Goal: Communication & Community: Share content

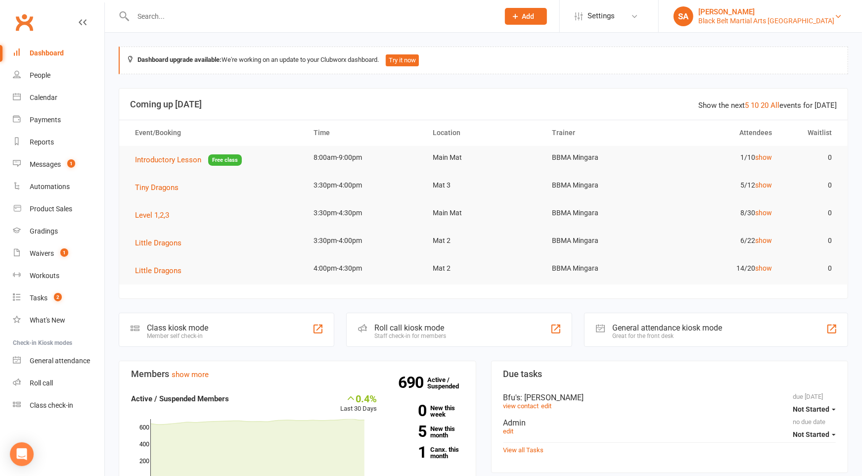
click at [837, 25] on link "SA Sensei Anthony Black Belt Martial Arts Mingara" at bounding box center [761, 16] width 174 height 20
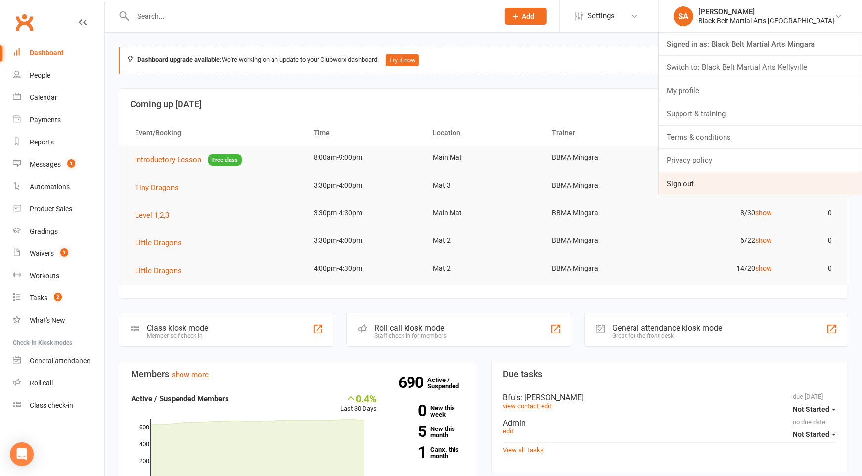
click at [759, 189] on link "Sign out" at bounding box center [760, 183] width 203 height 23
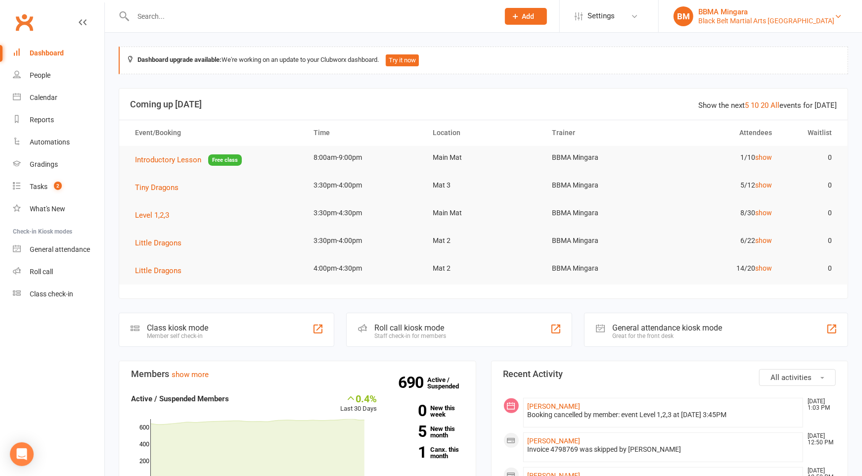
click at [772, 13] on div "BBMA Mingara" at bounding box center [766, 11] width 136 height 9
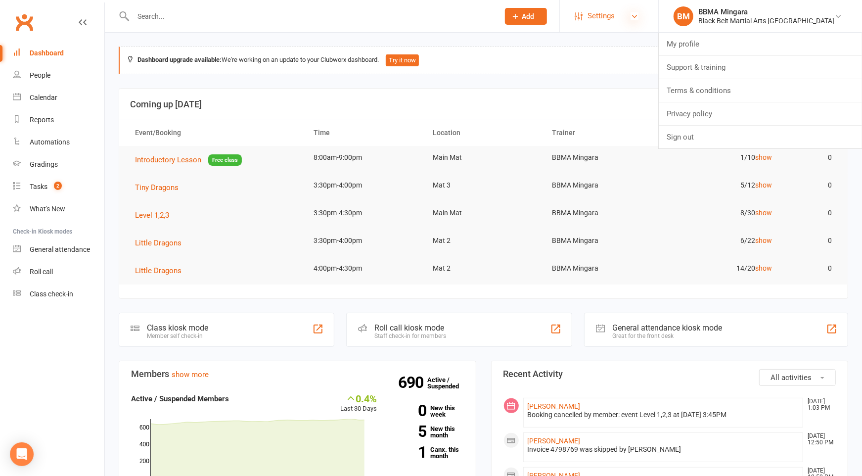
click at [638, 18] on icon at bounding box center [635, 16] width 8 height 8
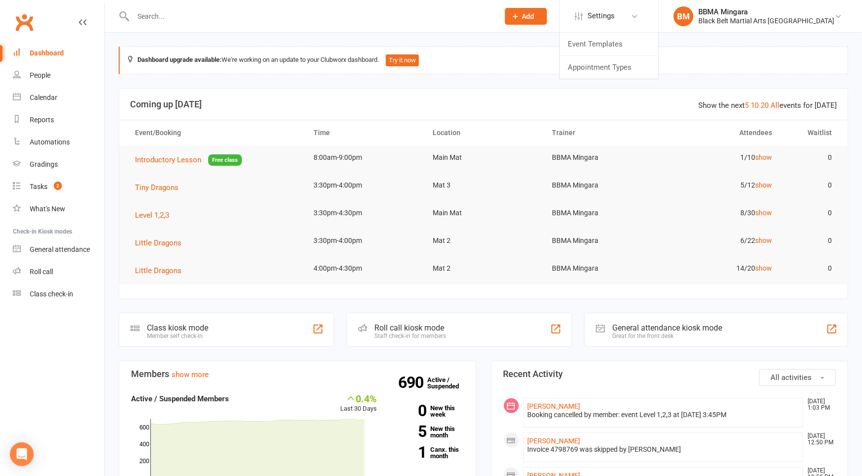
click at [57, 51] on div "Dashboard" at bounding box center [47, 53] width 34 height 8
click at [57, 52] on div "Dashboard" at bounding box center [47, 53] width 34 height 8
click at [49, 98] on div "Calendar" at bounding box center [44, 97] width 28 height 8
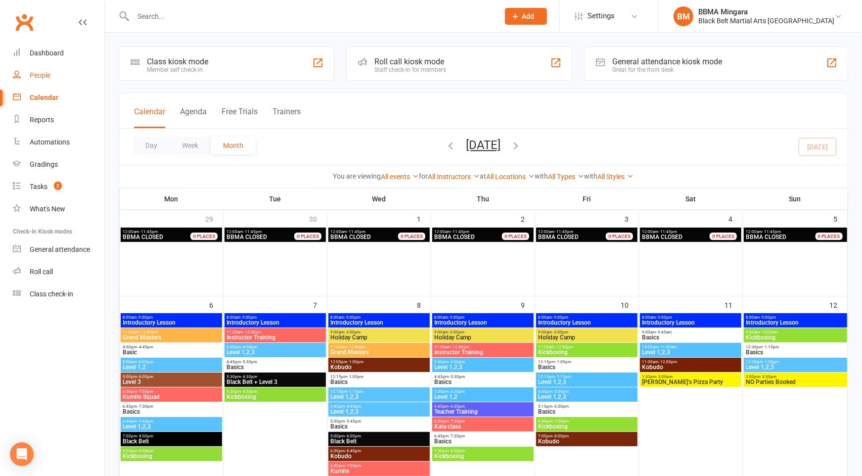
click at [41, 68] on link "People" at bounding box center [58, 75] width 91 height 22
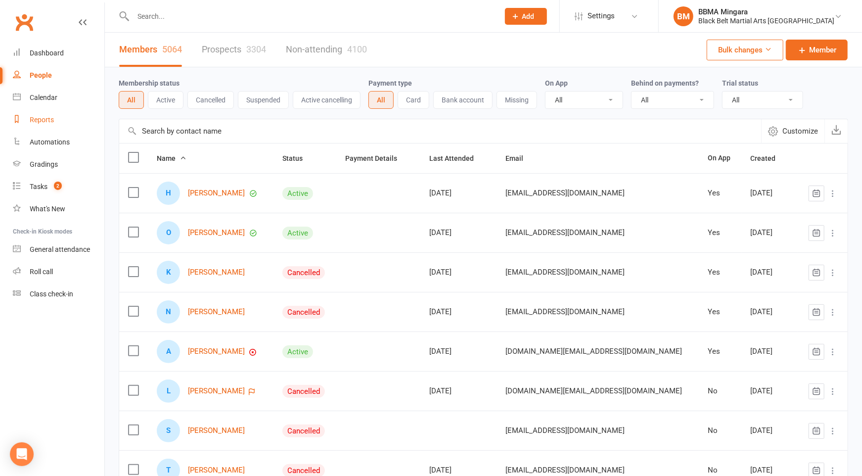
click at [35, 127] on link "Reports" at bounding box center [58, 120] width 91 height 22
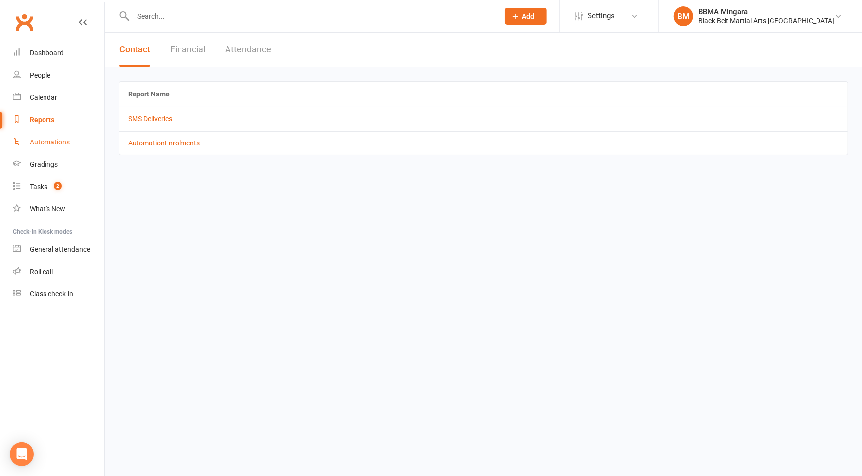
click at [51, 140] on div "Automations" at bounding box center [50, 142] width 40 height 8
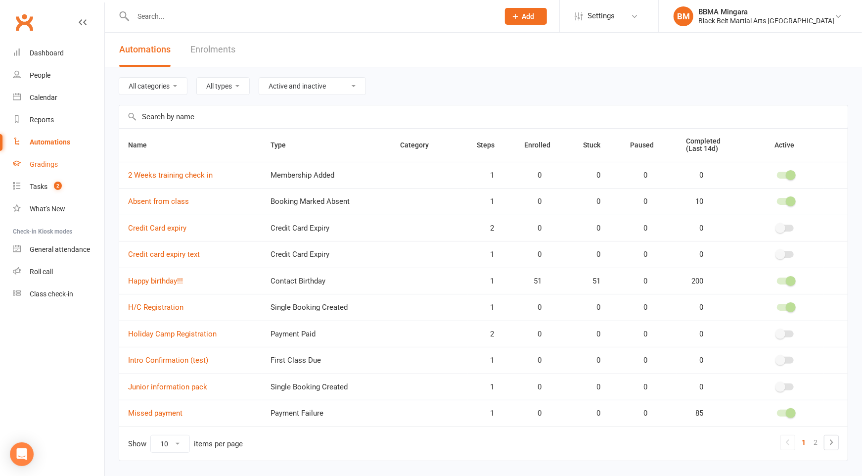
click at [41, 164] on div "Gradings" at bounding box center [44, 164] width 28 height 8
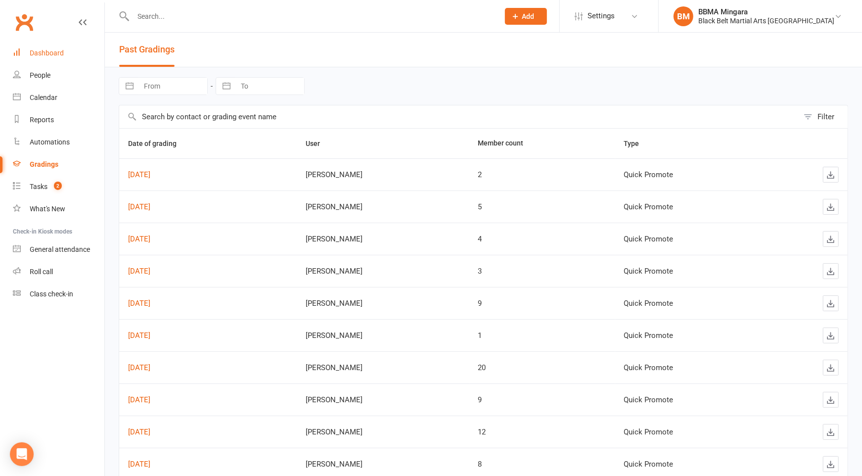
click at [39, 47] on link "Dashboard" at bounding box center [58, 53] width 91 height 22
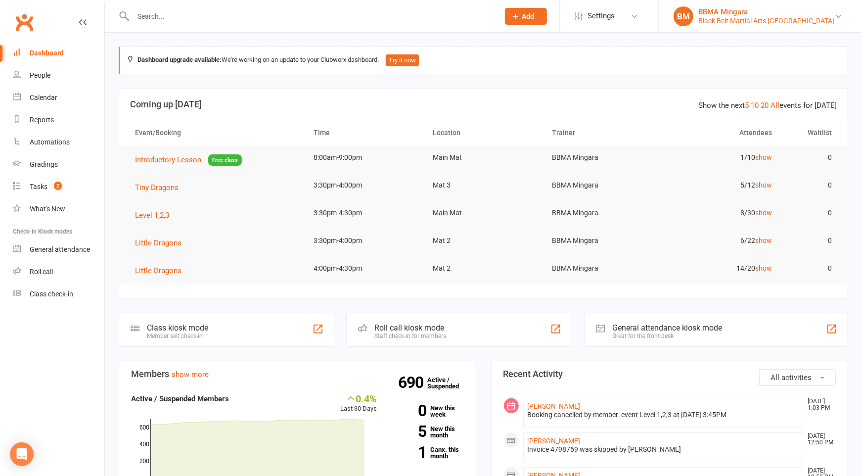
click at [821, 18] on div "Black Belt Martial Arts [GEOGRAPHIC_DATA]" at bounding box center [766, 20] width 136 height 9
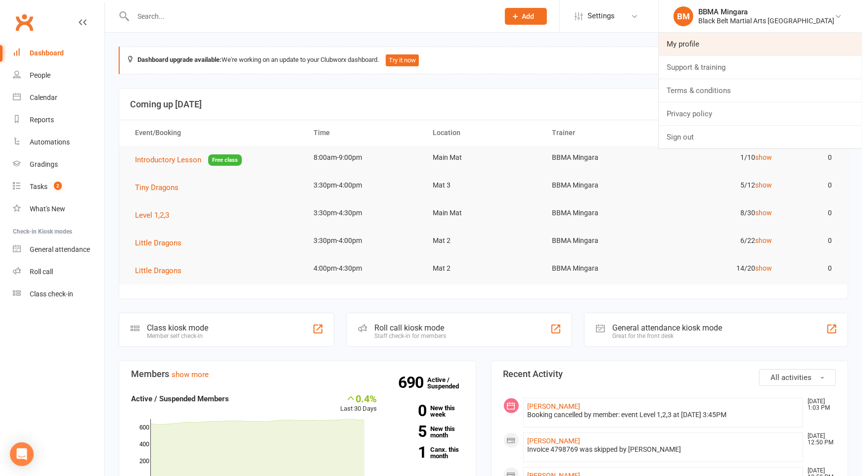
click at [775, 43] on link "My profile" at bounding box center [760, 44] width 203 height 23
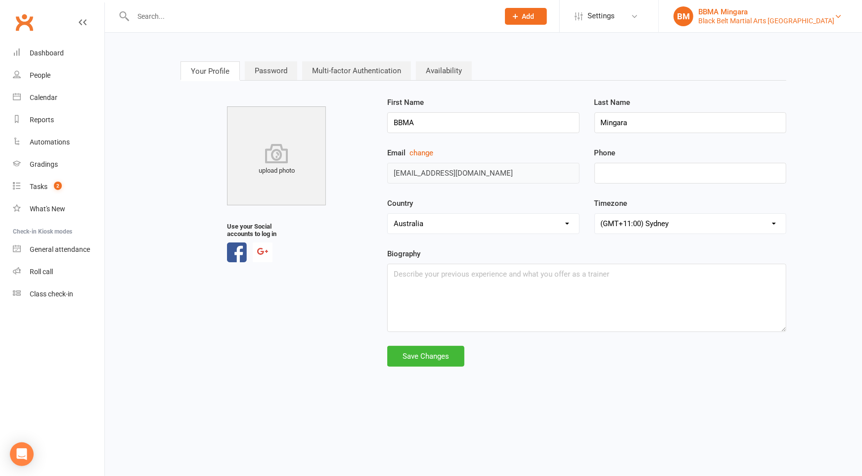
click at [790, 17] on div "Black Belt Martial Arts [GEOGRAPHIC_DATA]" at bounding box center [766, 20] width 136 height 9
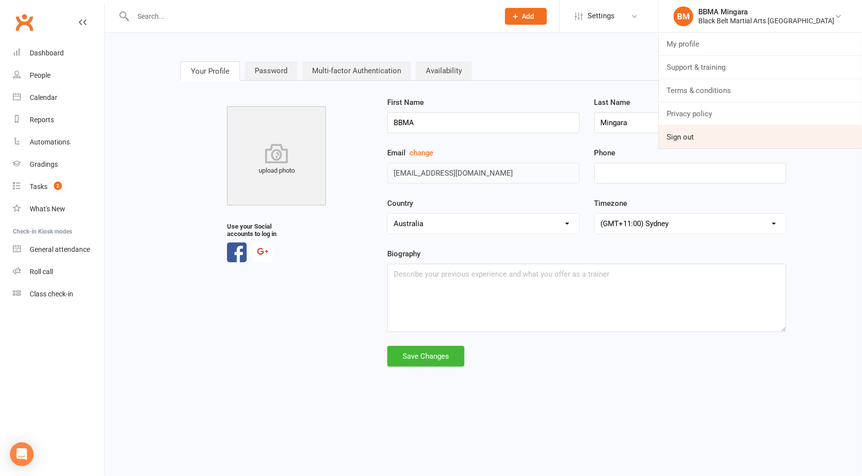
click at [764, 139] on link "Sign out" at bounding box center [760, 137] width 203 height 23
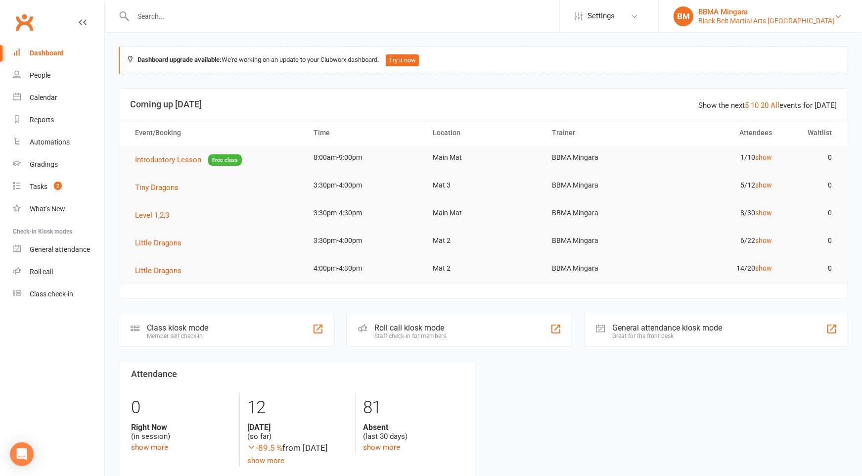
click at [824, 25] on div "Black Belt Martial Arts [GEOGRAPHIC_DATA]" at bounding box center [766, 20] width 136 height 9
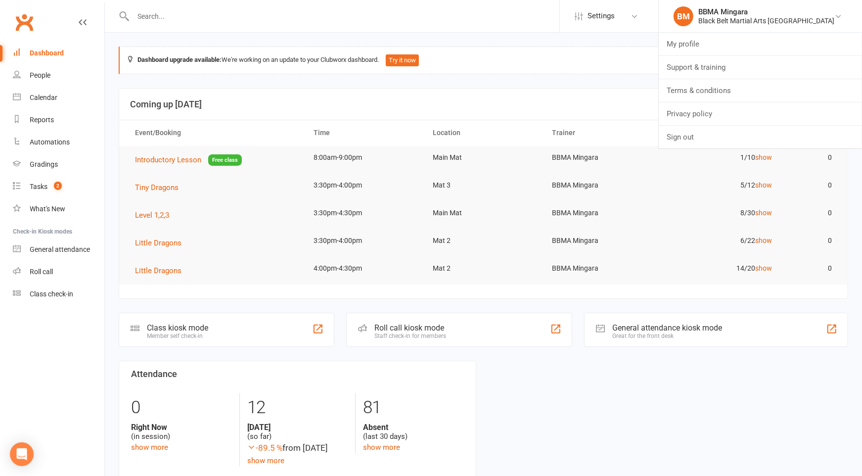
click at [641, 125] on th "Trainer" at bounding box center [602, 132] width 119 height 25
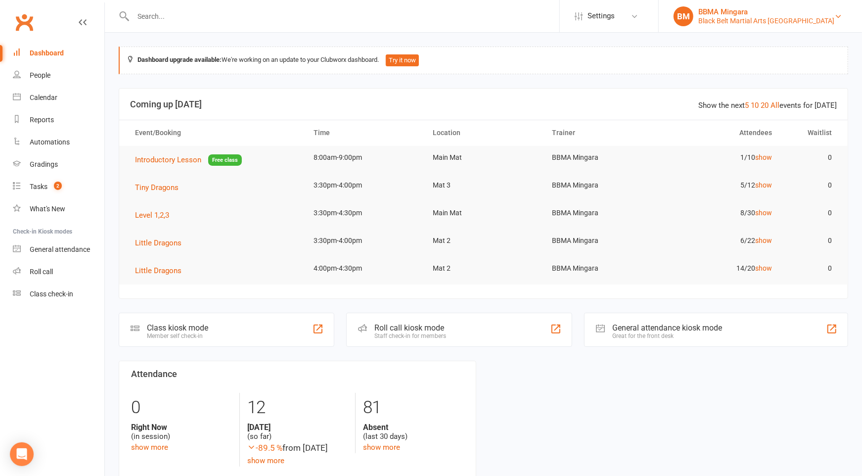
click at [821, 19] on div "Black Belt Martial Arts [GEOGRAPHIC_DATA]" at bounding box center [766, 20] width 136 height 9
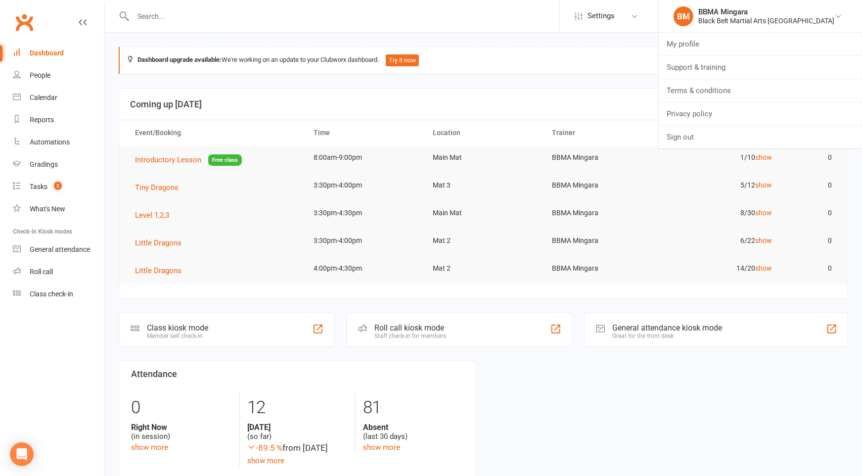
click at [593, 96] on header "Show the next 5 10 20 All events for today Coming up Today" at bounding box center [483, 105] width 728 height 32
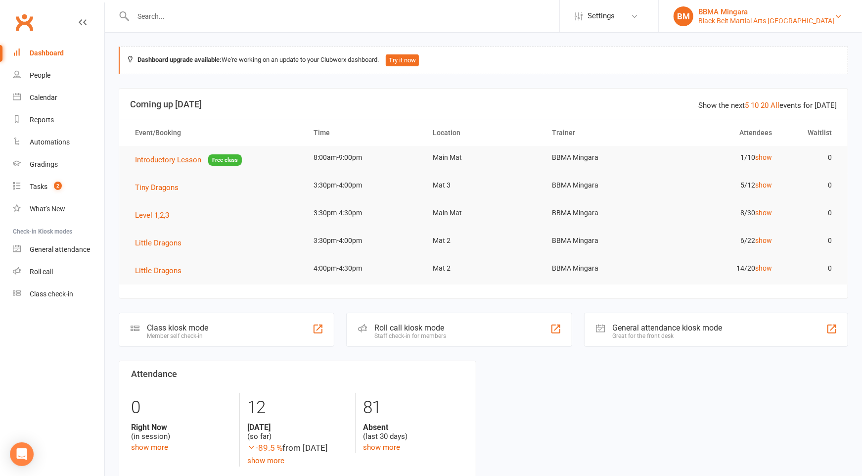
click at [826, 19] on div "Black Belt Martial Arts [GEOGRAPHIC_DATA]" at bounding box center [766, 20] width 136 height 9
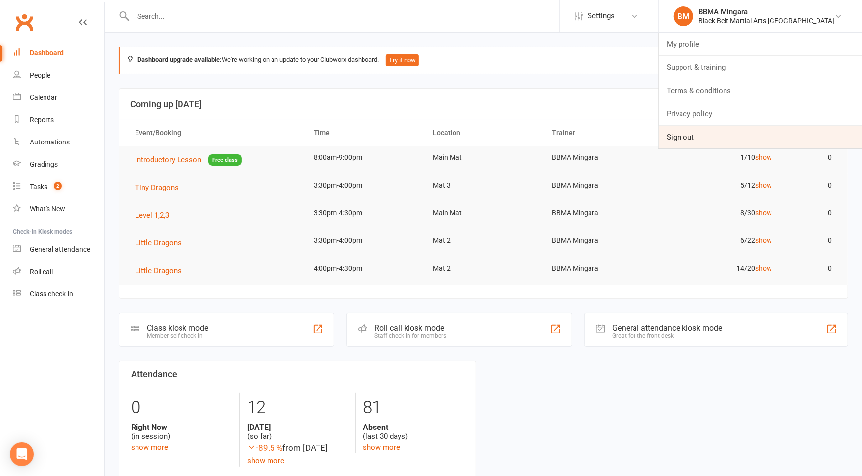
click at [741, 140] on link "Sign out" at bounding box center [760, 137] width 203 height 23
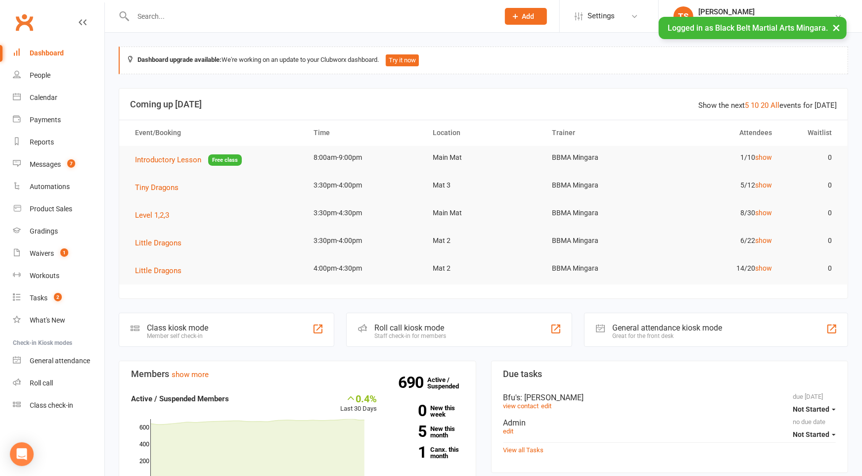
click at [179, 17] on input "text" at bounding box center [311, 16] width 362 height 14
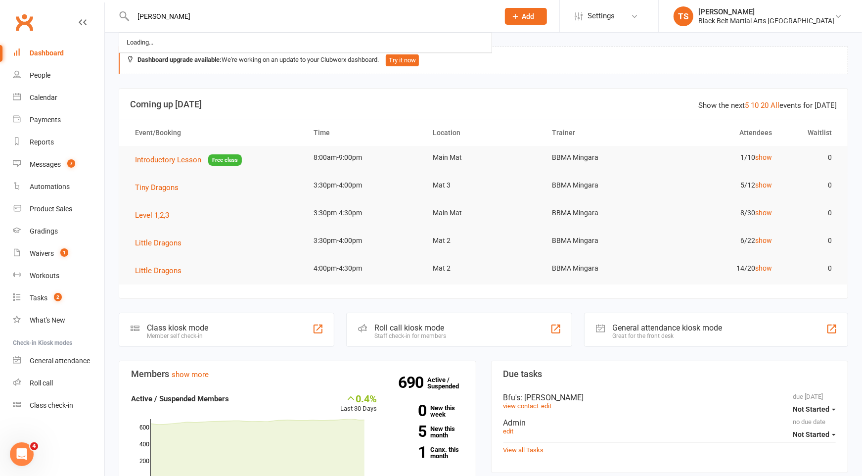
type input "marley fa"
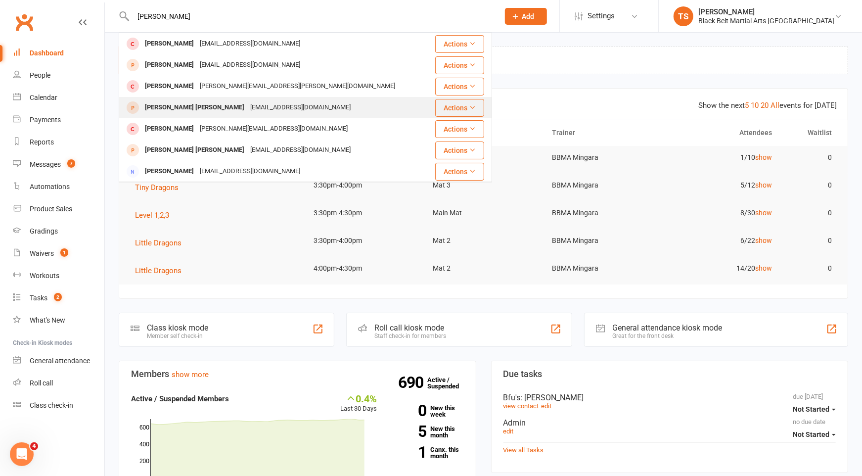
click at [247, 106] on div "robertsonmolly834@gmail.com" at bounding box center [300, 107] width 106 height 14
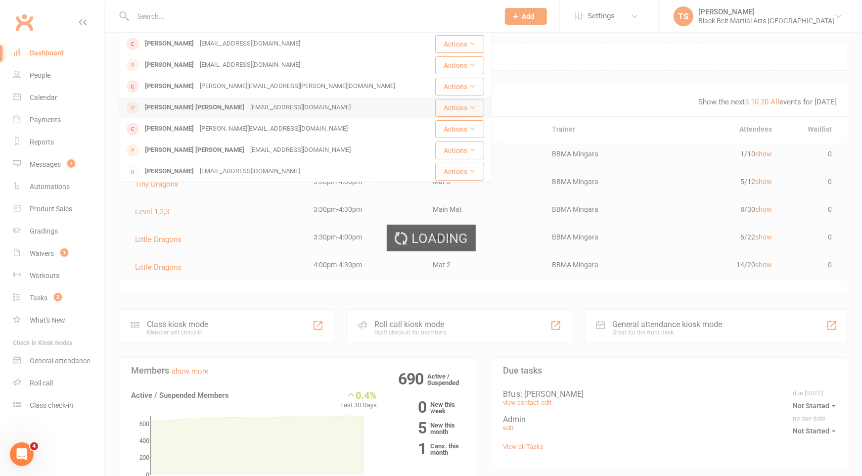
scroll to position [4, 0]
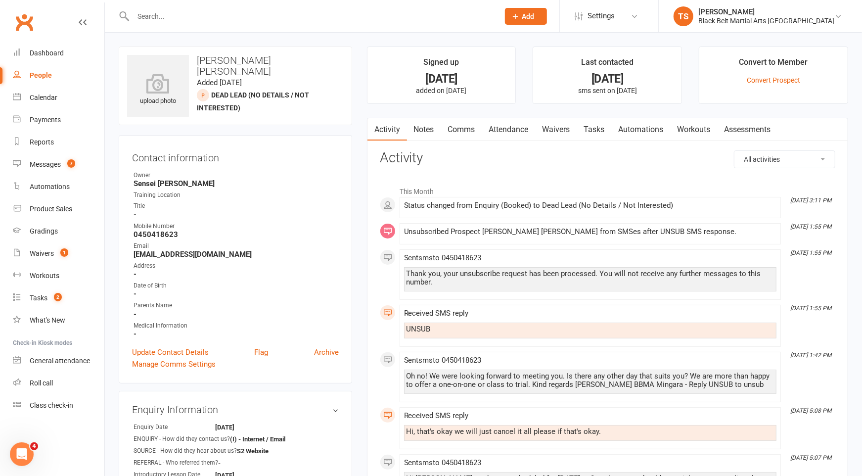
scroll to position [1, 0]
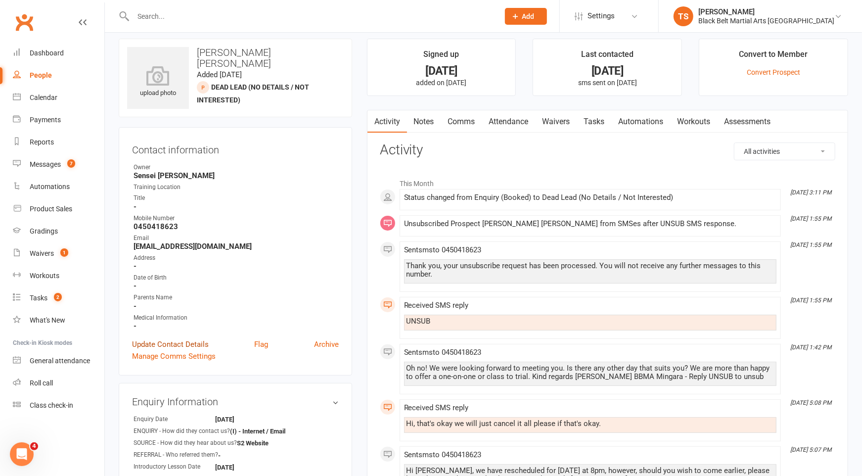
click at [200, 345] on link "Update Contact Details" at bounding box center [170, 344] width 77 height 12
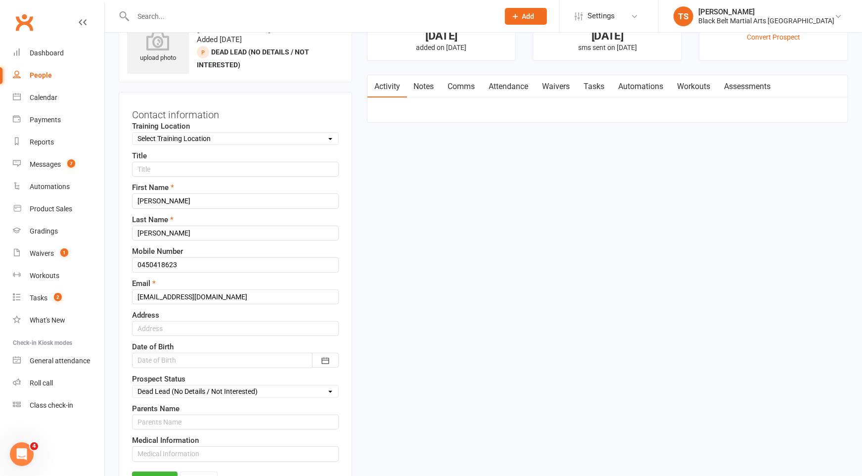
scroll to position [46, 0]
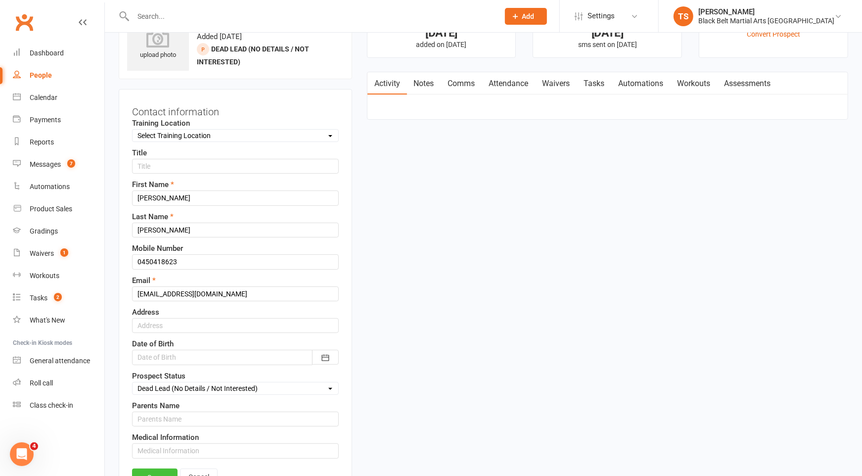
click at [159, 468] on link "Save" at bounding box center [154, 477] width 45 height 18
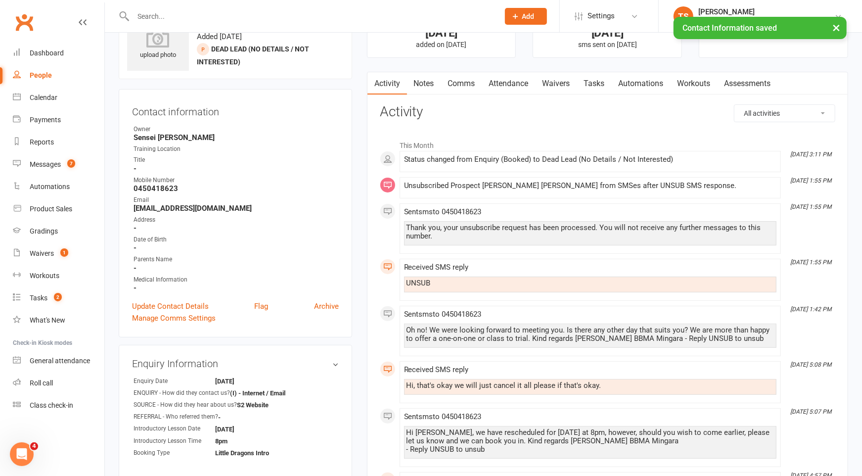
click at [185, 12] on input "text" at bounding box center [311, 16] width 362 height 14
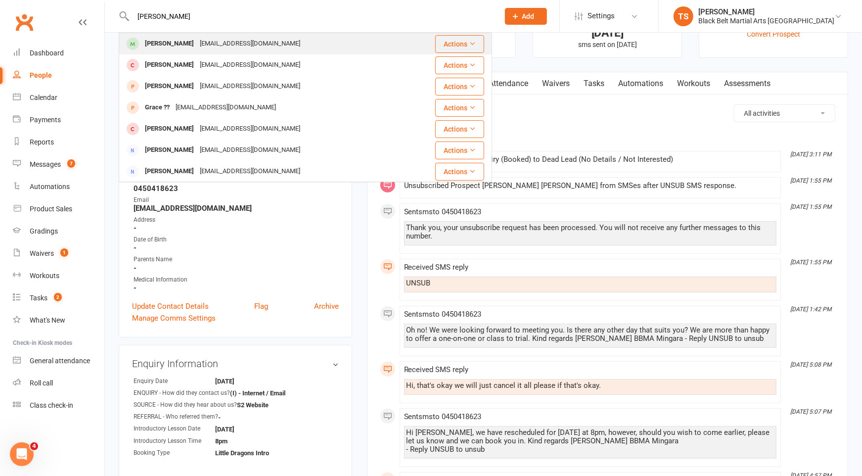
type input "grace xu"
click at [197, 50] on div "Pin.pantira@gmail.com" at bounding box center [250, 44] width 106 height 14
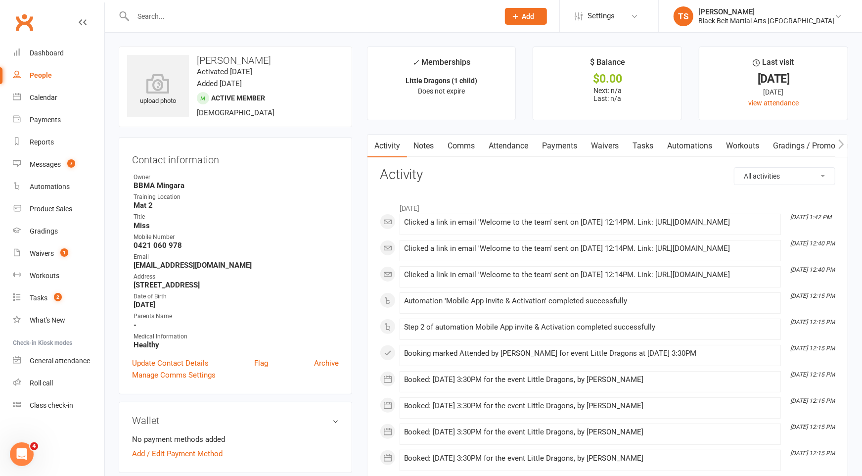
click at [464, 145] on link "Comms" at bounding box center [461, 146] width 41 height 23
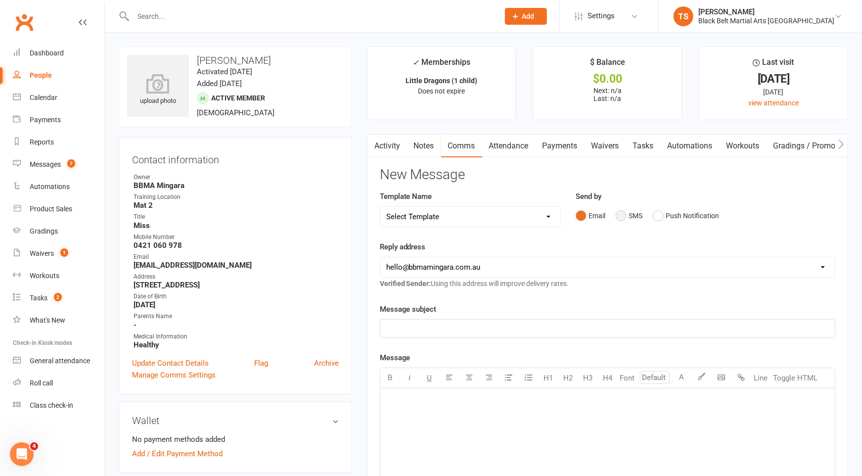
click at [627, 214] on button "SMS" at bounding box center [629, 215] width 27 height 19
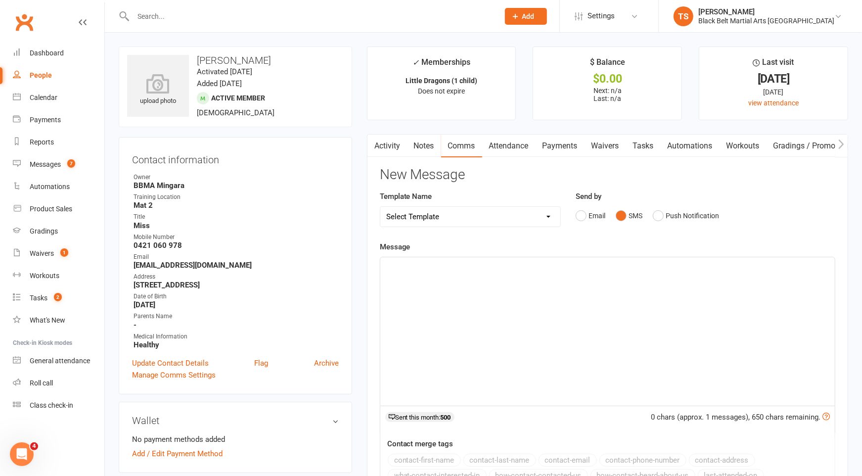
click at [446, 217] on select "Select Template [SMS] 14 Day Absentee AFU Lil Dragons [SMS] 14 day Absentee AFU…" at bounding box center [470, 217] width 180 height 20
select select "15"
click at [380, 207] on select "Select Template [SMS] 14 Day Absentee AFU Lil Dragons [SMS] 14 day Absentee AFU…" at bounding box center [470, 217] width 180 height 20
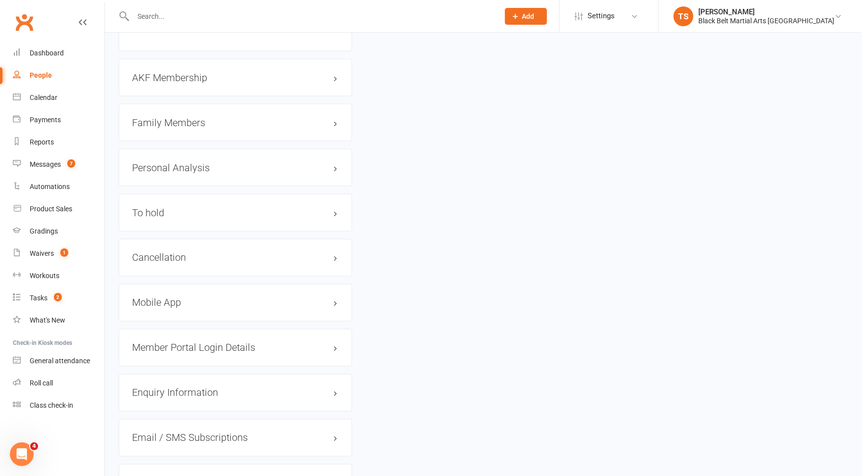
scroll to position [1075, 0]
click at [163, 159] on h3 "Personal Analysis edit" at bounding box center [235, 164] width 207 height 11
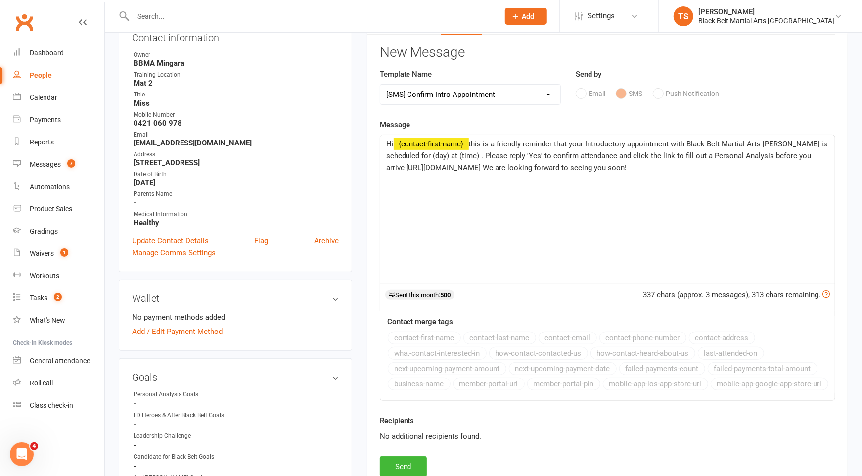
scroll to position [0, 0]
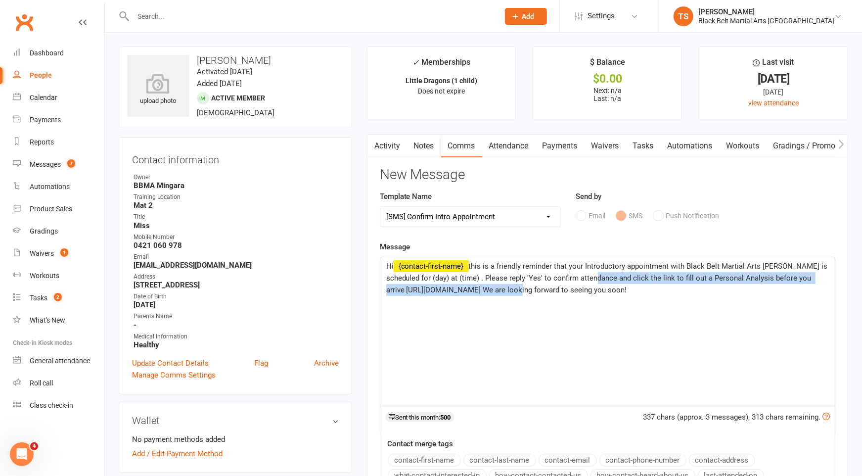
drag, startPoint x: 517, startPoint y: 289, endPoint x: 616, endPoint y: 280, distance: 99.8
click at [616, 280] on span "this is a friendly reminder that your Introductory appointment with Black Belt …" at bounding box center [608, 278] width 444 height 33
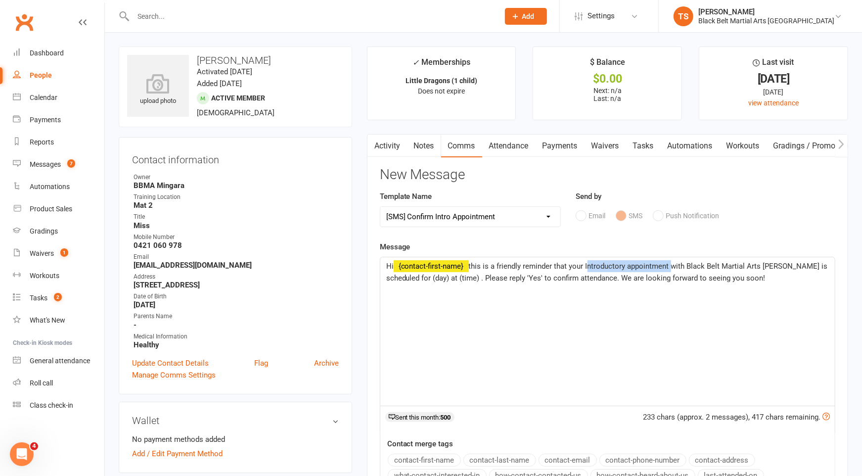
drag, startPoint x: 672, startPoint y: 264, endPoint x: 589, endPoint y: 269, distance: 83.7
click at [589, 269] on p "Hi ﻿ {contact-first-name} this is a friendly reminder that your Introductory ap…" at bounding box center [607, 272] width 443 height 24
click at [802, 266] on span "this is a friendly reminder that your Leson with Black Belt Martial Arts Mingar…" at bounding box center [598, 272] width 424 height 21
click at [472, 279] on div "Hi ﻿ {contact-first-name} this is a friendly reminder that your Leson with Blac…" at bounding box center [607, 331] width 454 height 148
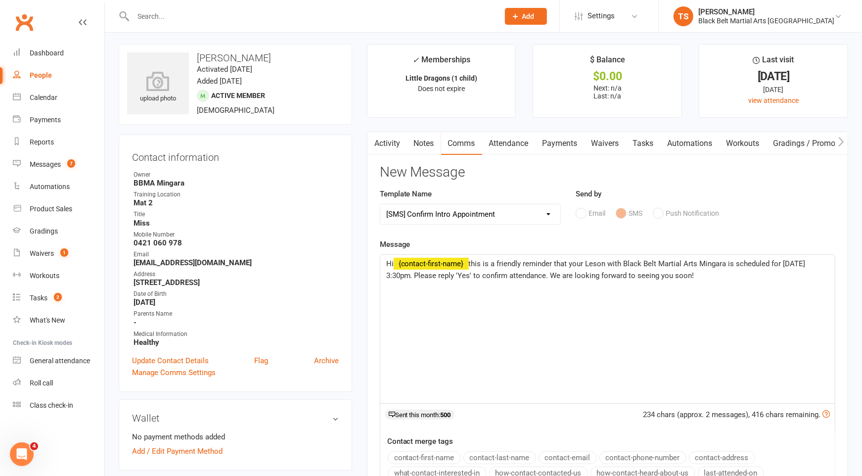
scroll to position [3, 0]
click at [771, 278] on p "Hi ﻿ {contact-first-name} this is a friendly reminder that your Leson with Blac…" at bounding box center [607, 269] width 443 height 24
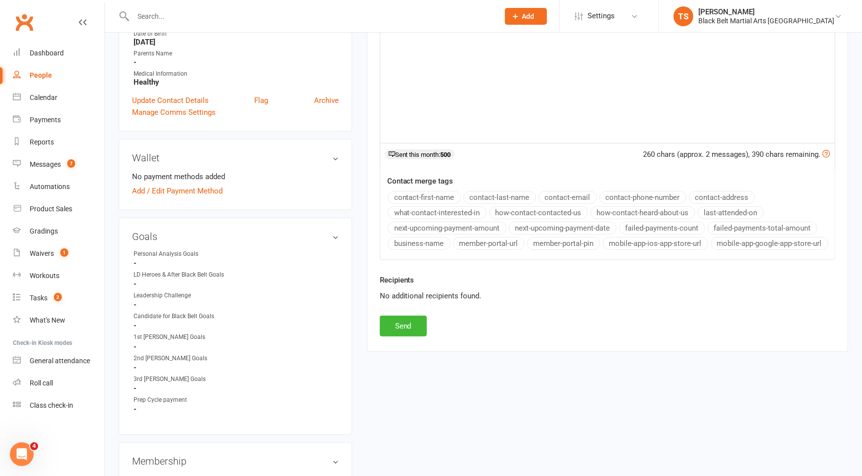
scroll to position [306, 0]
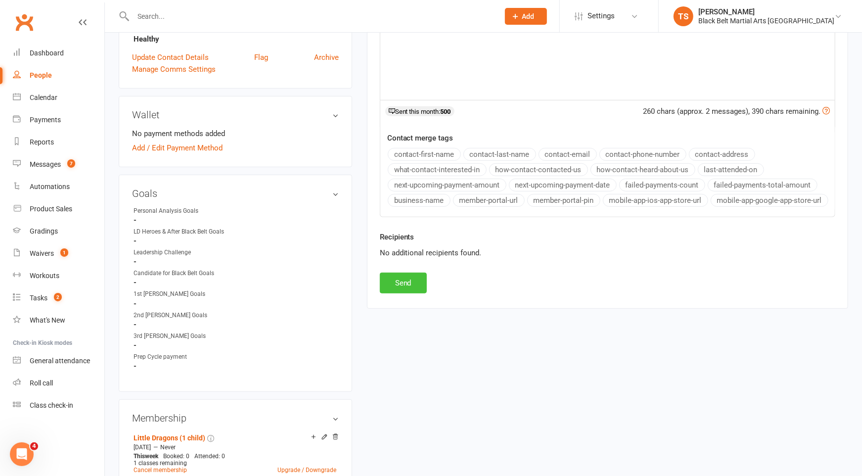
click at [420, 279] on button "Send" at bounding box center [403, 282] width 47 height 21
select select
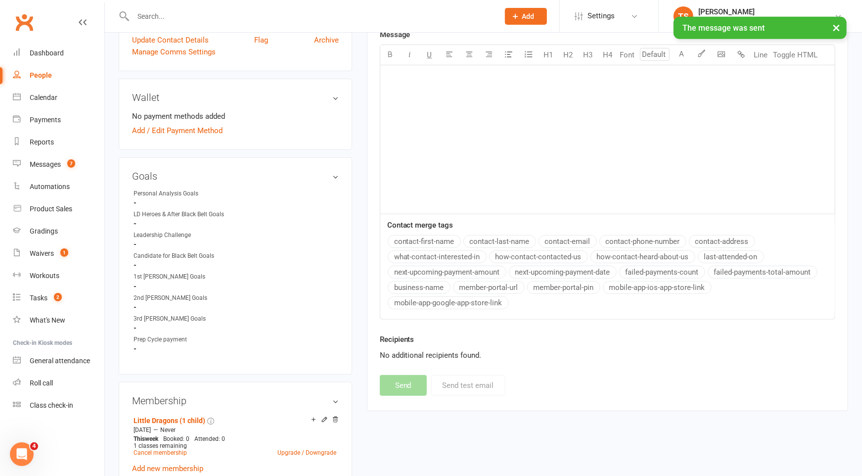
scroll to position [323, 0]
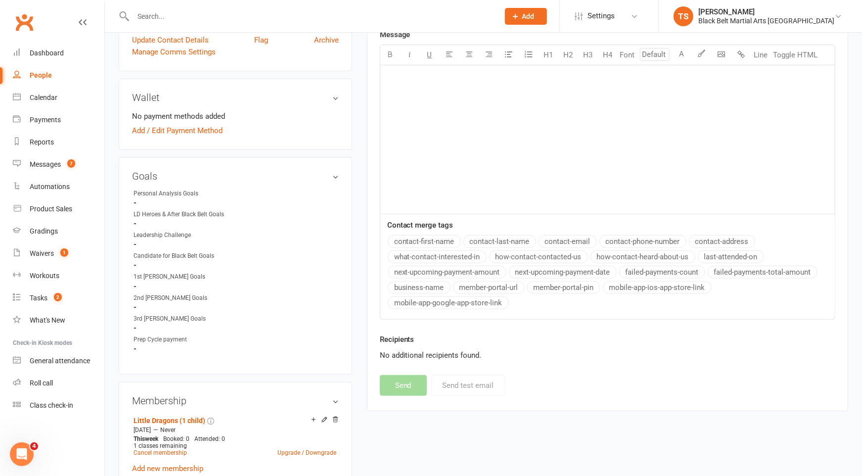
click at [214, 22] on input "text" at bounding box center [311, 16] width 362 height 14
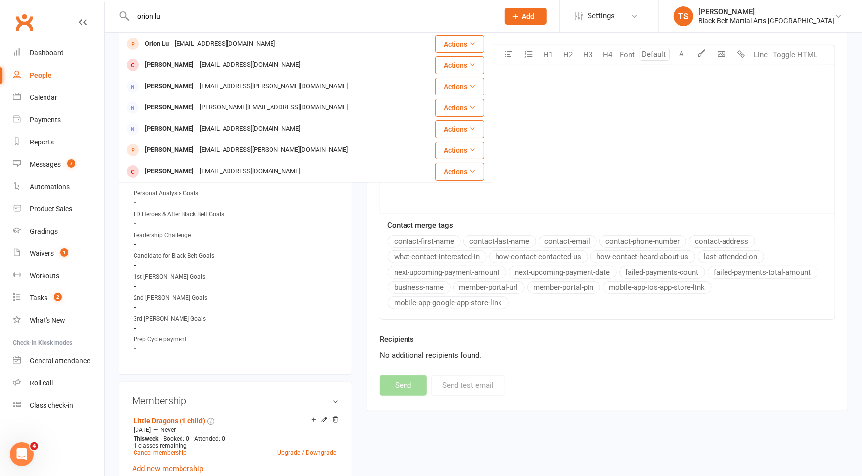
type input "orion lu"
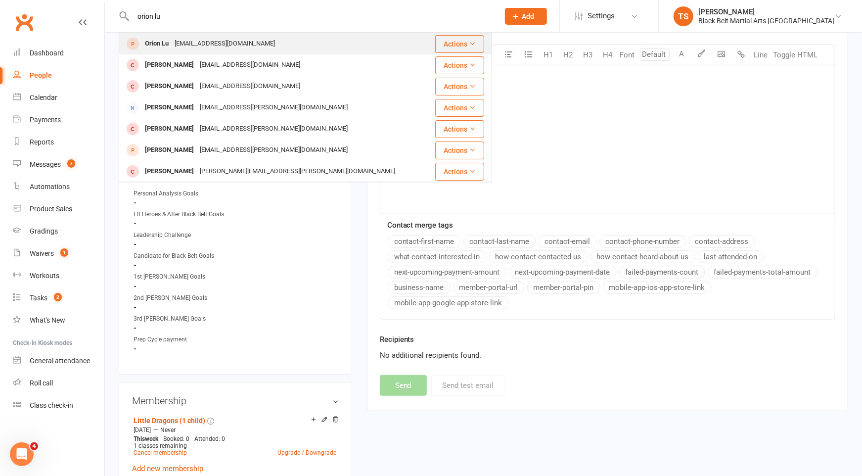
click at [164, 46] on div "Orion Lu" at bounding box center [157, 44] width 30 height 14
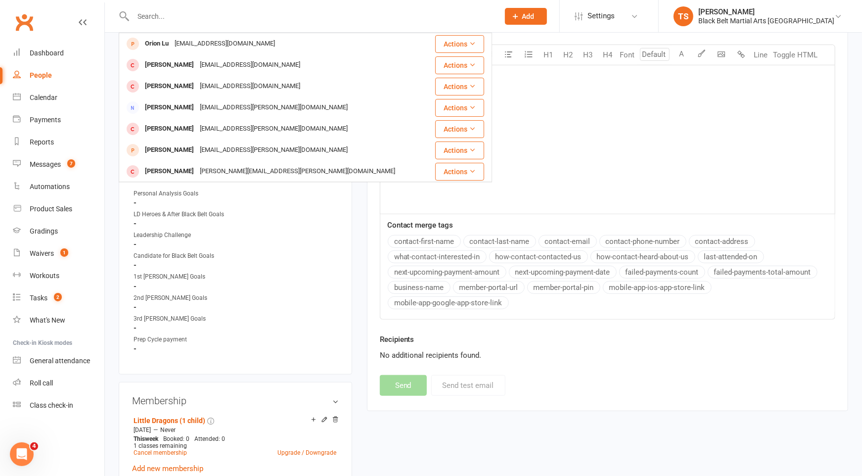
scroll to position [324, 0]
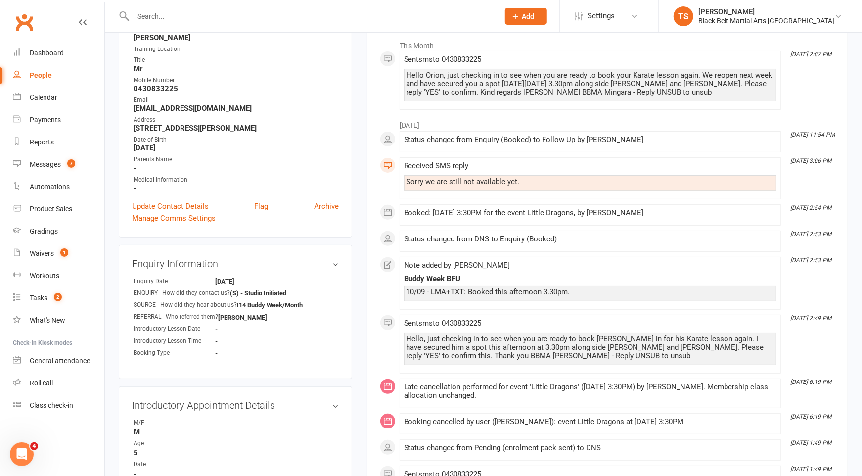
scroll to position [146, 0]
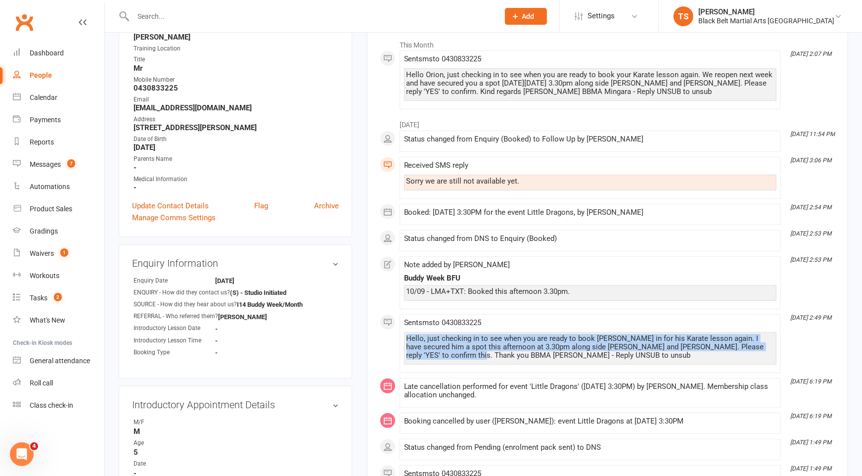
drag, startPoint x: 432, startPoint y: 352, endPoint x: 404, endPoint y: 331, distance: 35.0
click at [404, 332] on div "Hello, just checking in to see when you are ready to book Orin in for his Karat…" at bounding box center [590, 348] width 372 height 33
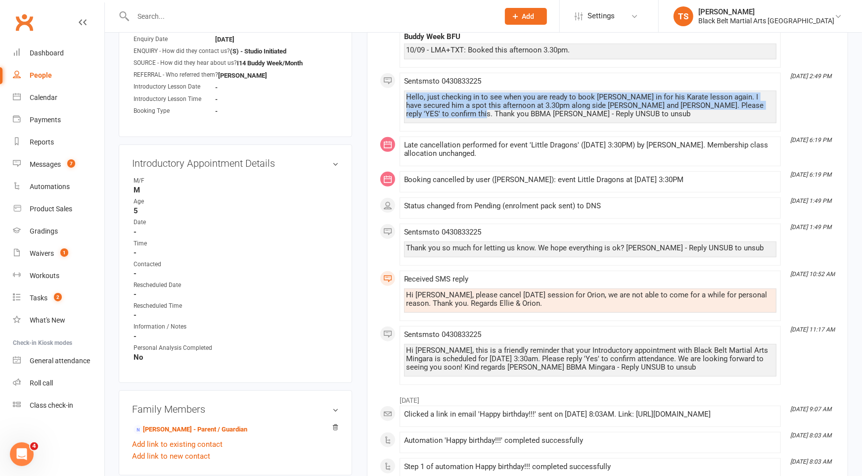
scroll to position [391, 0]
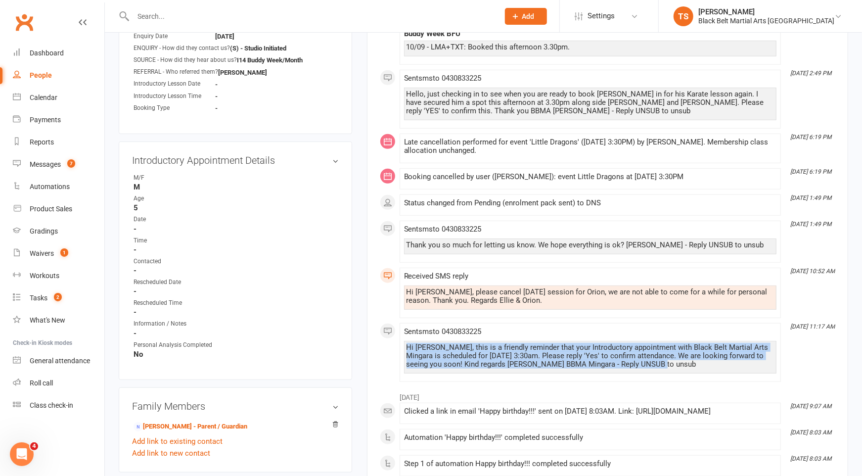
drag, startPoint x: 663, startPoint y: 359, endPoint x: 418, endPoint y: 334, distance: 245.6
click at [418, 334] on div "Sent sms to 0430833225 Hi Orion, this is a friendly reminder that your Introduc…" at bounding box center [590, 352] width 372 height 50
copy div "Hi Orion, this is a friendly reminder that your Introductory appointment with B…"
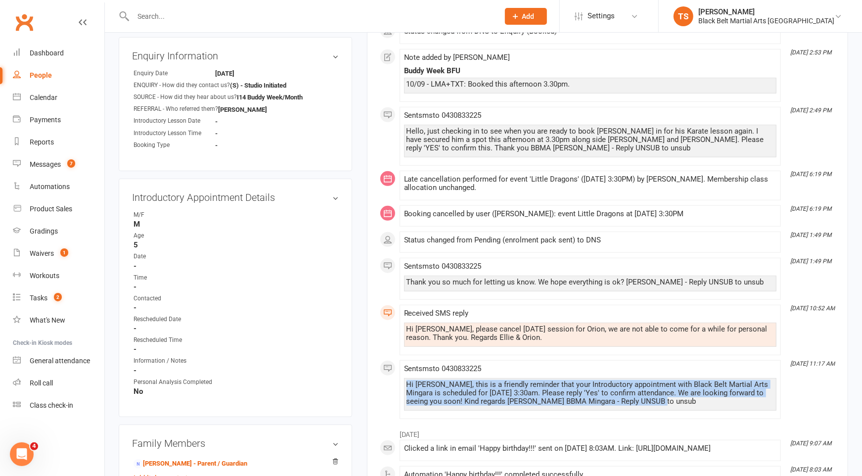
scroll to position [0, 0]
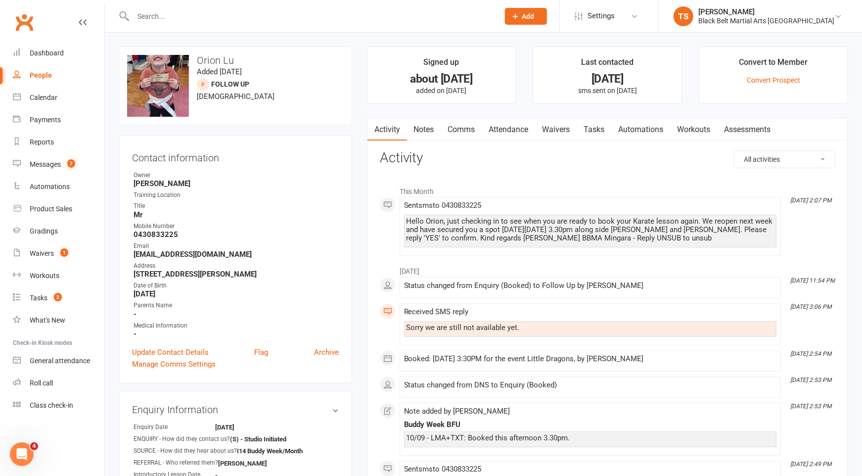
click at [454, 127] on link "Comms" at bounding box center [461, 129] width 41 height 23
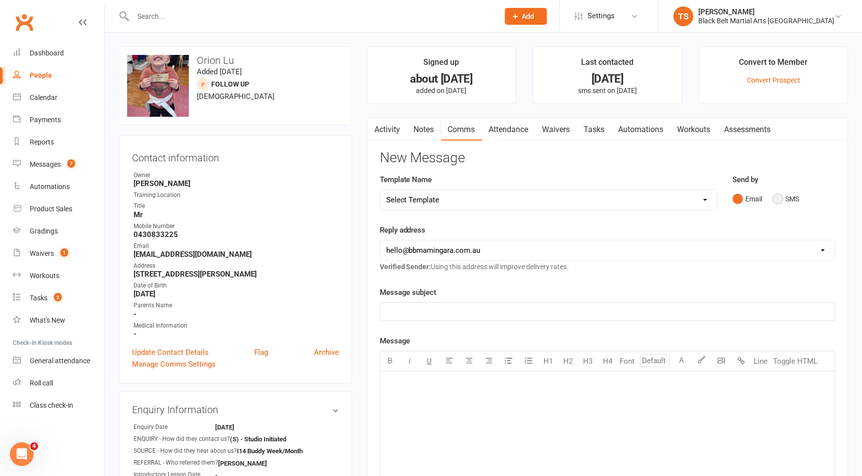
drag, startPoint x: 781, startPoint y: 201, endPoint x: 778, endPoint y: 206, distance: 6.2
click at [781, 201] on button "SMS" at bounding box center [785, 198] width 27 height 19
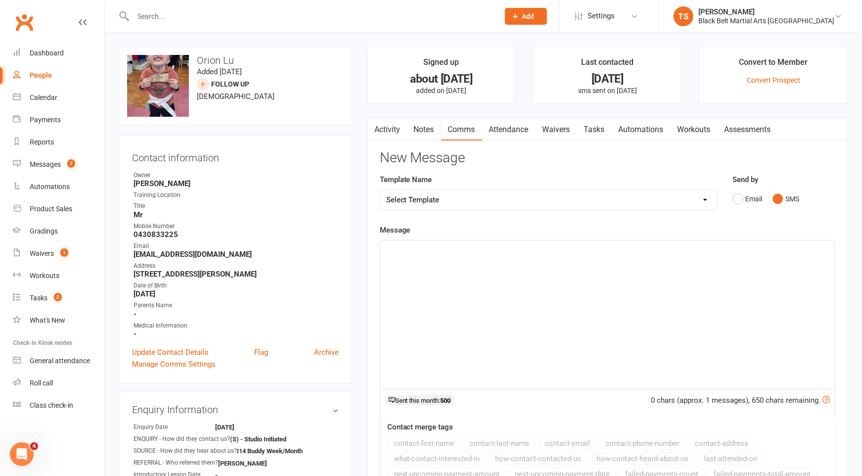
click at [656, 279] on div "﻿" at bounding box center [607, 314] width 454 height 148
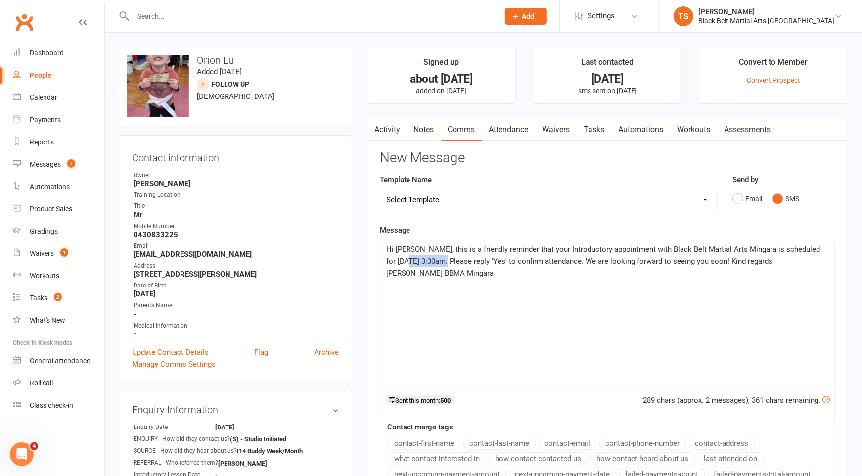
drag, startPoint x: 469, startPoint y: 259, endPoint x: 428, endPoint y: 264, distance: 40.8
click at [428, 264] on span "Hi Orion, this is a friendly reminder that your Introductory appointment with B…" at bounding box center [604, 261] width 436 height 33
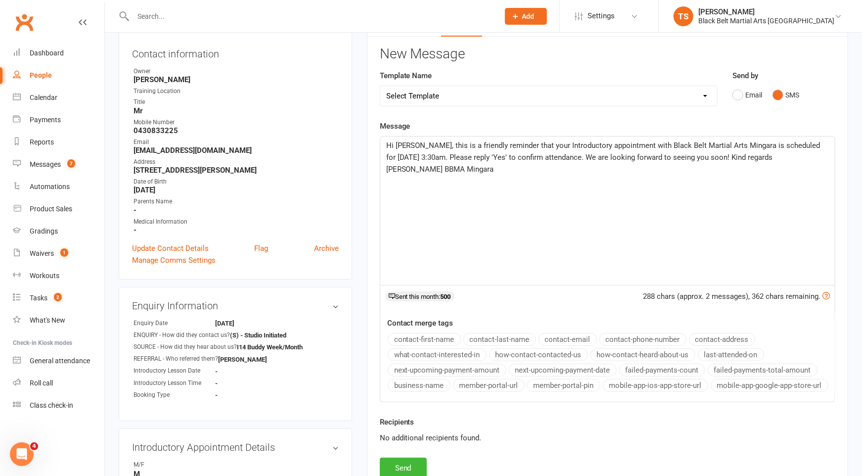
scroll to position [125, 0]
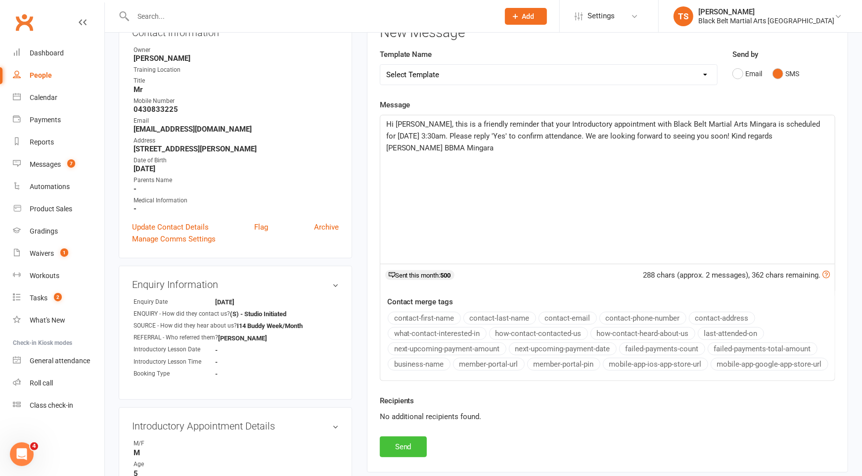
click at [397, 448] on button "Send" at bounding box center [403, 446] width 47 height 21
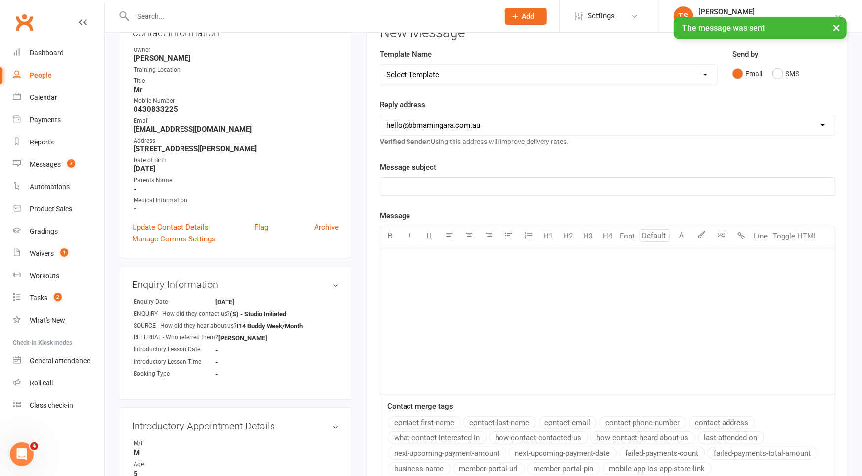
click at [173, 15] on input "text" at bounding box center [311, 16] width 362 height 14
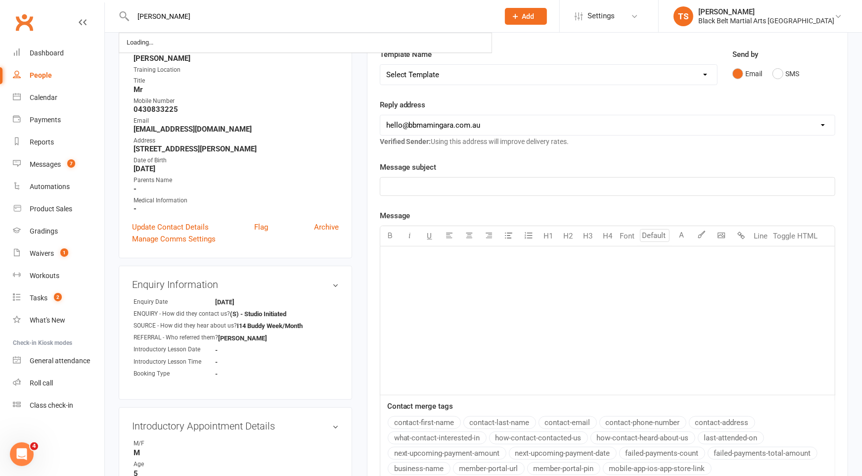
type input "william pr"
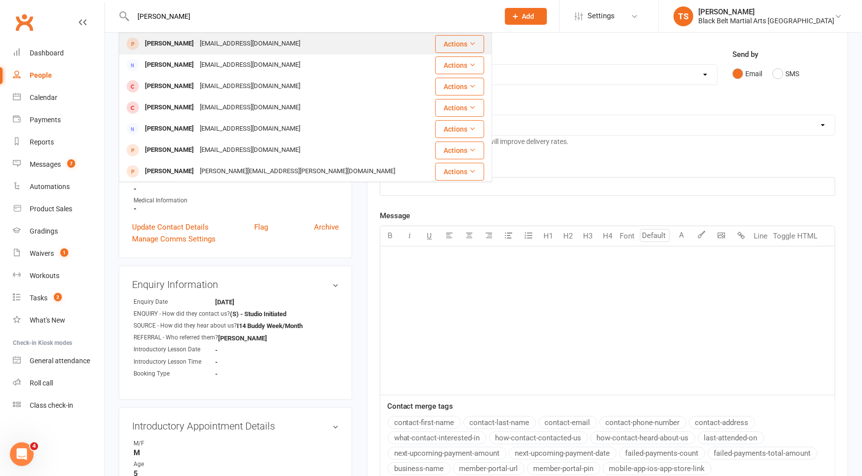
click at [186, 47] on div "William Preuss" at bounding box center [169, 44] width 55 height 14
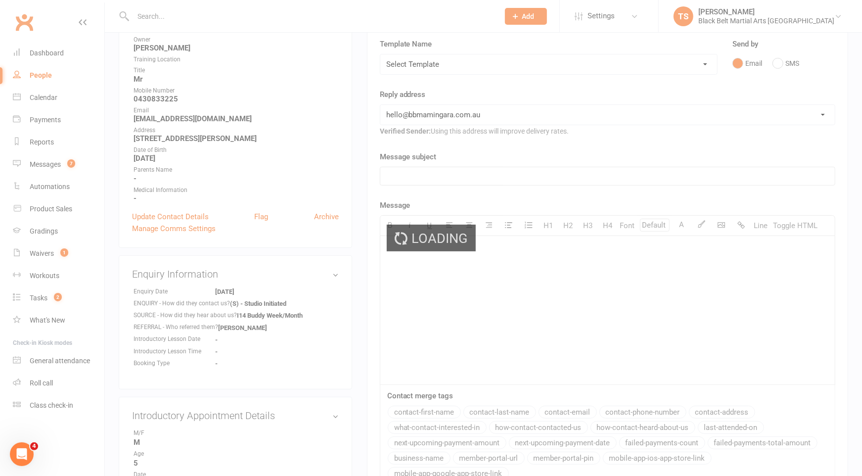
scroll to position [137, 0]
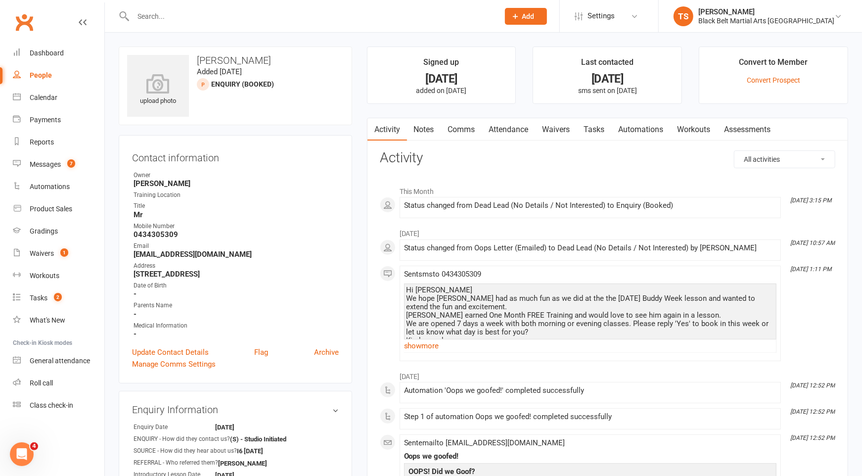
click at [455, 130] on link "Comms" at bounding box center [461, 129] width 41 height 23
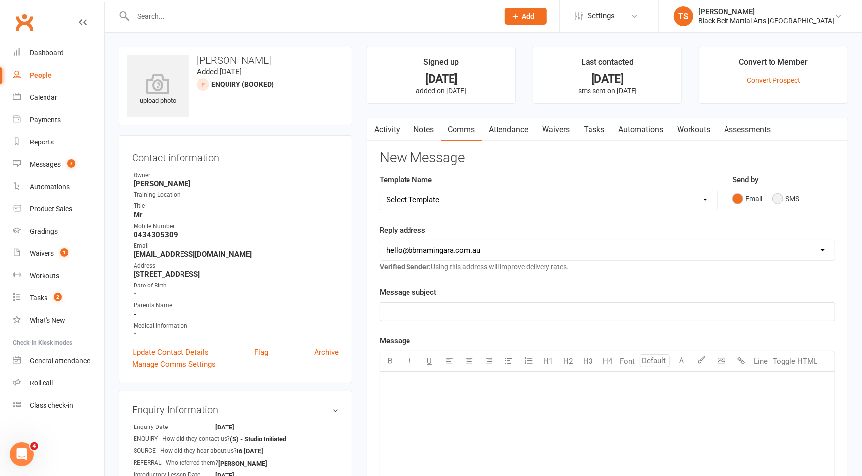
drag, startPoint x: 776, startPoint y: 196, endPoint x: 759, endPoint y: 205, distance: 20.1
click at [775, 197] on button "SMS" at bounding box center [785, 198] width 27 height 19
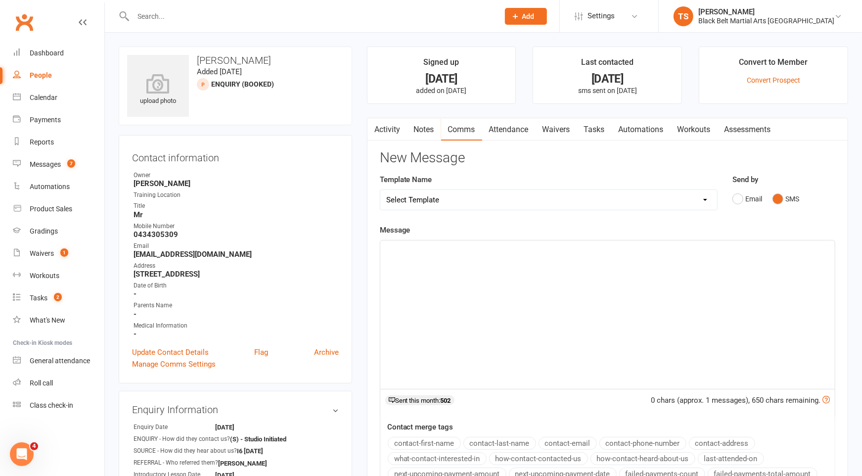
click at [599, 258] on div "﻿" at bounding box center [607, 314] width 454 height 148
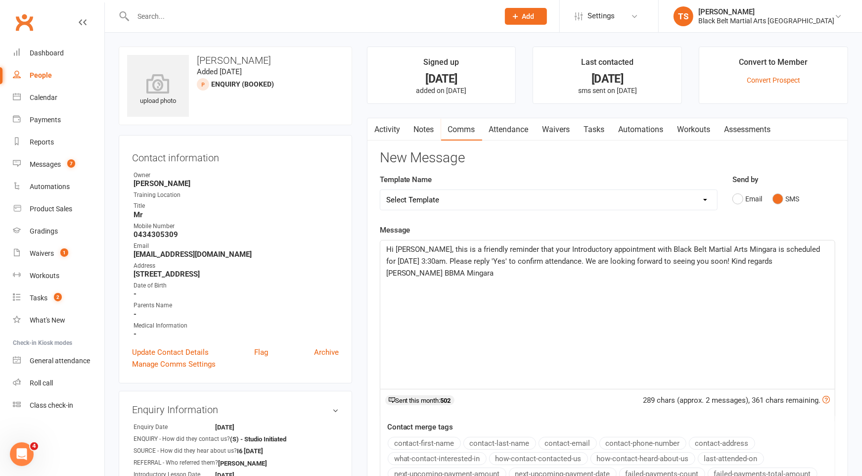
click at [412, 249] on span "Hi Orion, this is a friendly reminder that your Introductory appointment with B…" at bounding box center [604, 261] width 436 height 33
drag, startPoint x: 469, startPoint y: 260, endPoint x: 428, endPoint y: 263, distance: 41.1
click at [428, 263] on span "Hi William, this is a friendly reminder that your Introductory appointment with…" at bounding box center [604, 261] width 436 height 33
drag, startPoint x: 513, startPoint y: 258, endPoint x: 492, endPoint y: 260, distance: 20.9
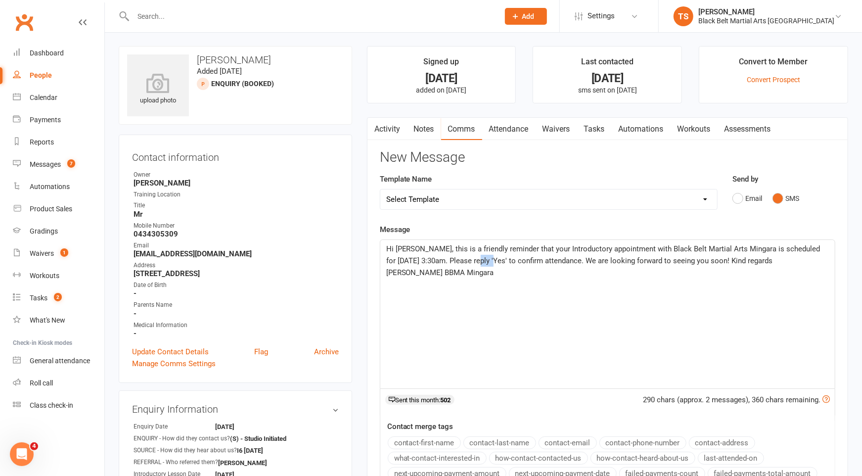
click at [492, 260] on span "Hi William, this is a friendly reminder that your Introductory appointment with…" at bounding box center [604, 260] width 436 height 33
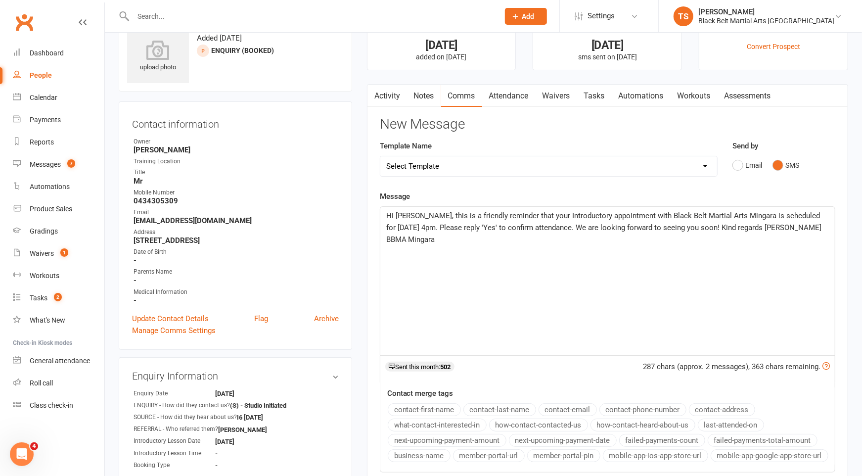
scroll to position [0, 0]
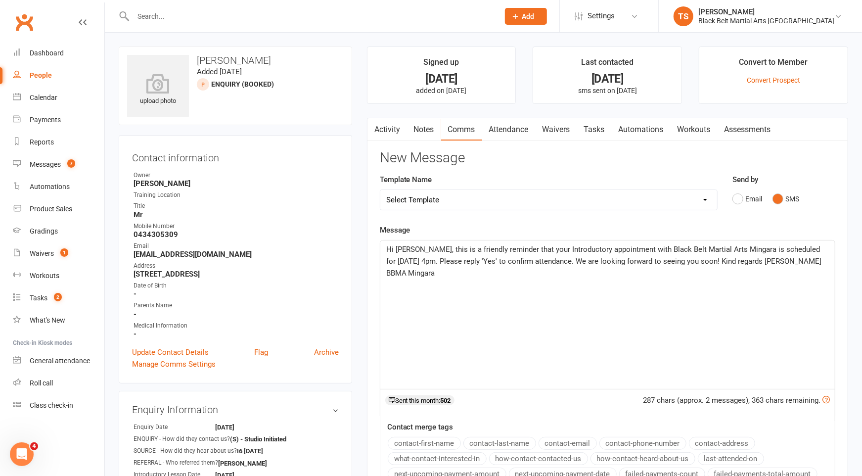
drag, startPoint x: 515, startPoint y: 271, endPoint x: 376, endPoint y: 248, distance: 141.4
click at [376, 248] on div "Activity Notes Comms Attendance Waivers Tasks Automations Workouts Assessments …" at bounding box center [607, 358] width 481 height 480
copy span "Hi William, this is a friendly reminder that your Introductory appointment with…"
click at [479, 201] on select "Select Template [SMS] 14 Day Absentee AFU Lil Dragons [SMS] 14 day Absentee AFU…" at bounding box center [548, 200] width 337 height 20
select select "15"
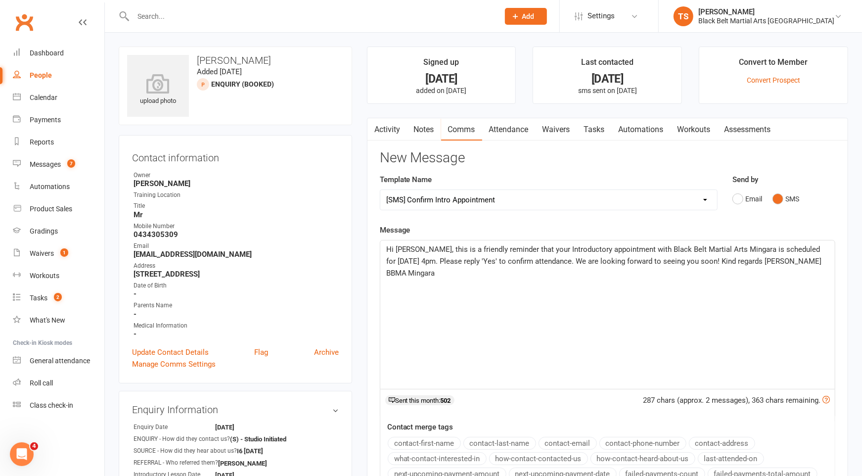
click at [380, 190] on select "Select Template [SMS] 14 Day Absentee AFU Lil Dragons [SMS] 14 day Absentee AFU…" at bounding box center [548, 200] width 337 height 20
click at [475, 317] on div "Hi ﻿ {contact-first-name} this is a friendly reminder that your Introductory ap…" at bounding box center [607, 314] width 454 height 148
click at [699, 274] on p "Hi ﻿ {contact-first-name} this is a friendly reminder that your Introductory ap…" at bounding box center [607, 261] width 443 height 36
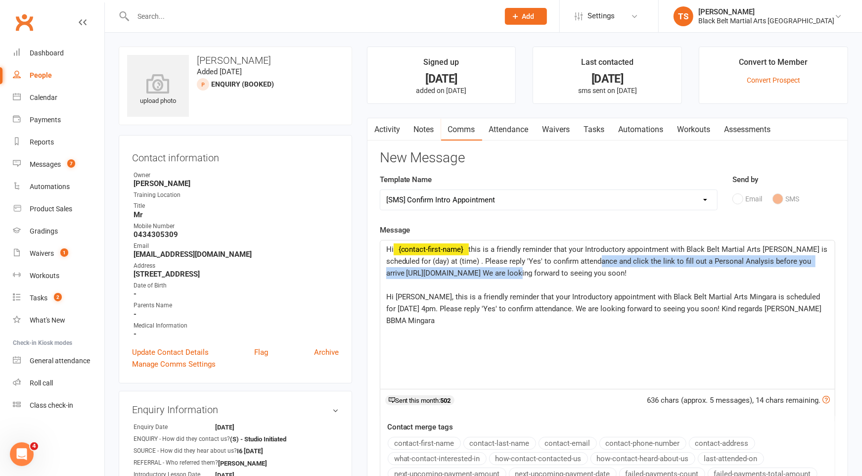
drag, startPoint x: 620, startPoint y: 262, endPoint x: 517, endPoint y: 271, distance: 103.3
click at [517, 271] on span "this is a friendly reminder that your Introductory appointment with Black Belt …" at bounding box center [608, 261] width 444 height 33
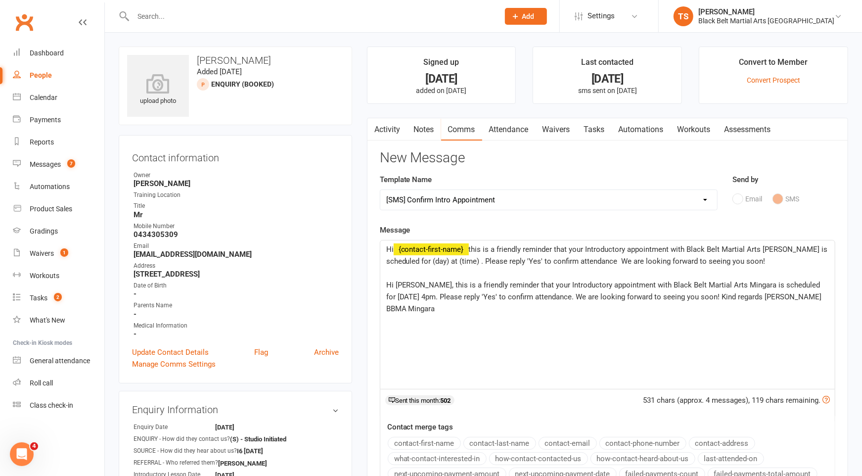
scroll to position [3, 0]
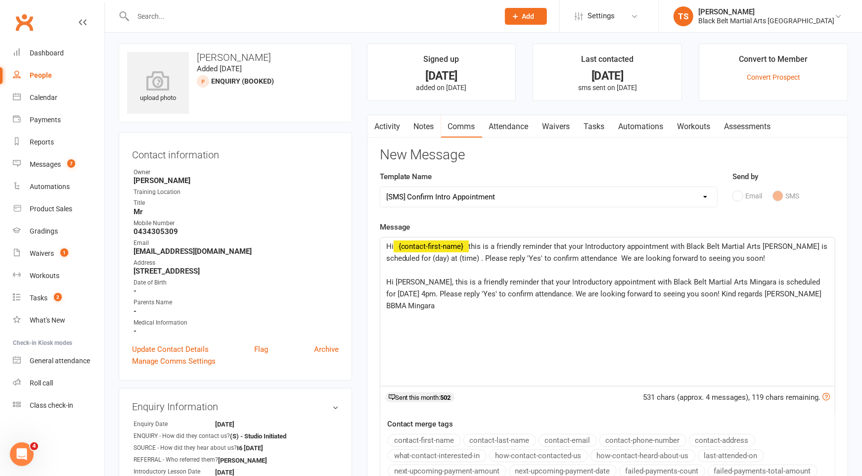
click at [641, 296] on p "Hi William, this is a friendly reminder that your Introductory appointment with…" at bounding box center [607, 294] width 443 height 36
paste div
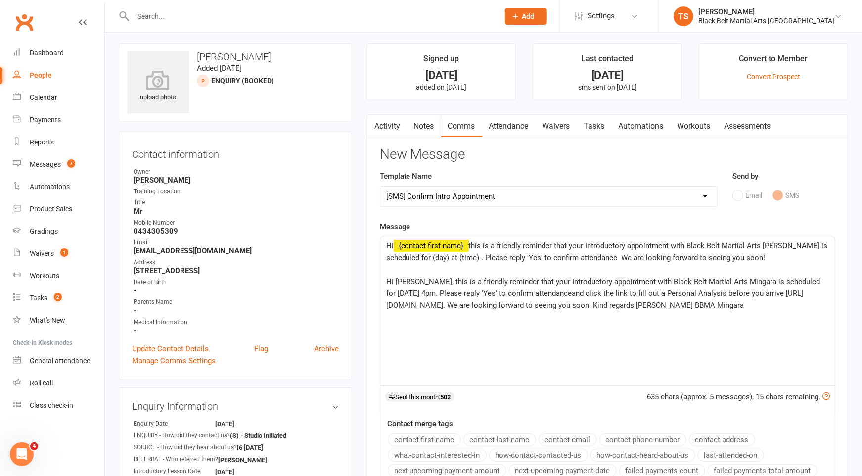
click at [641, 293] on p "Hi William, this is a friendly reminder that your Introductory appointment with…" at bounding box center [607, 293] width 443 height 36
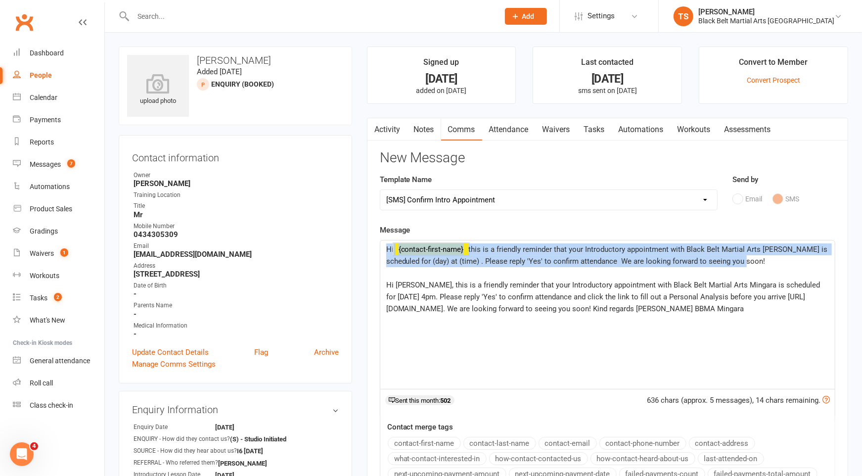
drag, startPoint x: 776, startPoint y: 256, endPoint x: 308, endPoint y: 249, distance: 468.4
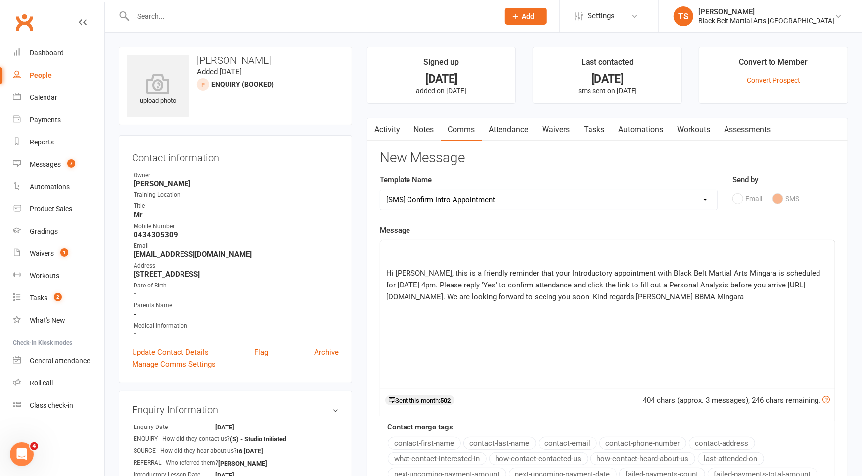
click at [393, 252] on p "﻿" at bounding box center [607, 249] width 443 height 12
click at [395, 259] on p "﻿" at bounding box center [607, 261] width 443 height 12
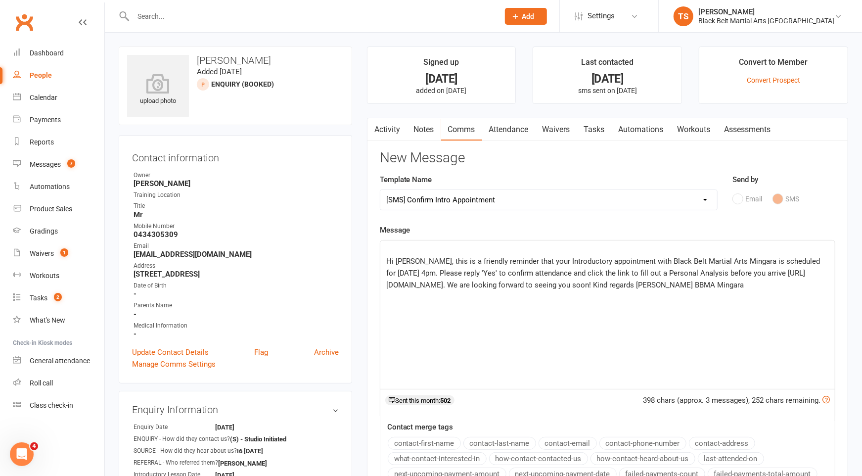
drag, startPoint x: 388, startPoint y: 260, endPoint x: 395, endPoint y: 268, distance: 10.8
click at [388, 260] on span "Hi William, this is a friendly reminder that your Introductory appointment with…" at bounding box center [604, 273] width 436 height 33
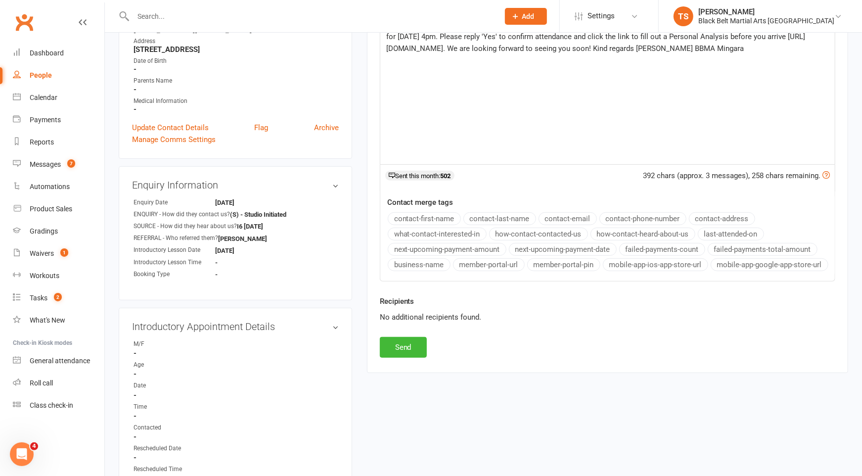
scroll to position [244, 0]
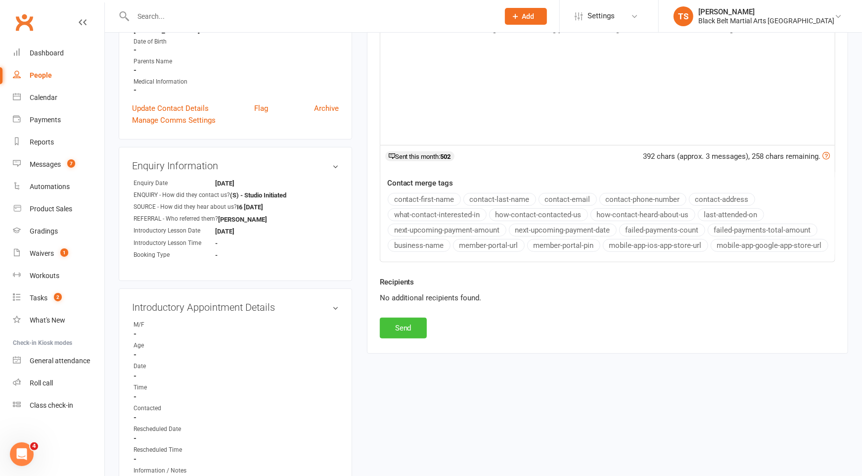
click at [421, 329] on button "Send" at bounding box center [403, 327] width 47 height 21
select select
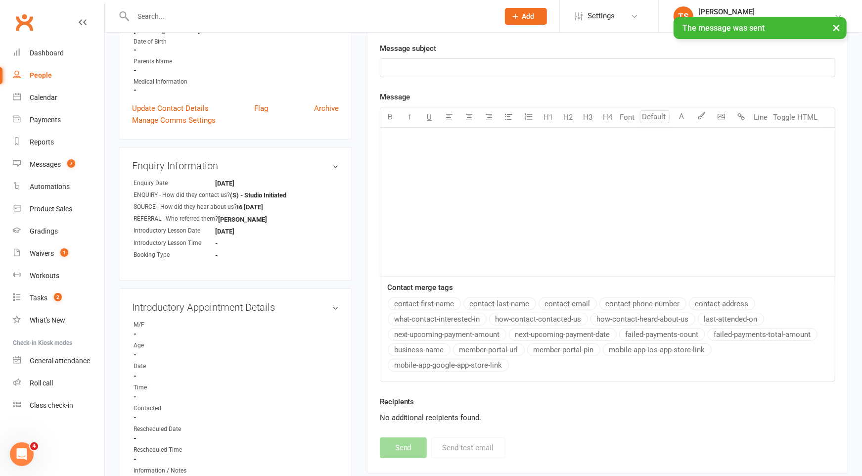
click at [173, 13] on input "text" at bounding box center [311, 16] width 362 height 14
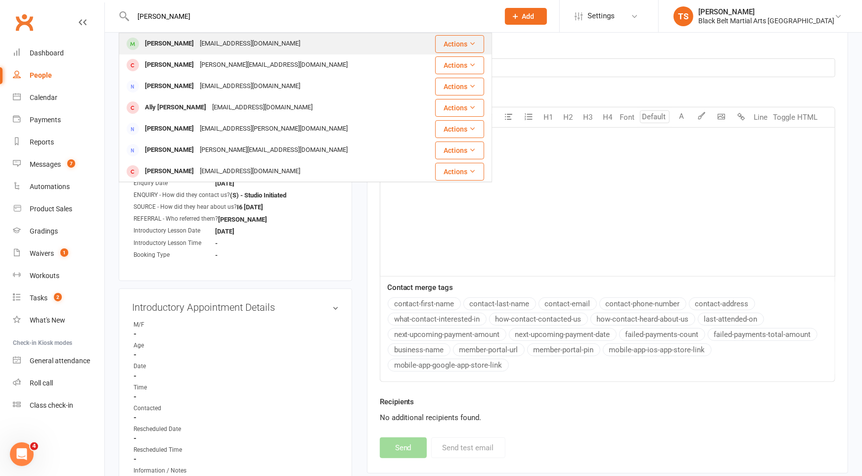
type input "aariv"
click at [197, 47] on div "atishmanaidu@gmail.com" at bounding box center [250, 44] width 106 height 14
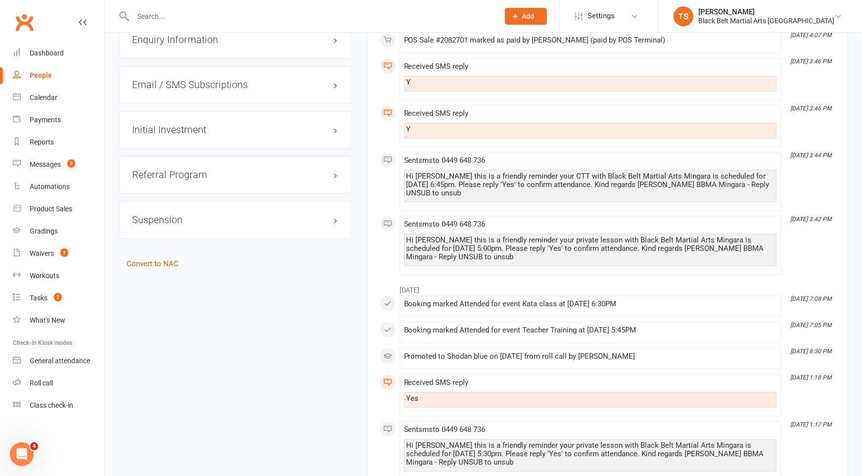
scroll to position [1394, 0]
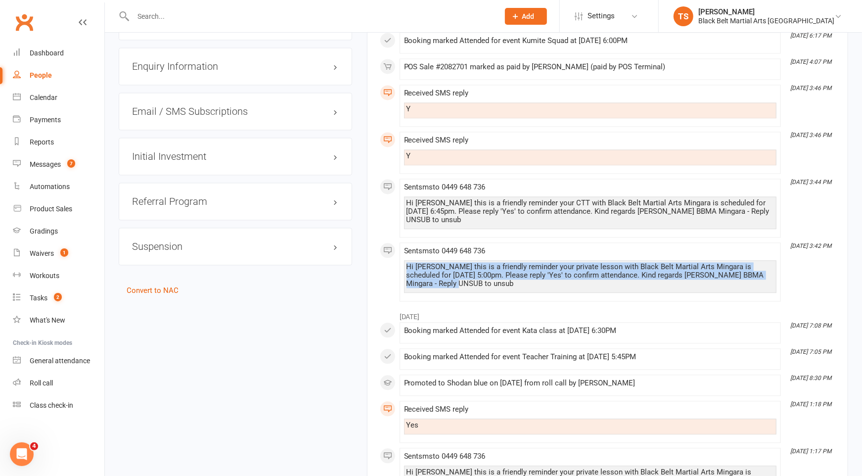
drag, startPoint x: 433, startPoint y: 264, endPoint x: 398, endPoint y: 244, distance: 40.3
copy div "Hi Aariv this is a friendly reminder your private lesson with Black Belt Martia…"
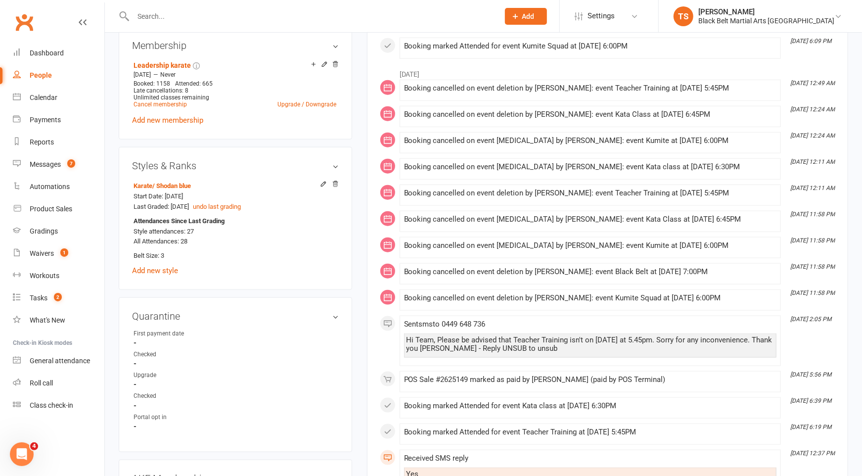
scroll to position [0, 0]
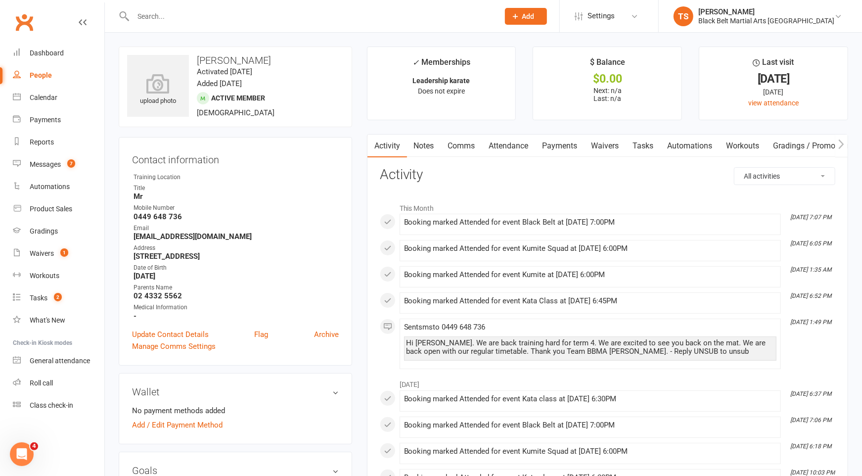
click at [472, 142] on link "Comms" at bounding box center [461, 146] width 41 height 23
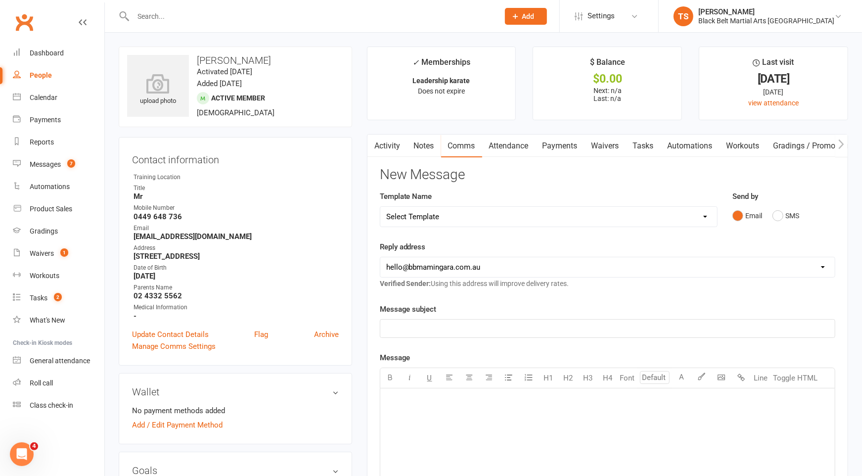
drag, startPoint x: 772, startPoint y: 217, endPoint x: 654, endPoint y: 276, distance: 132.3
click at [772, 217] on div "Email SMS" at bounding box center [783, 215] width 103 height 19
drag, startPoint x: 777, startPoint y: 216, endPoint x: 751, endPoint y: 238, distance: 34.1
click at [776, 217] on button "SMS" at bounding box center [785, 215] width 27 height 19
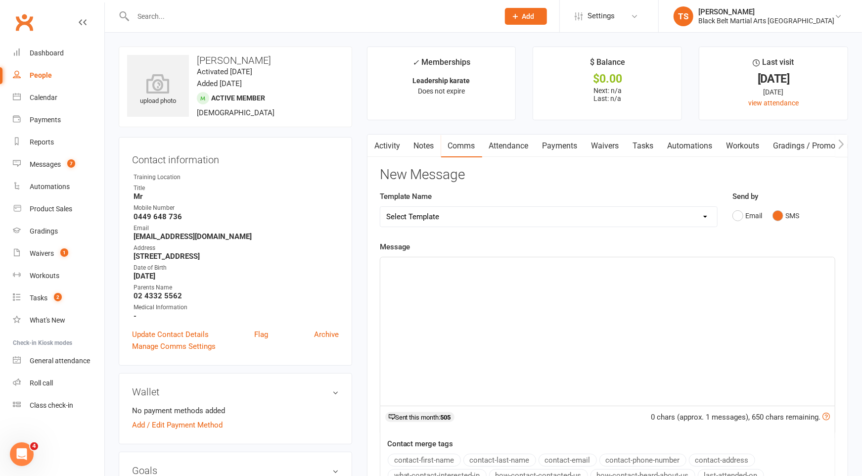
click at [609, 298] on div "﻿" at bounding box center [607, 331] width 454 height 148
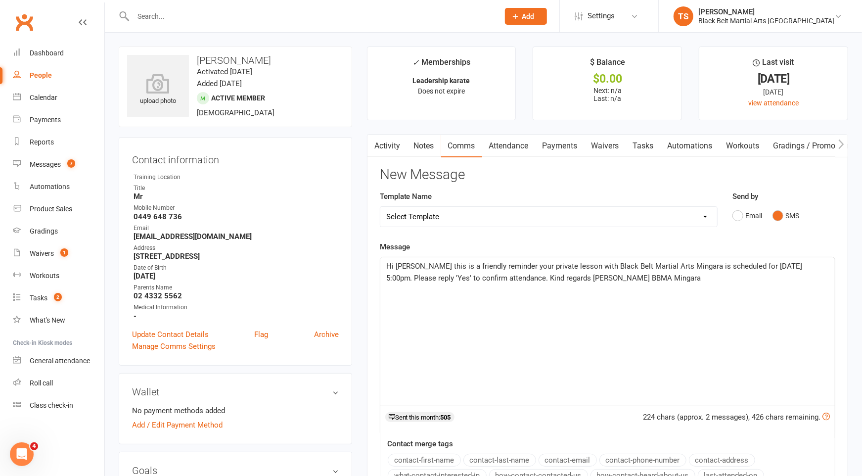
scroll to position [2, 0]
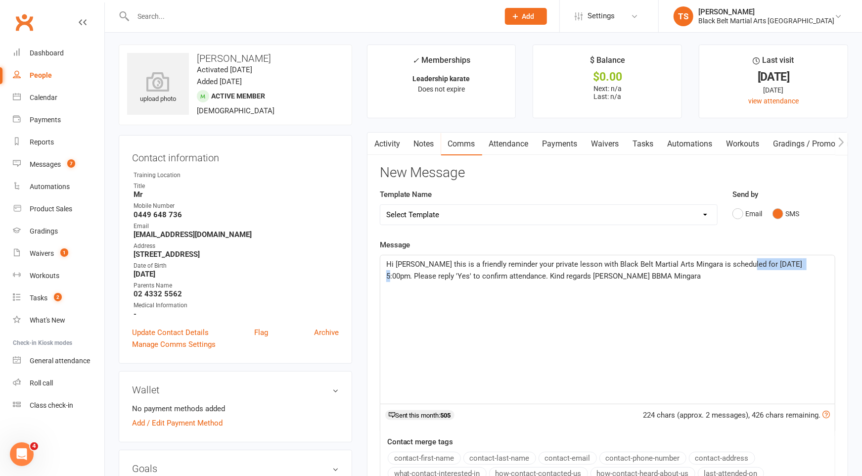
drag, startPoint x: 796, startPoint y: 265, endPoint x: 738, endPoint y: 267, distance: 57.4
click at [738, 267] on p "Hi Aariv this is a friendly reminder your private lesson with Black Belt Martia…" at bounding box center [607, 270] width 443 height 24
click at [426, 277] on span "Hi Aariv this is a friendly reminder your private lesson with Black Belt Martia…" at bounding box center [595, 270] width 418 height 21
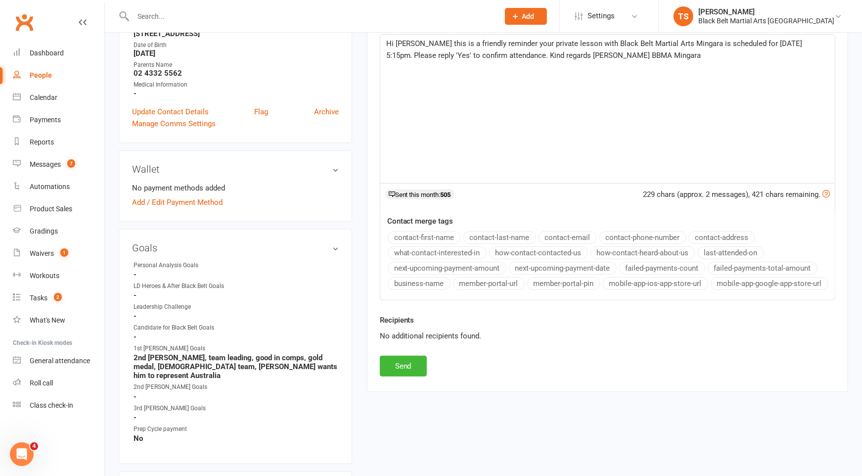
scroll to position [256, 0]
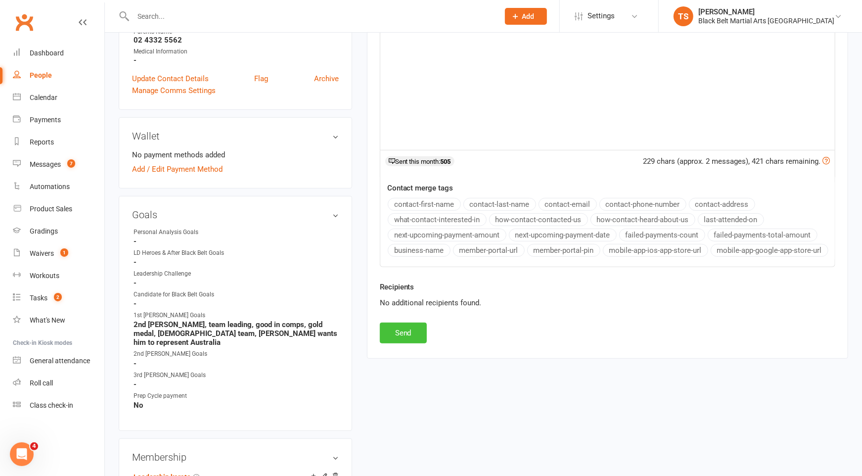
click at [410, 329] on button "Send" at bounding box center [403, 332] width 47 height 21
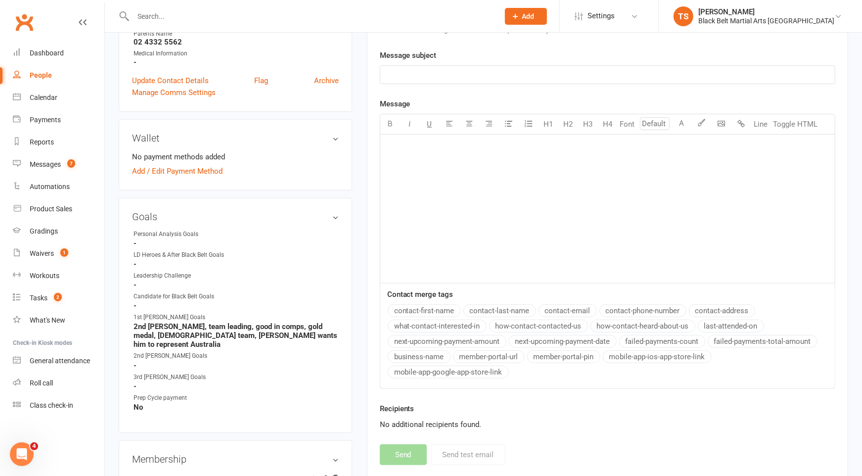
scroll to position [0, 0]
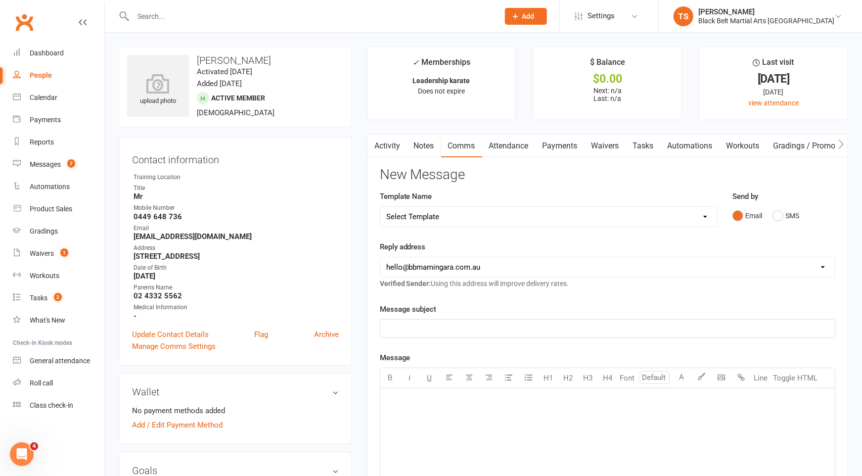
click at [172, 17] on input "text" at bounding box center [311, 16] width 362 height 14
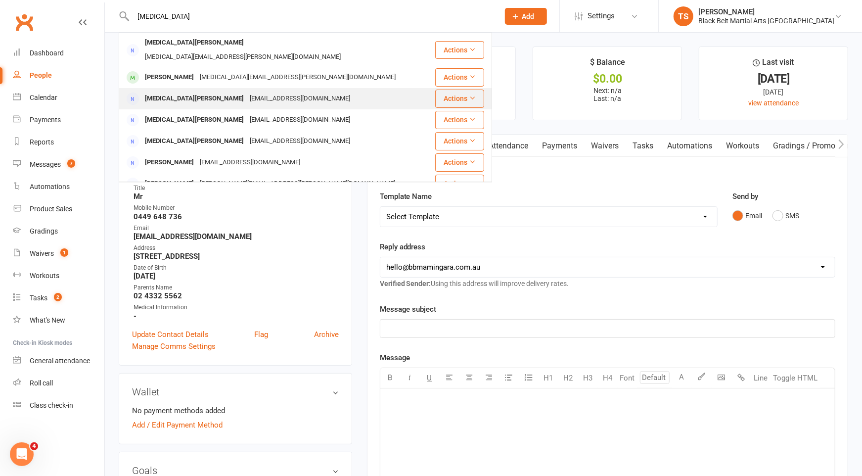
type input "nikita"
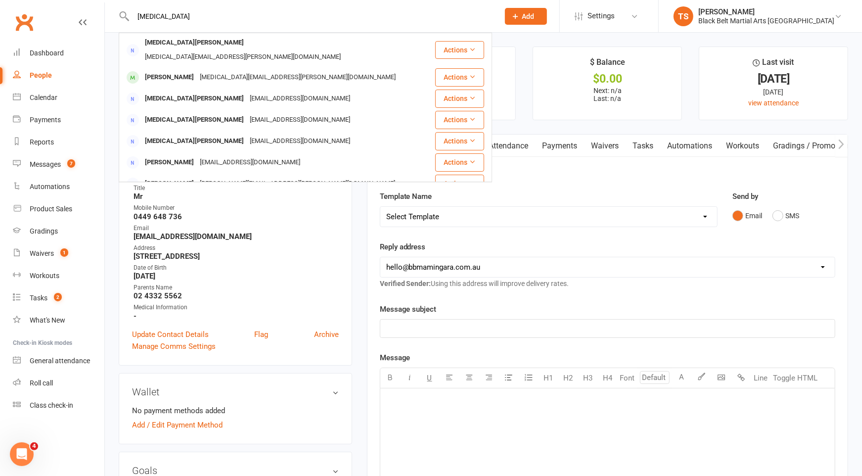
click at [171, 91] on div "Nikita McQuillan" at bounding box center [194, 98] width 105 height 14
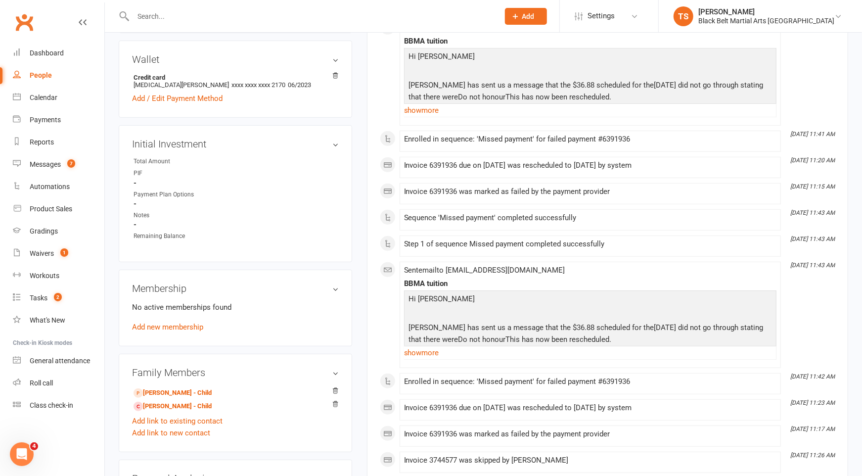
scroll to position [402, 0]
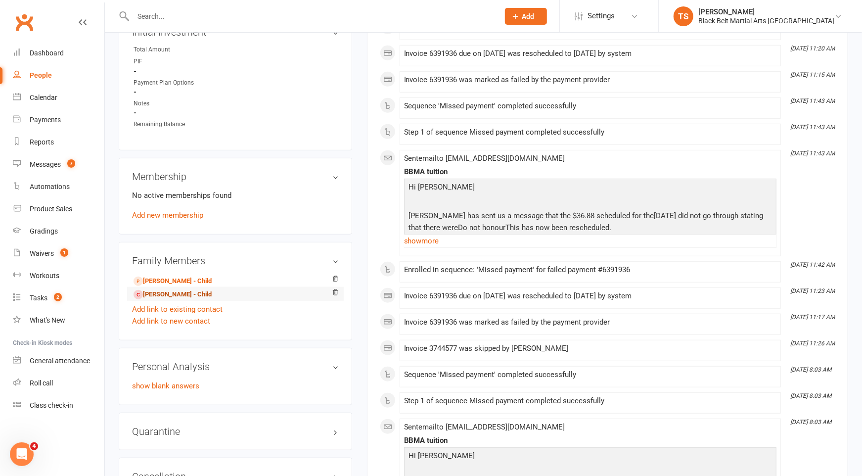
click at [164, 296] on link "Daniel Kennedy - Child" at bounding box center [173, 294] width 78 height 10
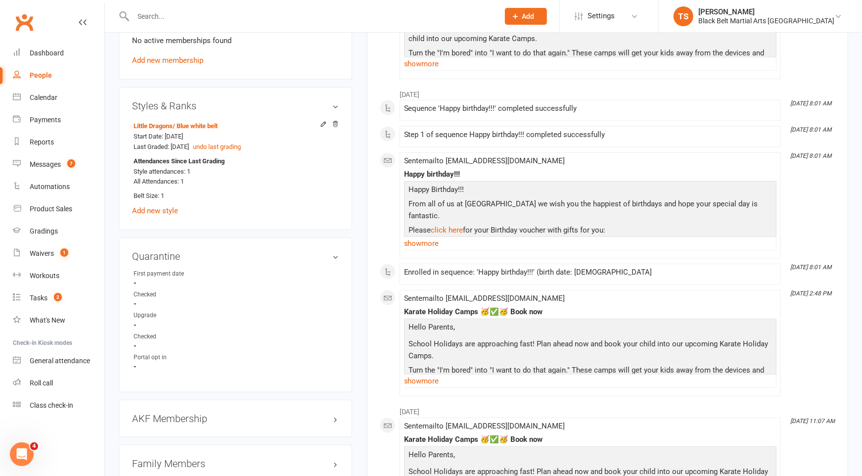
scroll to position [758, 0]
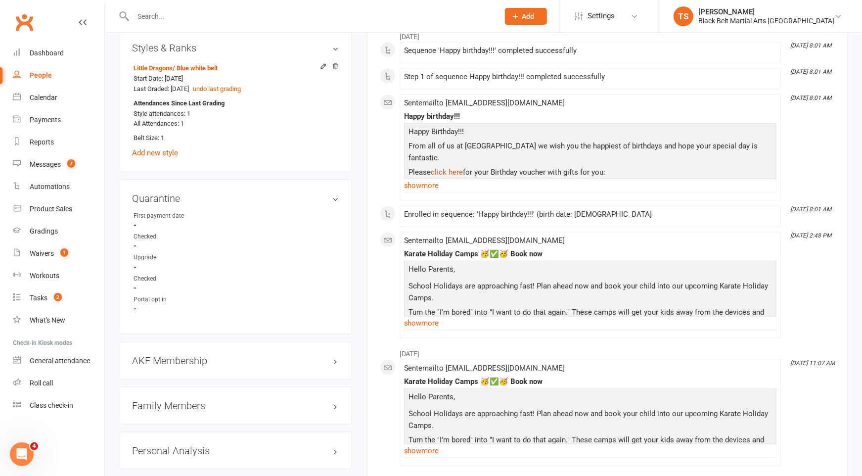
click at [162, 400] on h3 "Family Members" at bounding box center [235, 405] width 207 height 11
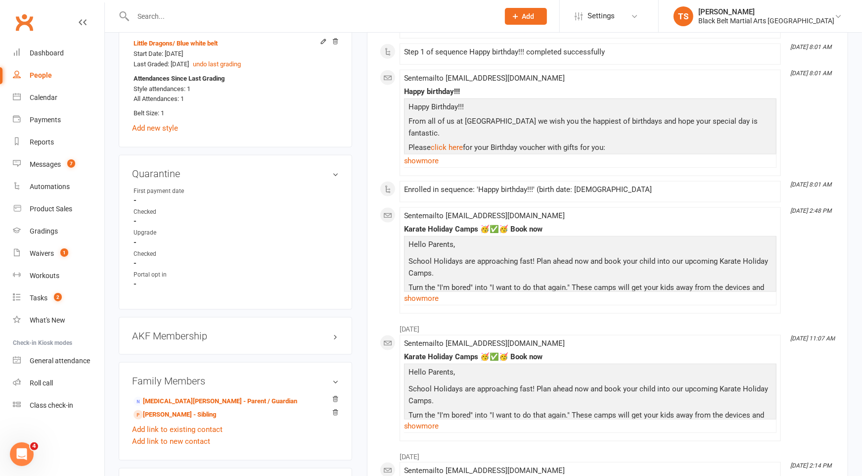
scroll to position [790, 0]
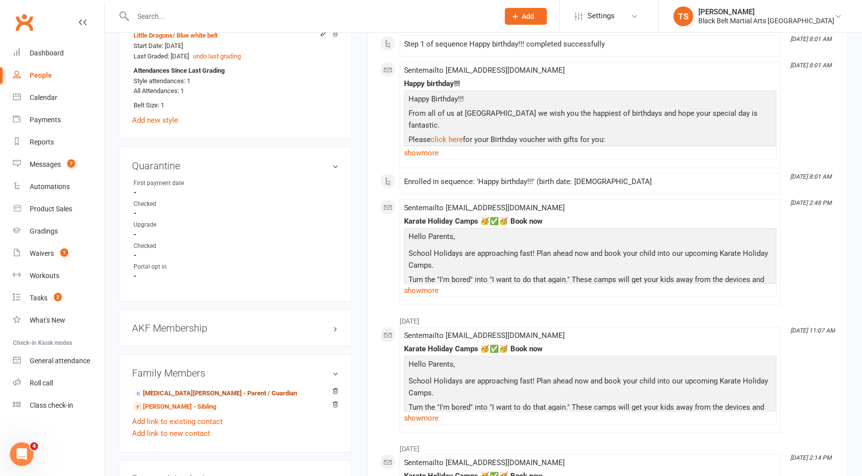
click at [212, 390] on link "Nikita McQuillan - Parent / Guardian" at bounding box center [216, 393] width 164 height 10
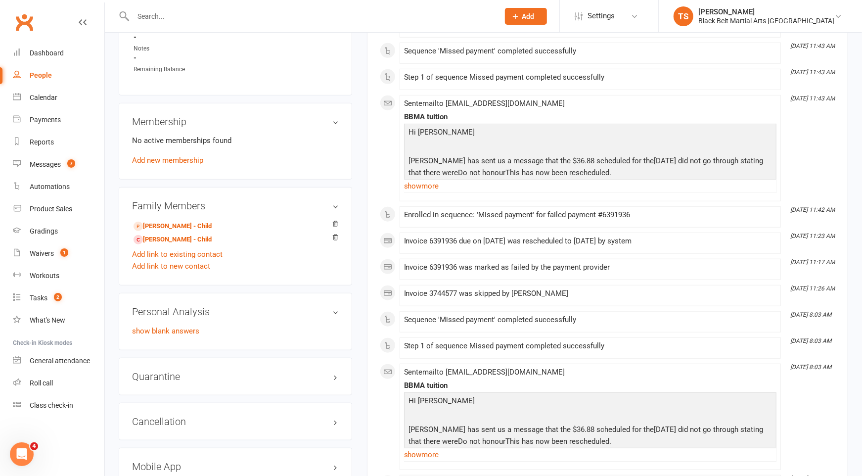
scroll to position [457, 0]
click at [170, 266] on link "Add link to new contact" at bounding box center [171, 266] width 78 height 12
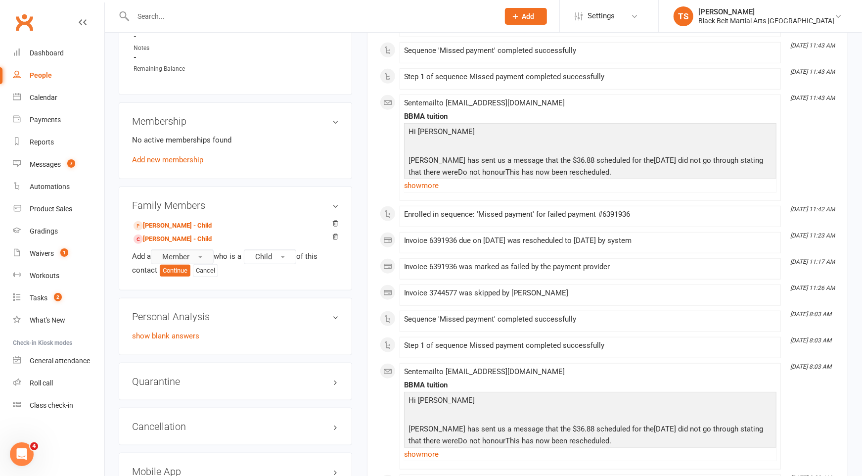
click at [199, 252] on button "Member" at bounding box center [182, 256] width 63 height 15
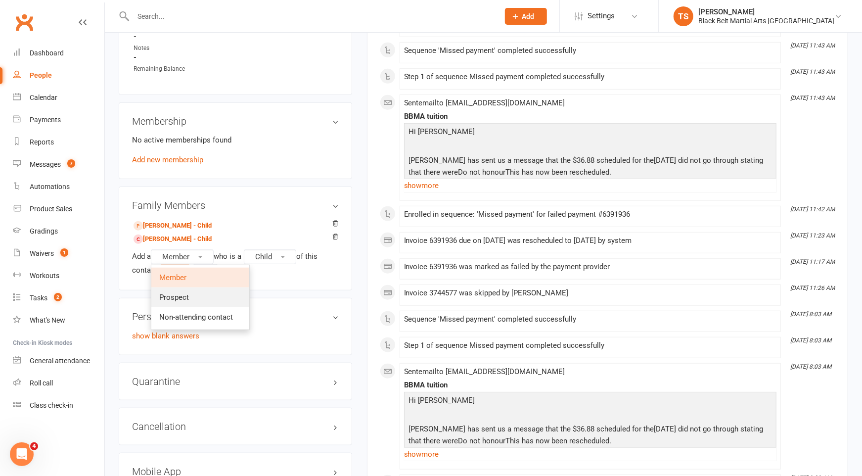
click at [183, 297] on span "Prospect" at bounding box center [174, 297] width 30 height 9
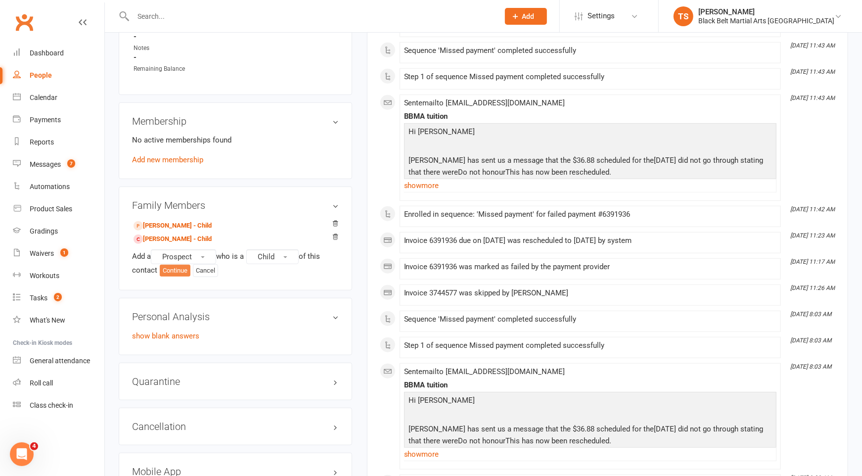
click at [177, 268] on button "Continue" at bounding box center [175, 271] width 31 height 12
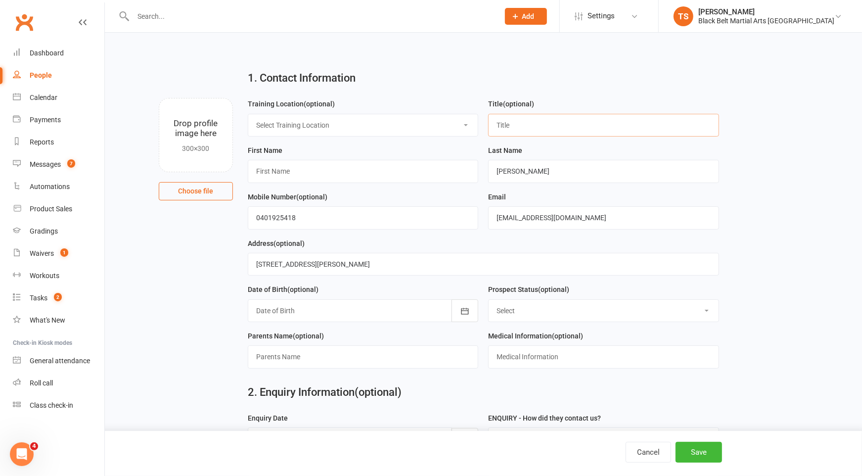
click at [517, 122] on input "text" at bounding box center [603, 125] width 231 height 23
type input "Miss"
click at [327, 171] on input "text" at bounding box center [363, 171] width 231 height 23
type input "Arlette"
click at [530, 312] on select "Select Enquiry (Booked) Enquiry (Not Booked) Pending (enrolment pack sent) DNS …" at bounding box center [604, 311] width 230 height 22
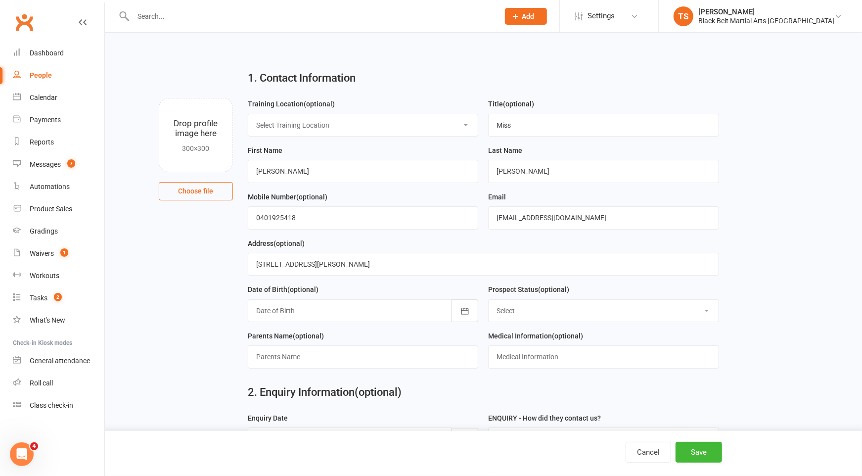
select select "Enquiry (Booked)"
click at [489, 300] on select "Select Enquiry (Booked) Enquiry (Not Booked) Pending (enrolment pack sent) DNS …" at bounding box center [604, 311] width 230 height 22
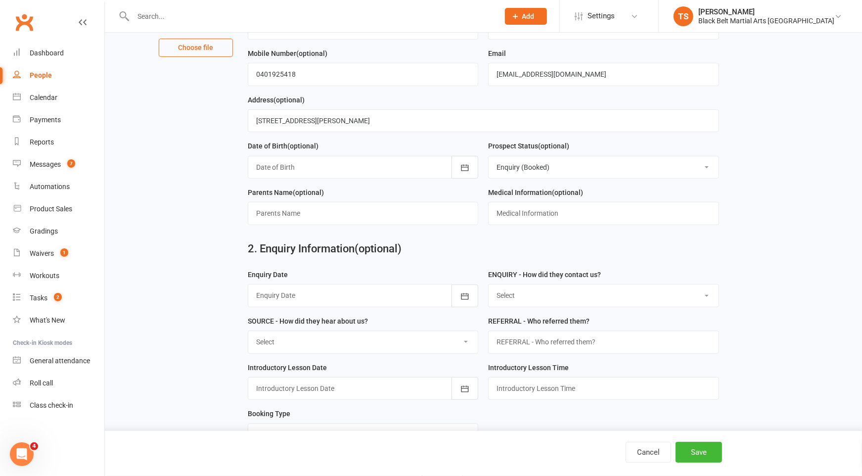
scroll to position [144, 0]
click at [704, 291] on select "Select (W) - Walk In (T) - Telephone (I) - Internet / Email (S) - Studio Initia…" at bounding box center [604, 295] width 230 height 22
click at [463, 341] on select "Select A1 Direct mail A2 Print Media A3 Flyer A5 Radio A6 Sign A7 Televison A8 …" at bounding box center [363, 341] width 230 height 22
click at [509, 296] on select "Select (W) - Walk In (T) - Telephone (I) - Internet / Email (S) - Studio Initia…" at bounding box center [604, 295] width 230 height 22
select select "(T) - Telephone"
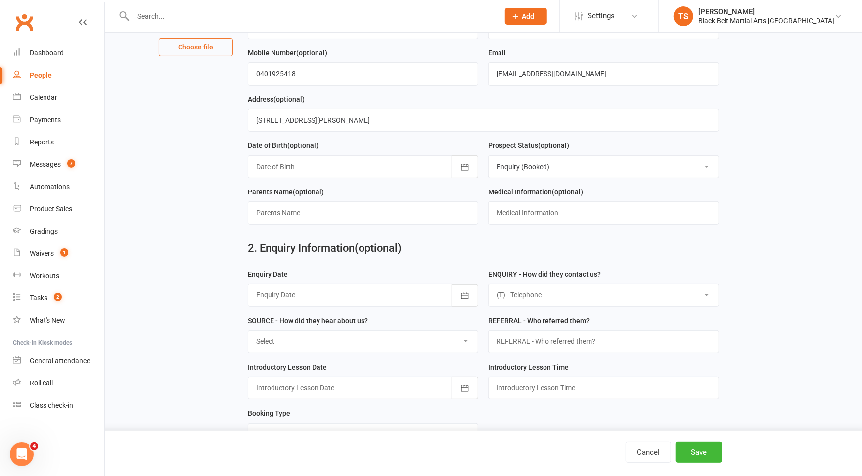
click at [489, 284] on select "Select (W) - Walk In (T) - Telephone (I) - Internet / Email (S) - Studio Initia…" at bounding box center [604, 295] width 230 height 22
click at [371, 340] on select "Select A1 Direct mail A2 Print Media A3 Flyer A5 Radio A6 Sign A7 Televison A8 …" at bounding box center [363, 341] width 230 height 22
select select "R2 Friend Referral"
click at [248, 330] on select "Select A1 Direct mail A2 Print Media A3 Flyer A5 Radio A6 Sign A7 Televison A8 …" at bounding box center [363, 341] width 230 height 22
click at [466, 385] on icon "button" at bounding box center [465, 388] width 10 height 10
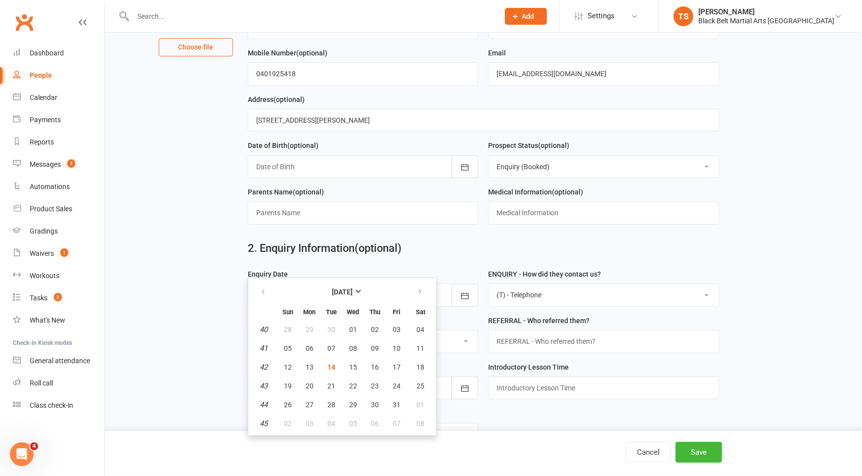
click at [519, 405] on form "Enquiry Date October 2025 Sun Mon Tue Wed Thu Fri Sat 40 28 29 30 01 02 03 04 4…" at bounding box center [483, 360] width 481 height 185
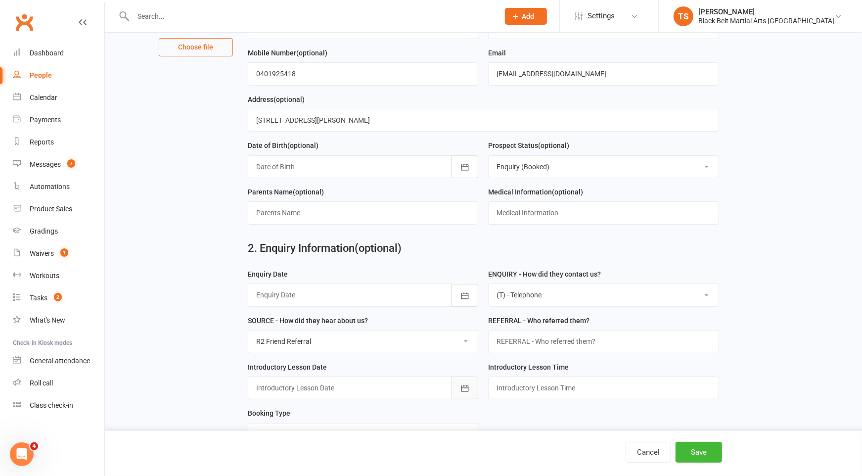
click at [468, 387] on icon "button" at bounding box center [465, 388] width 10 height 10
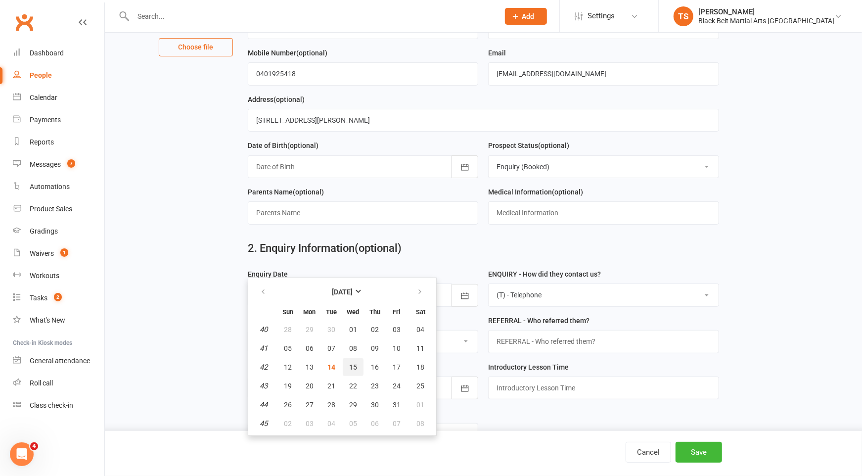
click at [352, 366] on span "15" at bounding box center [353, 367] width 8 height 8
type input "15 Oct 2025"
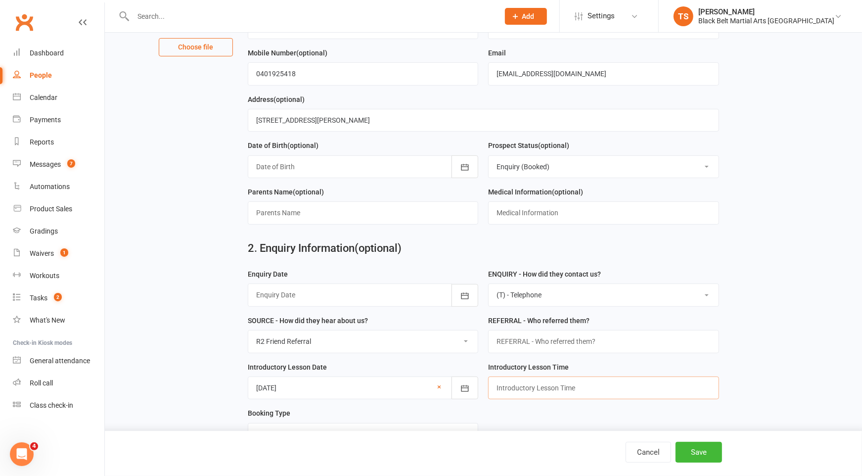
click at [529, 383] on input "text" at bounding box center [603, 387] width 231 height 23
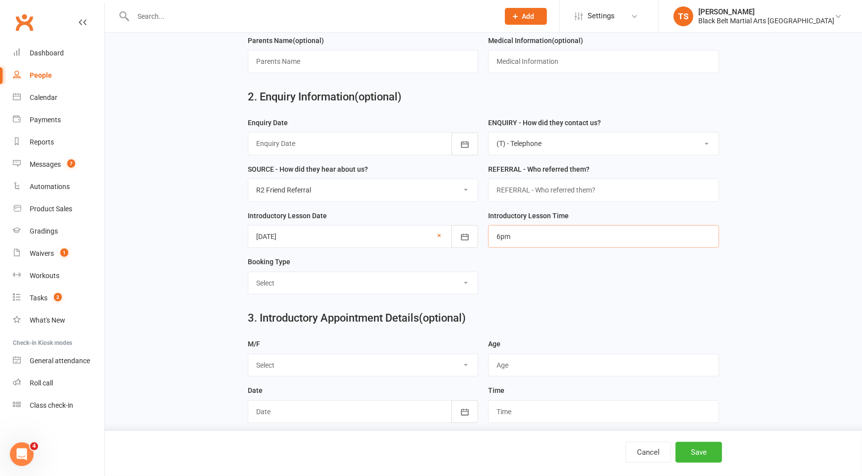
scroll to position [305, 0]
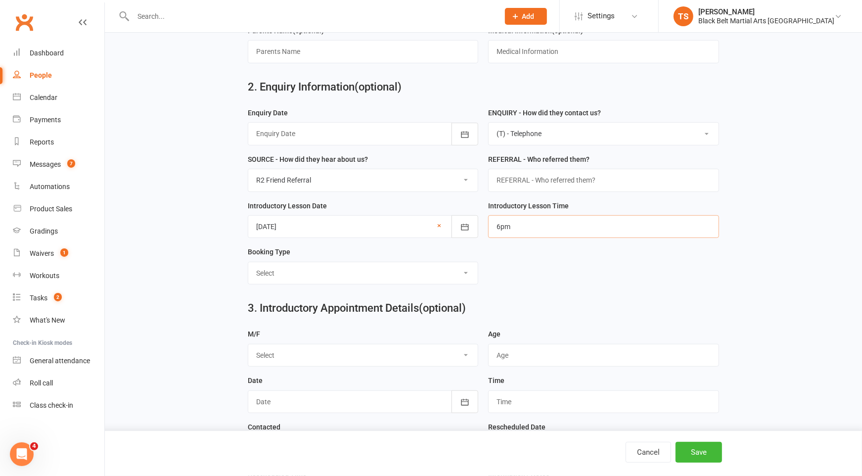
type input "6pm"
click at [465, 271] on select "Select Mini Dragons Intro Tiny Dragons Intro Little Dragons Intro Child Karate …" at bounding box center [363, 273] width 230 height 22
select select "Tiny Dragons Intro"
click at [248, 262] on select "Select Mini Dragons Intro Tiny Dragons Intro Little Dragons Intro Child Karate …" at bounding box center [363, 273] width 230 height 22
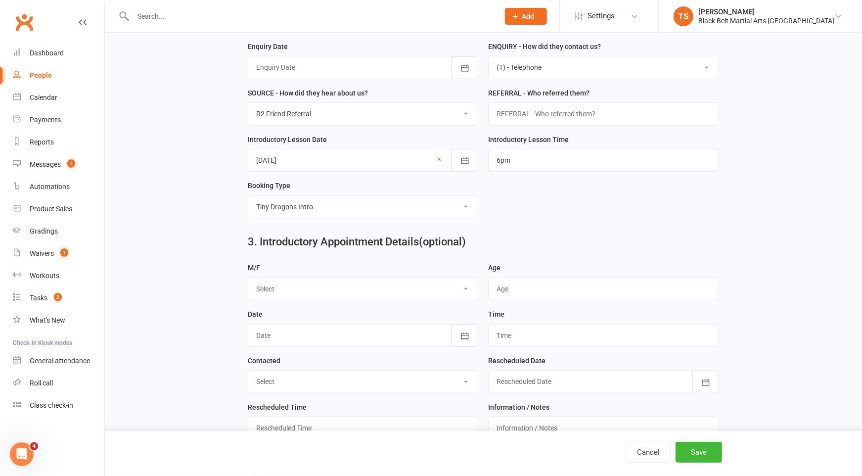
scroll to position [388, 0]
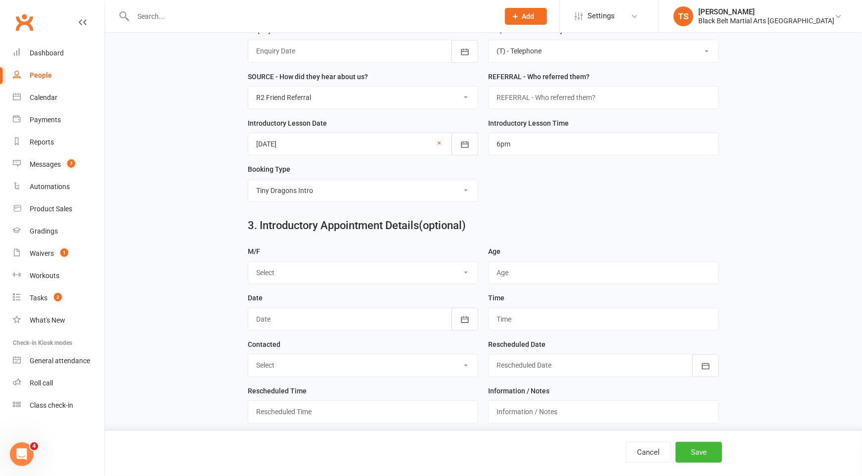
click at [468, 269] on select "Select M F" at bounding box center [363, 273] width 230 height 22
select select "F"
click at [248, 262] on select "Select M F" at bounding box center [363, 273] width 230 height 22
click at [561, 271] on input "string" at bounding box center [603, 272] width 231 height 23
type input "3"
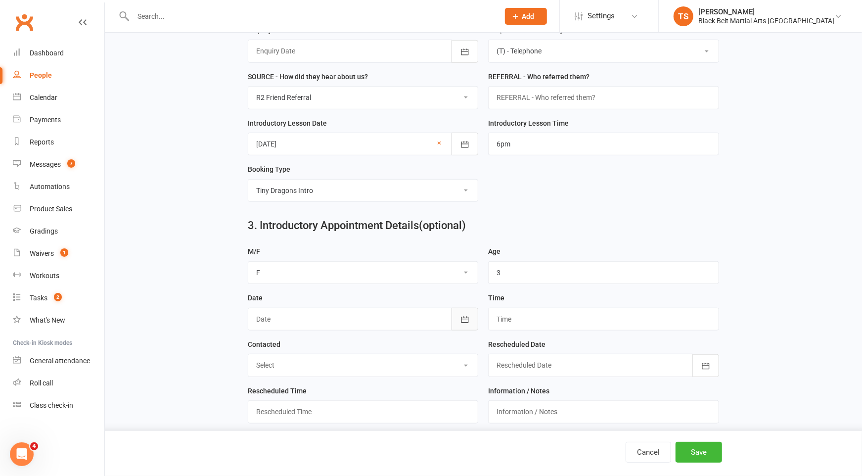
click at [466, 316] on icon "button" at bounding box center [465, 320] width 10 height 10
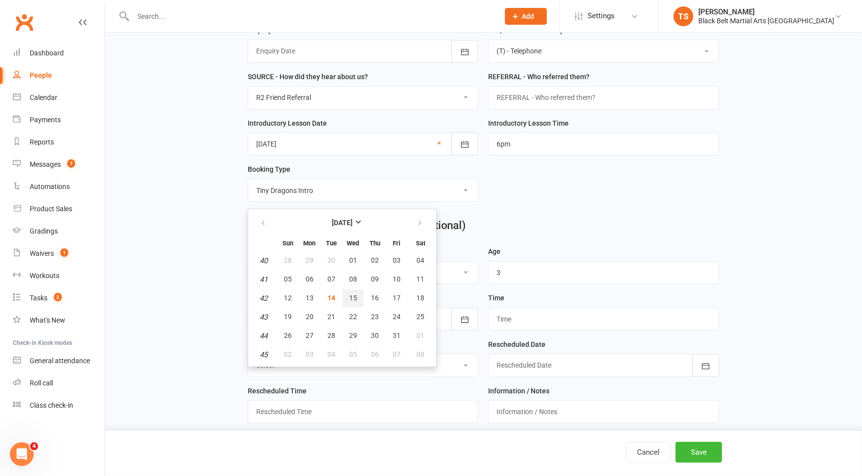
drag, startPoint x: 347, startPoint y: 293, endPoint x: 449, endPoint y: 307, distance: 102.8
click at [349, 294] on span "15" at bounding box center [353, 298] width 8 height 8
type input "15 Oct 2025"
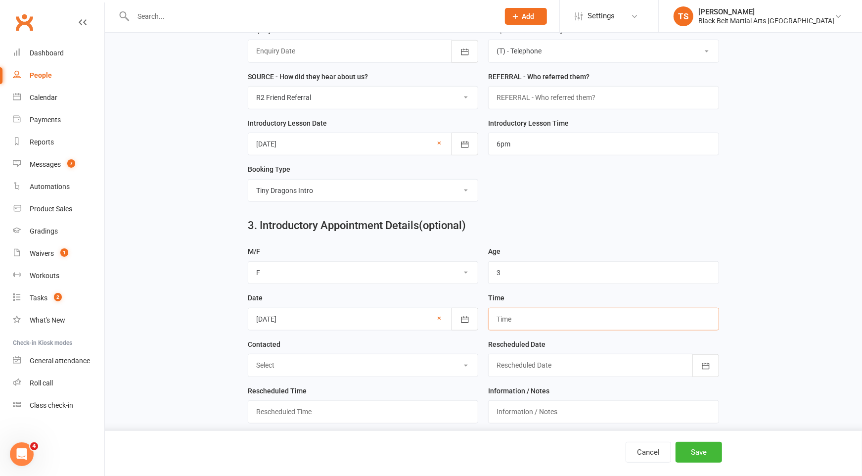
click at [529, 319] on input "text" at bounding box center [603, 319] width 231 height 23
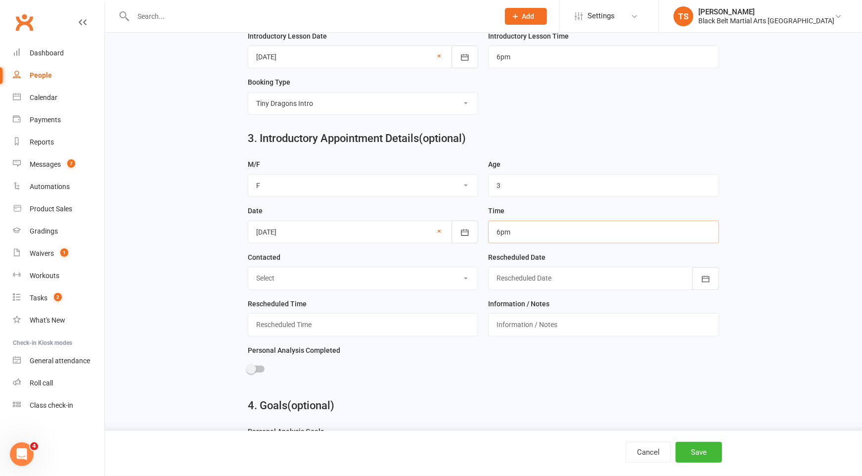
scroll to position [480, 0]
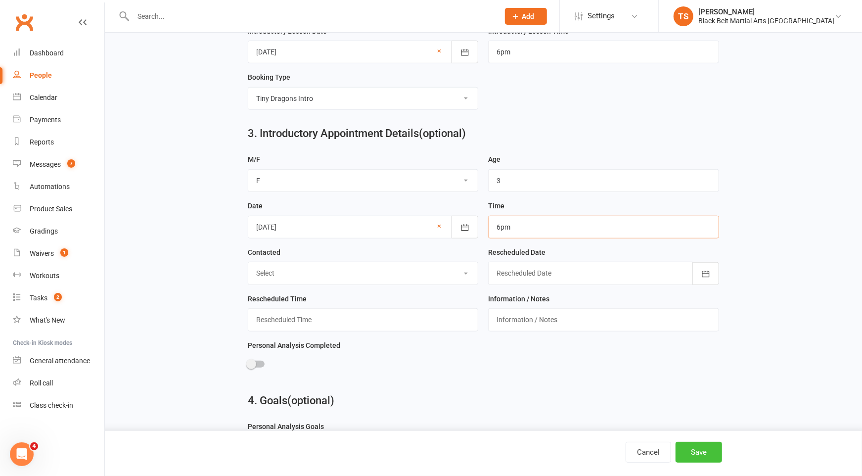
type input "6pm"
click at [711, 453] on button "Save" at bounding box center [699, 452] width 46 height 21
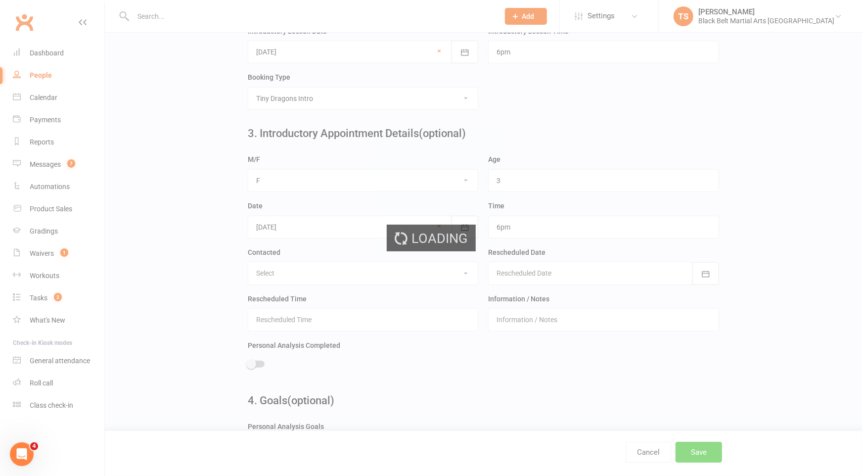
scroll to position [0, 0]
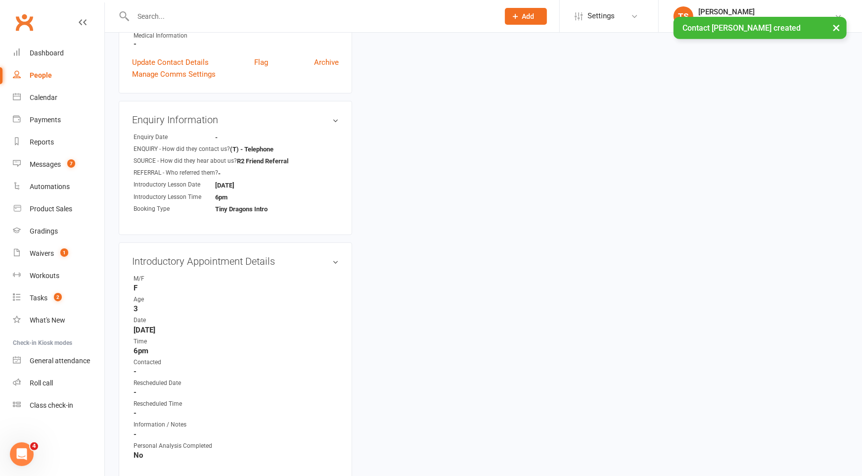
scroll to position [283, 0]
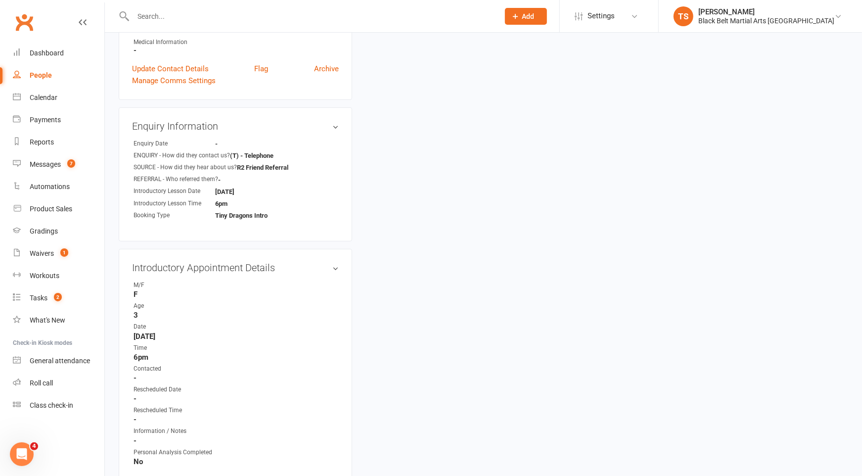
click at [227, 18] on input "text" at bounding box center [311, 16] width 362 height 14
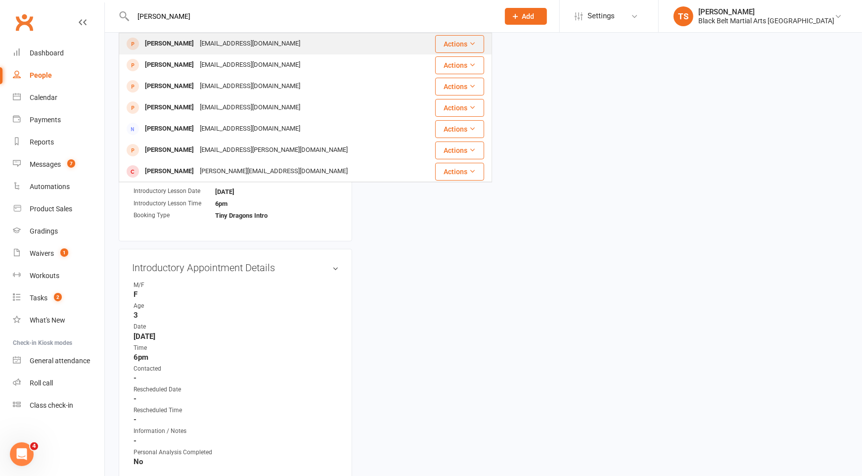
type input "arlette"
click at [261, 44] on div "nikitaleemcquillan@icloud.com" at bounding box center [250, 44] width 106 height 14
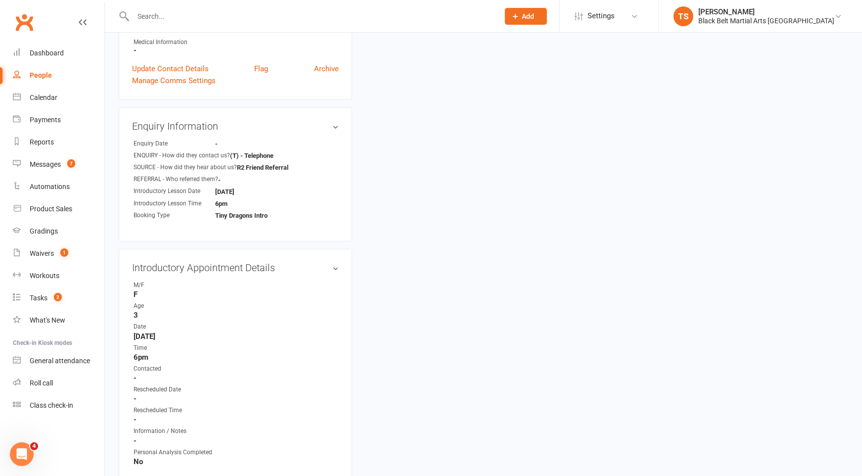
scroll to position [0, 0]
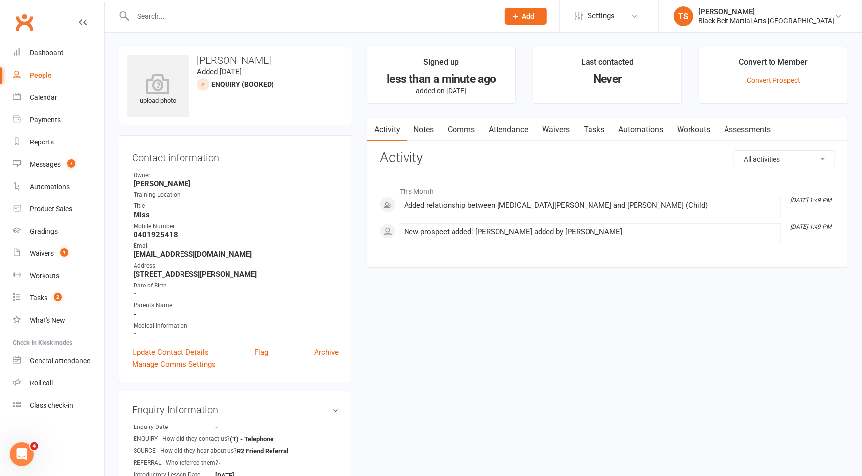
click at [189, 13] on input "text" at bounding box center [311, 16] width 362 height 14
type input "arlette"
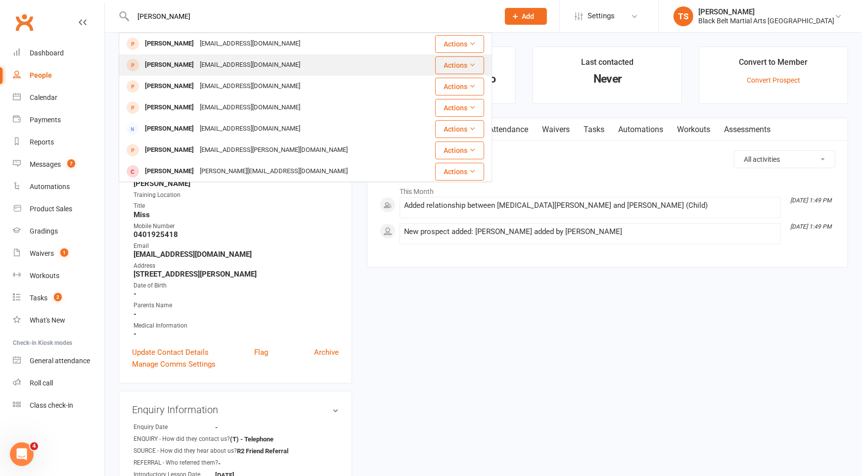
scroll to position [0, 0]
click at [212, 65] on div "nikitasmcquillan96@icloud.com" at bounding box center [250, 64] width 106 height 14
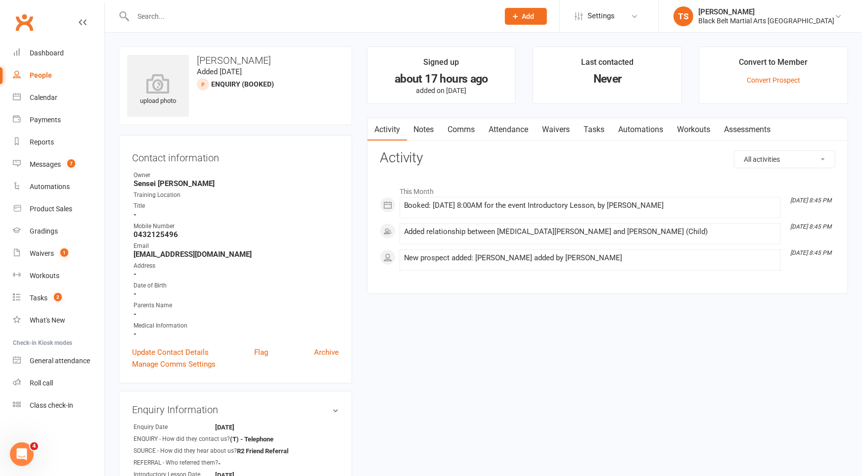
click at [191, 20] on input "text" at bounding box center [311, 16] width 362 height 14
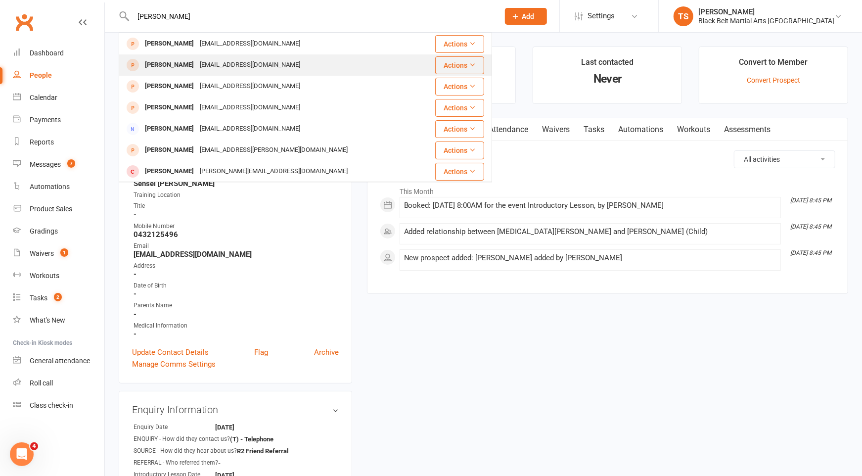
type input "arlette"
click at [231, 67] on div "nikitasmcquillan96@icloud.com" at bounding box center [250, 65] width 106 height 14
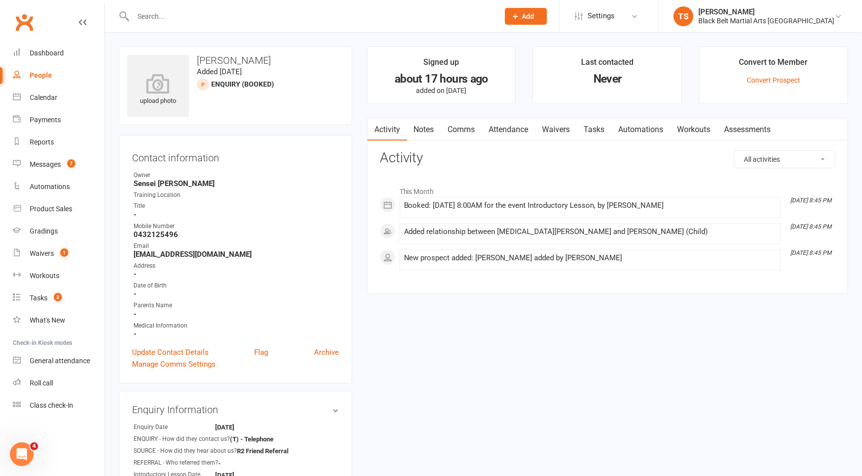
click at [158, 14] on input "text" at bounding box center [311, 16] width 362 height 14
type input "arlette"
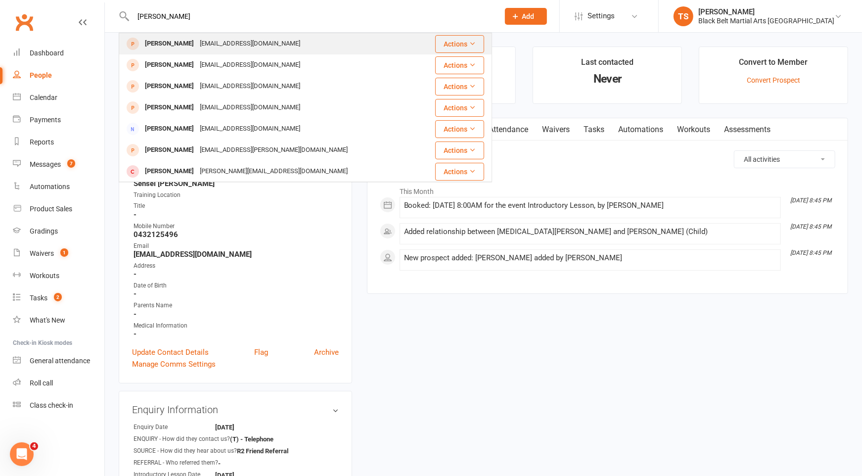
click at [182, 44] on div "Arlette McQuillan" at bounding box center [169, 44] width 55 height 14
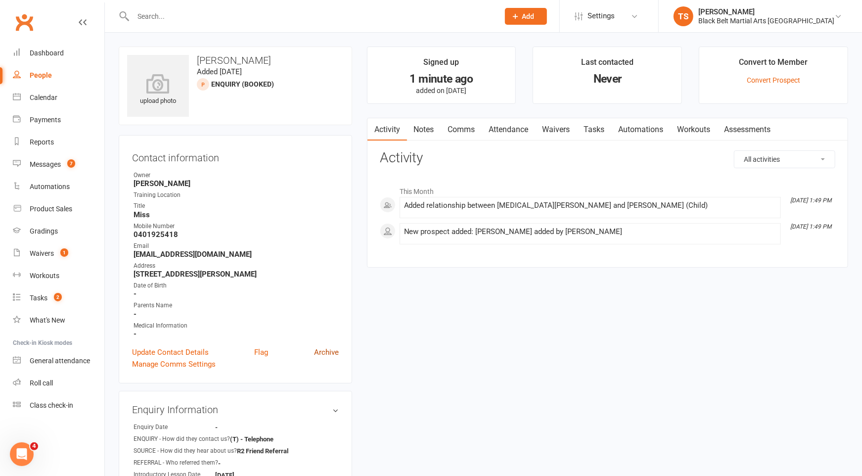
click at [320, 350] on link "Archive" at bounding box center [326, 352] width 25 height 12
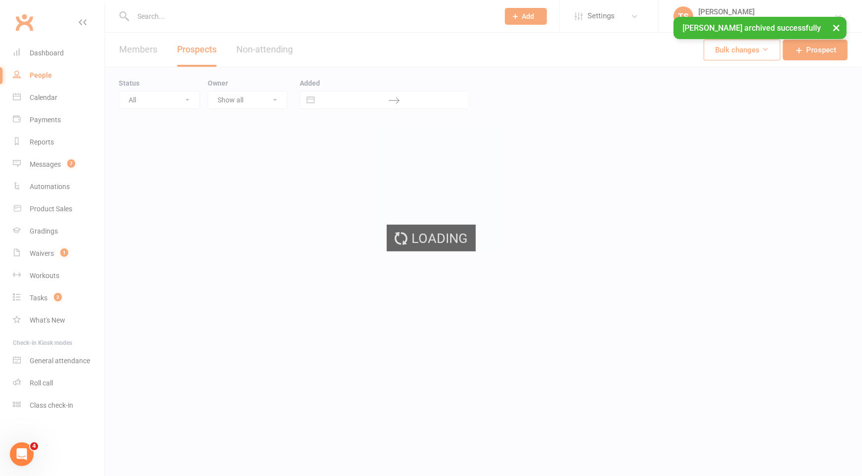
select select "100"
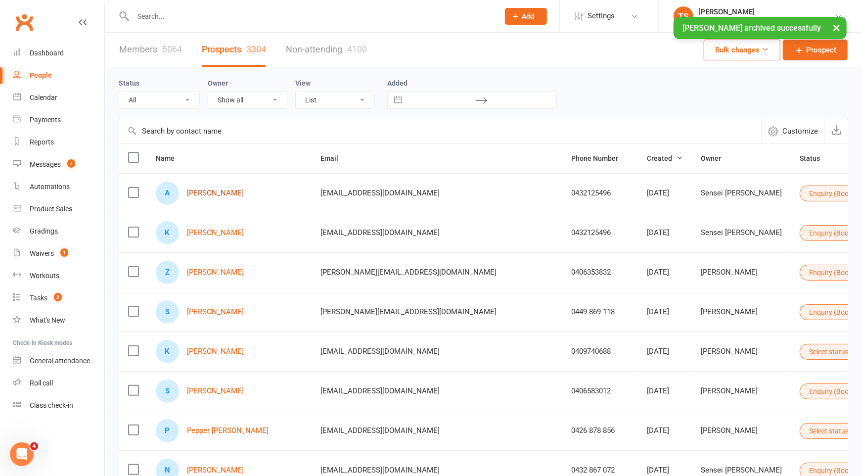
click at [210, 191] on link "Arlette McQuillan" at bounding box center [215, 193] width 57 height 8
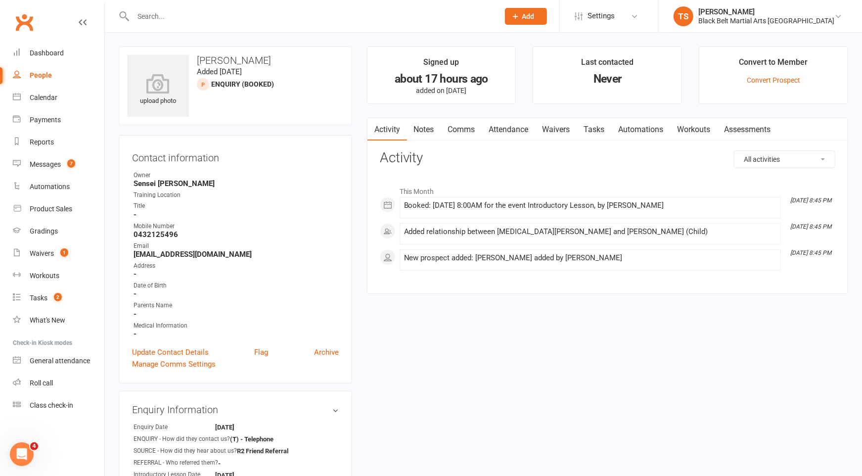
click at [471, 128] on link "Comms" at bounding box center [461, 129] width 41 height 23
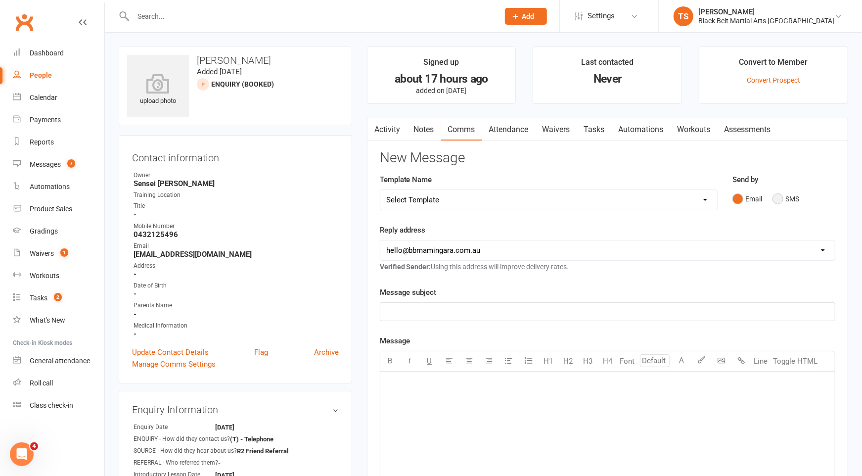
drag, startPoint x: 781, startPoint y: 198, endPoint x: 768, endPoint y: 215, distance: 21.2
click at [781, 198] on button "SMS" at bounding box center [785, 198] width 27 height 19
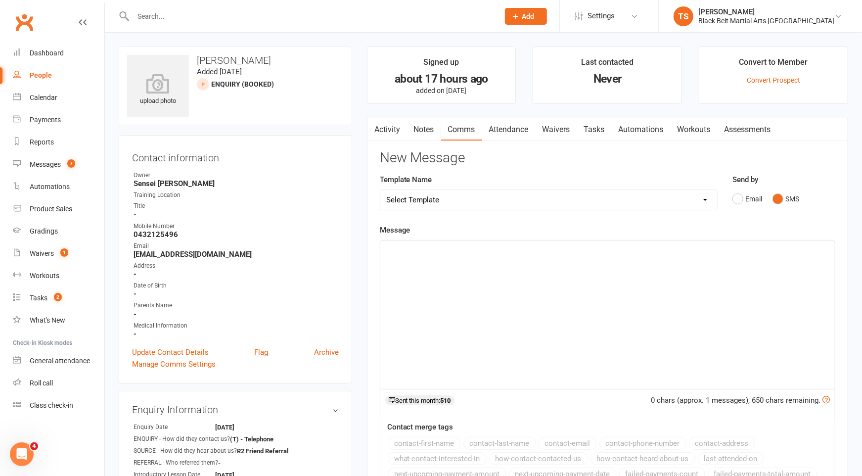
click at [649, 265] on div "﻿" at bounding box center [607, 314] width 454 height 148
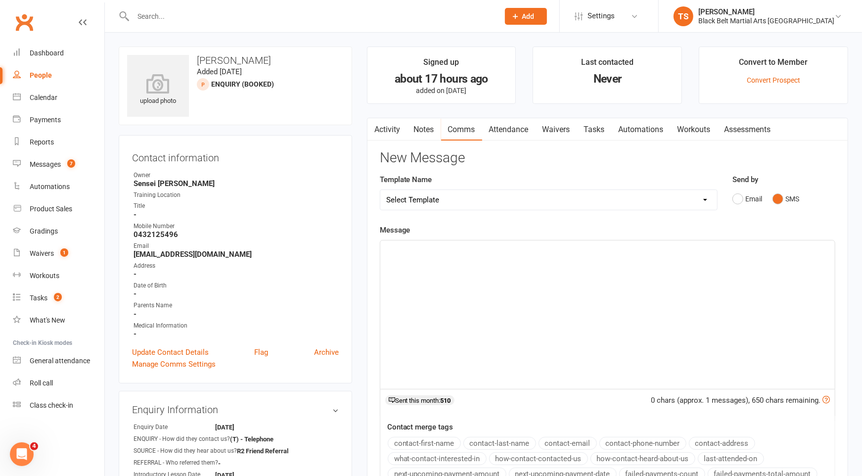
click at [620, 201] on select "Select Template [SMS] 14 Day Absentee AFU Lil Dragons [SMS] 14 day Absentee AFU…" at bounding box center [548, 200] width 337 height 20
select select "15"
click at [380, 190] on select "Select Template [SMS] 14 Day Absentee AFU Lil Dragons [SMS] 14 day Absentee AFU…" at bounding box center [548, 200] width 337 height 20
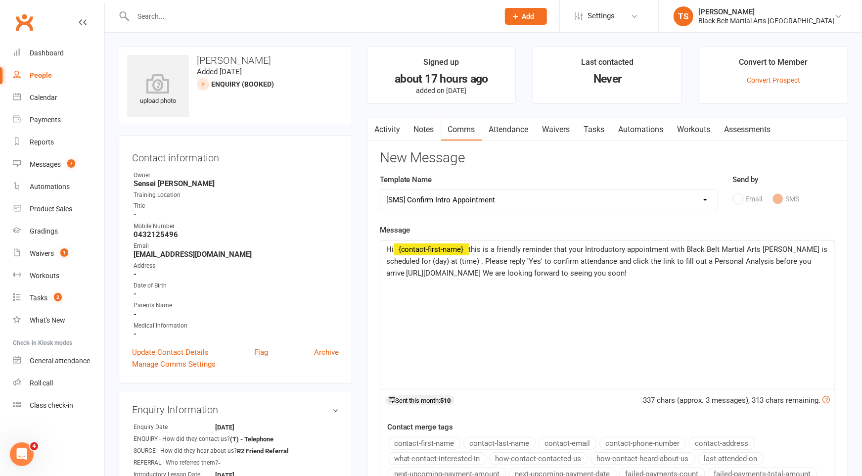
click at [450, 261] on span "this is a friendly reminder that your Introductory appointment with Black Belt …" at bounding box center [608, 261] width 444 height 33
click at [560, 262] on span "this is a friendly reminder that your Introductory appointment with Black Belt …" at bounding box center [608, 261] width 444 height 33
click at [786, 272] on p "Hi ﻿ {contact-first-name} this is a friendly reminder that your Introductory ap…" at bounding box center [607, 261] width 443 height 36
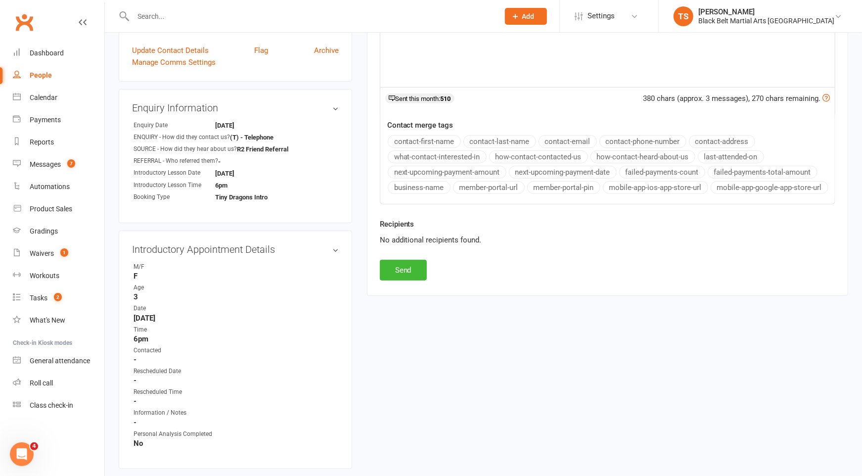
scroll to position [317, 0]
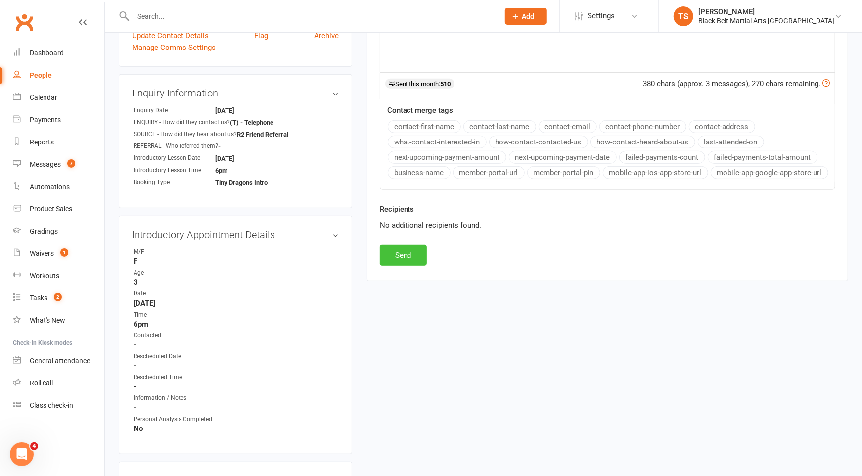
click at [415, 246] on button "Send" at bounding box center [403, 255] width 47 height 21
select select
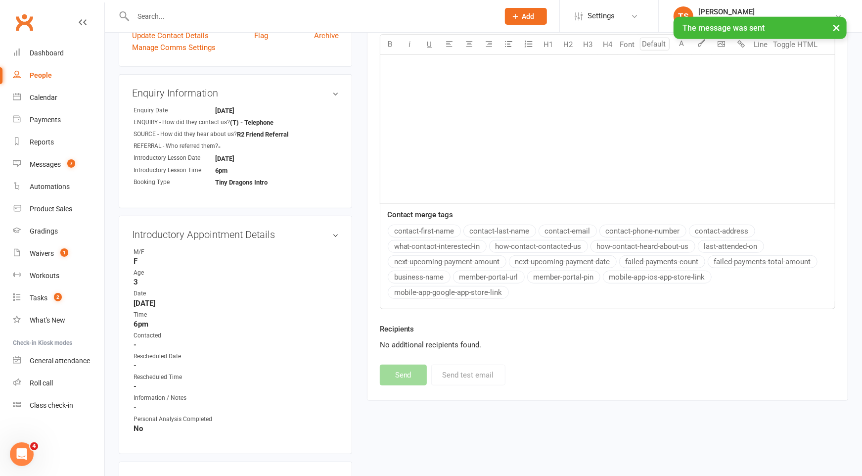
scroll to position [0, 0]
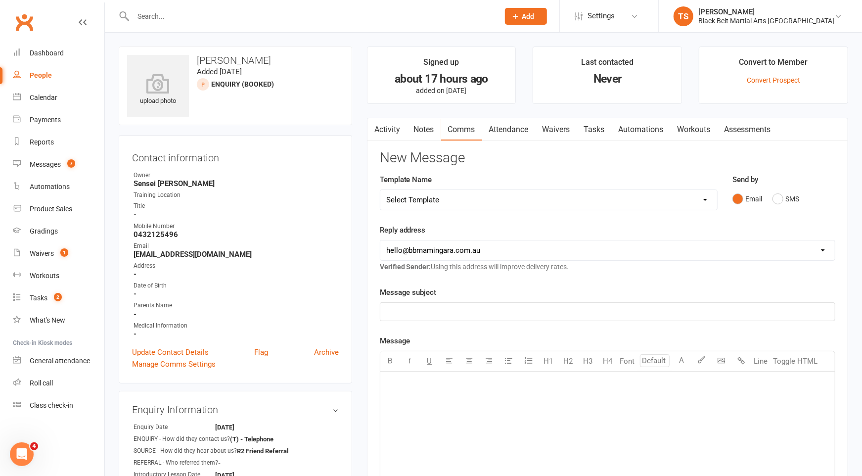
click at [161, 16] on input "text" at bounding box center [311, 16] width 362 height 14
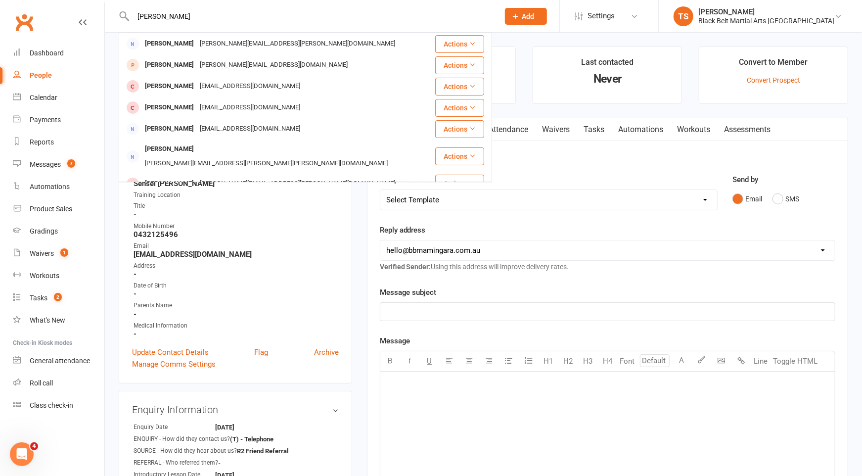
type input "daniel mc"
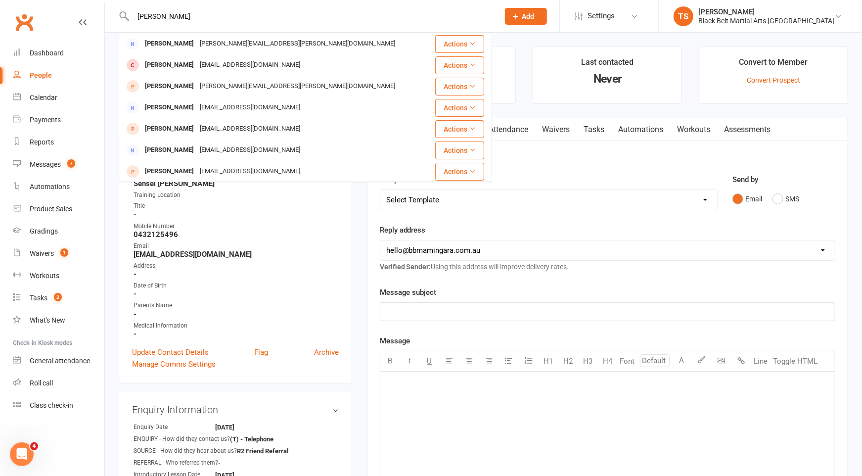
drag, startPoint x: 182, startPoint y: 19, endPoint x: 119, endPoint y: 19, distance: 62.8
click at [119, 19] on div "daniel mc Daniel Paton daniel.paton@abs.gov.au Actions Daniel Mcgill soniamcgil…" at bounding box center [305, 16] width 373 height 32
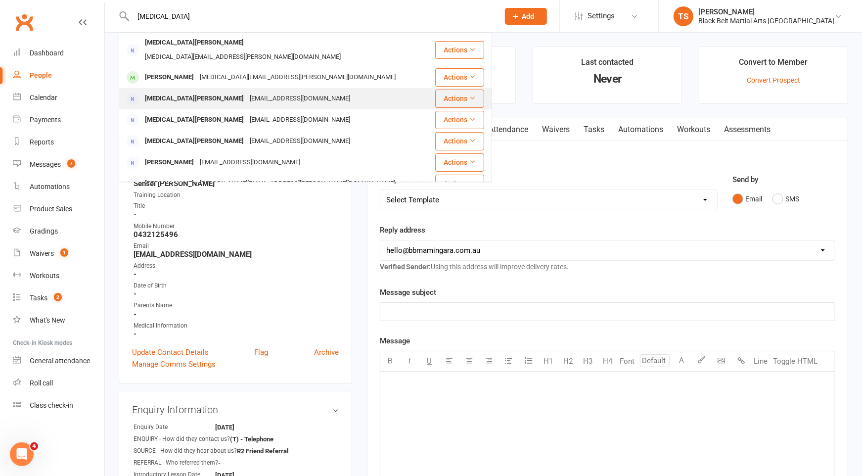
type input "nikita"
click at [193, 91] on div "Nikita McQuillan" at bounding box center [194, 98] width 105 height 14
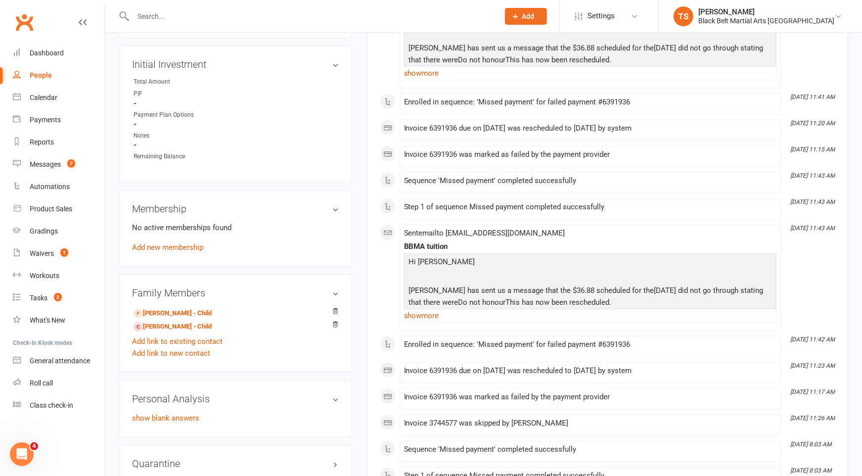
scroll to position [379, 0]
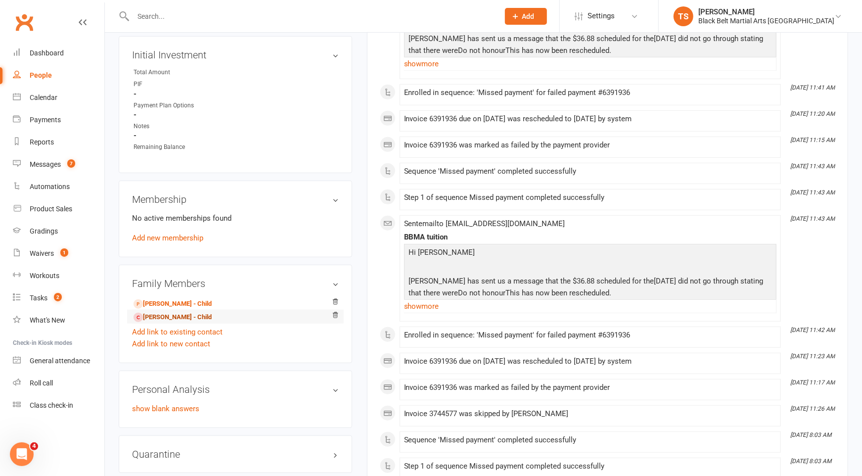
click at [179, 313] on link "Daniel Kennedy - Child" at bounding box center [173, 317] width 78 height 10
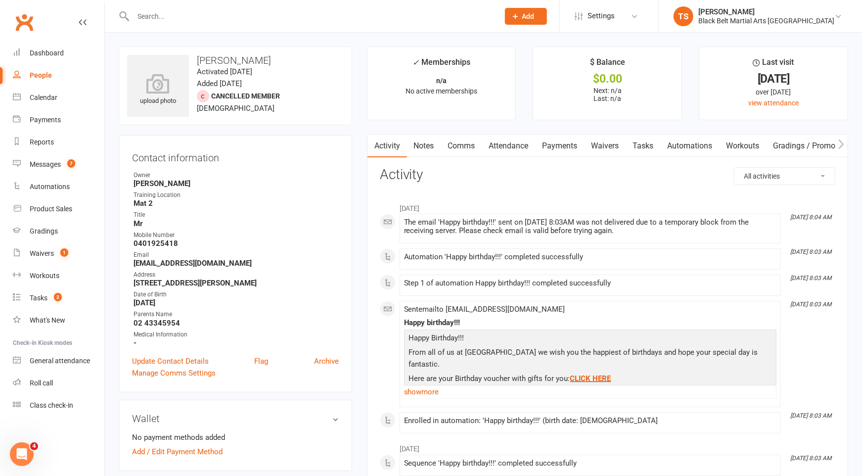
click at [153, 21] on input "text" at bounding box center [311, 16] width 362 height 14
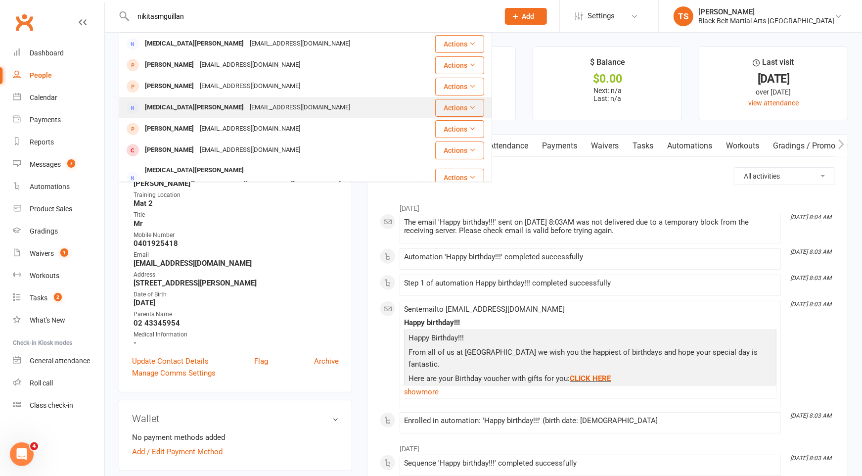
type input "nikitasmguillan"
click at [247, 109] on div "nikitaleemcquillan@icloud.com" at bounding box center [300, 107] width 106 height 14
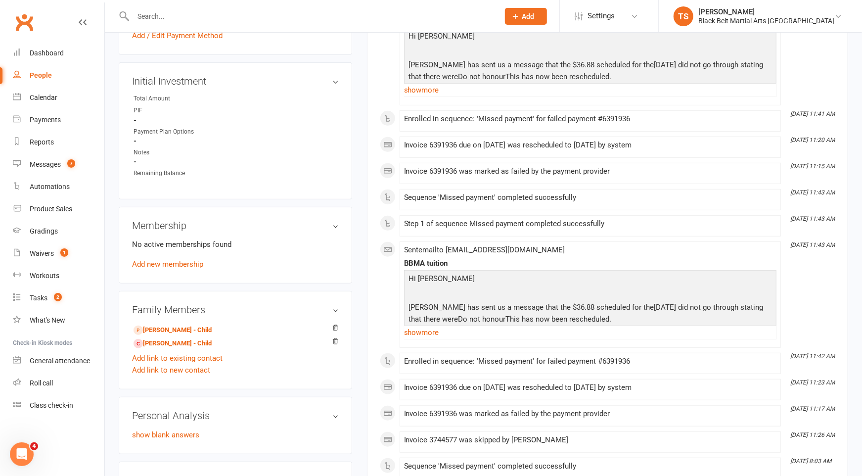
scroll to position [361, 0]
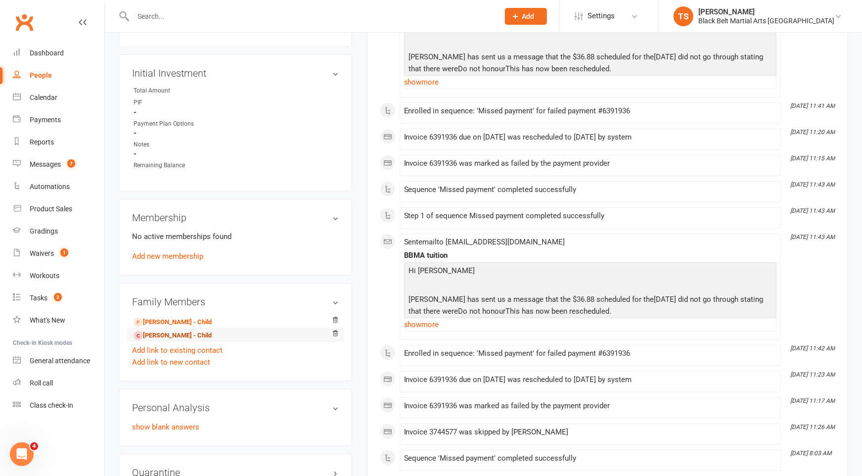
click at [179, 332] on link "Daniel Kennedy - Child" at bounding box center [173, 335] width 78 height 10
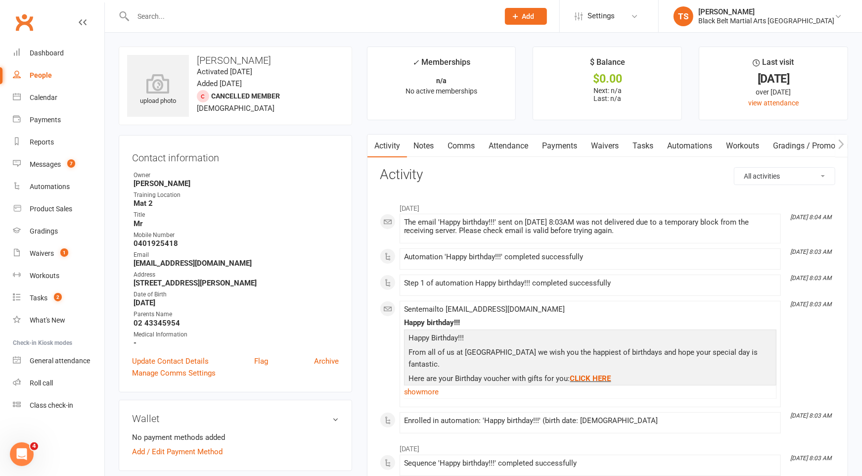
click at [458, 148] on link "Comms" at bounding box center [461, 146] width 41 height 23
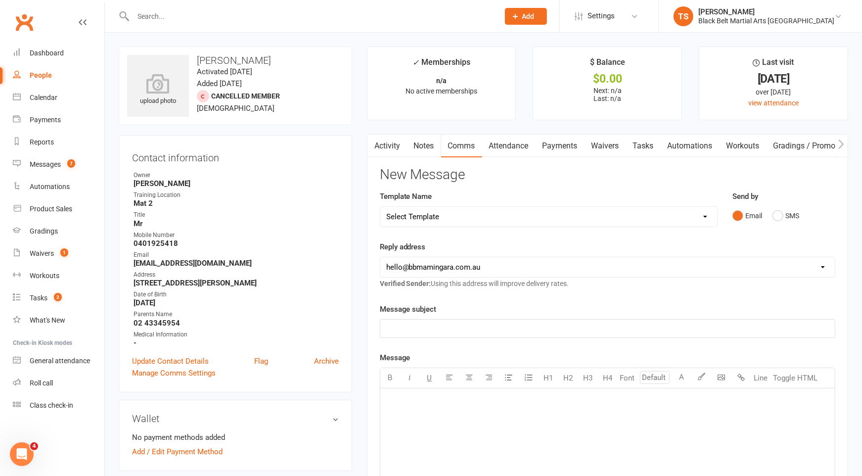
click at [512, 216] on select "Select Template [SMS] 14 Day Absentee AFU Lil Dragons [SMS] 14 day Absentee AFU…" at bounding box center [548, 217] width 337 height 20
select select "15"
click at [380, 207] on select "Select Template [SMS] 14 Day Absentee AFU Lil Dragons [SMS] 14 day Absentee AFU…" at bounding box center [548, 217] width 337 height 20
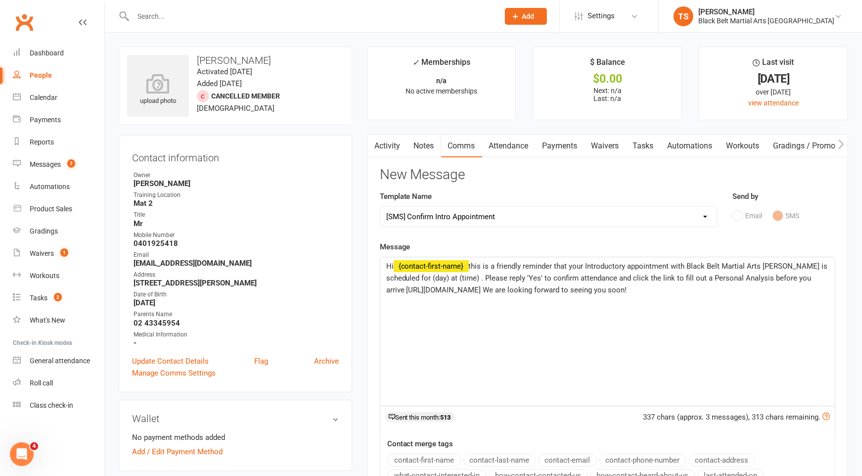
click at [449, 278] on span "this is a friendly reminder that your Introductory appointment with Black Belt …" at bounding box center [608, 278] width 444 height 33
click at [560, 278] on span "this is a friendly reminder that your Introductory appointment with Black Belt …" at bounding box center [608, 278] width 444 height 33
click at [765, 286] on p "Hi ﻿ {contact-first-name} this is a friendly reminder that your Introductory ap…" at bounding box center [607, 278] width 443 height 36
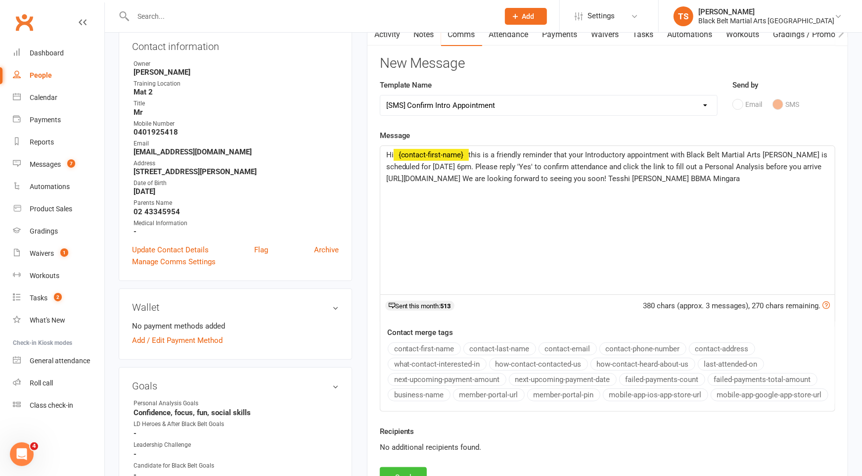
click at [396, 467] on button "Send" at bounding box center [403, 477] width 47 height 21
select select
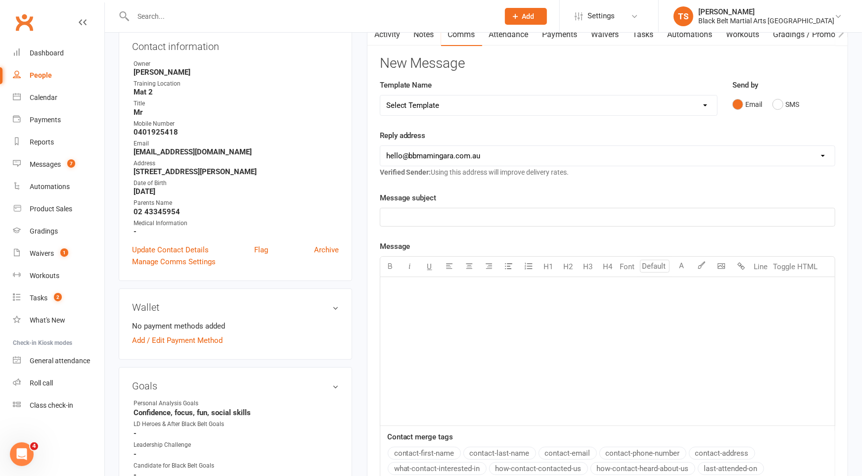
click at [206, 16] on input "text" at bounding box center [311, 16] width 362 height 14
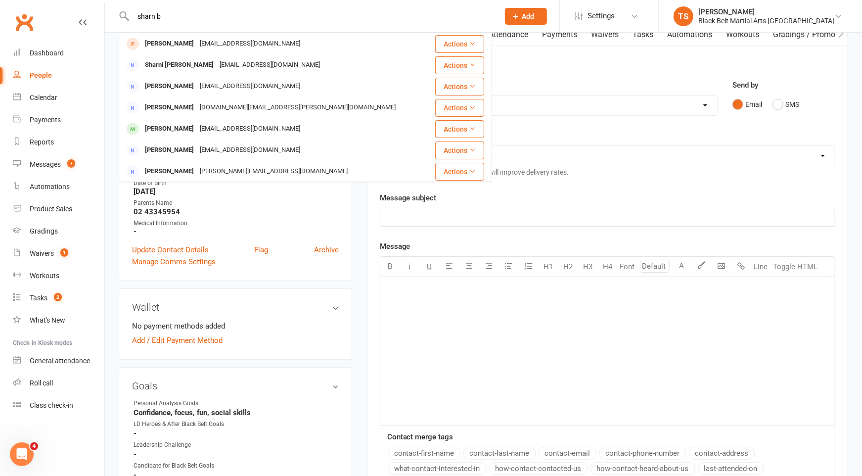
type input "sharn b"
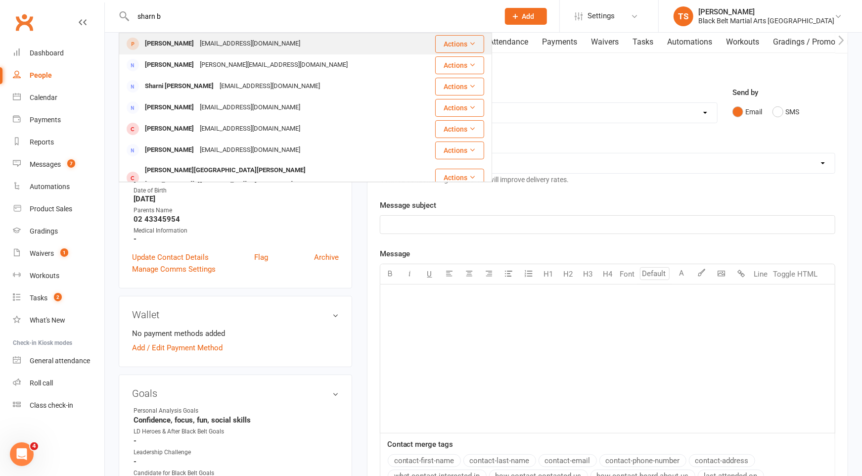
scroll to position [0, 0]
click at [206, 44] on div "sharnbergan@hotmail.com" at bounding box center [250, 43] width 106 height 14
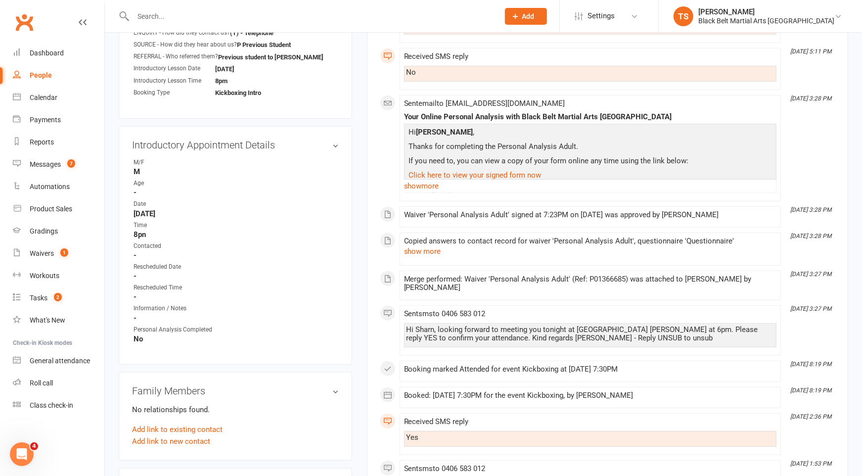
scroll to position [409, 0]
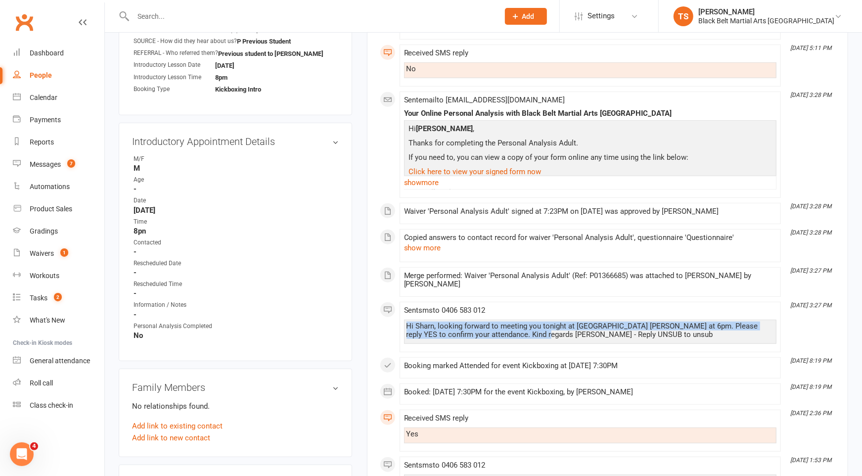
drag, startPoint x: 532, startPoint y: 350, endPoint x: 385, endPoint y: 336, distance: 148.0
click at [384, 337] on div "This Month Oct 13, 3:57 PM Received SMS reply I loved it I will be there tomorr…" at bounding box center [607, 202] width 455 height 860
copy div "Hi Sharn, looking forward to meeting you tonight at BBMA Mingara at 6pm. Please…"
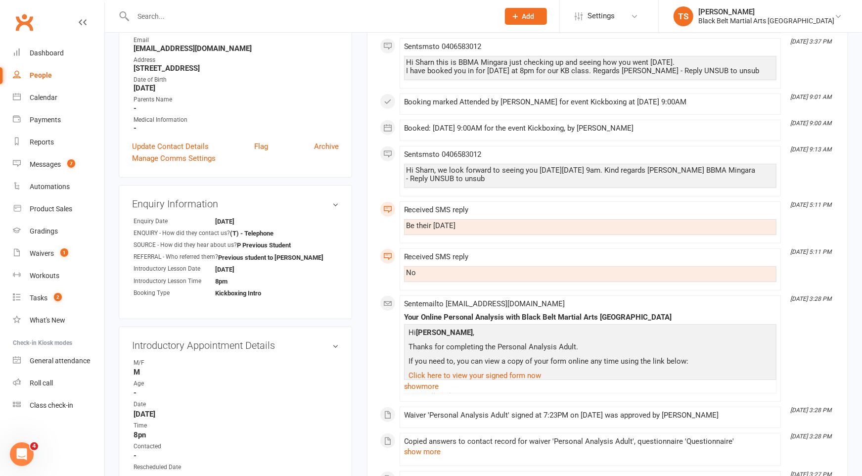
scroll to position [0, 0]
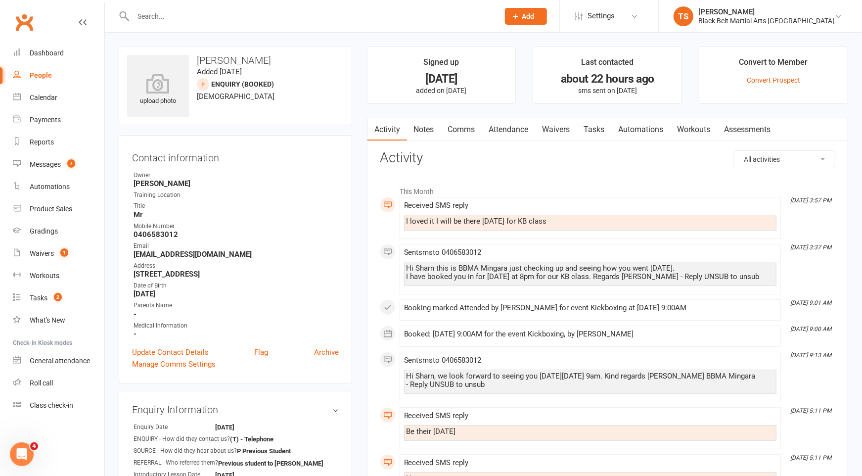
drag, startPoint x: 462, startPoint y: 129, endPoint x: 486, endPoint y: 138, distance: 25.5
click at [462, 129] on link "Comms" at bounding box center [461, 129] width 41 height 23
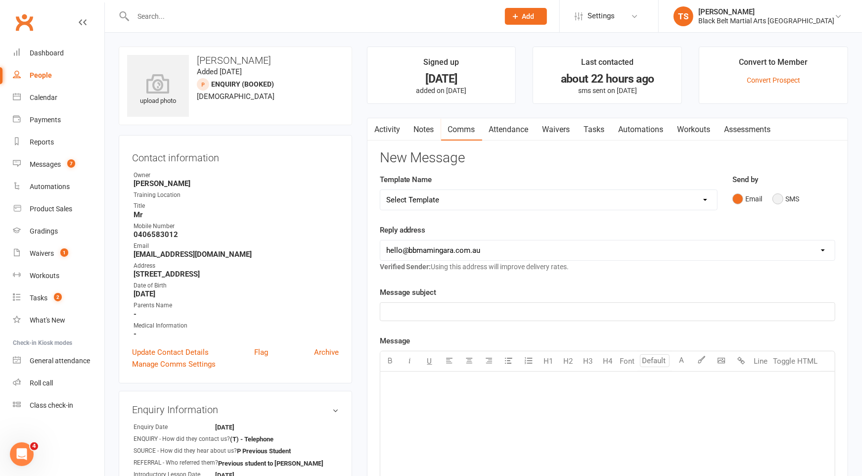
drag, startPoint x: 781, startPoint y: 199, endPoint x: 737, endPoint y: 232, distance: 55.5
click at [781, 200] on button "SMS" at bounding box center [785, 198] width 27 height 19
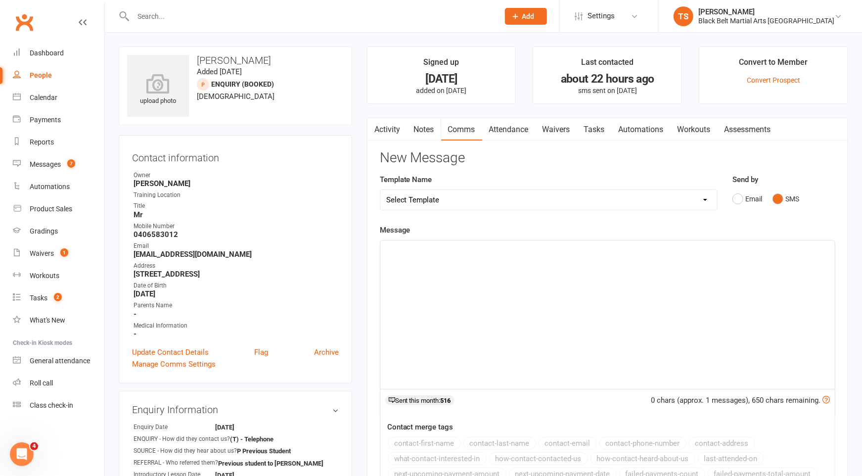
drag, startPoint x: 737, startPoint y: 232, endPoint x: 596, endPoint y: 273, distance: 146.2
click at [596, 273] on div "﻿" at bounding box center [607, 314] width 454 height 148
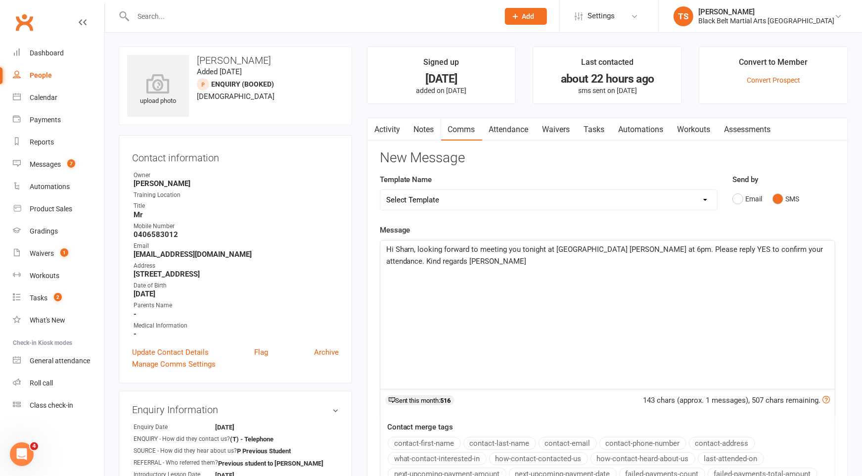
click at [553, 248] on span "Hi Sharn, looking forward to meeting you tonight at BBMA Mingara at 6pm. Please…" at bounding box center [605, 255] width 439 height 21
click at [463, 192] on select "Select Template [SMS] 14 Day Absentee AFU Lil Dragons [SMS] 14 day Absentee AFU…" at bounding box center [548, 200] width 337 height 20
select select "15"
click at [380, 190] on select "Select Template [SMS] 14 Day Absentee AFU Lil Dragons [SMS] 14 day Absentee AFU…" at bounding box center [548, 200] width 337 height 20
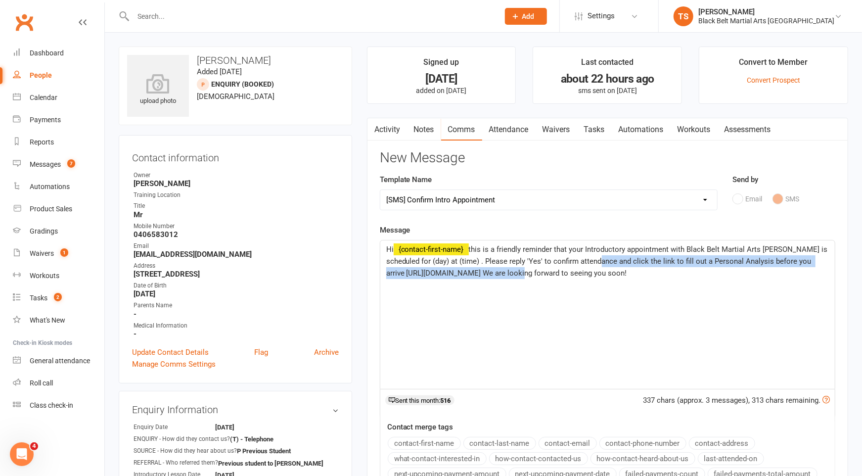
drag, startPoint x: 618, startPoint y: 259, endPoint x: 520, endPoint y: 274, distance: 99.5
click at [520, 275] on span "this is a friendly reminder that your Introductory appointment with Black Belt …" at bounding box center [608, 261] width 444 height 33
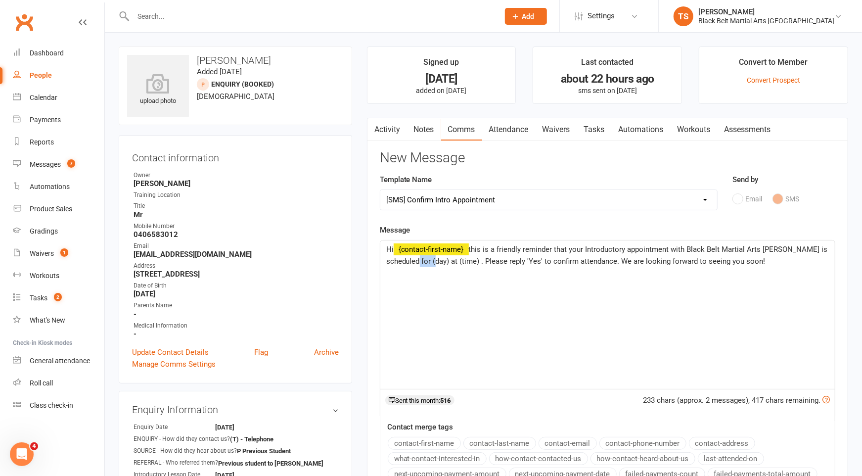
drag, startPoint x: 451, startPoint y: 261, endPoint x: 433, endPoint y: 264, distance: 18.5
click at [433, 264] on p "Hi ﻿ {contact-first-name} this is a friendly reminder that your Introductory ap…" at bounding box center [607, 255] width 443 height 24
click at [560, 261] on span "this is a friendly reminder that your Introductory appointment with Black Belt …" at bounding box center [608, 255] width 444 height 21
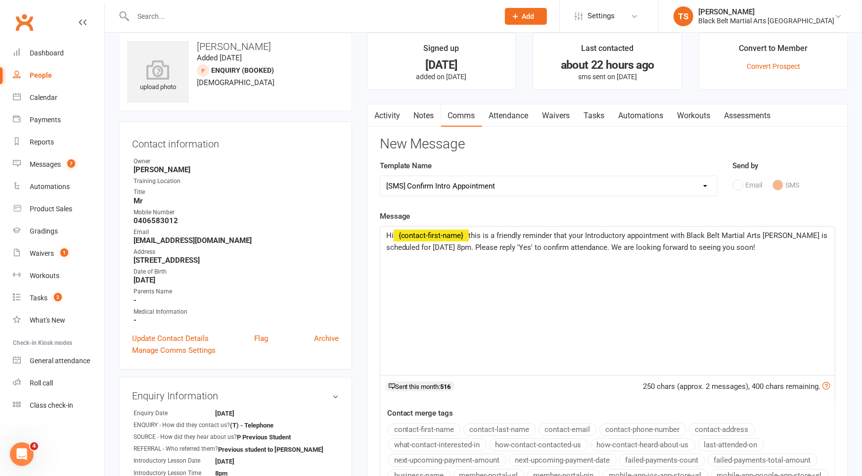
scroll to position [15, 0]
click at [471, 252] on p "Hi ﻿ {contact-first-name} this is a friendly reminder that your Introductory ap…" at bounding box center [607, 240] width 443 height 24
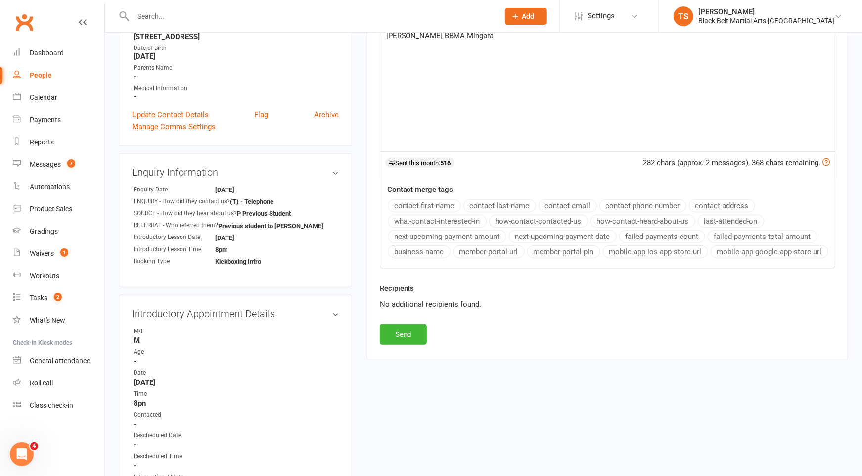
scroll to position [238, 0]
click at [406, 325] on button "Send" at bounding box center [403, 333] width 47 height 21
select select
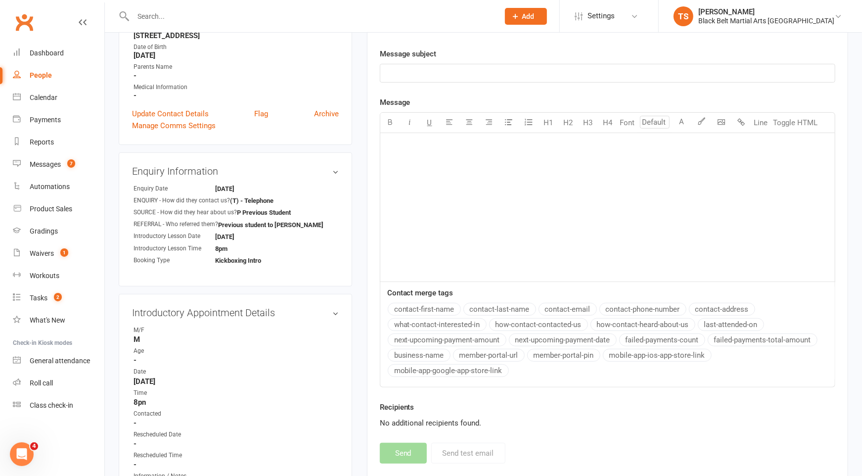
click at [235, 16] on input "text" at bounding box center [311, 16] width 362 height 14
type input "harvey smith"
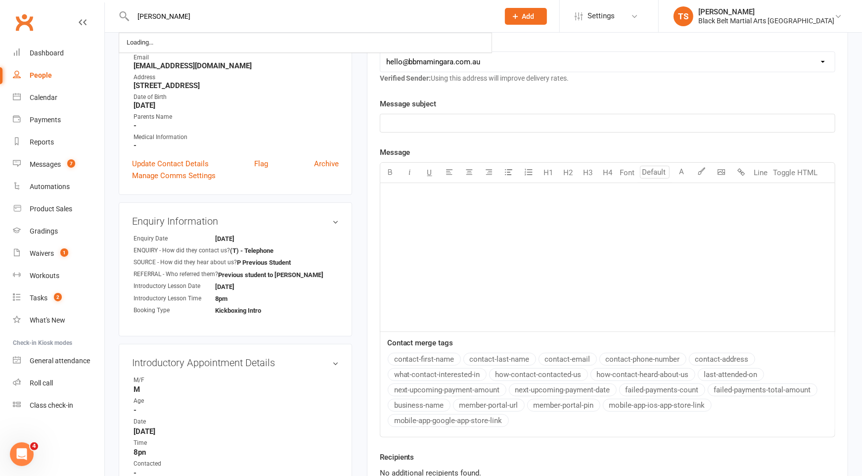
scroll to position [192, 0]
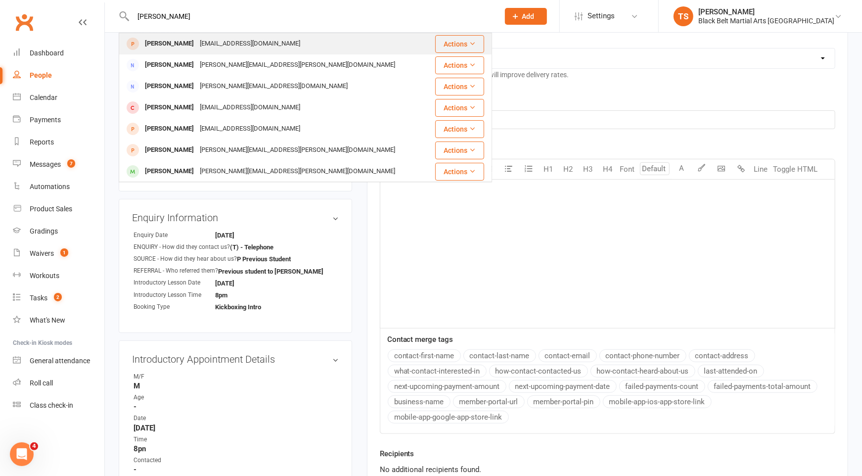
click at [182, 45] on div "Harvey Smith" at bounding box center [169, 44] width 55 height 14
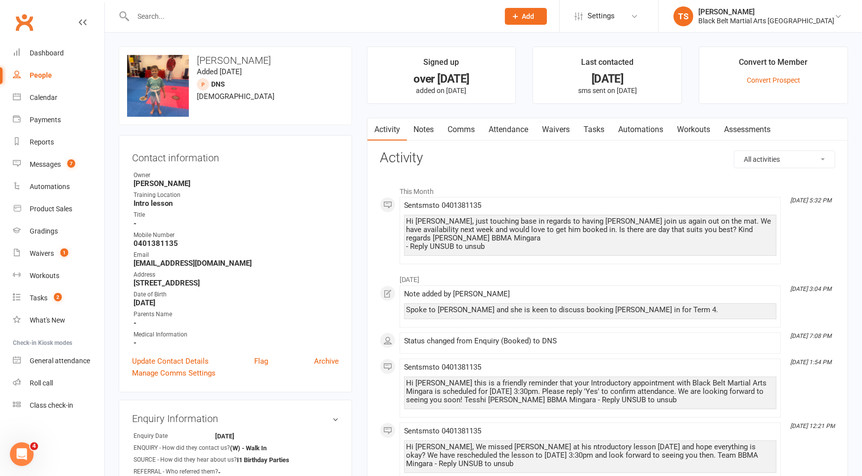
click at [188, 19] on input "text" at bounding box center [311, 16] width 362 height 14
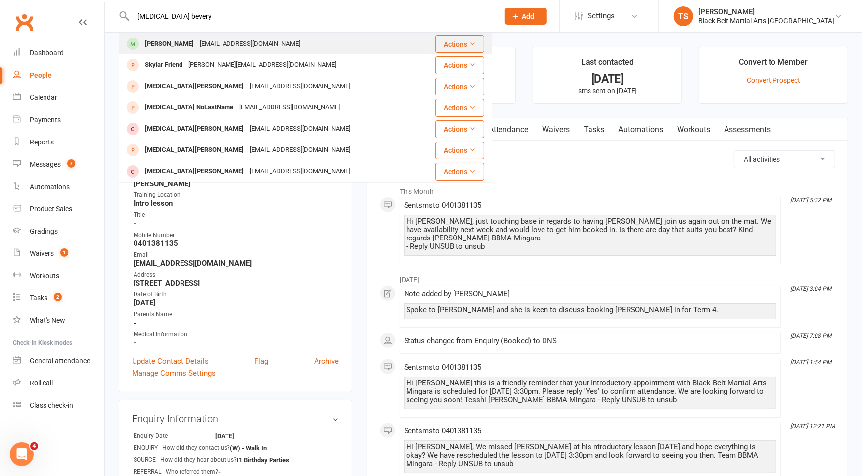
type input "skyla bevery"
click at [170, 45] on div "Skylah Beverley" at bounding box center [169, 44] width 55 height 14
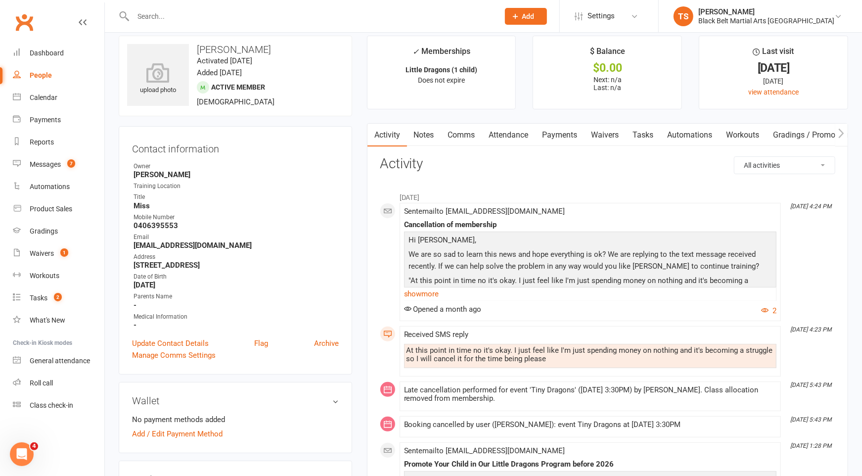
scroll to position [12, 0]
drag, startPoint x: 234, startPoint y: 240, endPoint x: 136, endPoint y: 245, distance: 99.0
click at [136, 245] on strong "Gemmaroy31@hotmail.com" at bounding box center [236, 244] width 205 height 9
copy strong "Gemmaroy31@hotmail.com"
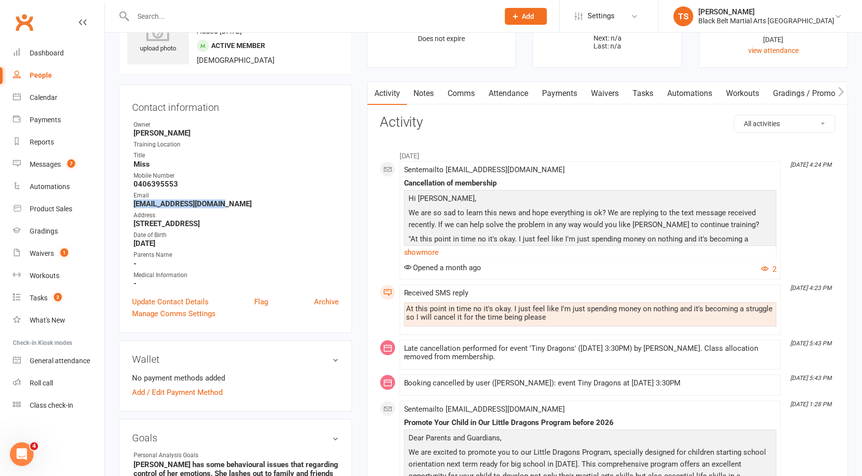
scroll to position [53, 0]
click at [434, 251] on link "show more" at bounding box center [590, 251] width 372 height 14
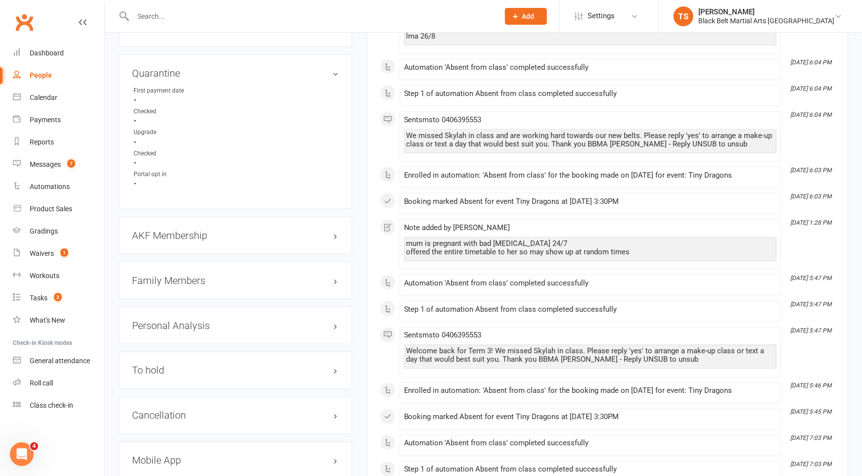
scroll to position [992, 0]
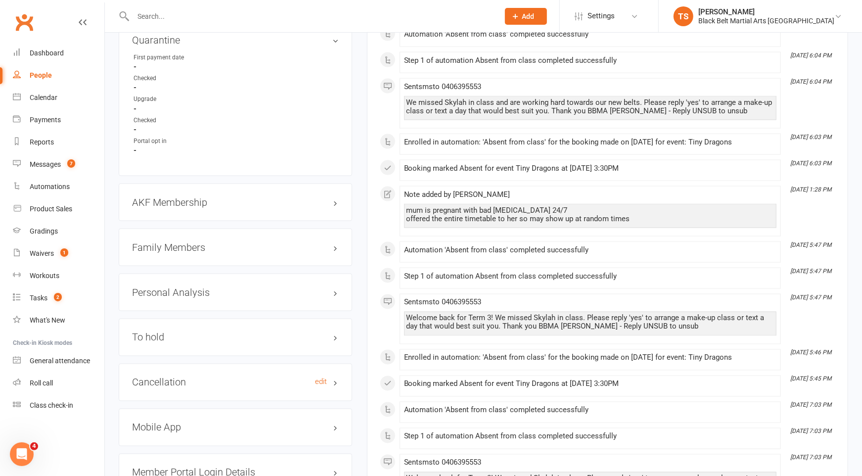
click at [159, 377] on h3 "Cancellation edit" at bounding box center [235, 382] width 207 height 11
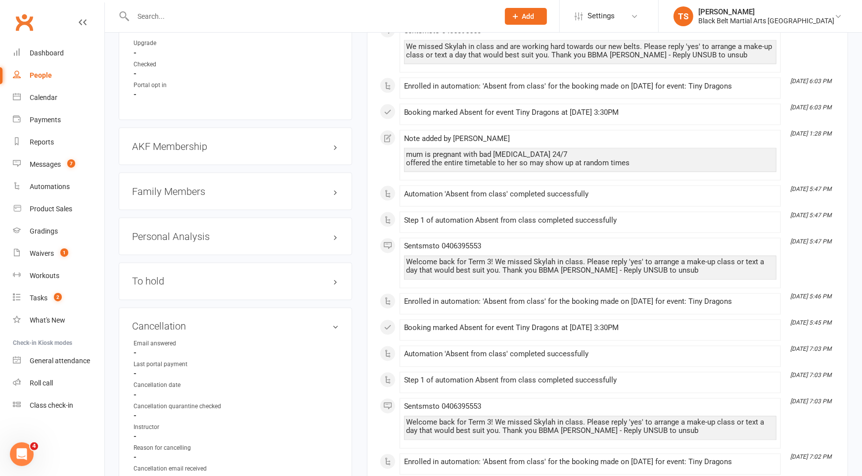
scroll to position [1047, 0]
click at [173, 186] on h3 "Family Members" at bounding box center [235, 191] width 207 height 11
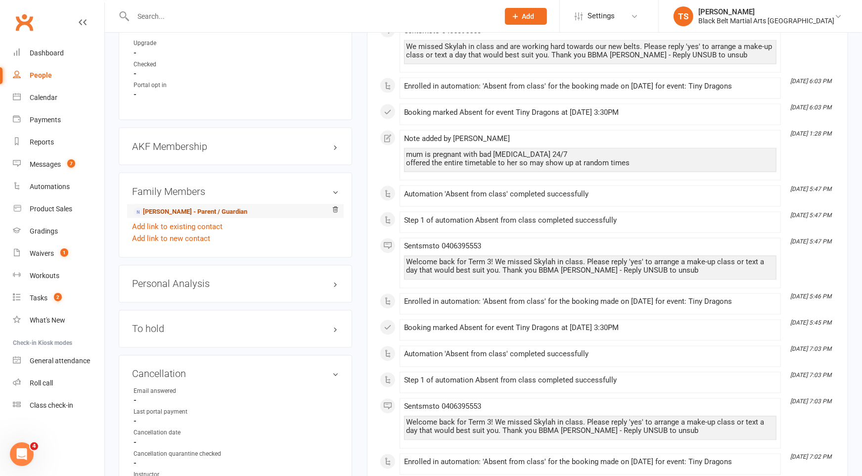
click at [174, 207] on link "Gemma Roy - Parent / Guardian" at bounding box center [191, 212] width 114 height 10
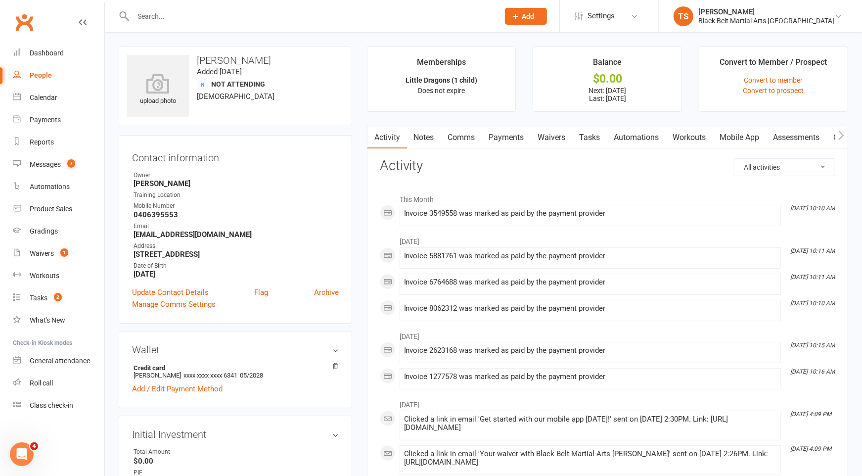
drag, startPoint x: 502, startPoint y: 137, endPoint x: 675, endPoint y: 215, distance: 189.7
click at [503, 137] on link "Payments" at bounding box center [506, 137] width 49 height 23
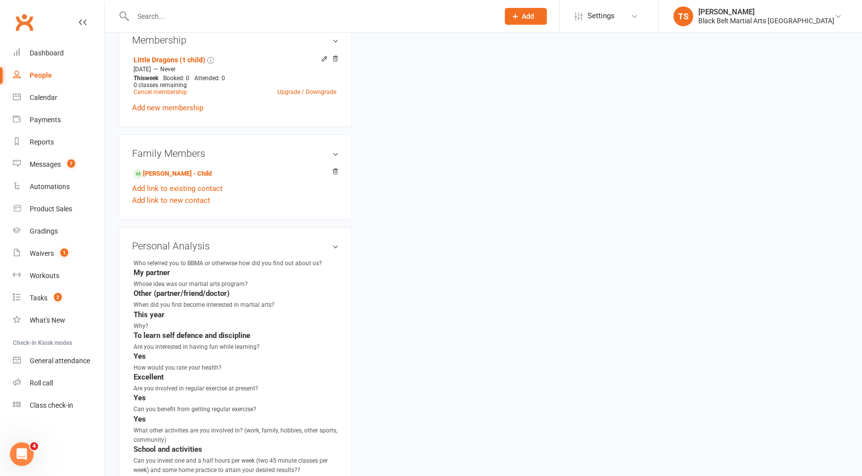
scroll to position [625, 0]
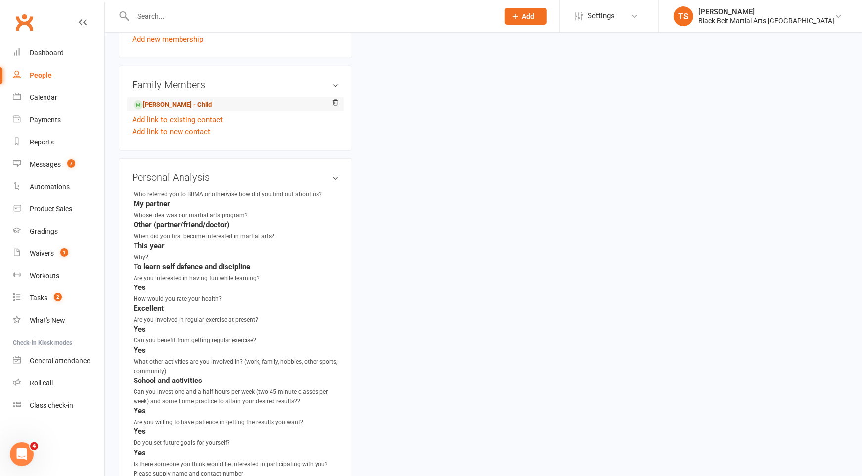
click at [156, 100] on link "Skylah Beverley - Child" at bounding box center [173, 105] width 78 height 10
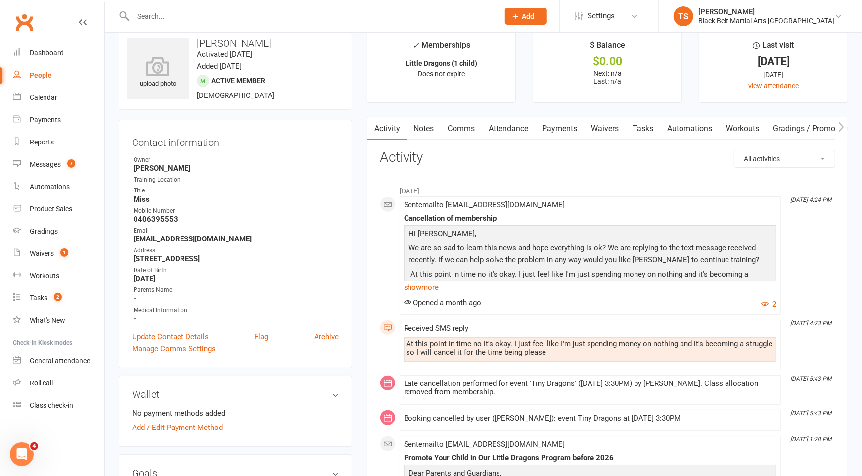
scroll to position [18, 0]
click at [432, 286] on link "show more" at bounding box center [590, 287] width 372 height 14
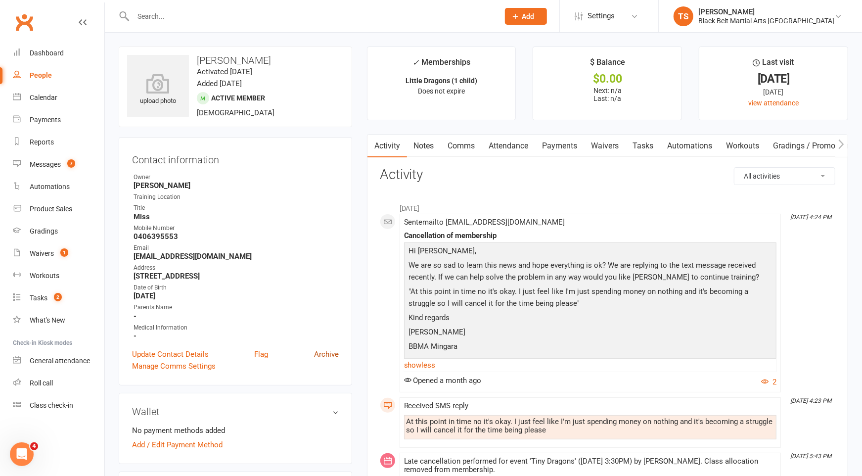
scroll to position [1, 0]
drag, startPoint x: 459, startPoint y: 148, endPoint x: 478, endPoint y: 145, distance: 18.5
click at [460, 148] on link "Comms" at bounding box center [461, 145] width 41 height 23
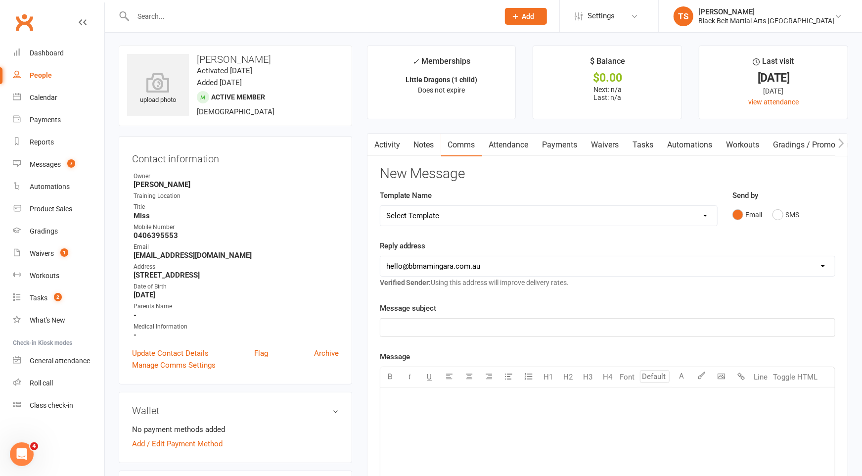
click at [601, 325] on p "﻿" at bounding box center [607, 327] width 443 height 12
click at [566, 405] on div "﻿" at bounding box center [607, 462] width 454 height 148
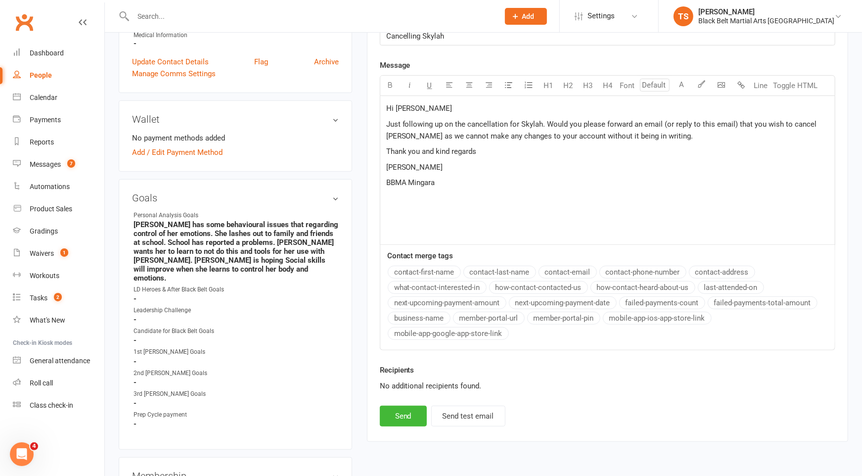
scroll to position [302, 0]
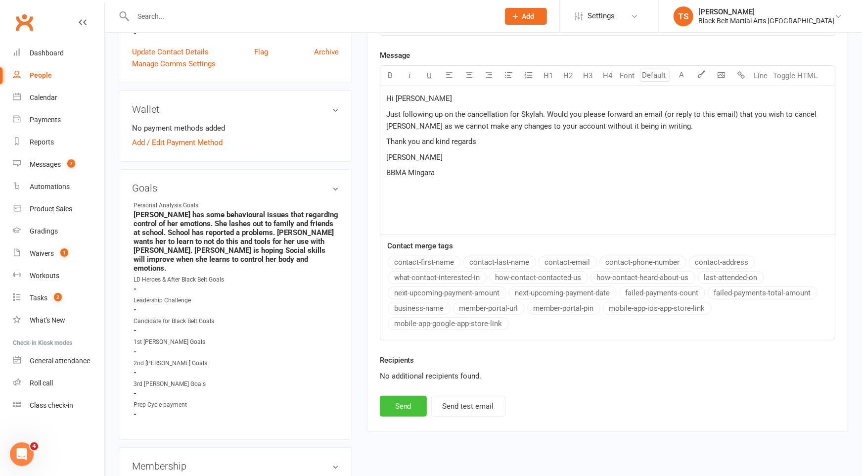
click at [406, 402] on button "Send" at bounding box center [403, 406] width 47 height 21
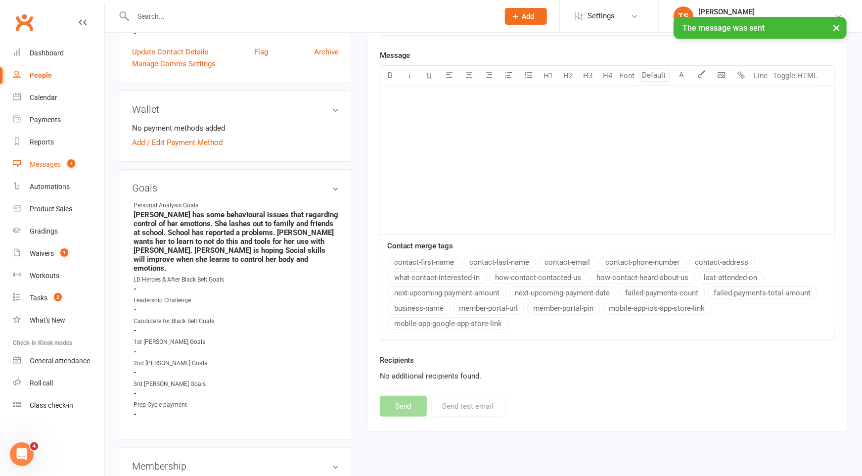
click at [56, 164] on div "Messages" at bounding box center [45, 164] width 31 height 8
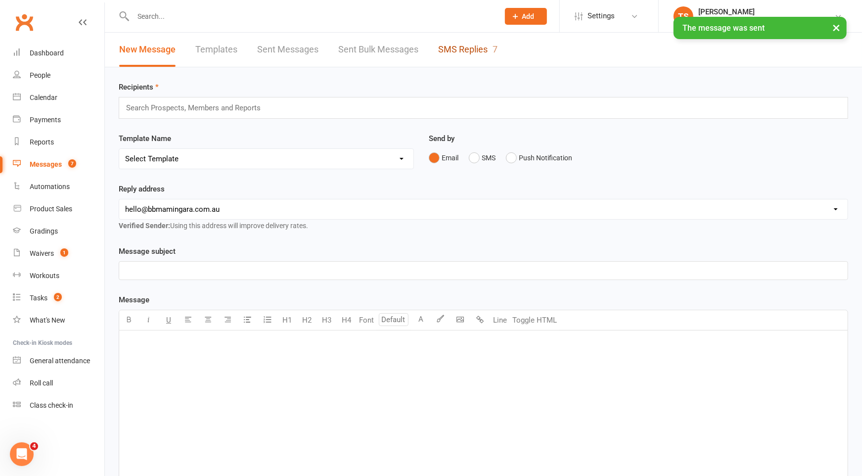
click at [485, 50] on link "SMS Replies 7" at bounding box center [467, 50] width 59 height 34
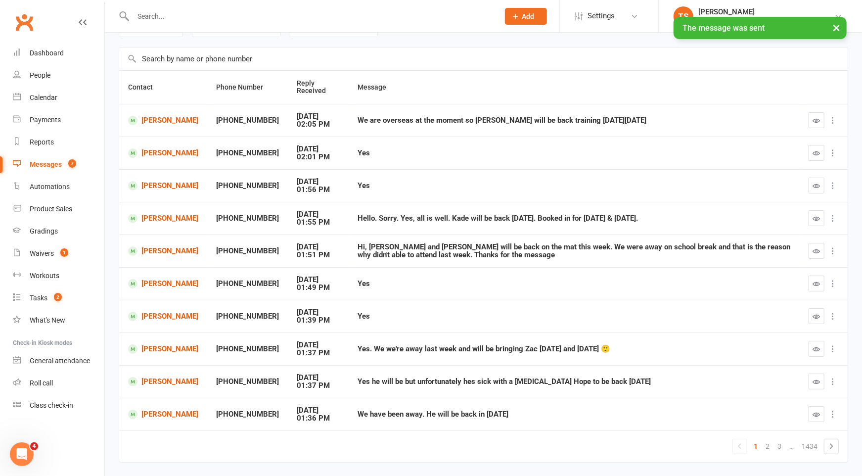
scroll to position [82, 0]
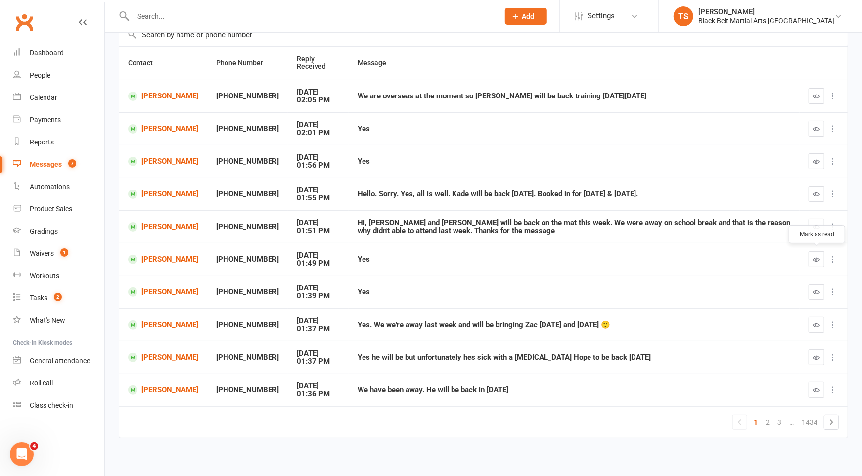
click at [818, 257] on icon "button" at bounding box center [816, 259] width 7 height 7
click at [827, 422] on icon at bounding box center [831, 422] width 12 height 12
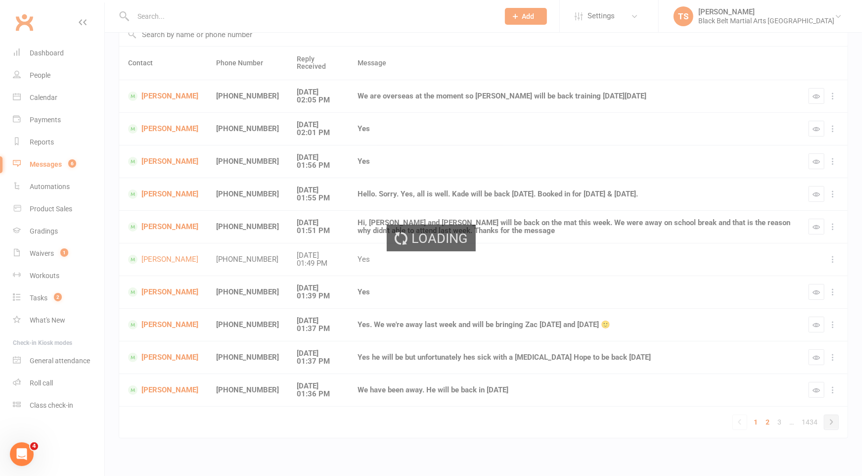
scroll to position [75, 0]
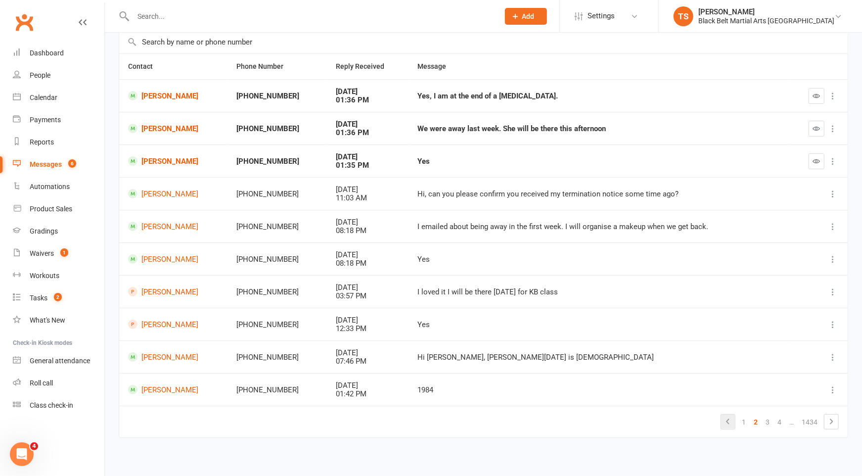
click at [727, 420] on icon at bounding box center [728, 421] width 12 height 12
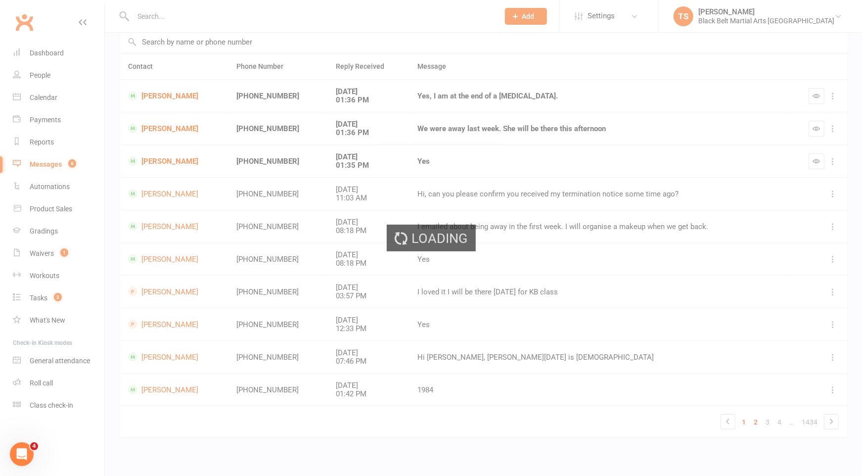
scroll to position [82, 0]
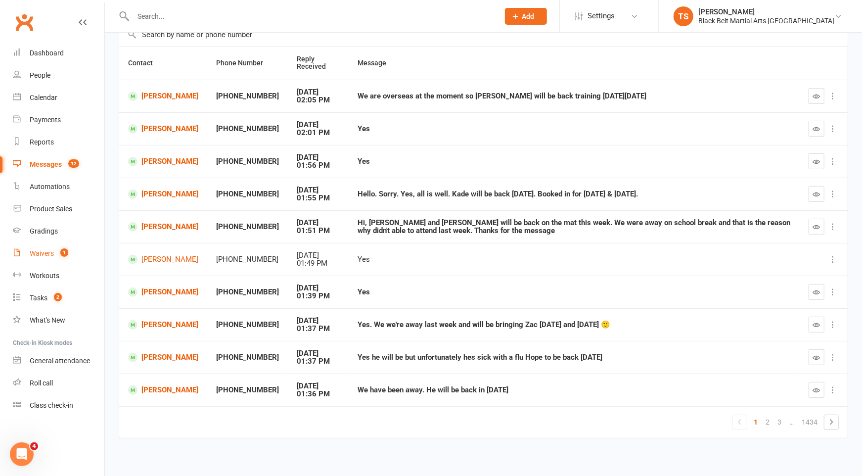
click at [52, 255] on div "Waivers" at bounding box center [42, 253] width 24 height 8
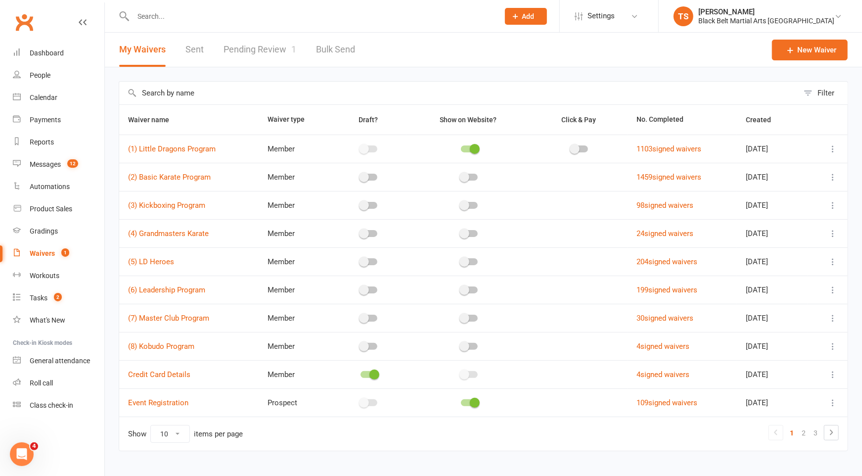
click at [255, 46] on link "Pending Review 1" at bounding box center [260, 50] width 73 height 34
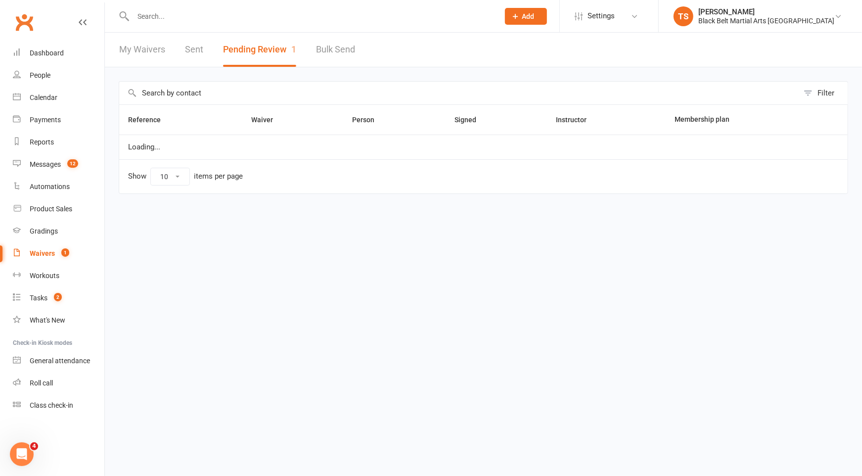
select select "50"
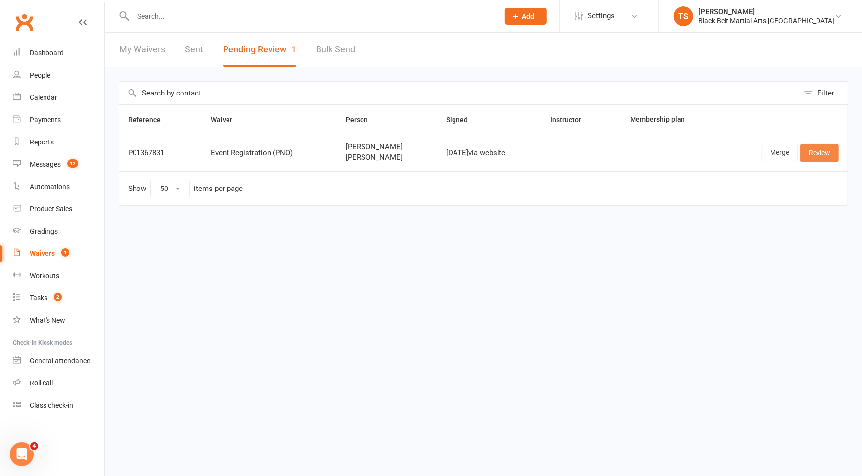
click at [819, 155] on link "Review" at bounding box center [819, 153] width 39 height 18
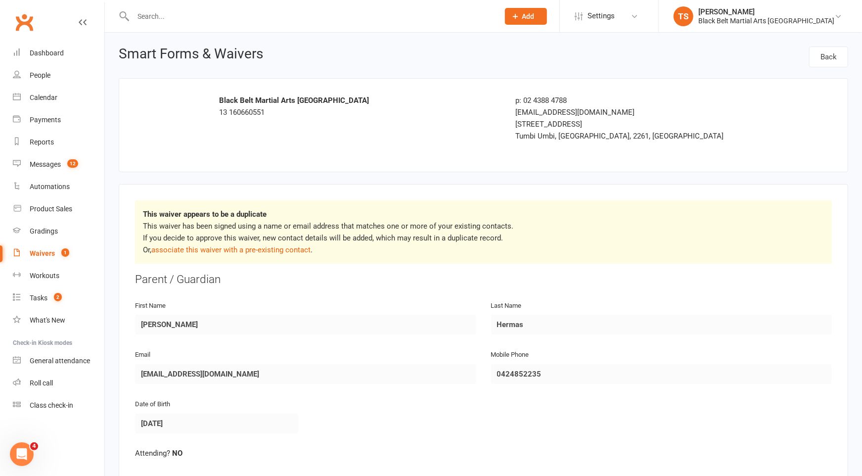
click at [42, 255] on div "Waivers" at bounding box center [42, 253] width 25 height 8
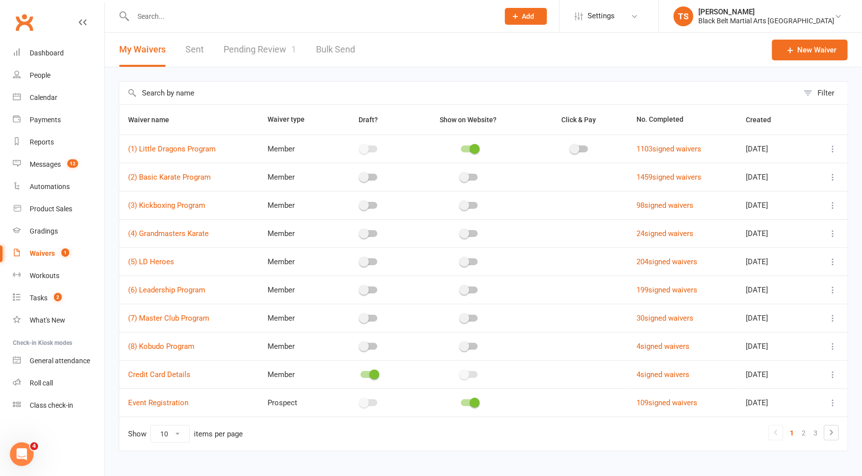
click at [236, 53] on link "Pending Review 1" at bounding box center [260, 50] width 73 height 34
select select "50"
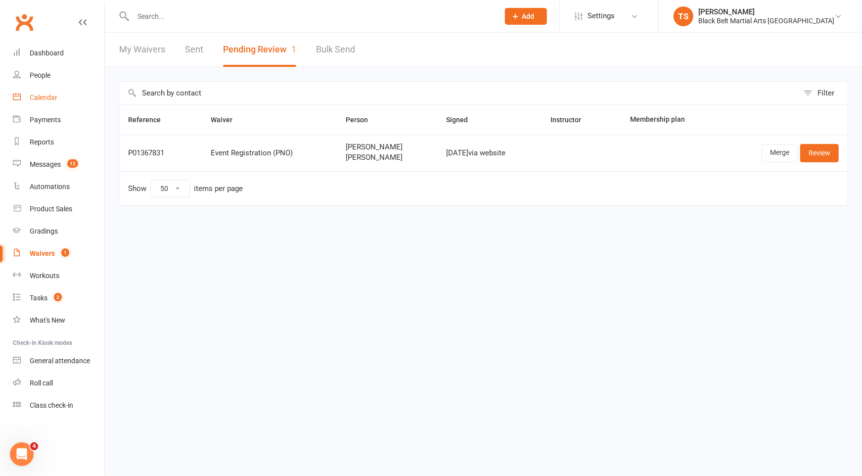
click at [43, 98] on div "Calendar" at bounding box center [44, 97] width 28 height 8
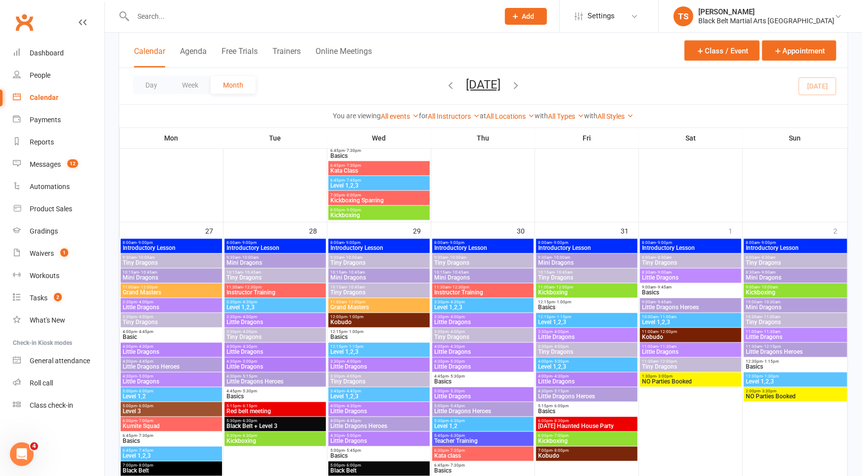
scroll to position [1069, 0]
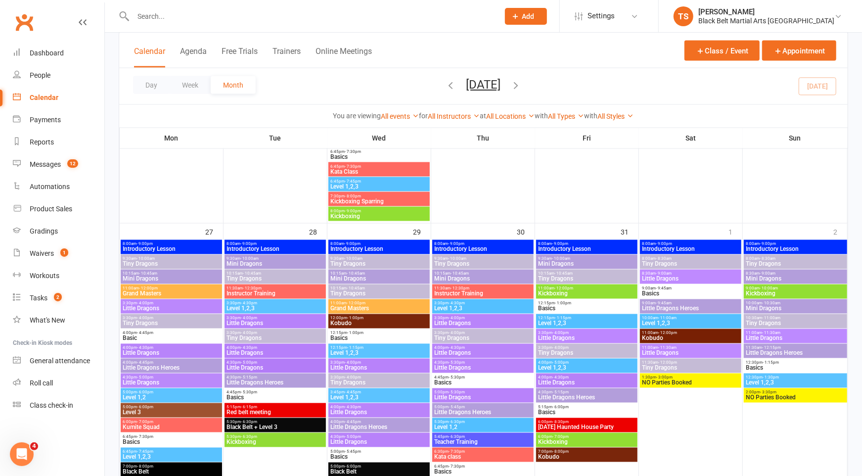
click at [578, 425] on span "Halloween Haunted House Party" at bounding box center [586, 427] width 97 height 6
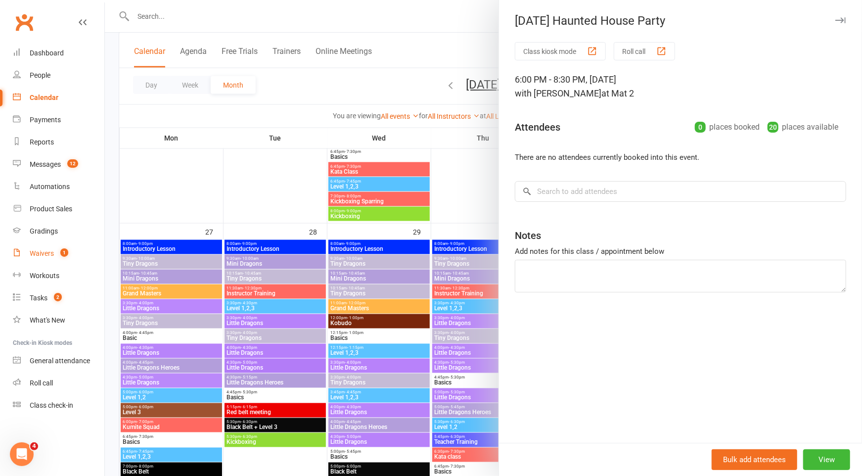
click at [43, 253] on div "Waivers" at bounding box center [42, 253] width 24 height 8
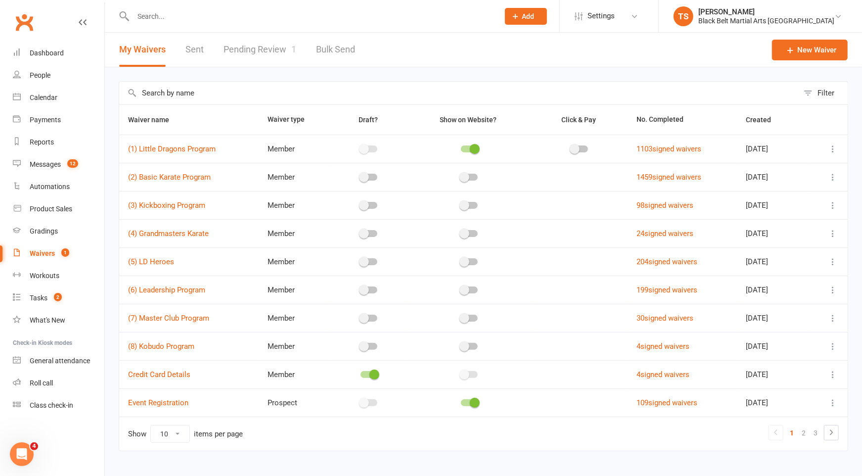
click at [43, 253] on div "Waivers" at bounding box center [42, 253] width 25 height 8
click at [252, 47] on link "Pending Review 1" at bounding box center [260, 50] width 73 height 34
select select "50"
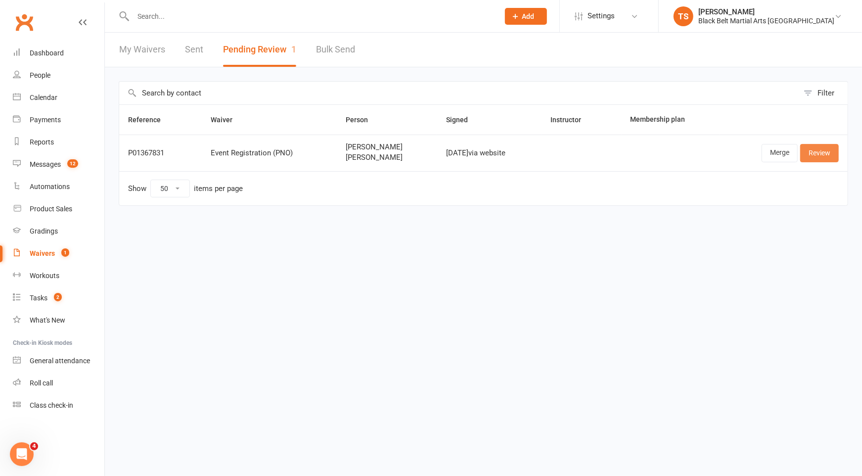
click at [835, 155] on link "Review" at bounding box center [819, 153] width 39 height 18
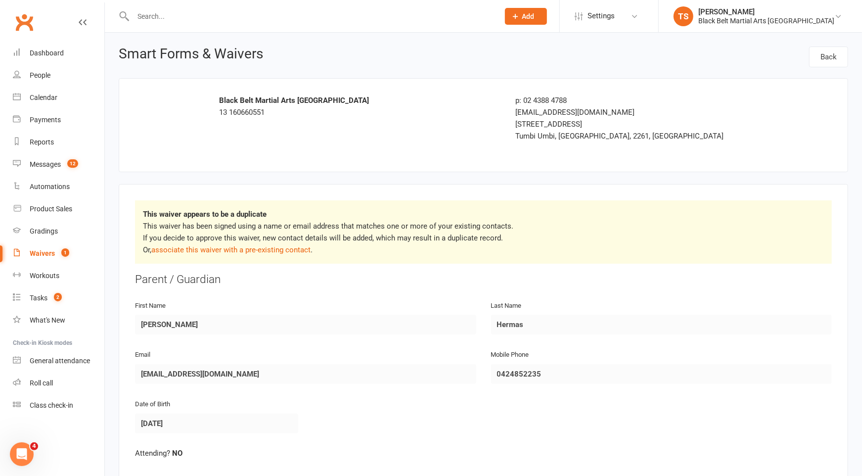
click at [44, 256] on div "Waivers" at bounding box center [42, 253] width 25 height 8
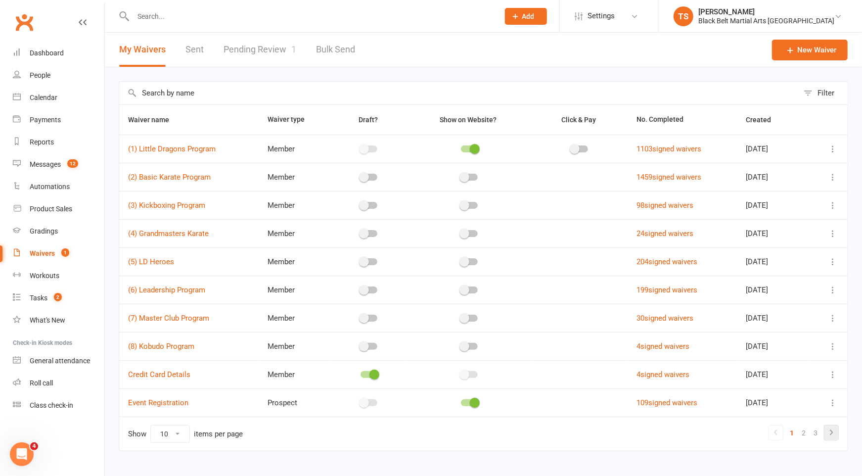
click at [838, 428] on link at bounding box center [831, 432] width 14 height 14
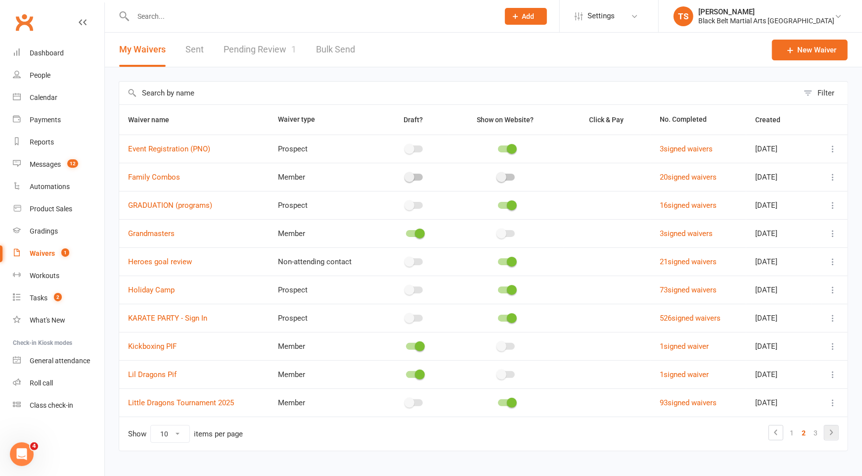
click at [830, 434] on icon at bounding box center [831, 432] width 12 height 12
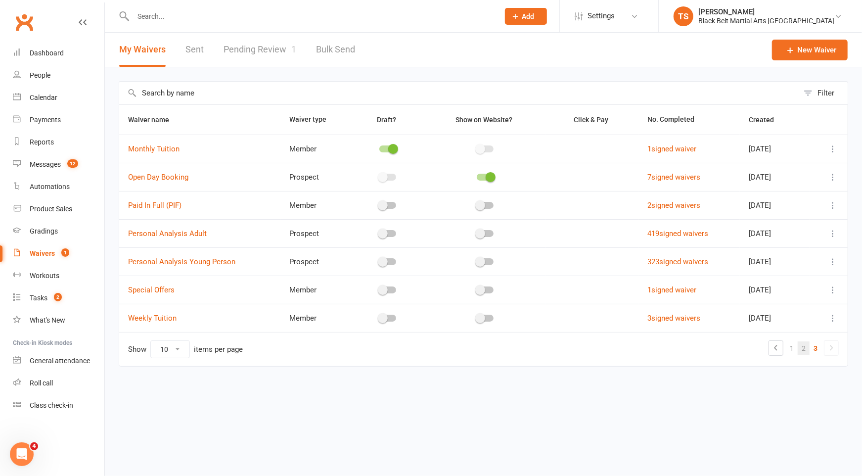
click at [806, 347] on link "2" at bounding box center [804, 348] width 12 height 14
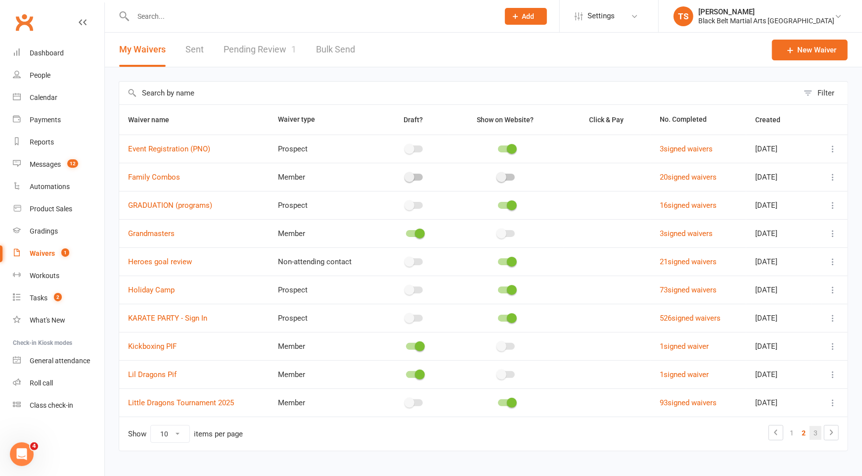
click at [819, 433] on link "3" at bounding box center [816, 433] width 12 height 14
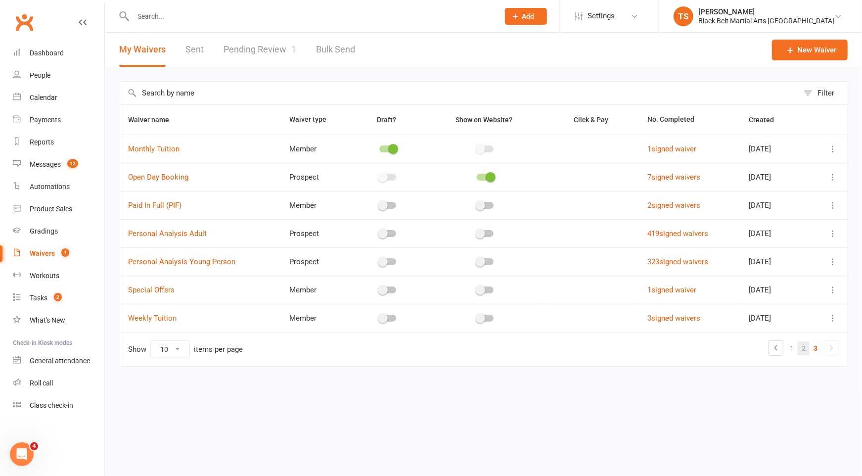
click at [804, 348] on link "2" at bounding box center [804, 348] width 12 height 14
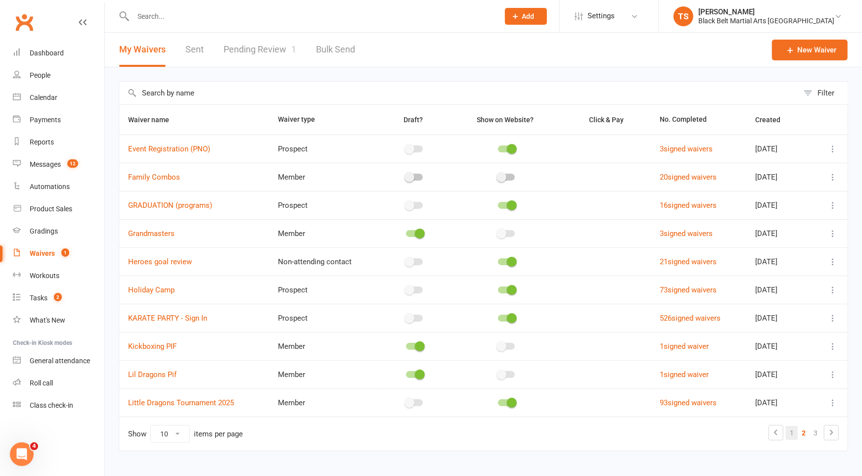
click at [792, 430] on link "1" at bounding box center [792, 433] width 12 height 14
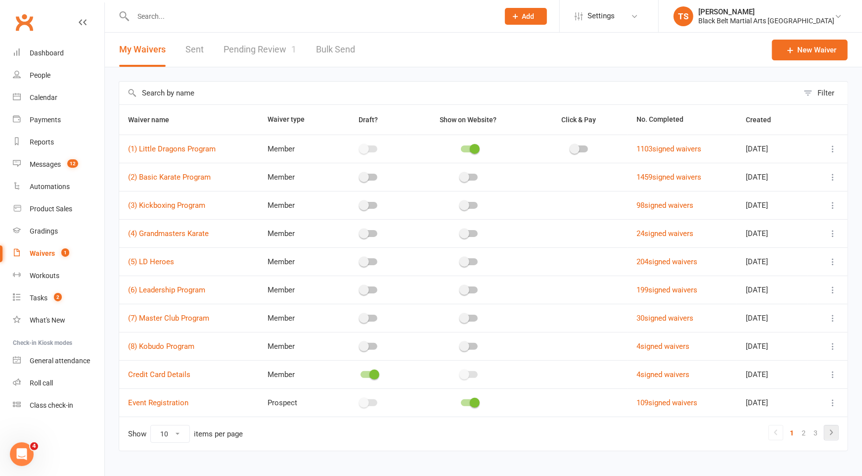
click at [829, 431] on icon at bounding box center [831, 432] width 12 height 12
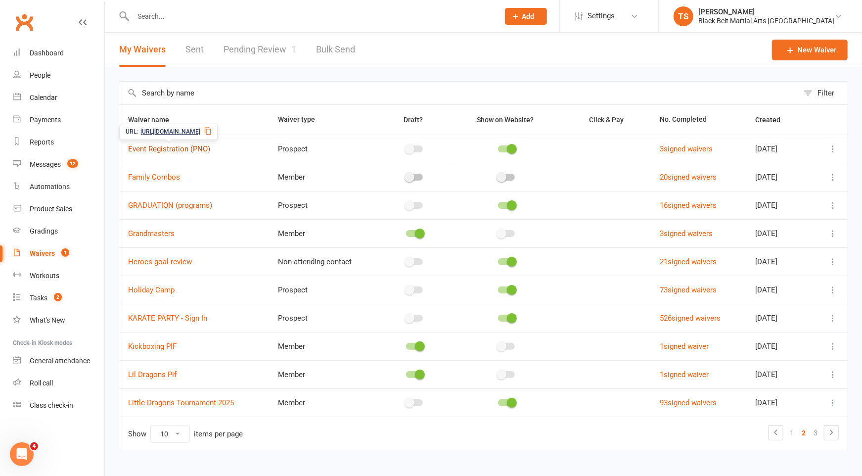
scroll to position [3, 0]
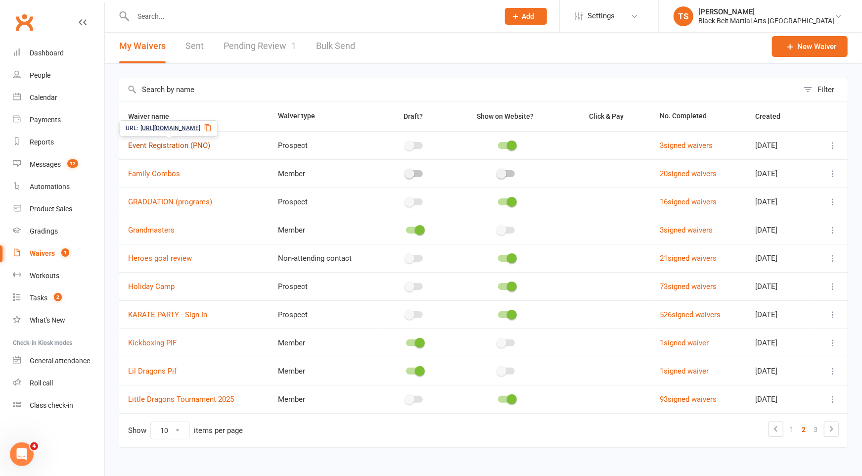
click at [189, 147] on link "Event Registration (PNO)" at bounding box center [169, 145] width 82 height 9
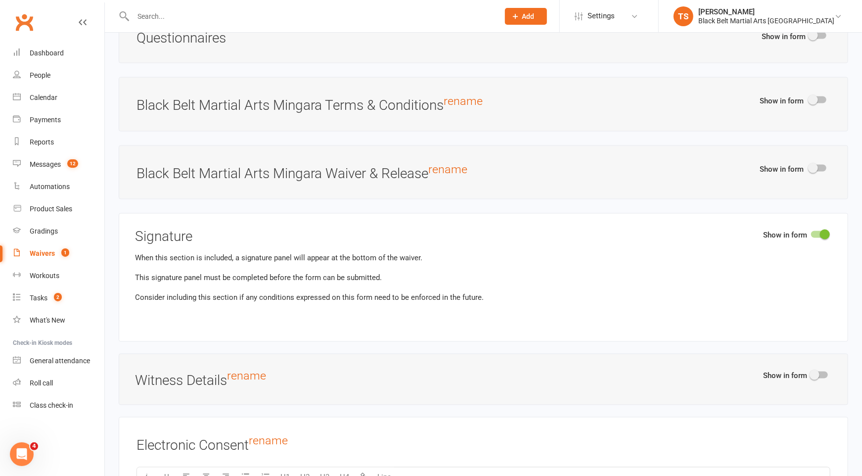
scroll to position [1657, 0]
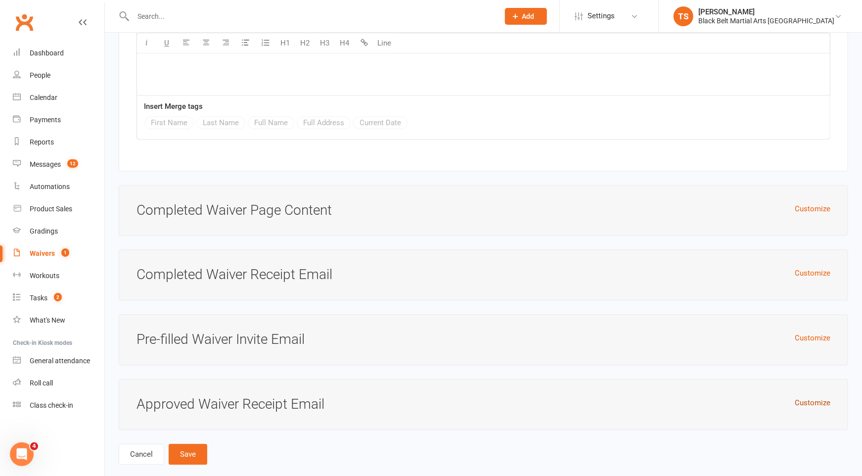
drag, startPoint x: 813, startPoint y: 388, endPoint x: 801, endPoint y: 389, distance: 11.9
click at [813, 397] on button "Customize" at bounding box center [813, 403] width 36 height 12
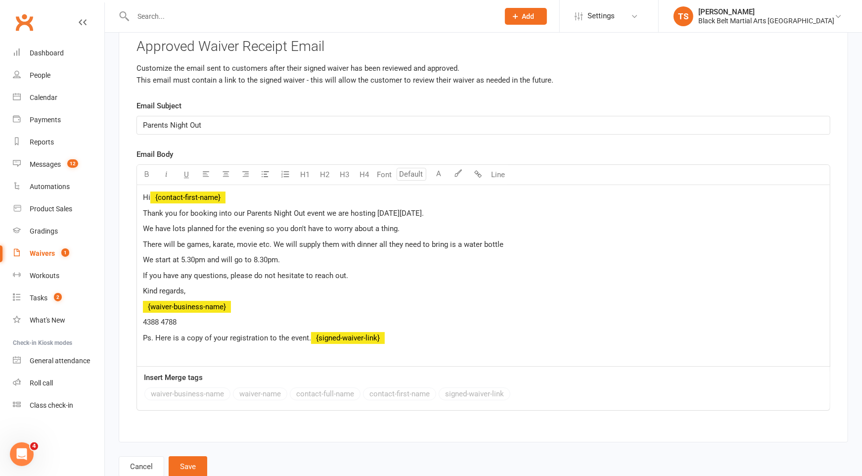
scroll to position [2015, 0]
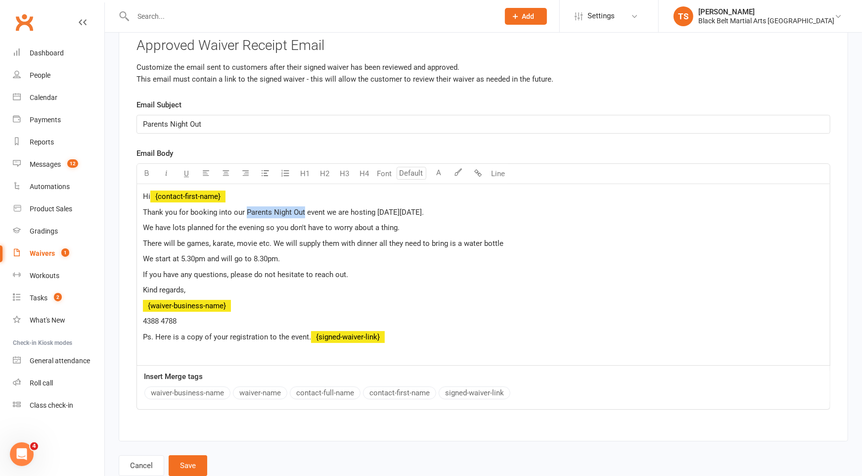
drag, startPoint x: 304, startPoint y: 195, endPoint x: 247, endPoint y: 201, distance: 57.1
click at [247, 201] on div "Hi ﻿ {contact-first-name} Thank you for booking into our Parents Night Out even…" at bounding box center [483, 274] width 693 height 181
drag, startPoint x: 479, startPoint y: 196, endPoint x: 417, endPoint y: 191, distance: 62.5
click at [408, 206] on p "Thank you for booking into our Halloweenn Party event we are hosting on Friday,…" at bounding box center [483, 212] width 681 height 12
drag, startPoint x: 194, startPoint y: 240, endPoint x: 188, endPoint y: 240, distance: 6.0
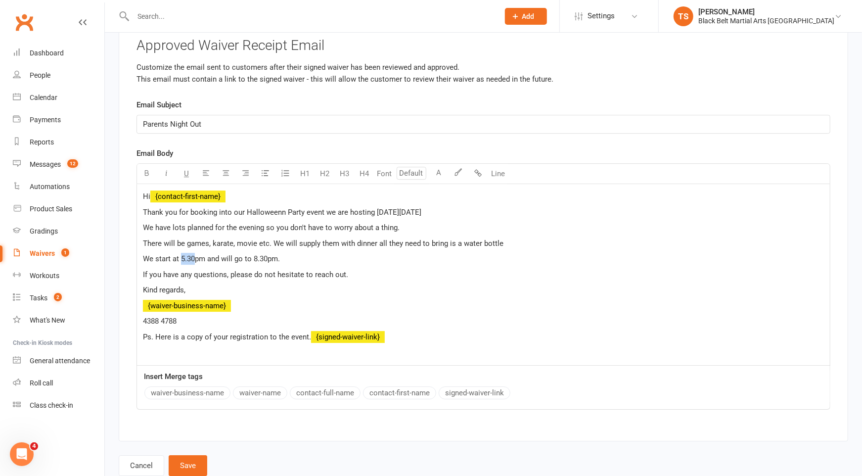
click at [181, 254] on span "We start at 5.30pm and will go to 8.30pm." at bounding box center [211, 258] width 137 height 9
drag, startPoint x: 268, startPoint y: 228, endPoint x: 282, endPoint y: 254, distance: 29.7
click at [268, 239] on span "There will be games, karate, movie etc. We will supply them with dinner all the…" at bounding box center [323, 243] width 361 height 9
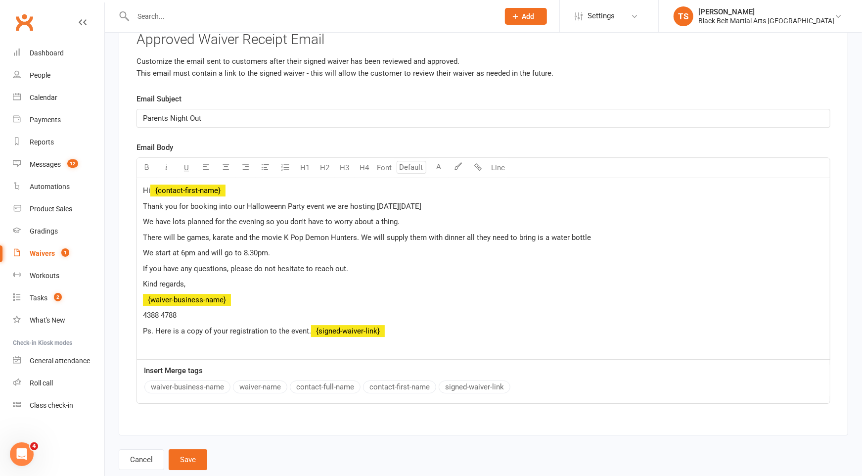
scroll to position [2022, 0]
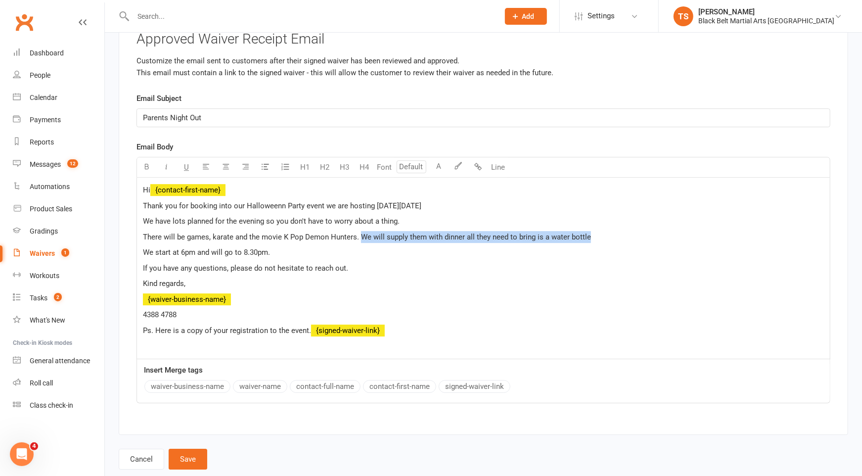
drag, startPoint x: 595, startPoint y: 221, endPoint x: 361, endPoint y: 224, distance: 234.4
click at [361, 231] on p "There will be games, karate and the movie K Pop Demon Hunters. We will supply t…" at bounding box center [483, 237] width 681 height 12
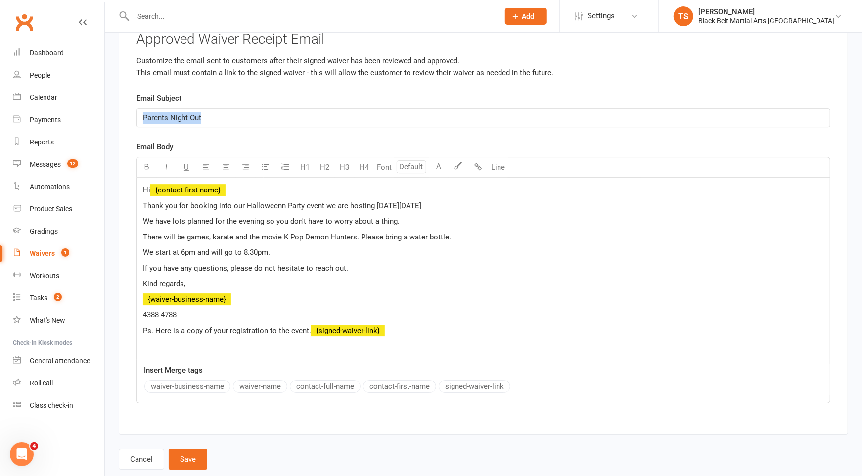
drag, startPoint x: 215, startPoint y: 101, endPoint x: 128, endPoint y: 99, distance: 87.5
click at [128, 99] on div "Approved Waiver Receipt Email Customize the email sent to customers after their…" at bounding box center [483, 224] width 729 height 421
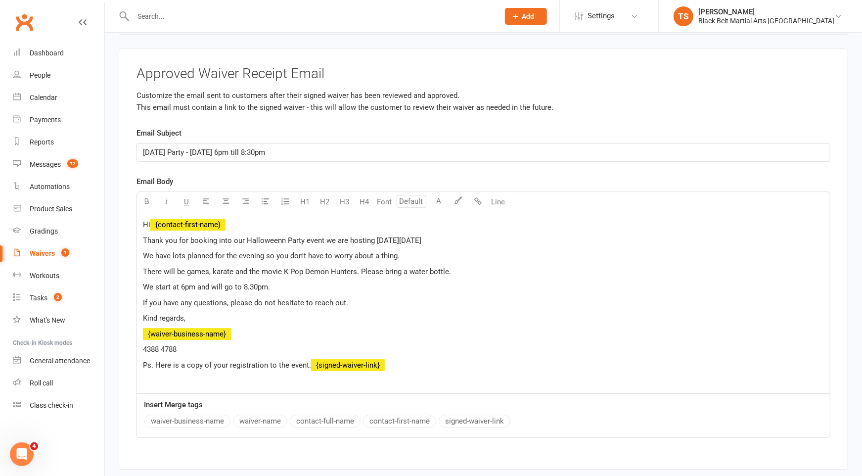
scroll to position [1987, 0]
click at [281, 236] on span "Thank you for booking into our Halloweenn Party event we are hosting on Friday,…" at bounding box center [282, 240] width 278 height 9
drag, startPoint x: 461, startPoint y: 223, endPoint x: 476, endPoint y: 231, distance: 16.8
click at [461, 235] on p "Thank you for booking into our Halloween Party event we are hosting on Friday, …" at bounding box center [483, 241] width 681 height 12
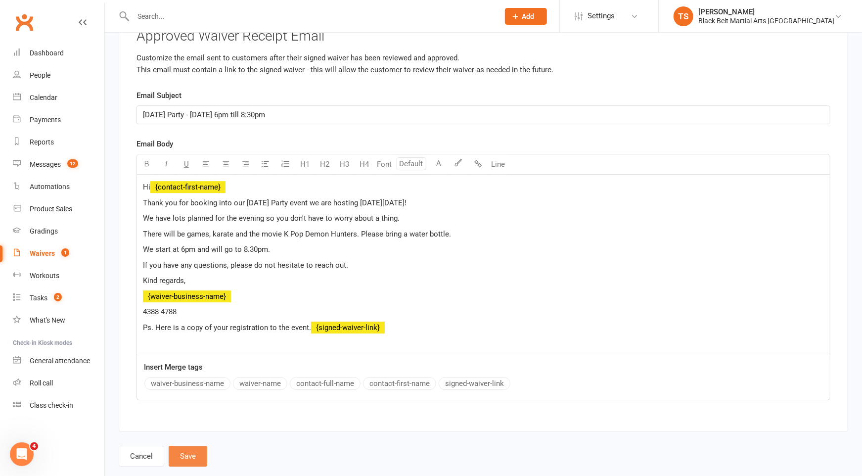
click at [197, 446] on button "Save" at bounding box center [188, 456] width 39 height 21
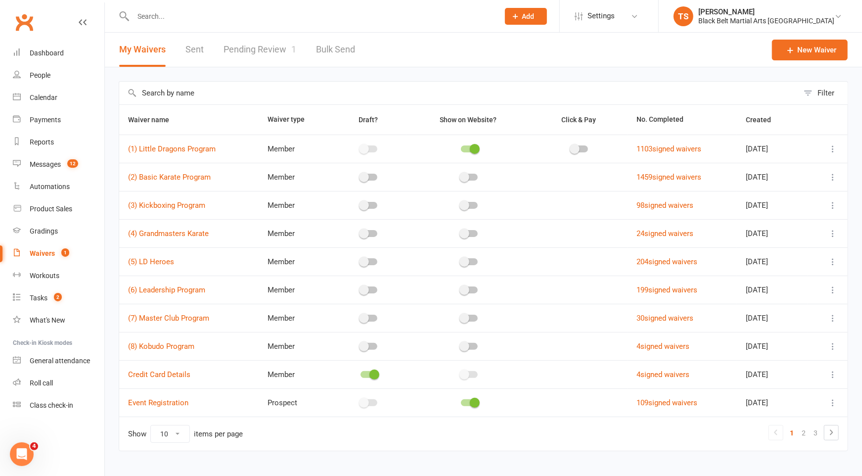
click at [42, 255] on div "Waivers" at bounding box center [42, 253] width 25 height 8
click at [40, 256] on div "Waivers" at bounding box center [42, 253] width 25 height 8
click at [254, 48] on link "Pending Review 1" at bounding box center [260, 50] width 73 height 34
select select "50"
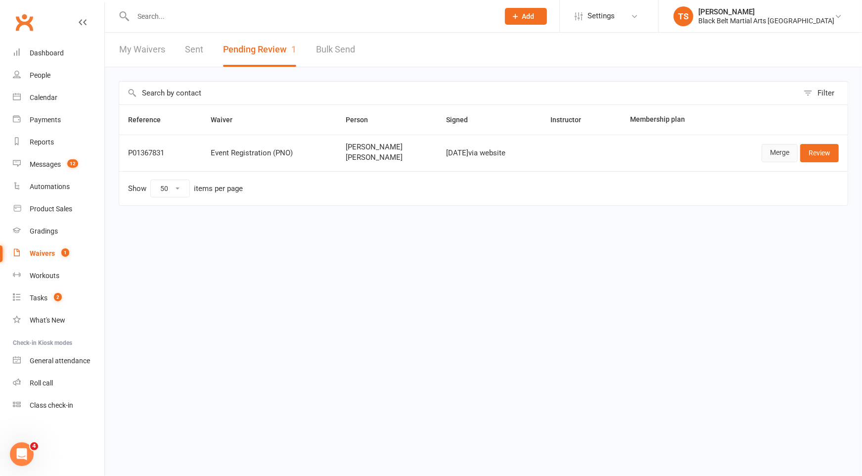
click at [776, 156] on link "Merge" at bounding box center [780, 153] width 36 height 18
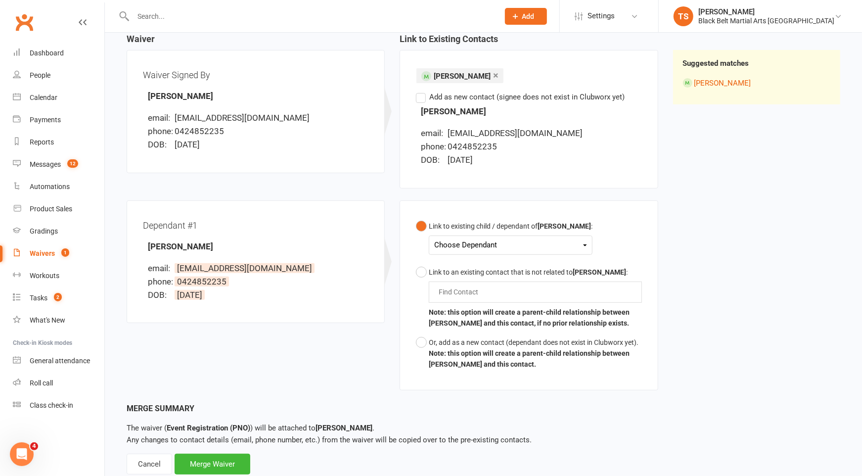
scroll to position [131, 0]
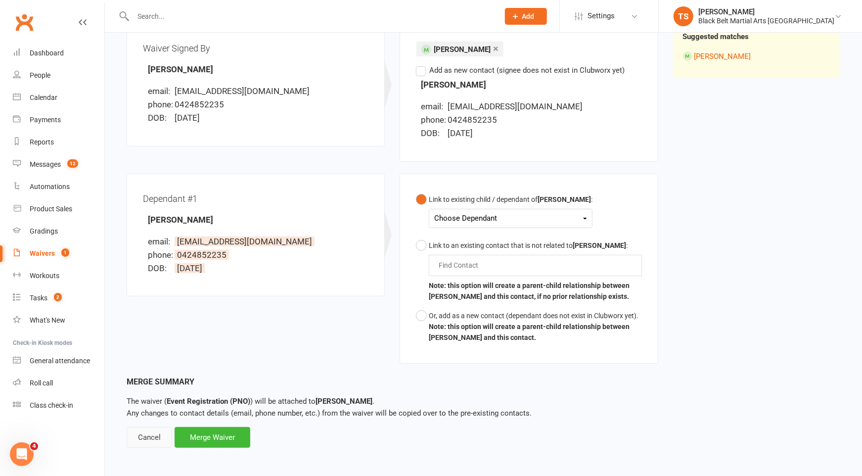
click at [147, 439] on div "Cancel" at bounding box center [149, 437] width 45 height 21
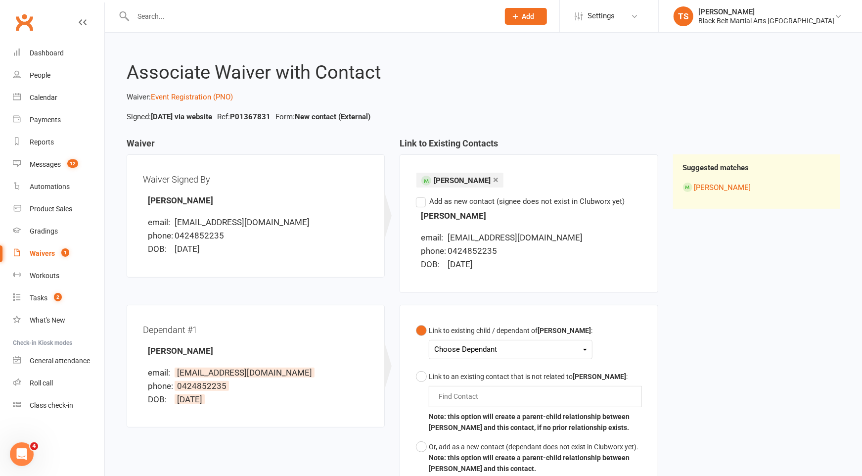
select select "50"
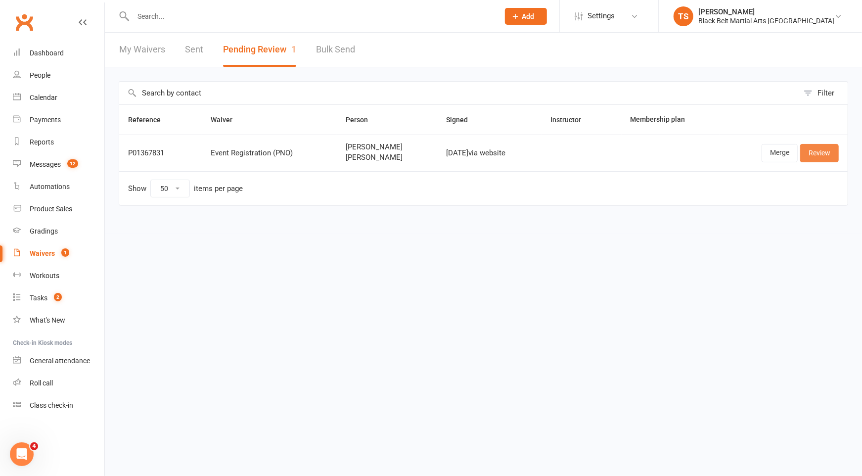
click at [824, 155] on link "Review" at bounding box center [819, 153] width 39 height 18
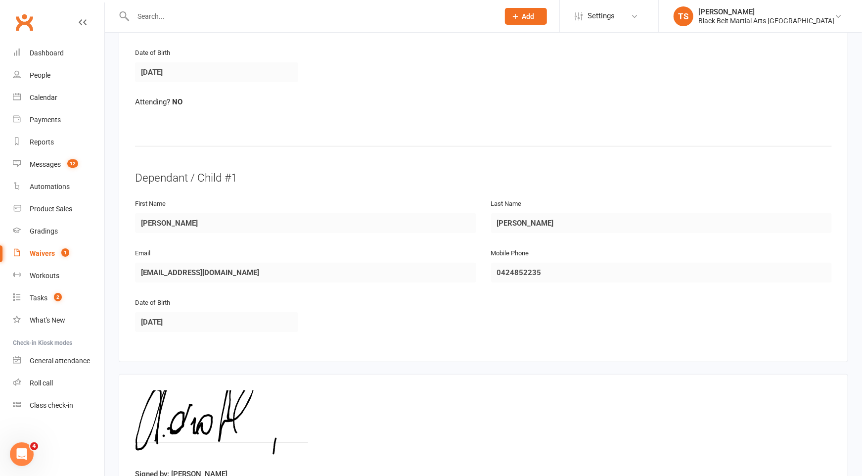
scroll to position [431, 0]
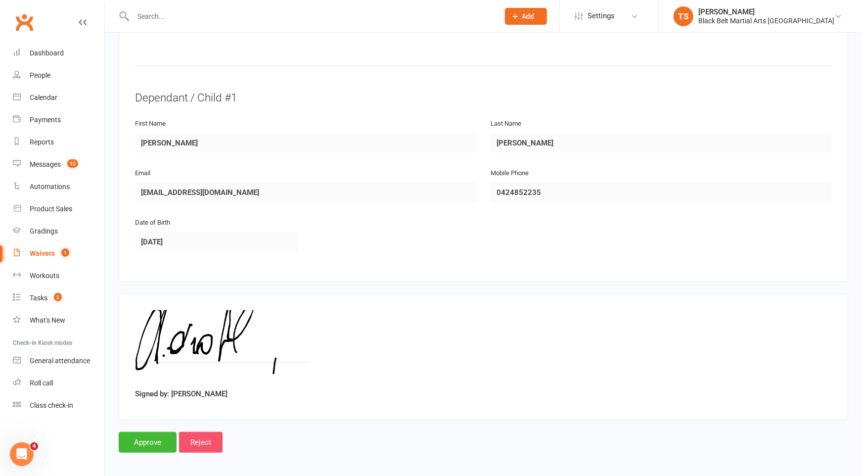
click at [209, 441] on input "Reject" at bounding box center [201, 442] width 44 height 21
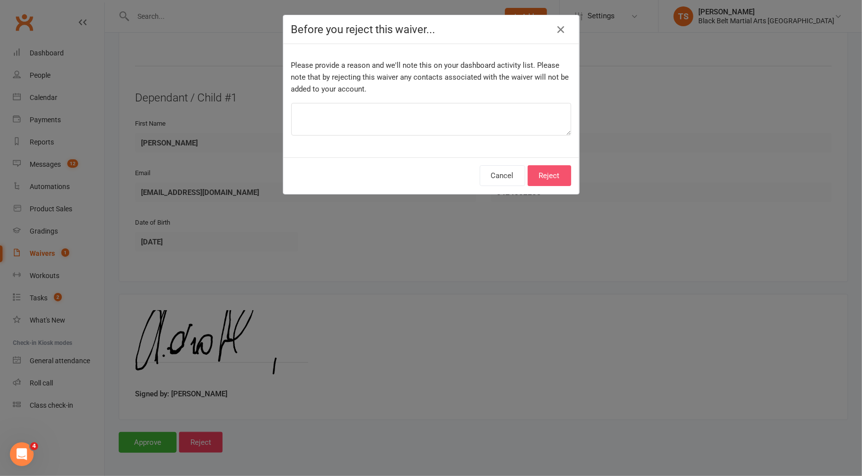
click at [558, 176] on button "Reject" at bounding box center [550, 175] width 44 height 21
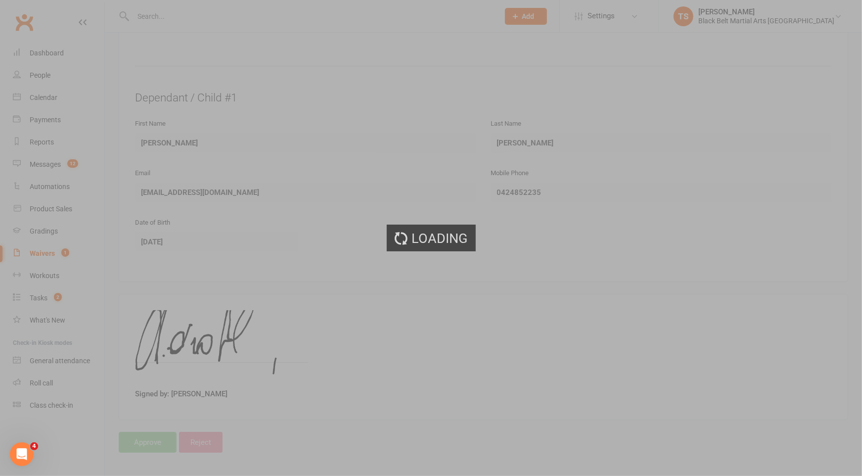
select select "50"
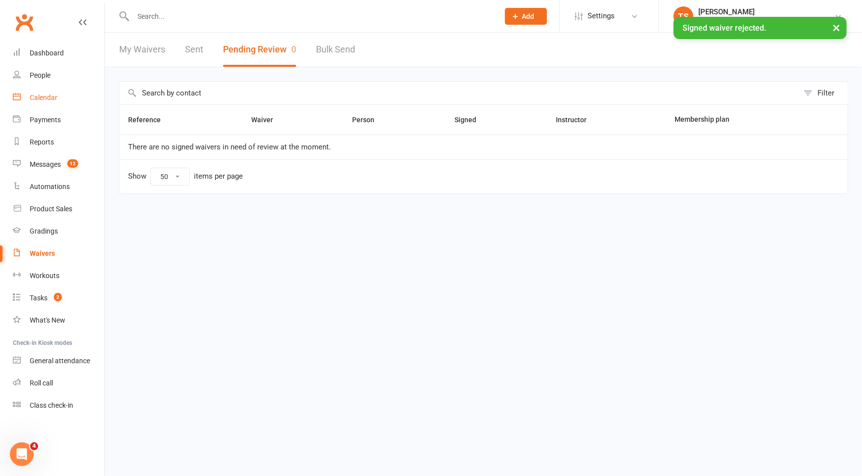
click at [52, 99] on div "Calendar" at bounding box center [44, 97] width 28 height 8
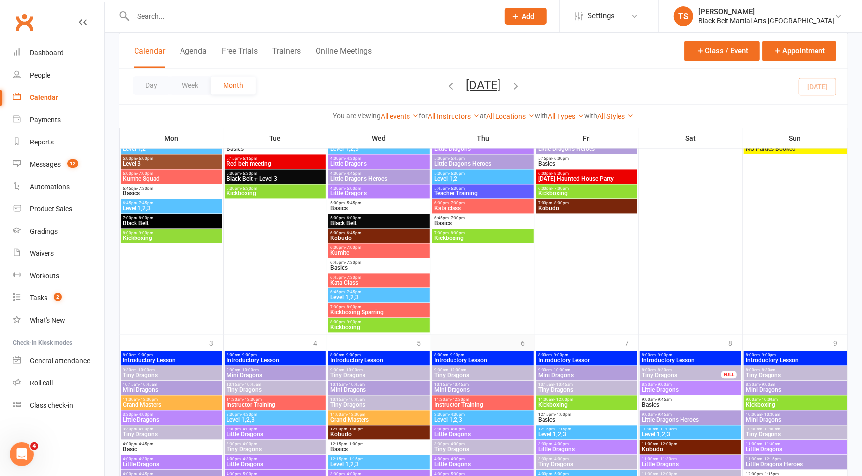
scroll to position [1318, 0]
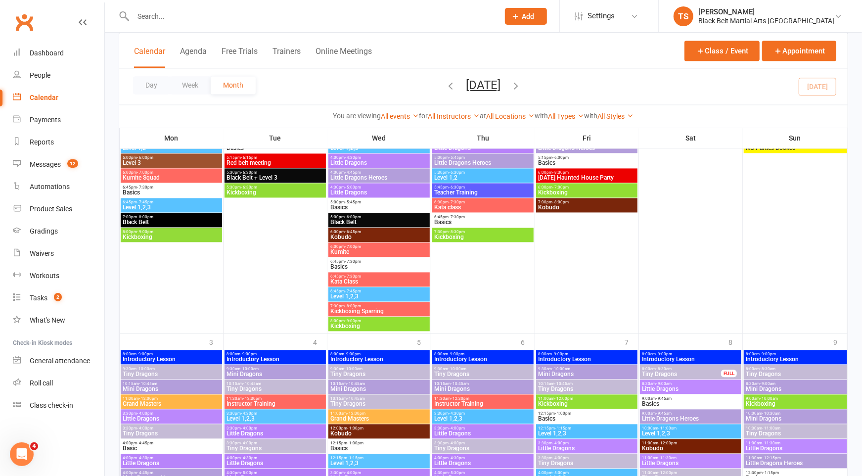
click at [566, 169] on div "6:00pm - 8:30pm Halloween Haunted House Party" at bounding box center [586, 175] width 101 height 14
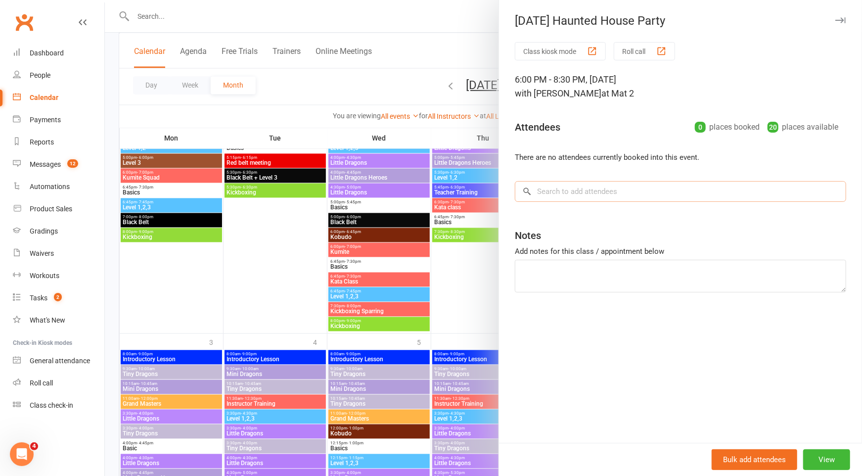
click at [569, 186] on input "search" at bounding box center [680, 191] width 331 height 21
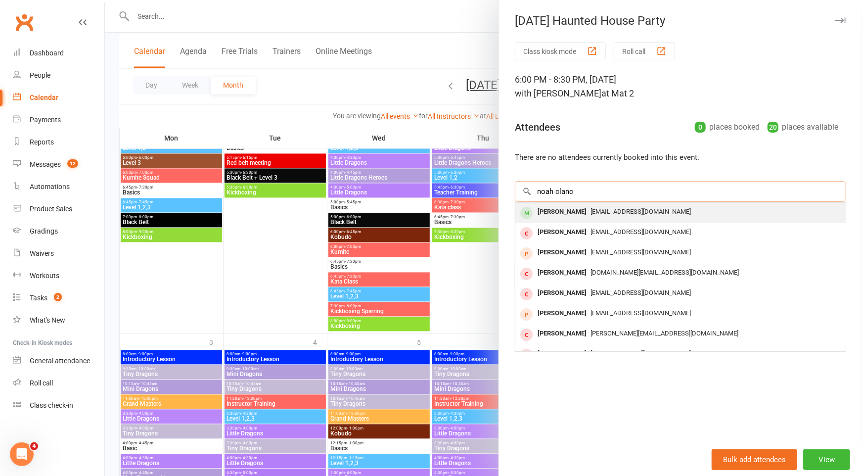
type input "noah clanc"
click at [568, 213] on div "Noah Clancy" at bounding box center [562, 212] width 57 height 14
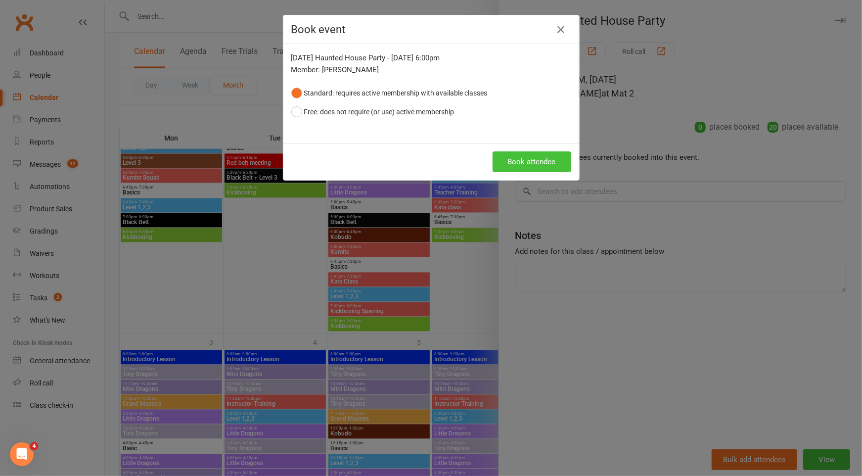
drag, startPoint x: 532, startPoint y: 163, endPoint x: 690, endPoint y: 216, distance: 167.3
click at [532, 163] on button "Book attendee" at bounding box center [532, 161] width 79 height 21
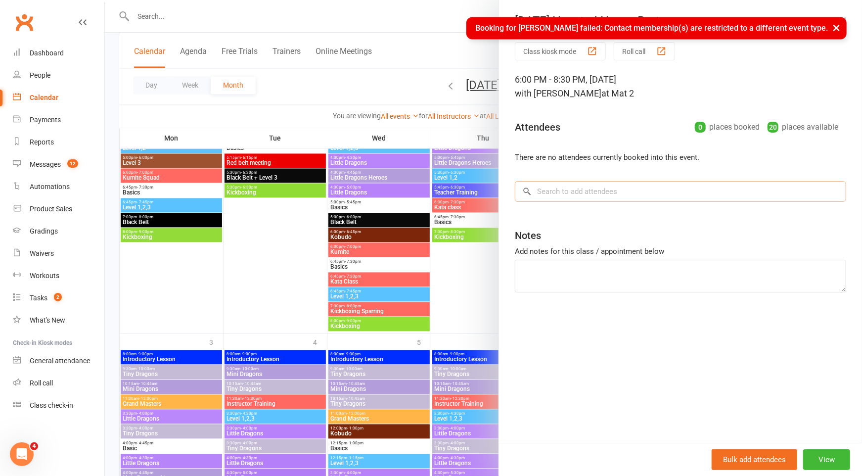
click at [588, 197] on input "search" at bounding box center [680, 191] width 331 height 21
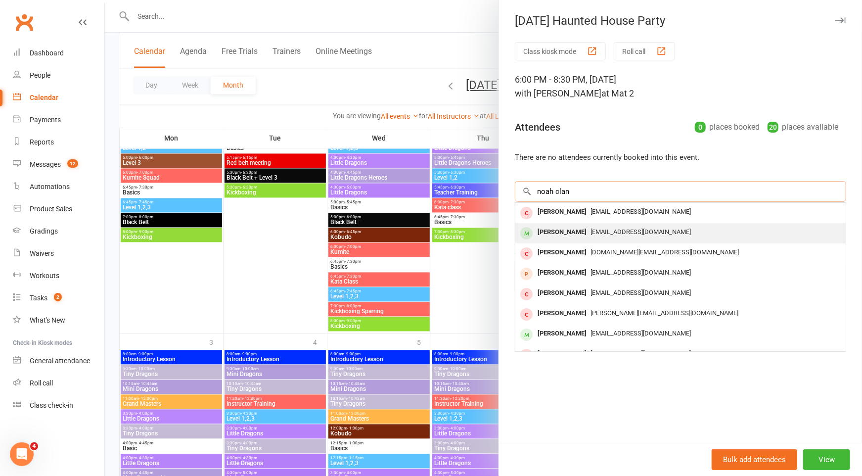
type input "noah clan"
click at [565, 231] on div "Noah Clancy" at bounding box center [562, 232] width 57 height 14
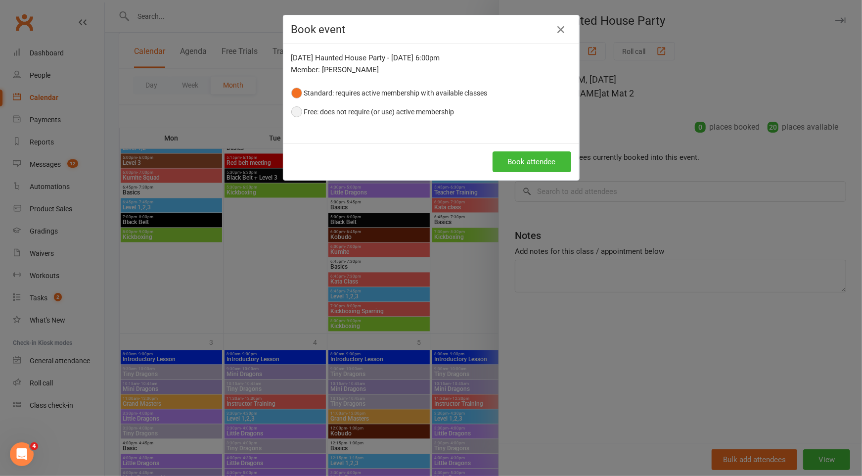
drag, startPoint x: 293, startPoint y: 109, endPoint x: 303, endPoint y: 109, distance: 9.4
click at [297, 108] on button "Free: does not require (or use) active membership" at bounding box center [372, 111] width 163 height 19
drag, startPoint x: 528, startPoint y: 163, endPoint x: 710, endPoint y: 238, distance: 196.4
click at [528, 163] on button "Book attendee" at bounding box center [532, 161] width 79 height 21
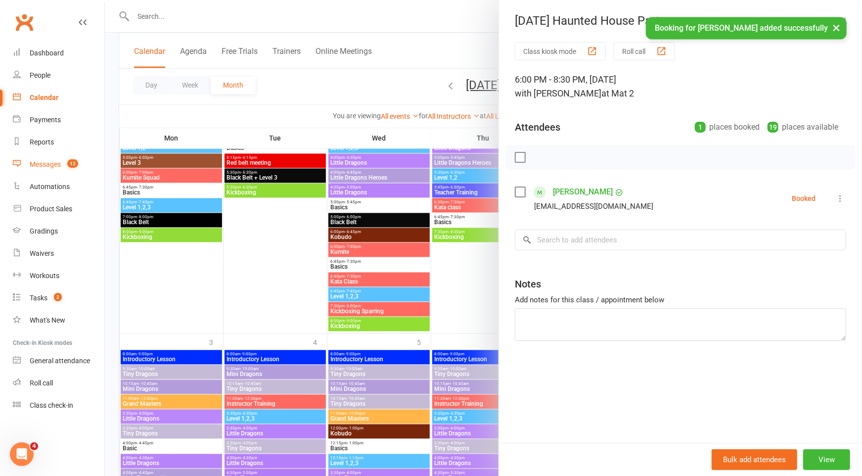
click at [48, 166] on div "Messages" at bounding box center [45, 164] width 31 height 8
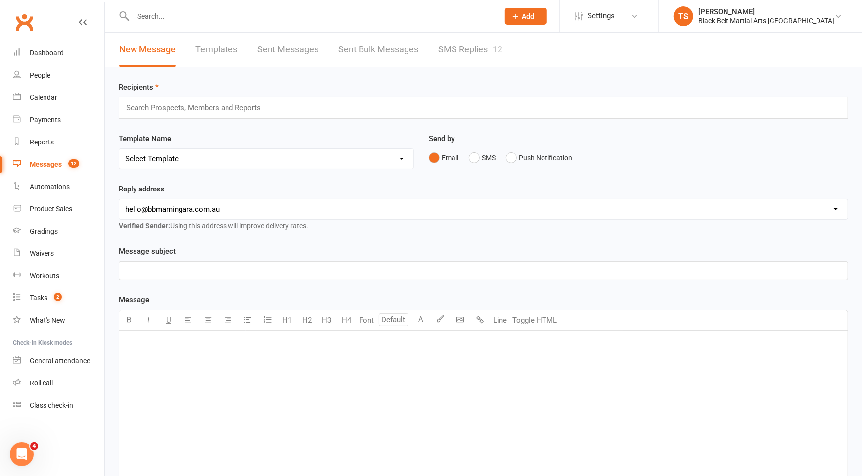
click at [469, 49] on link "SMS Replies 12" at bounding box center [470, 50] width 64 height 34
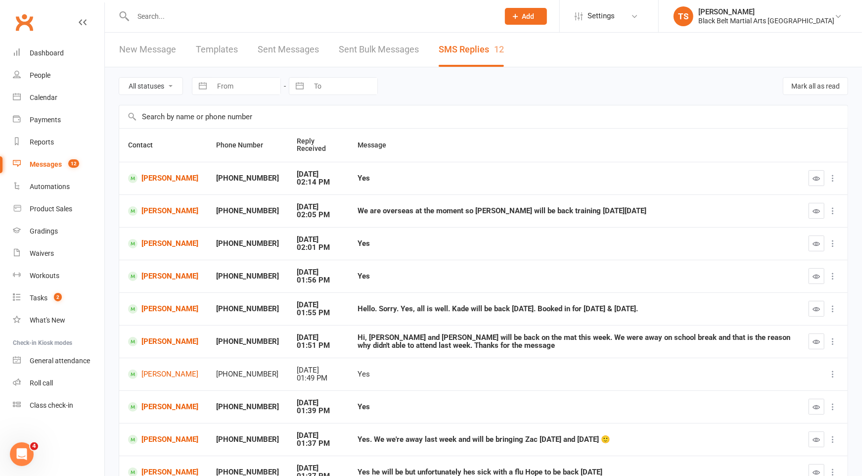
click at [149, 15] on input "text" at bounding box center [311, 16] width 362 height 14
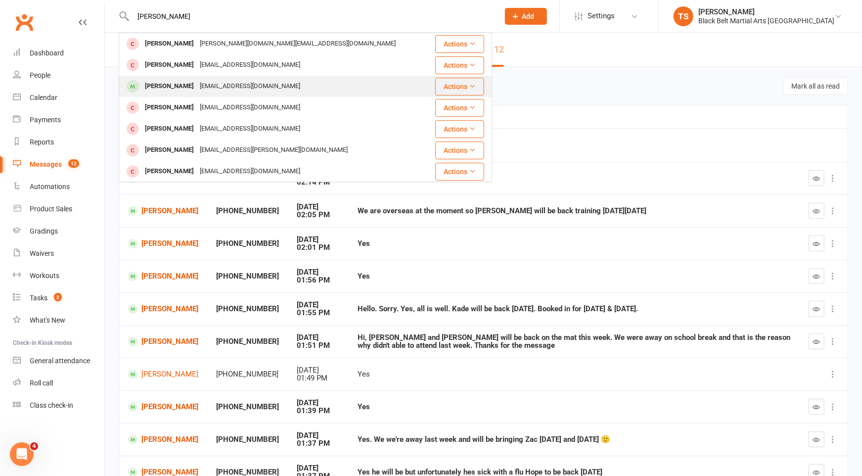
type input "liam mc"
click at [148, 83] on div "Liam McCormack" at bounding box center [169, 86] width 55 height 14
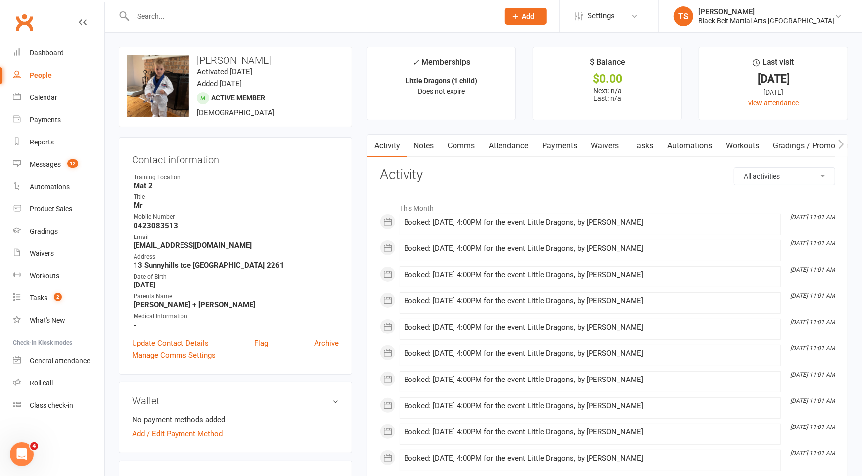
click at [517, 148] on link "Attendance" at bounding box center [508, 146] width 53 height 23
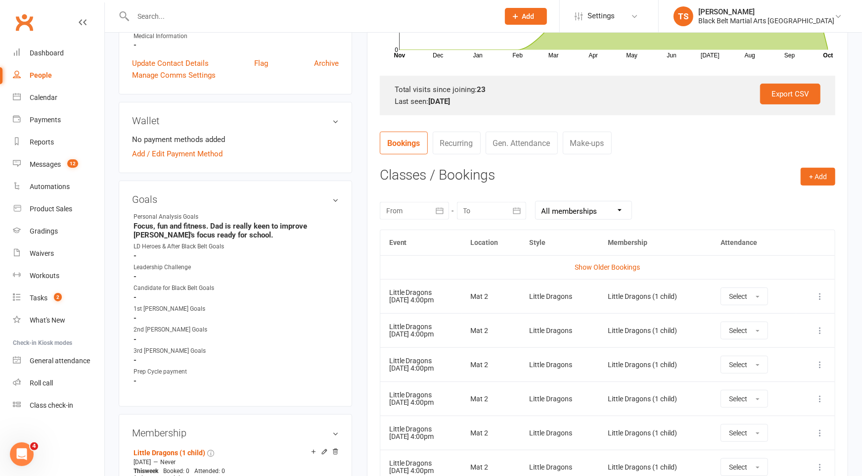
scroll to position [280, 0]
click at [820, 295] on icon at bounding box center [820, 296] width 10 height 10
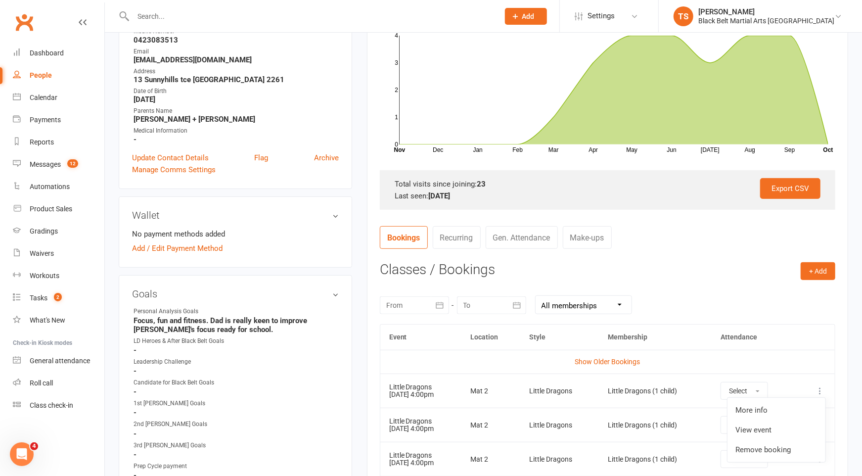
scroll to position [0, 0]
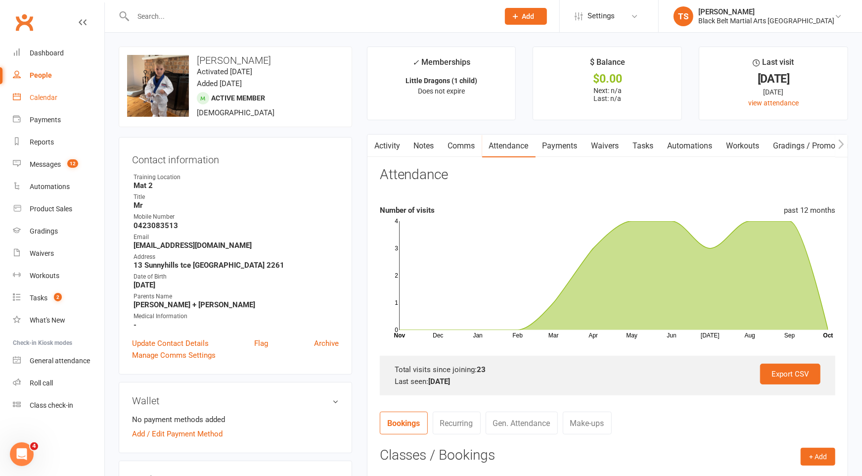
drag, startPoint x: 48, startPoint y: 101, endPoint x: 78, endPoint y: 118, distance: 34.1
click at [48, 101] on div "Calendar" at bounding box center [44, 97] width 28 height 8
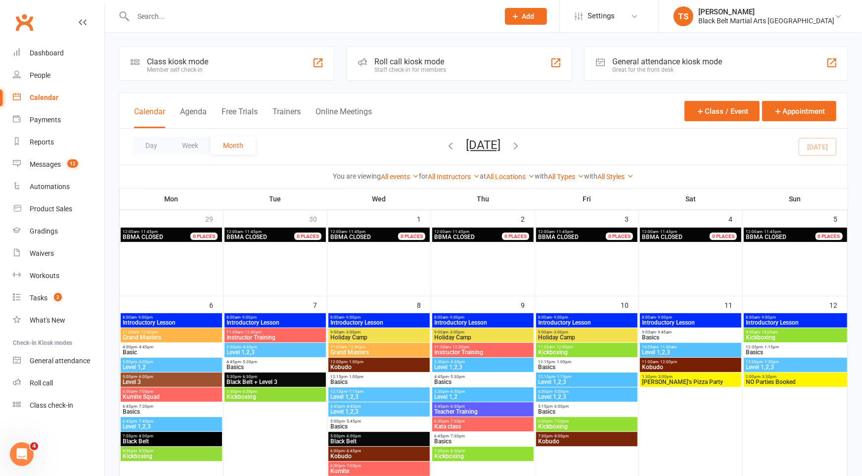
click at [446, 147] on icon "button" at bounding box center [451, 145] width 11 height 11
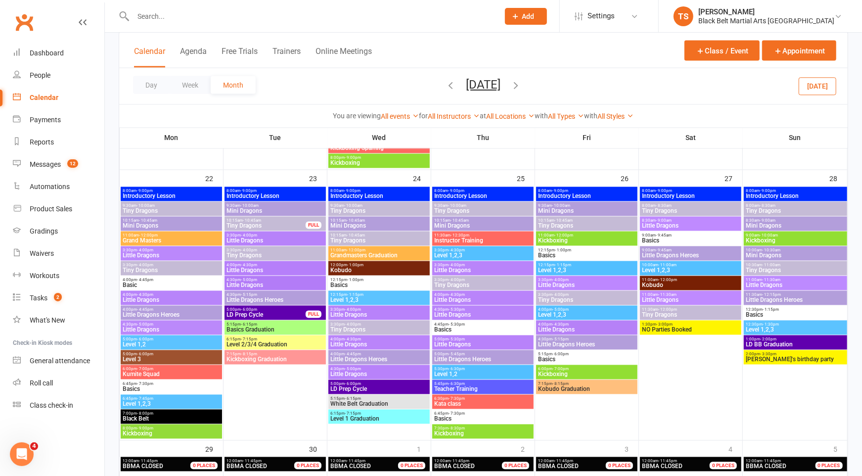
scroll to position [1100, 0]
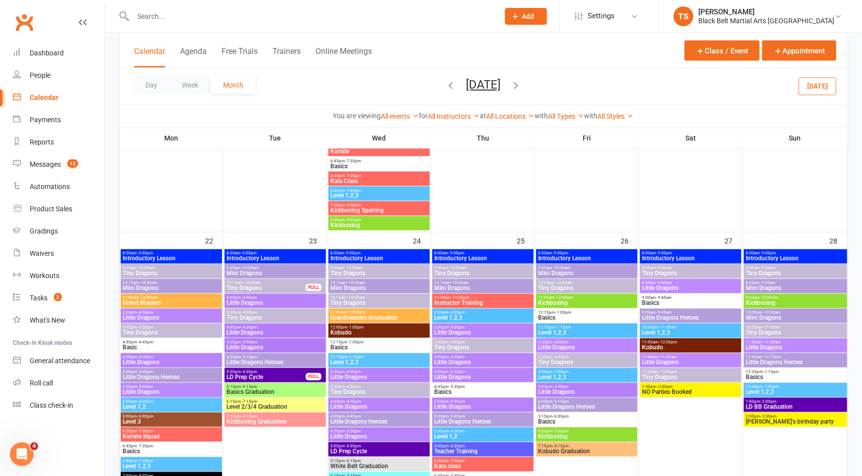
click at [241, 289] on span "Tiny Dragons" at bounding box center [267, 288] width 80 height 6
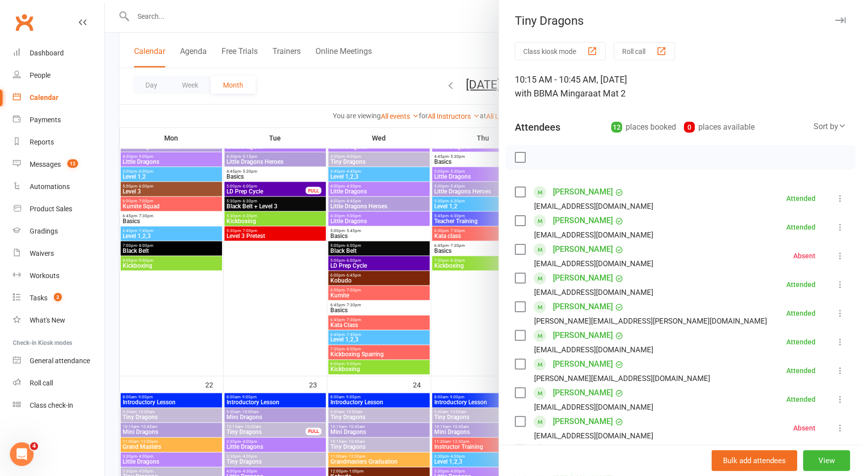
scroll to position [951, 0]
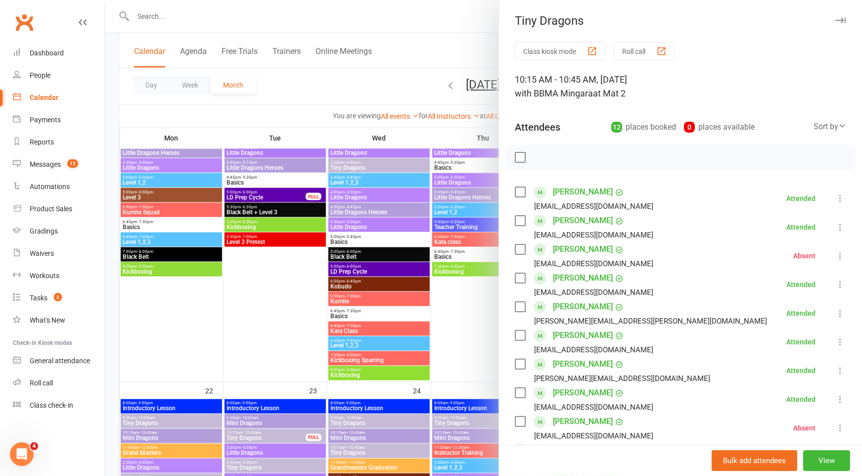
click at [632, 52] on button "Roll call" at bounding box center [644, 51] width 61 height 18
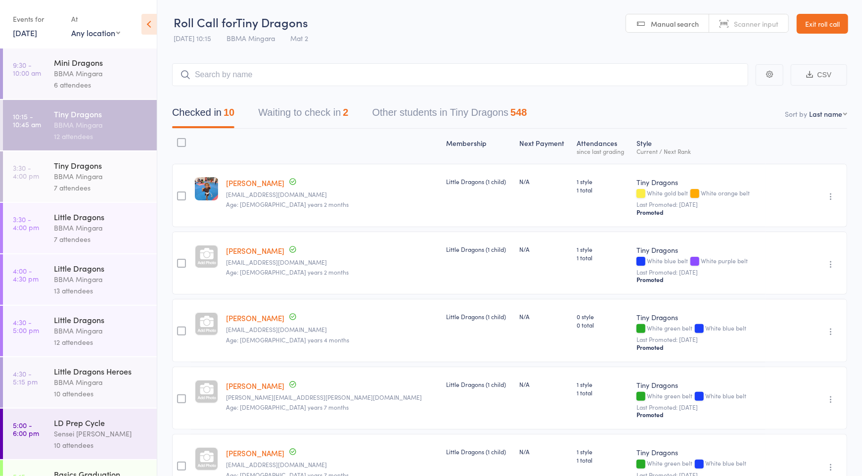
click at [313, 116] on button "Waiting to check in 2" at bounding box center [303, 115] width 90 height 26
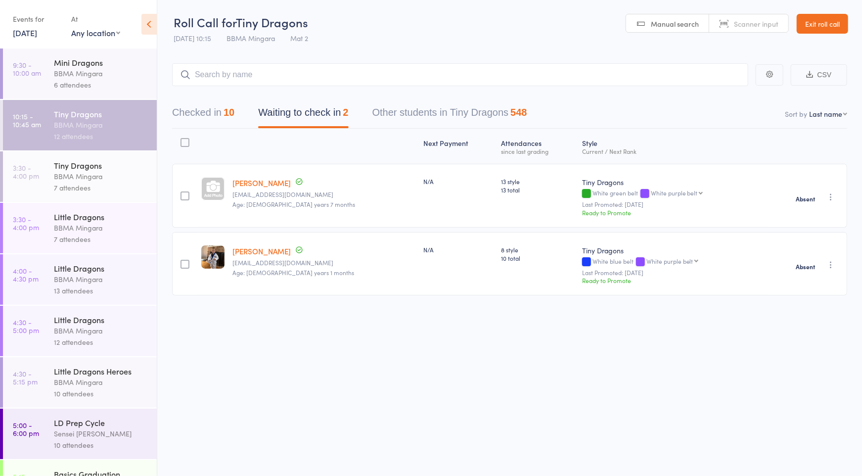
click at [831, 197] on icon "button" at bounding box center [831, 197] width 10 height 10
click at [813, 231] on li "Promote" at bounding box center [796, 229] width 82 height 13
click at [829, 266] on icon "button" at bounding box center [831, 265] width 10 height 10
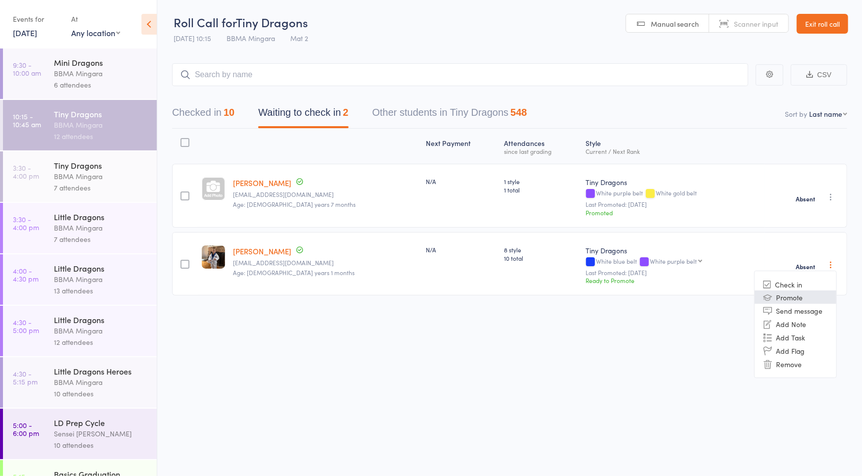
click at [817, 301] on li "Promote" at bounding box center [796, 296] width 82 height 13
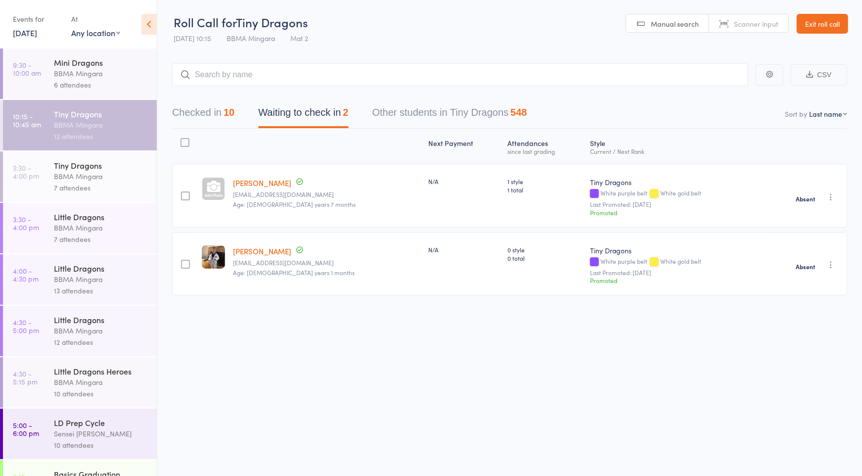
click at [272, 250] on link "[PERSON_NAME]" at bounding box center [262, 251] width 58 height 10
drag, startPoint x: 806, startPoint y: 20, endPoint x: 836, endPoint y: 37, distance: 34.1
click at [806, 20] on link "Exit roll call" at bounding box center [822, 24] width 51 height 20
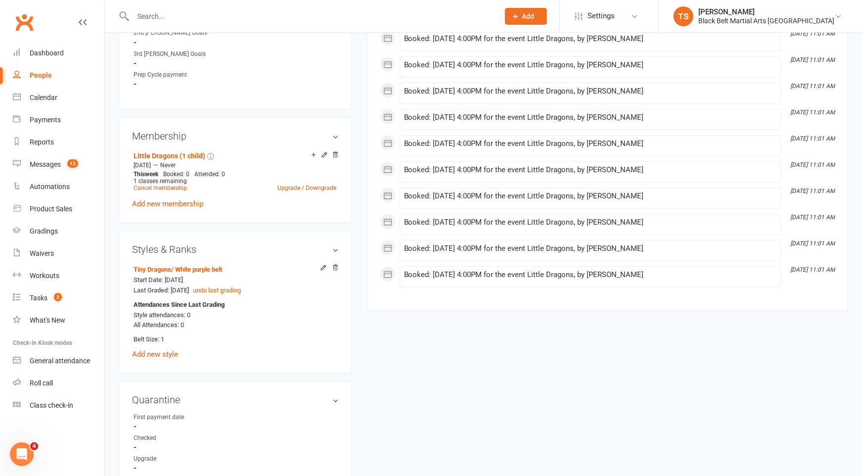
scroll to position [579, 0]
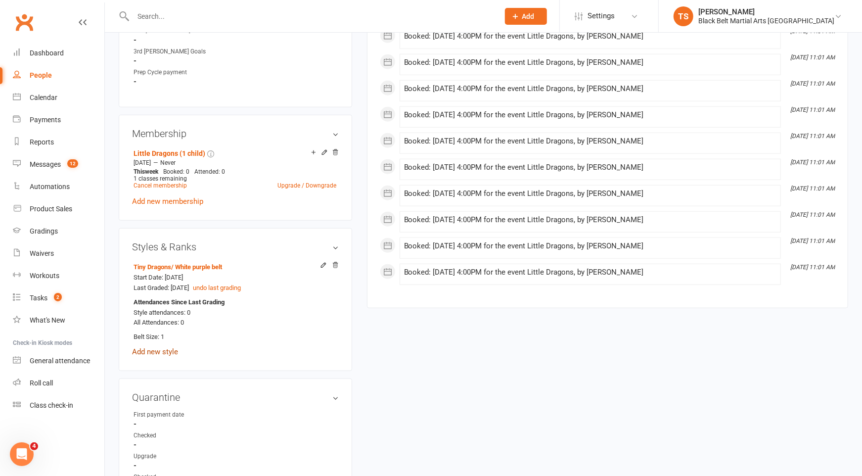
click at [157, 349] on link "Add new style" at bounding box center [155, 351] width 46 height 9
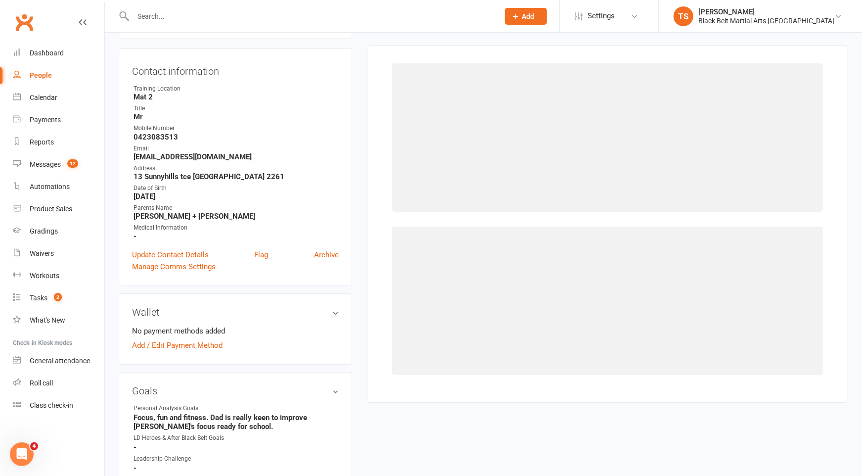
scroll to position [84, 0]
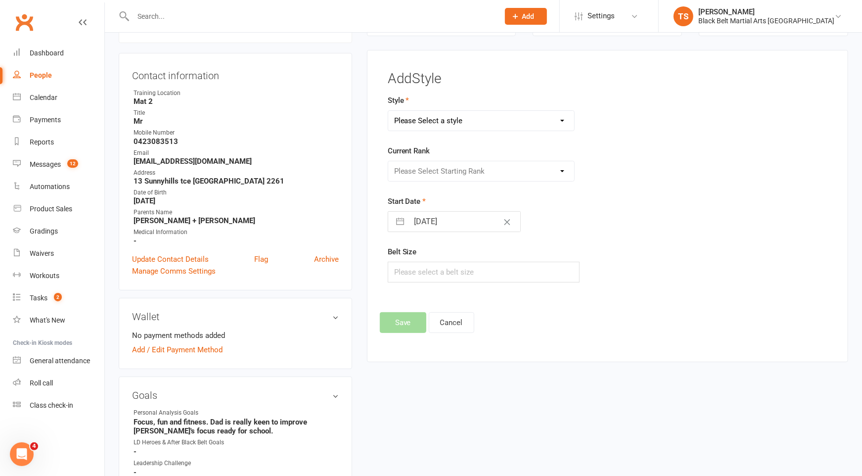
click at [427, 118] on select "Please Select a style Grandmasters Karate Kickboxing Kobudo Little Dragons Mini…" at bounding box center [481, 121] width 186 height 20
select select "766"
click at [388, 111] on select "Please Select a style Grandmasters Karate Kickboxing Kobudo Little Dragons Mini…" at bounding box center [481, 121] width 186 height 20
click at [429, 172] on select "Please Select Starting Rank White belt Green white Blue white belt Purple white…" at bounding box center [481, 171] width 186 height 20
select select "6884"
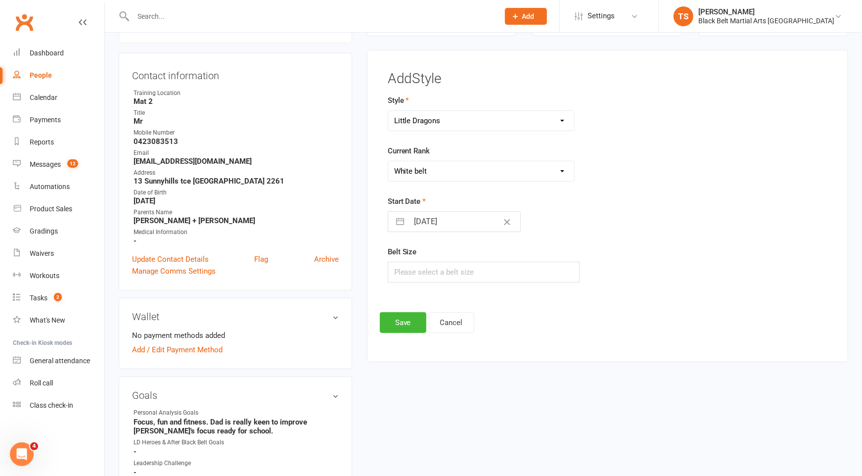
click at [388, 161] on select "Please Select Starting Rank White belt Green white Blue white belt Purple white…" at bounding box center [481, 171] width 186 height 20
click at [448, 270] on input "text" at bounding box center [484, 272] width 192 height 21
type input "1"
click at [411, 319] on button "Save" at bounding box center [403, 322] width 46 height 21
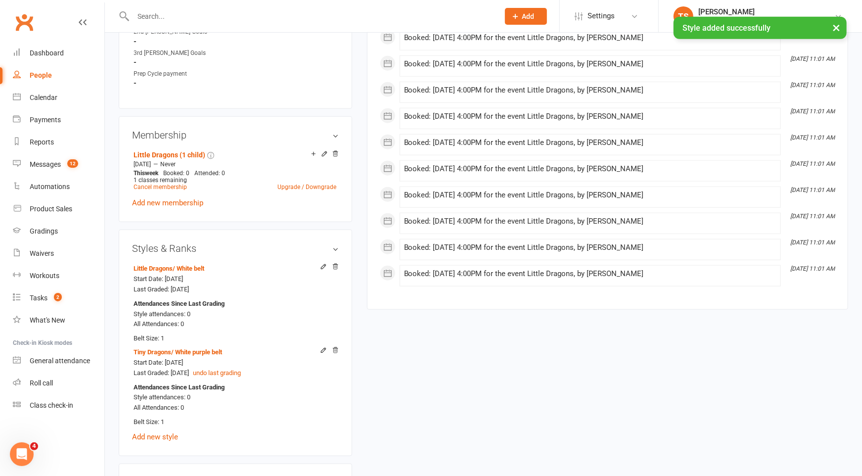
scroll to position [578, 0]
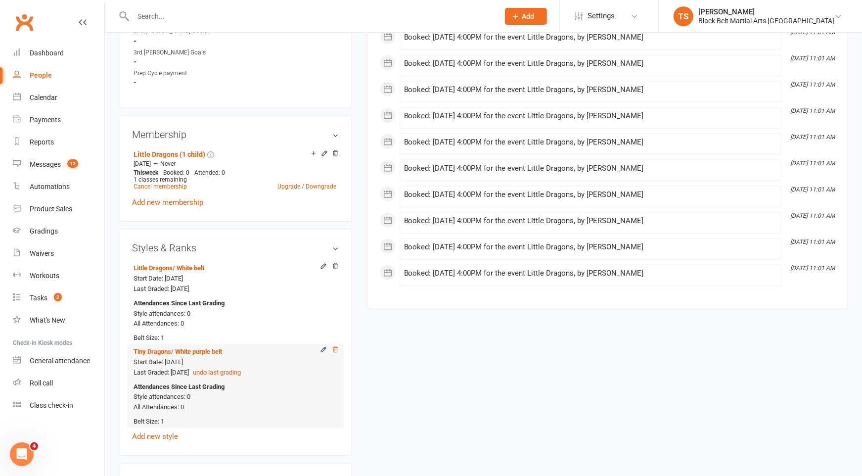
click at [337, 348] on icon at bounding box center [335, 349] width 7 height 7
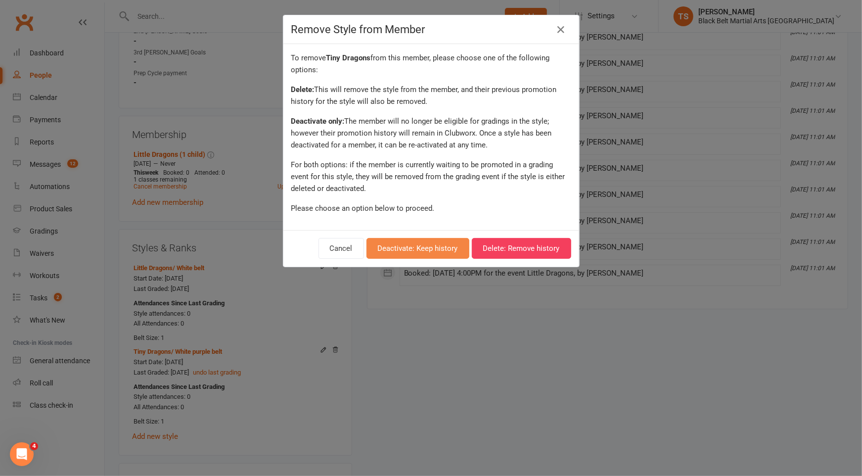
click at [411, 246] on button "Deactivate: Keep history" at bounding box center [417, 248] width 103 height 21
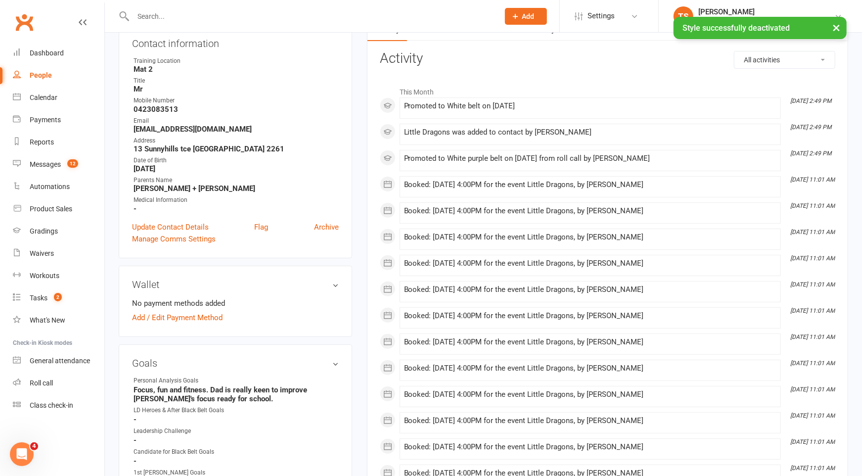
scroll to position [0, 0]
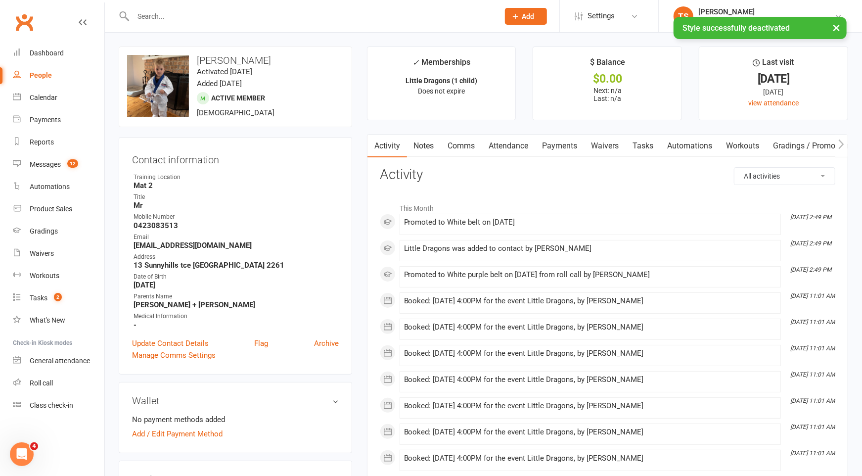
click at [153, 16] on input "text" at bounding box center [311, 16] width 362 height 14
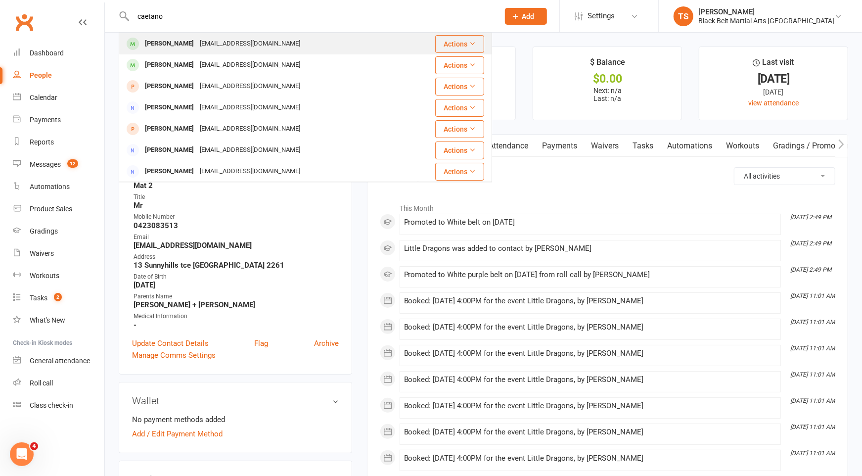
type input "caetano"
click at [156, 45] on div "Otto Caetano" at bounding box center [169, 44] width 55 height 14
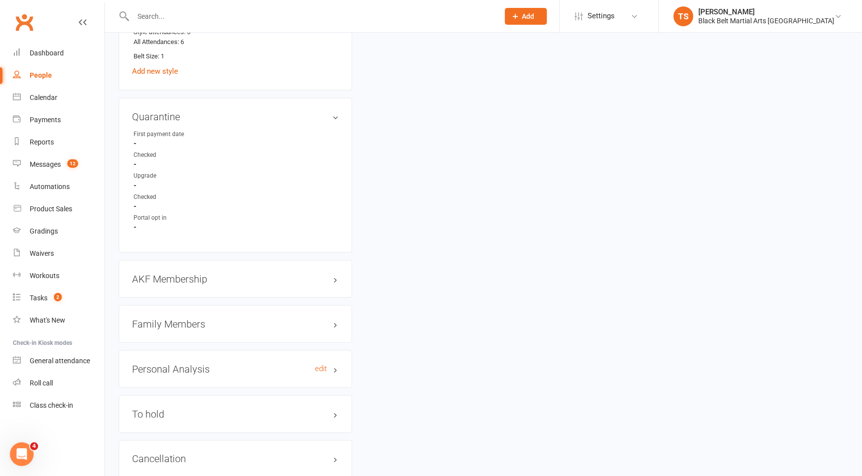
scroll to position [898, 0]
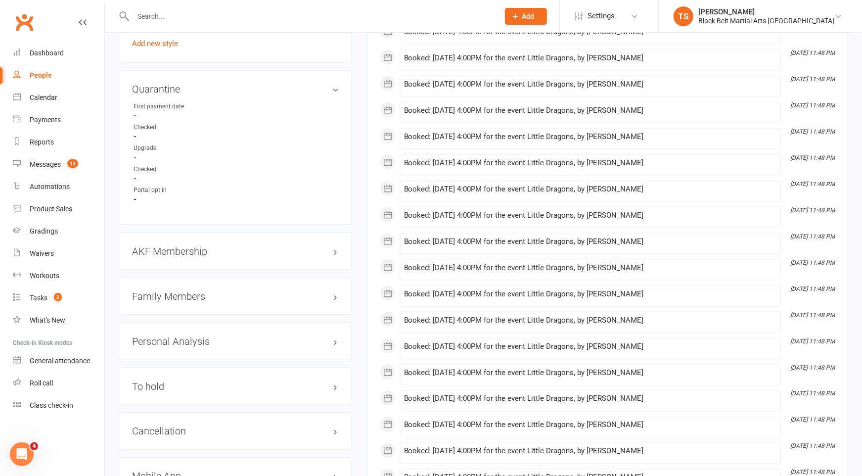
click at [159, 293] on h3 "Family Members" at bounding box center [235, 296] width 207 height 11
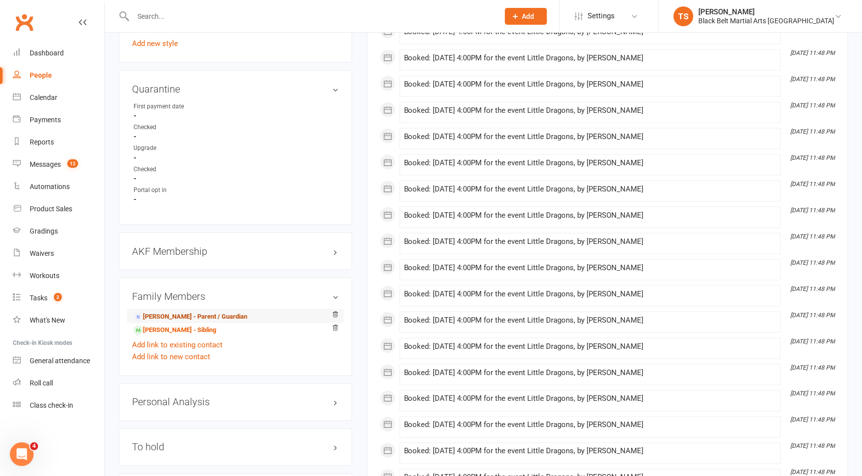
click at [157, 312] on link "Andrea Tonon - Parent / Guardian" at bounding box center [191, 317] width 114 height 10
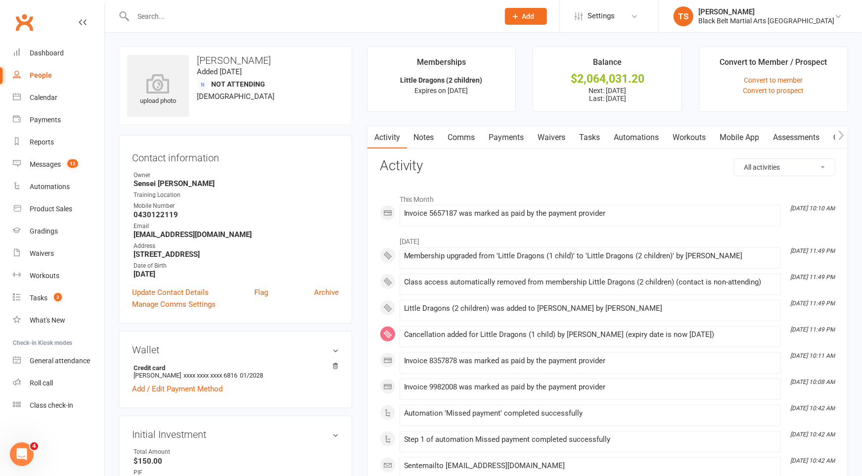
drag, startPoint x: 508, startPoint y: 137, endPoint x: 582, endPoint y: 181, distance: 85.8
click at [508, 137] on link "Payments" at bounding box center [506, 137] width 49 height 23
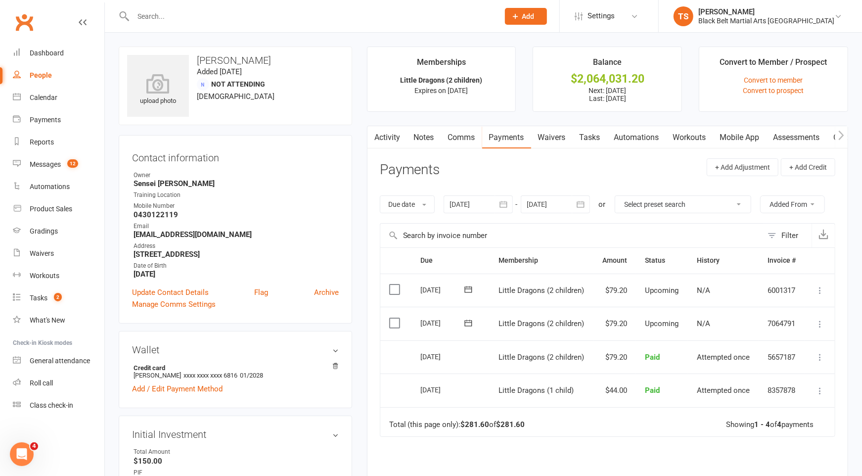
click at [230, 21] on input "text" at bounding box center [311, 16] width 362 height 14
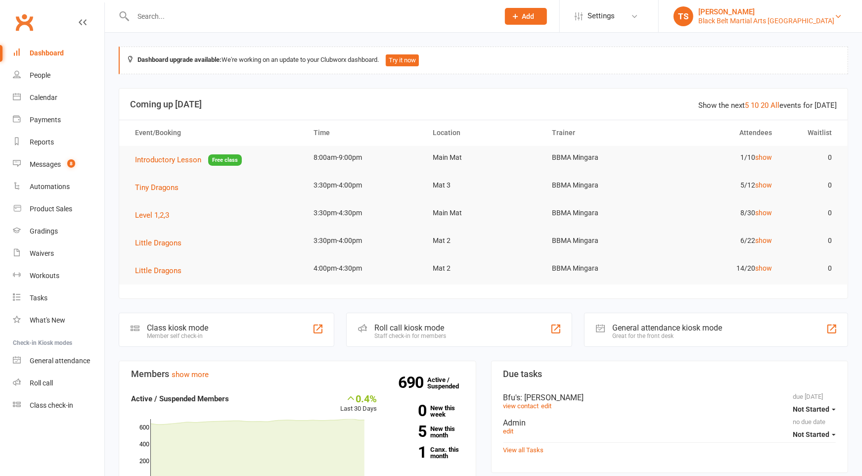
click at [777, 20] on div "Black Belt Martial Arts [GEOGRAPHIC_DATA]" at bounding box center [766, 20] width 136 height 9
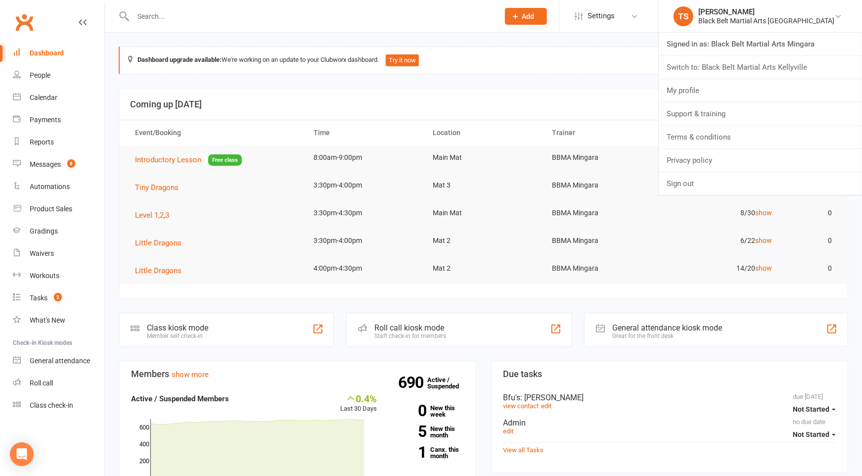
drag, startPoint x: 805, startPoint y: 68, endPoint x: 716, endPoint y: 120, distance: 102.8
click at [805, 68] on link "Switch to: Black Belt Martial Arts Kellyville" at bounding box center [760, 67] width 203 height 23
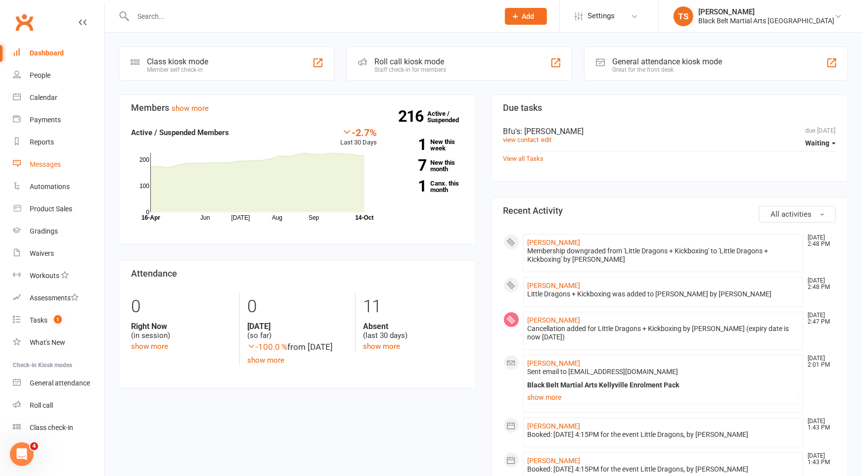
click at [38, 165] on div "Messages" at bounding box center [45, 164] width 31 height 8
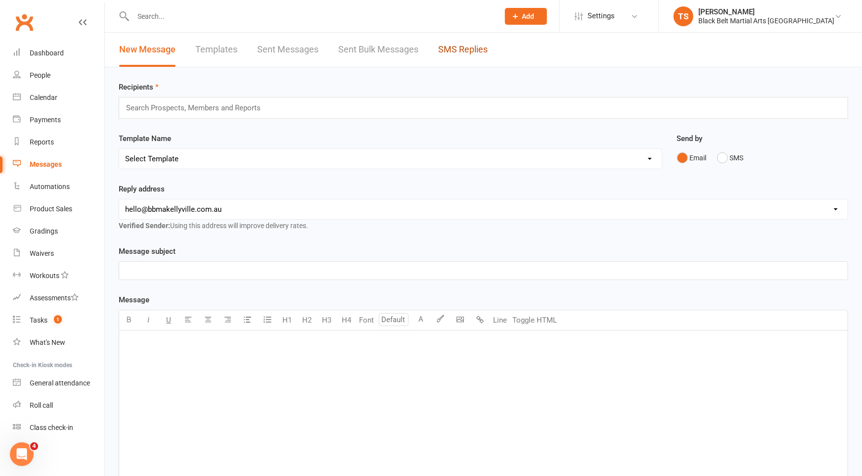
drag, startPoint x: 469, startPoint y: 50, endPoint x: 481, endPoint y: 57, distance: 14.0
click at [469, 50] on link "SMS Replies" at bounding box center [462, 50] width 49 height 34
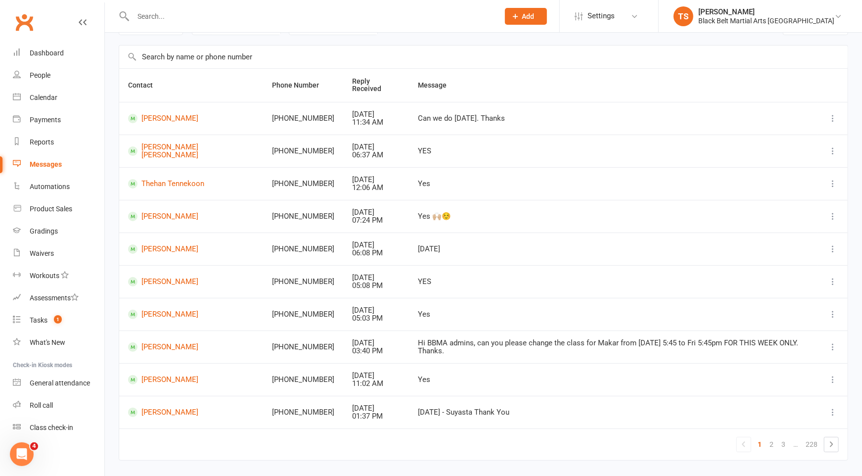
scroll to position [75, 0]
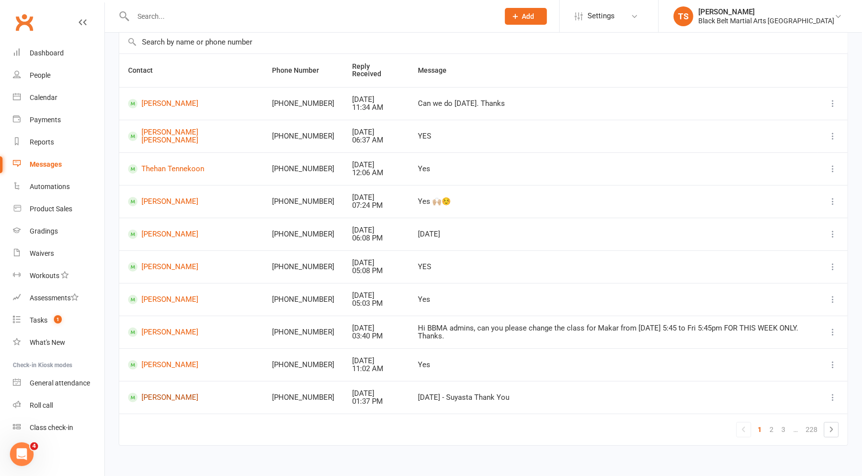
click at [199, 393] on link "[PERSON_NAME]" at bounding box center [191, 397] width 127 height 9
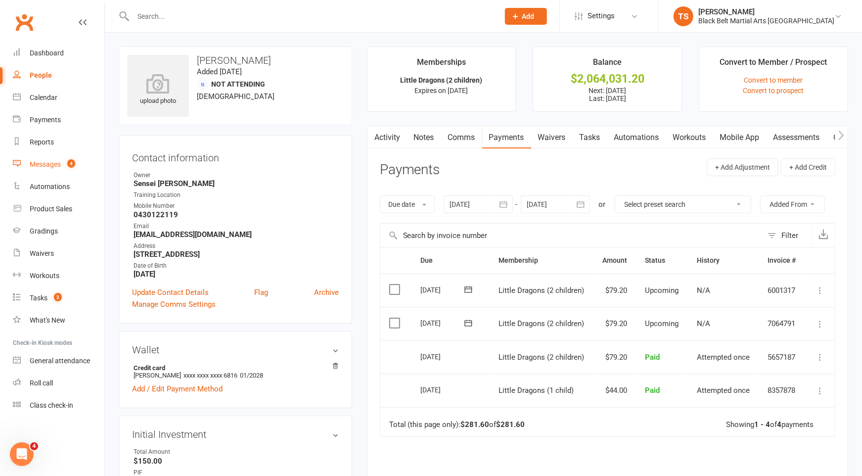
click at [53, 165] on div "Messages" at bounding box center [45, 164] width 31 height 8
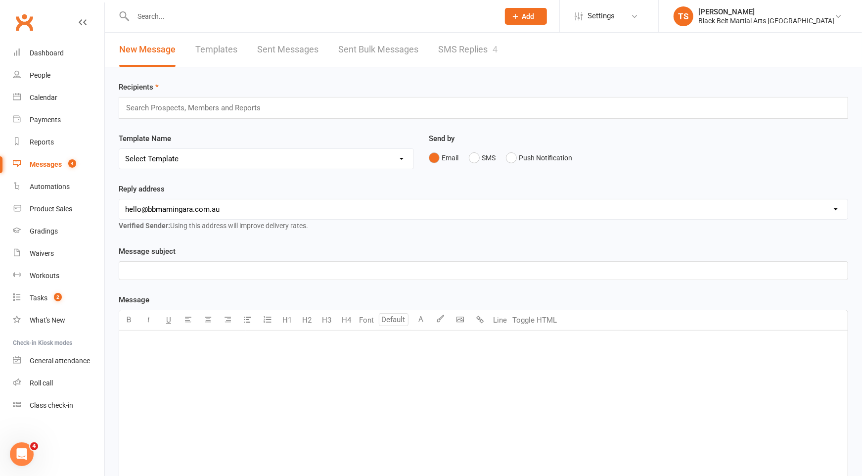
click at [454, 53] on link "SMS Replies 4" at bounding box center [467, 50] width 59 height 34
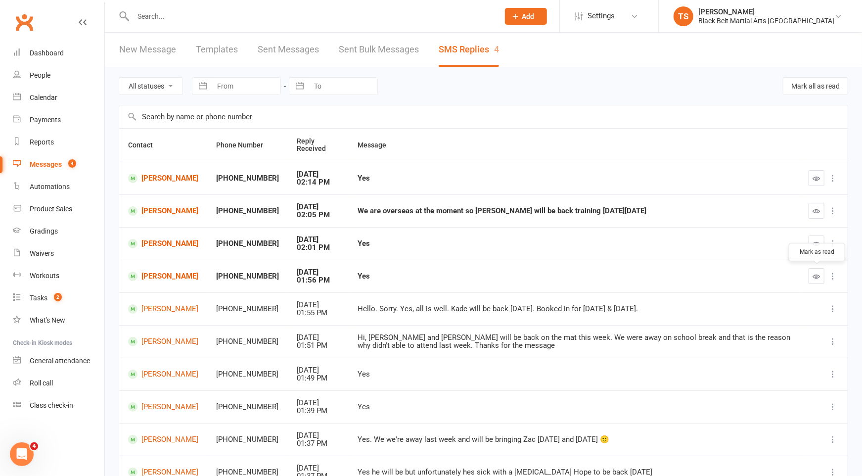
click at [816, 277] on icon "button" at bounding box center [816, 275] width 7 height 7
click at [45, 167] on div "Messages" at bounding box center [46, 164] width 32 height 8
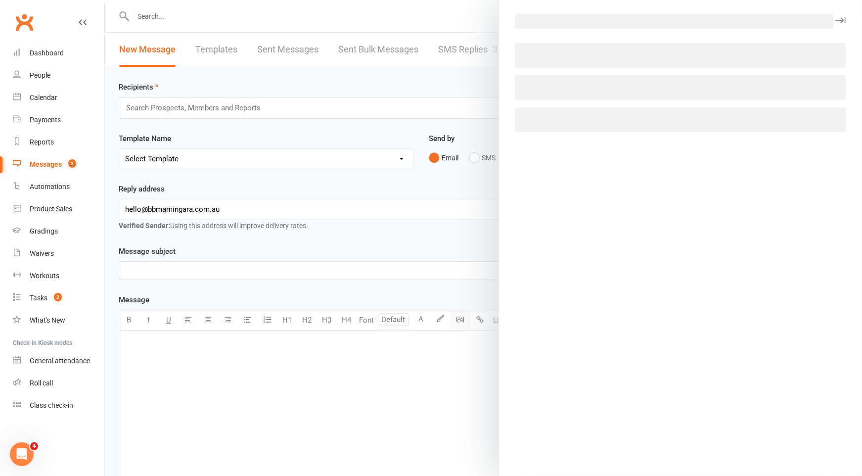
click at [465, 319] on body "Prospect Member Non-attending contact Class / event Appointment Grading event T…" at bounding box center [431, 315] width 862 height 626
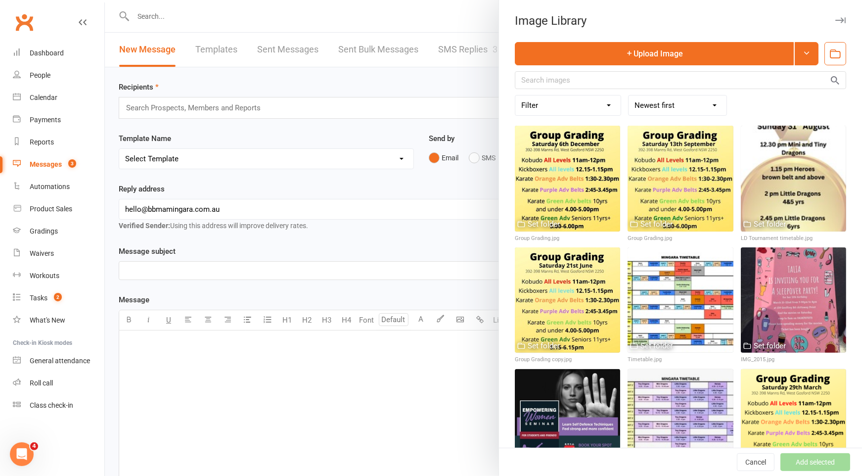
drag, startPoint x: 235, startPoint y: 17, endPoint x: 193, endPoint y: 24, distance: 42.6
click at [235, 17] on div at bounding box center [483, 238] width 757 height 476
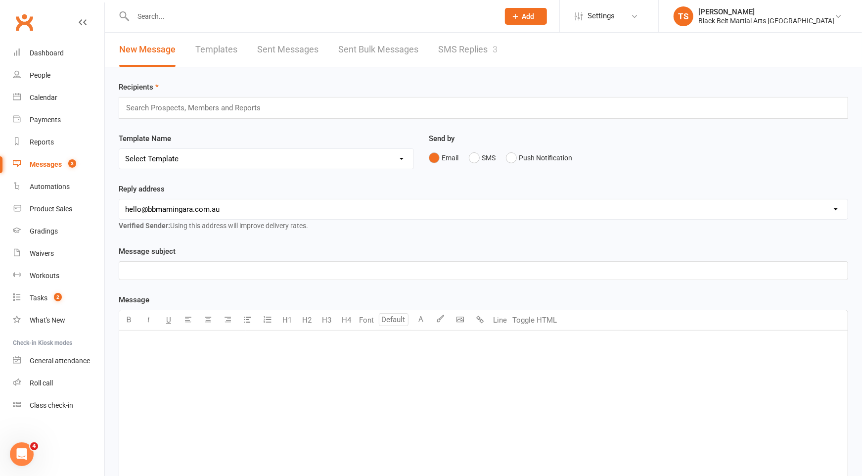
click at [168, 13] on input "text" at bounding box center [311, 16] width 362 height 14
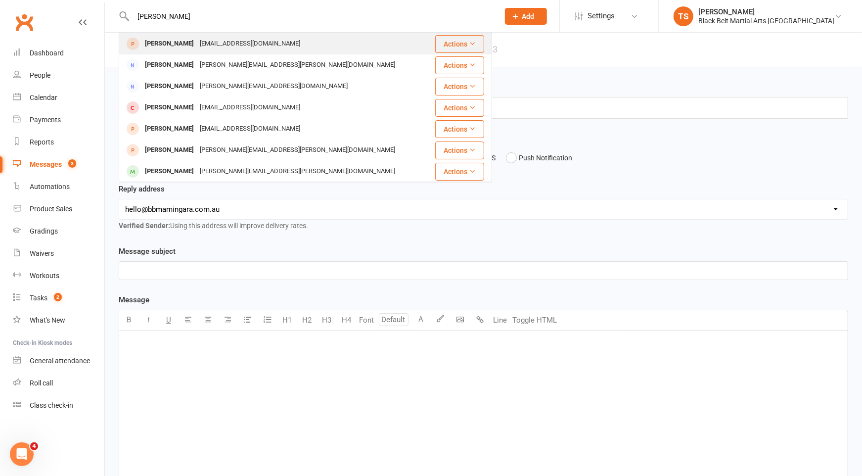
type input "harvey smith"
click at [197, 47] on div "Meganolivia22@live.com.au" at bounding box center [250, 44] width 106 height 14
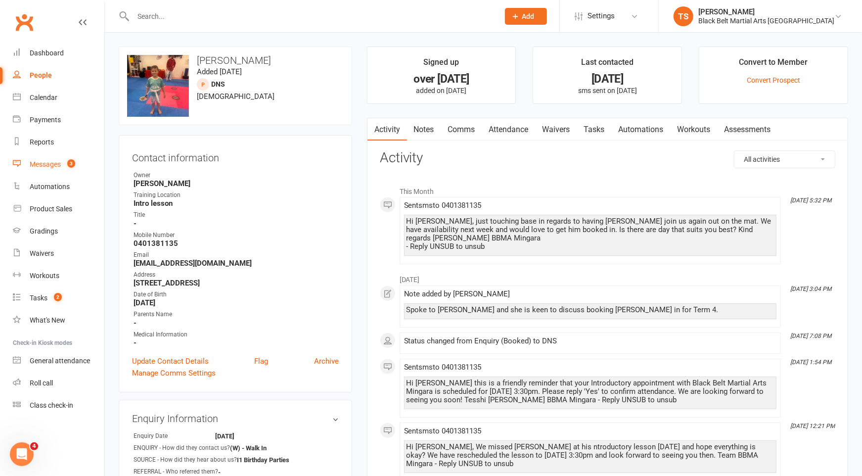
click at [49, 165] on div "Messages" at bounding box center [45, 164] width 31 height 8
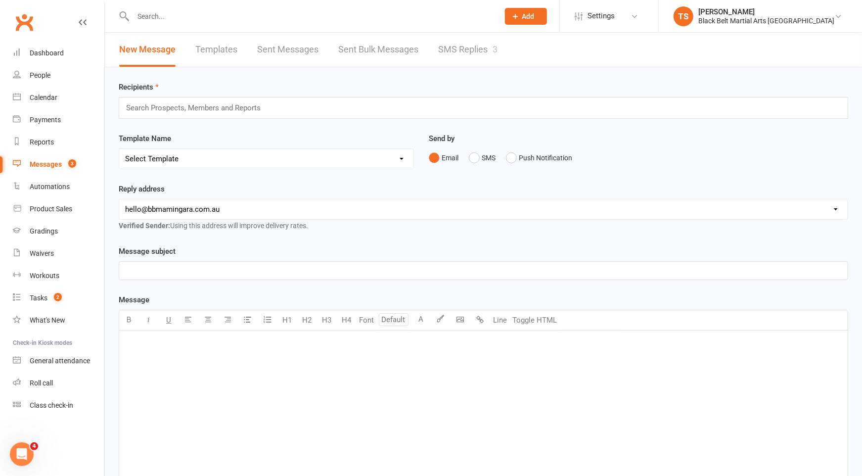
click at [456, 51] on link "SMS Replies 3" at bounding box center [467, 50] width 59 height 34
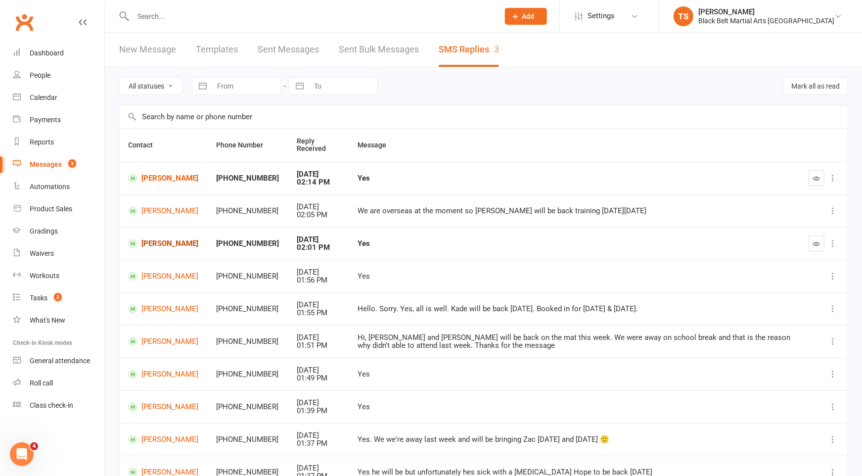
drag, startPoint x: 155, startPoint y: 249, endPoint x: 247, endPoint y: 256, distance: 91.8
click at [155, 248] on link "[PERSON_NAME]" at bounding box center [163, 243] width 70 height 9
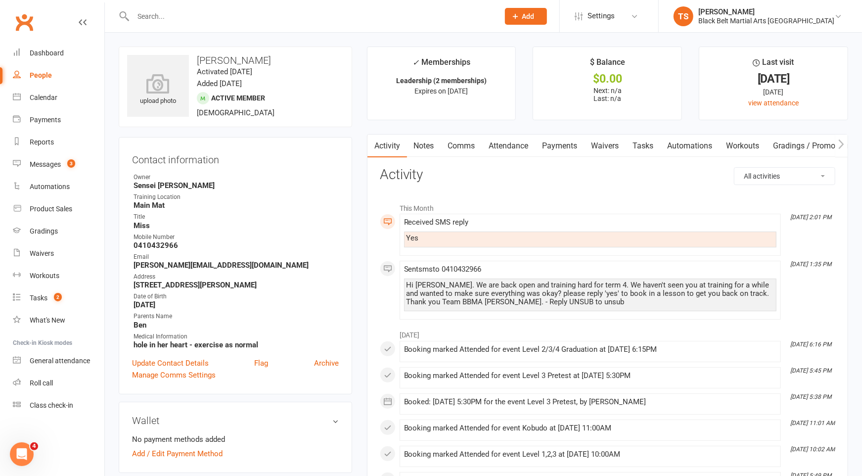
drag, startPoint x: 471, startPoint y: 145, endPoint x: 487, endPoint y: 156, distance: 19.2
click at [471, 145] on link "Comms" at bounding box center [461, 146] width 41 height 23
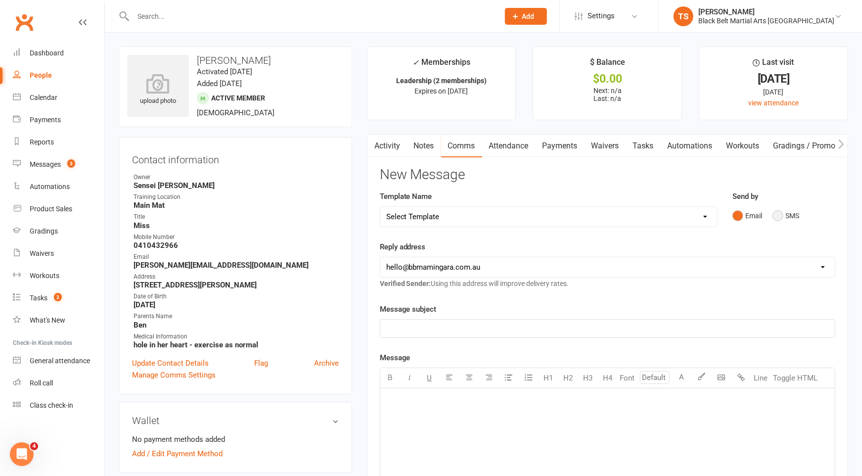
drag, startPoint x: 780, startPoint y: 218, endPoint x: 584, endPoint y: 253, distance: 199.9
click at [780, 218] on button "SMS" at bounding box center [785, 215] width 27 height 19
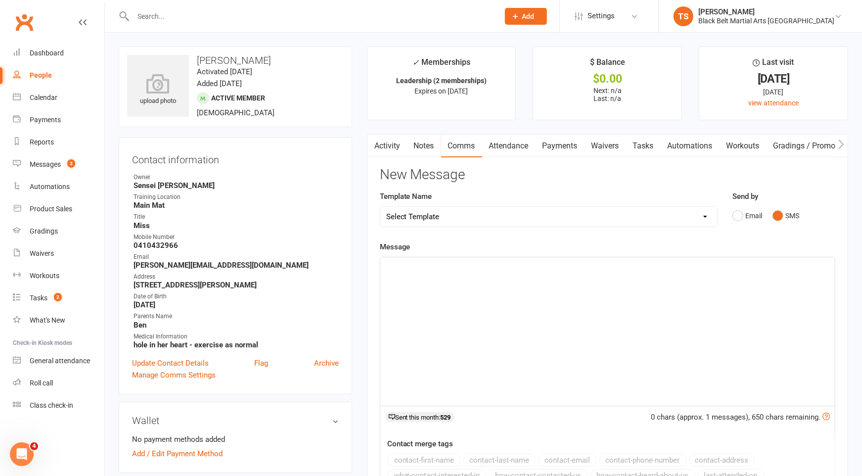
drag, startPoint x: 519, startPoint y: 247, endPoint x: 518, endPoint y: 268, distance: 20.3
click at [517, 263] on div "Message ﻿ 0 chars (approx. 1 messages), 650 chars remaining. Sent this month: 5…" at bounding box center [607, 382] width 455 height 282
click at [518, 268] on p "﻿" at bounding box center [607, 266] width 443 height 12
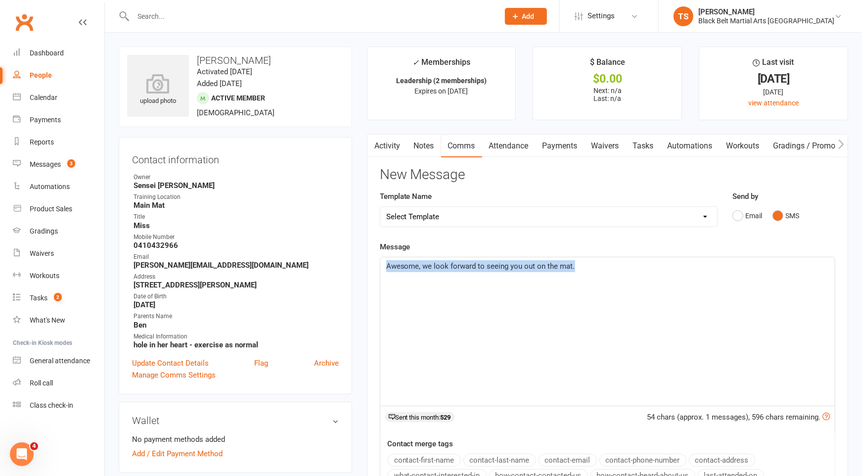
drag, startPoint x: 599, startPoint y: 267, endPoint x: 386, endPoint y: 267, distance: 213.1
click at [386, 267] on p "Awesome, we look forward to seeing you out on the mat." at bounding box center [607, 266] width 443 height 12
copy span "Awesome, we look forward to seeing you out on the mat."
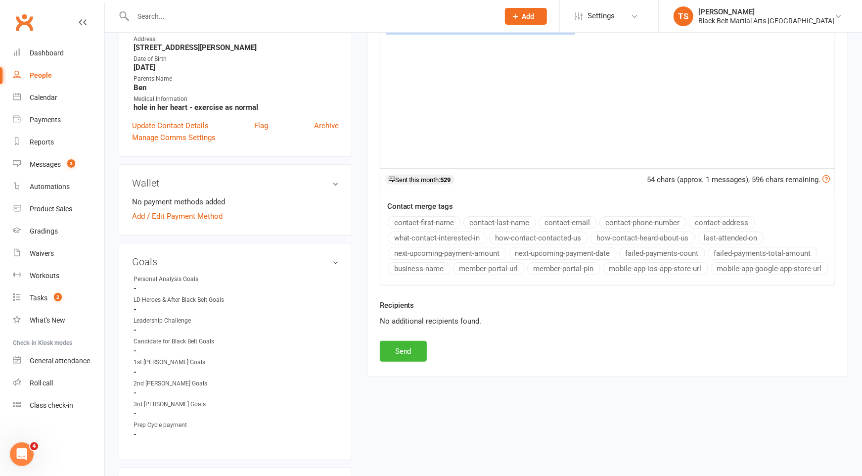
scroll to position [246, 0]
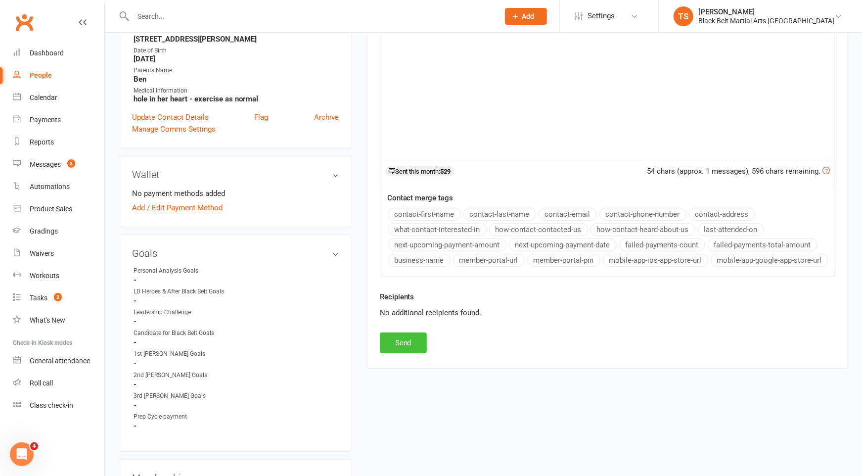
click at [405, 340] on button "Send" at bounding box center [403, 342] width 47 height 21
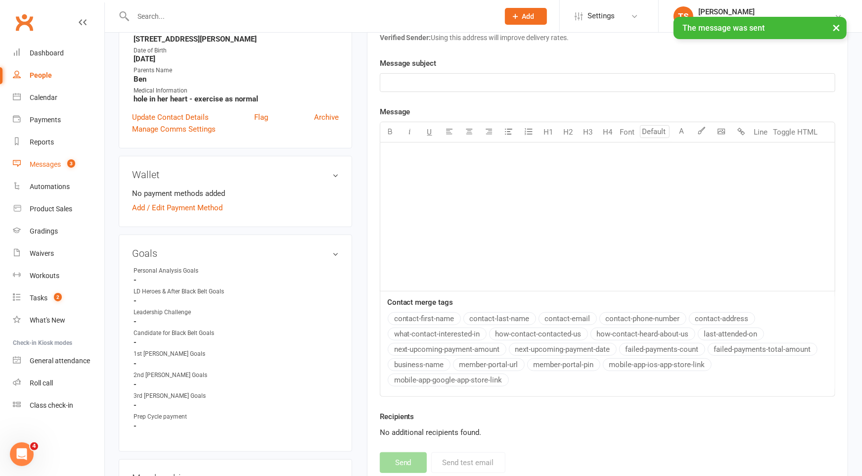
click at [48, 165] on div "Messages" at bounding box center [45, 164] width 31 height 8
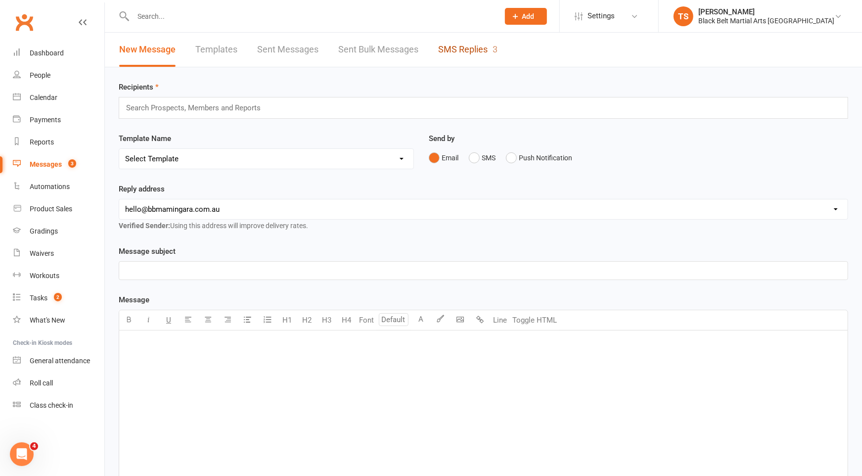
click at [457, 48] on link "SMS Replies 3" at bounding box center [467, 50] width 59 height 34
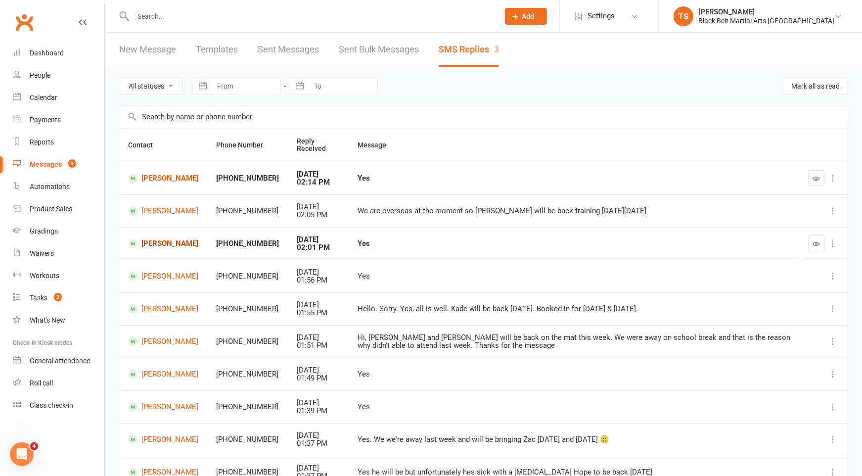
click at [152, 241] on link "[PERSON_NAME]" at bounding box center [163, 243] width 70 height 9
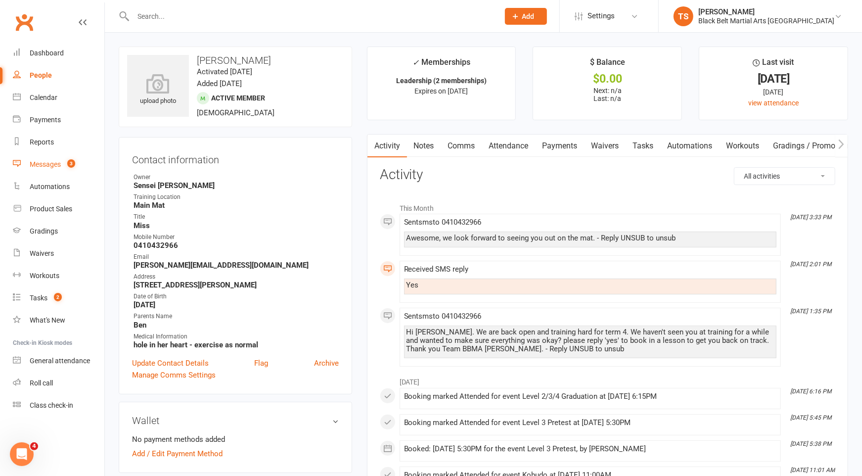
click at [55, 167] on div "Messages" at bounding box center [45, 164] width 31 height 8
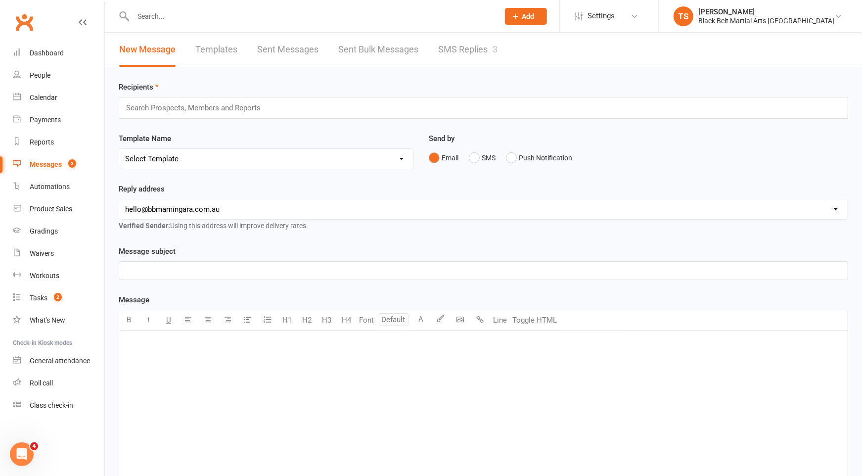
scroll to position [1, 0]
click at [454, 45] on link "SMS Replies 3" at bounding box center [467, 48] width 59 height 34
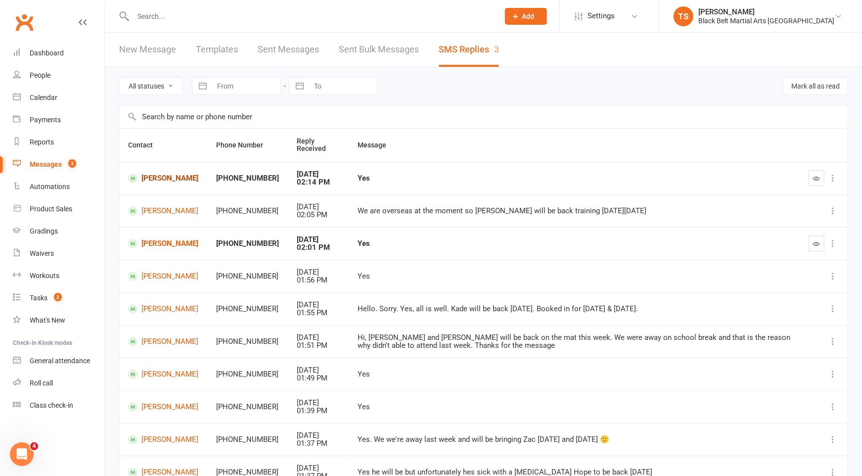
click at [167, 178] on link "Dawn Sanday" at bounding box center [163, 178] width 70 height 9
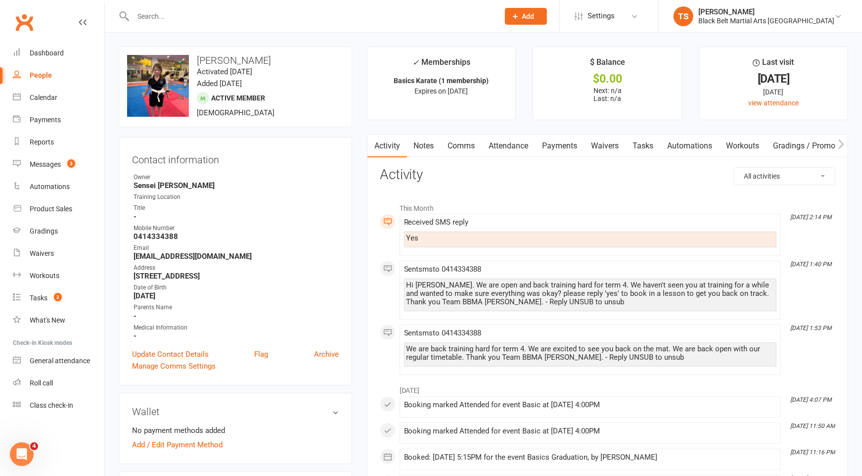
drag, startPoint x: 455, startPoint y: 147, endPoint x: 549, endPoint y: 162, distance: 94.6
click at [456, 147] on link "Comms" at bounding box center [461, 146] width 41 height 23
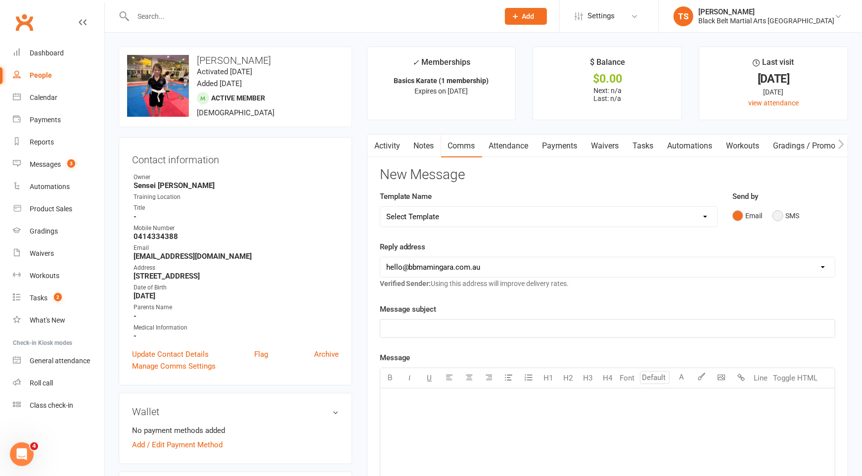
drag, startPoint x: 778, startPoint y: 216, endPoint x: 740, endPoint y: 253, distance: 53.5
click at [778, 217] on button "SMS" at bounding box center [785, 215] width 27 height 19
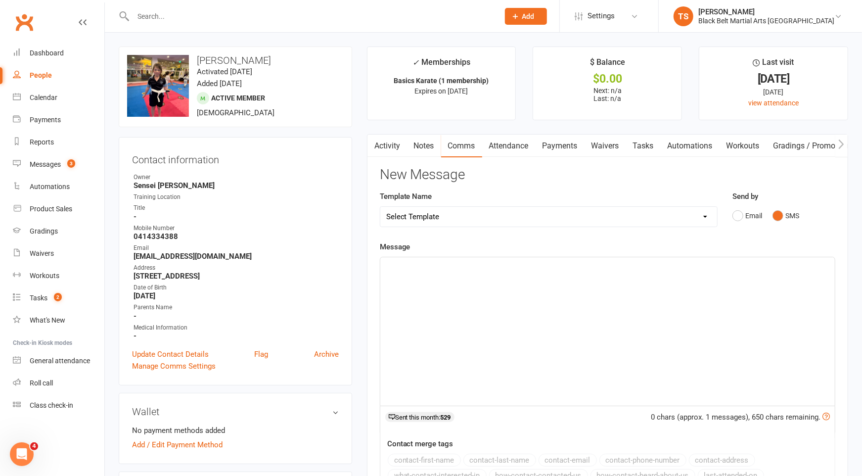
click at [663, 295] on div "﻿" at bounding box center [607, 331] width 454 height 148
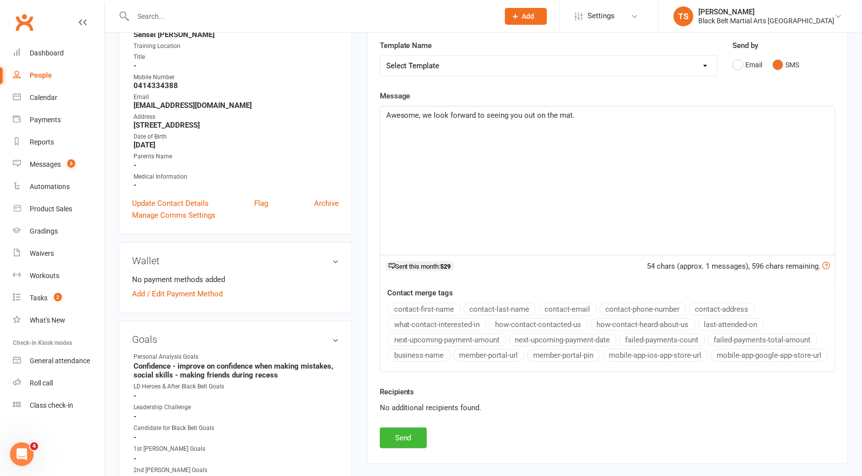
scroll to position [177, 0]
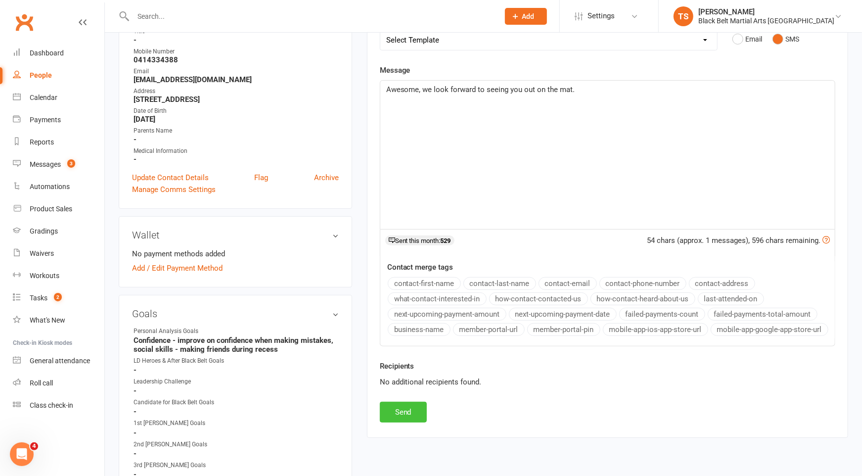
drag, startPoint x: 400, startPoint y: 415, endPoint x: 539, endPoint y: 414, distance: 139.5
click at [400, 415] on button "Send" at bounding box center [403, 412] width 47 height 21
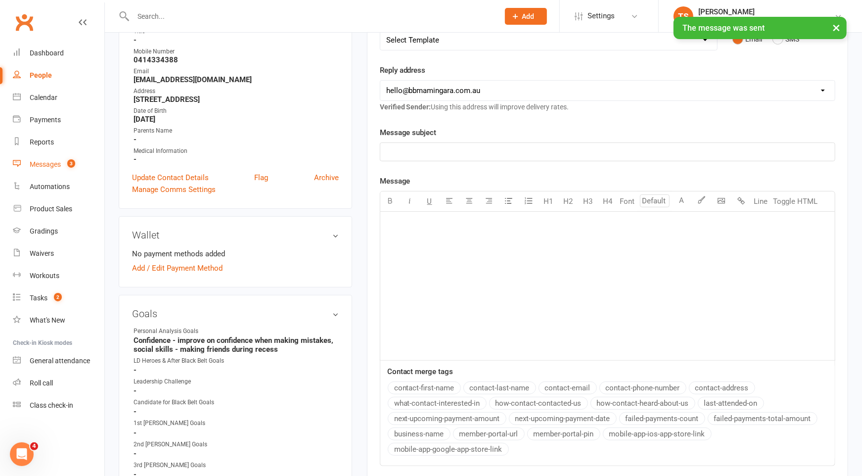
click at [40, 164] on div "Messages" at bounding box center [45, 164] width 31 height 8
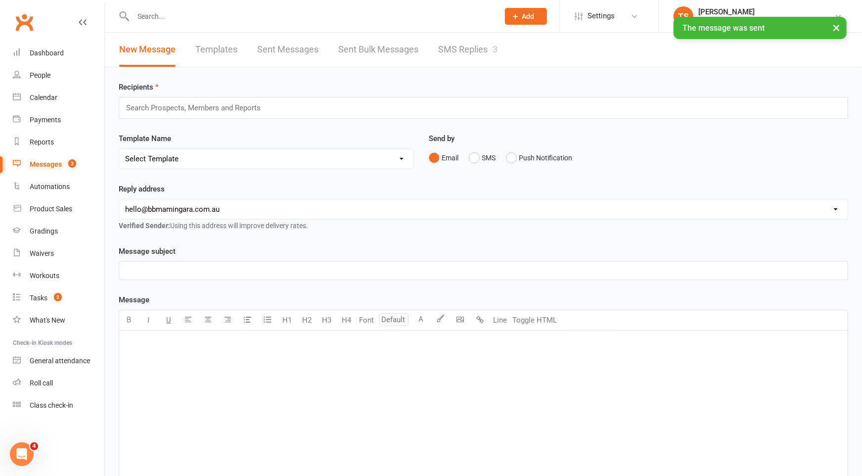
drag, startPoint x: 467, startPoint y: 45, endPoint x: 480, endPoint y: 56, distance: 16.5
click at [467, 45] on link "SMS Replies 3" at bounding box center [467, 50] width 59 height 34
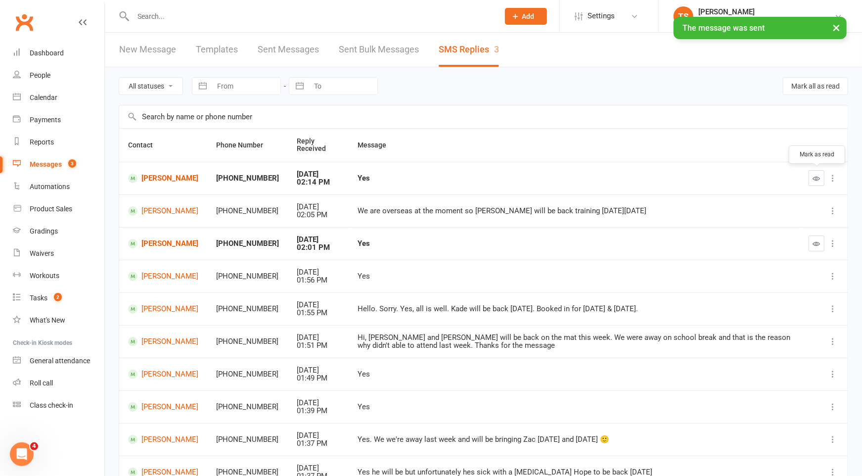
drag, startPoint x: 814, startPoint y: 178, endPoint x: 808, endPoint y: 177, distance: 6.5
click at [814, 178] on icon "button" at bounding box center [816, 178] width 7 height 7
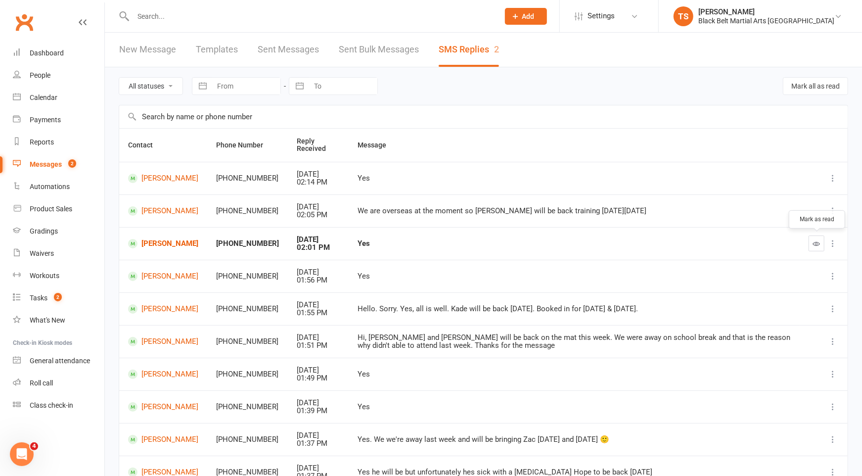
drag, startPoint x: 817, startPoint y: 245, endPoint x: 797, endPoint y: 237, distance: 21.3
click at [815, 244] on icon "button" at bounding box center [816, 243] width 7 height 7
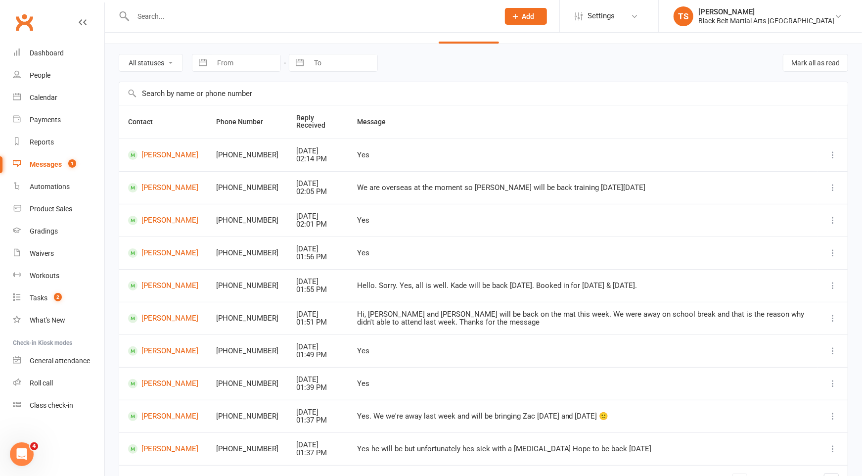
scroll to position [82, 0]
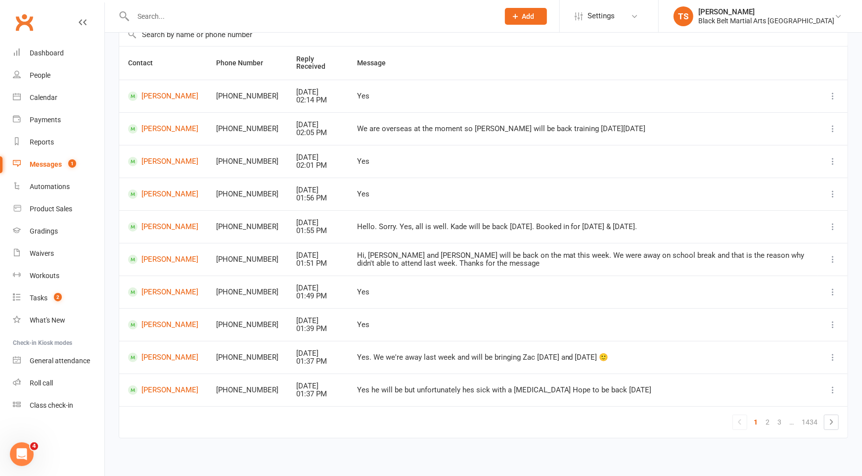
drag, startPoint x: 768, startPoint y: 421, endPoint x: 754, endPoint y: 415, distance: 15.1
click at [768, 421] on link "2" at bounding box center [768, 422] width 12 height 14
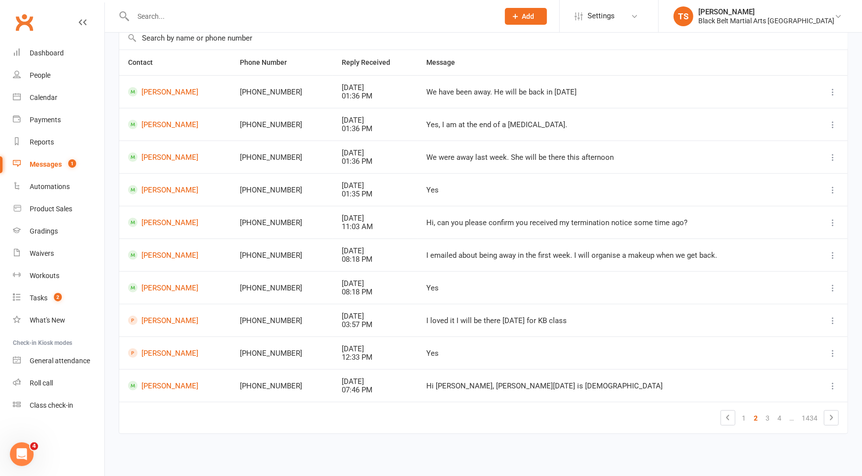
scroll to position [75, 0]
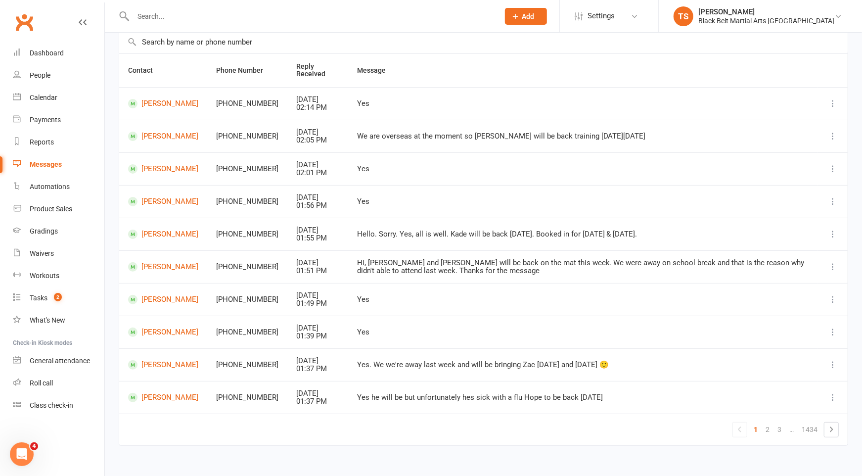
scroll to position [74, 0]
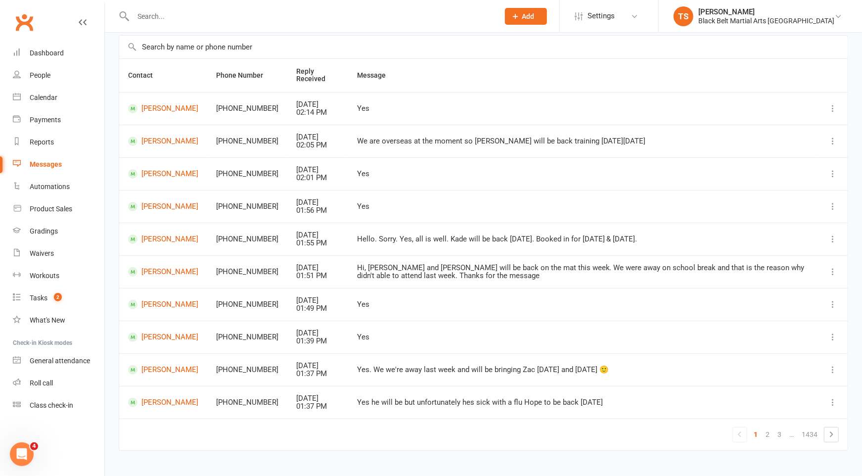
click at [50, 164] on div "Messages" at bounding box center [46, 164] width 32 height 8
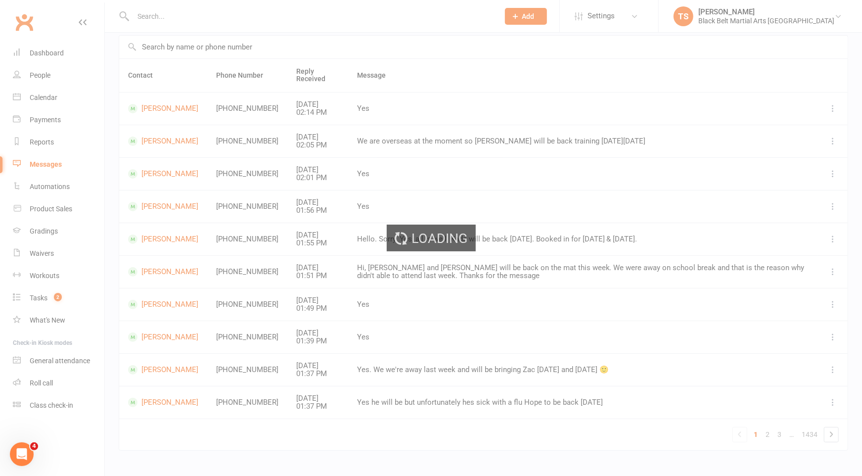
scroll to position [73, 0]
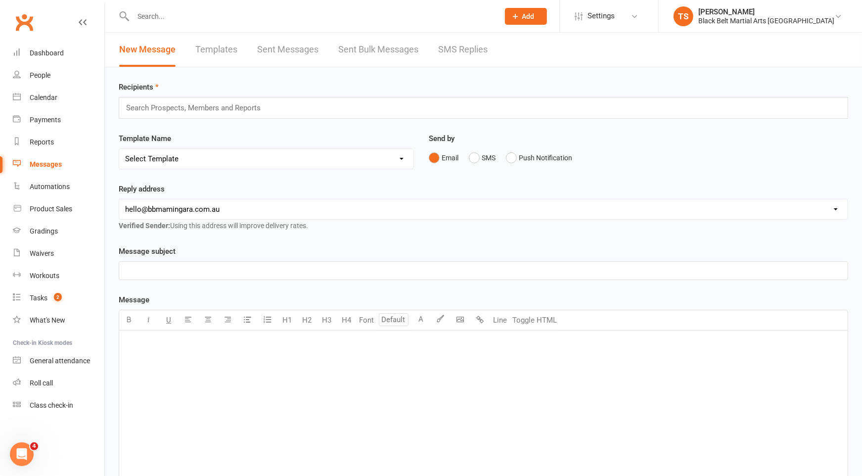
click at [403, 155] on select "Select Template [SMS] 14 Day Absentee AFU Lil Dragons [SMS] 14 day Absentee AFU…" at bounding box center [266, 159] width 294 height 20
select select "38"
click at [119, 149] on select "Select Template [SMS] 14 Day Absentee AFU Lil Dragons [SMS] 14 day Absentee AFU…" at bounding box center [266, 159] width 294 height 20
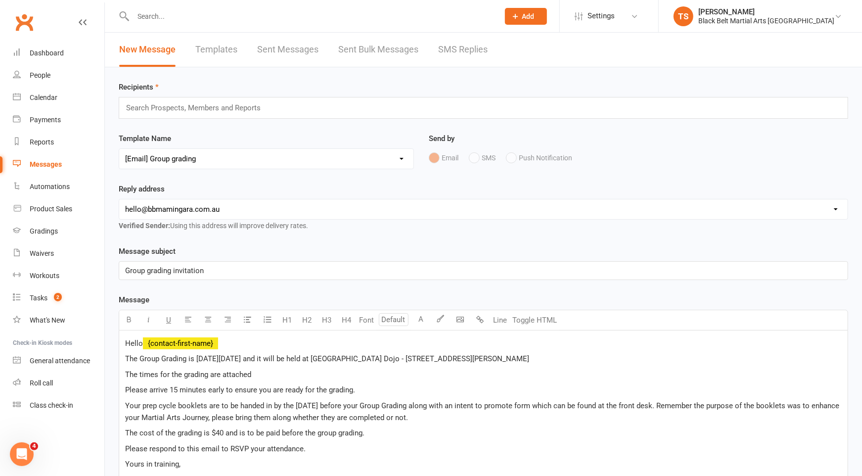
click at [241, 358] on span "The Group Grading is [DATE][DATE] and it will be held at [GEOGRAPHIC_DATA] Dojo…" at bounding box center [327, 358] width 404 height 9
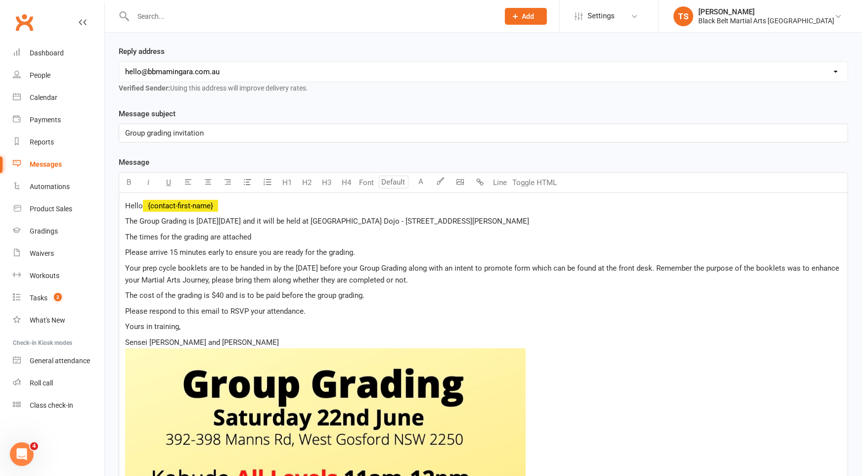
scroll to position [188, 0]
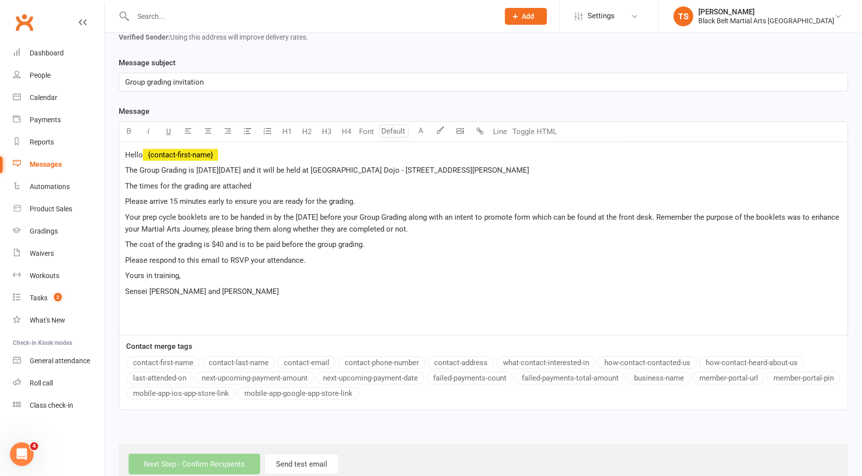
scroll to position [189, 0]
drag, startPoint x: 371, startPoint y: 242, endPoint x: 127, endPoint y: 241, distance: 244.3
click at [127, 241] on p "The cost of the grading is $40 and is to be paid before the group grading." at bounding box center [483, 244] width 717 height 12
click at [284, 285] on p "Sensei [PERSON_NAME] and [PERSON_NAME]" at bounding box center [483, 291] width 717 height 12
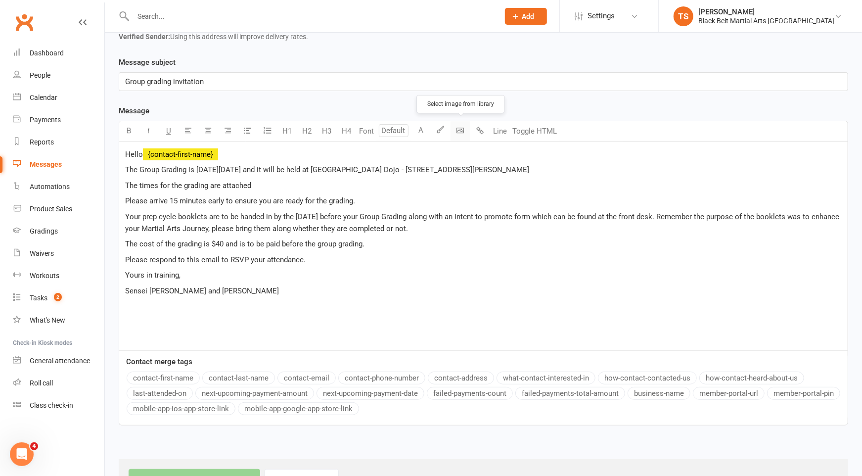
click at [457, 131] on body "Prospect Member Non-attending contact Class / event Appointment Grading event T…" at bounding box center [431, 157] width 862 height 686
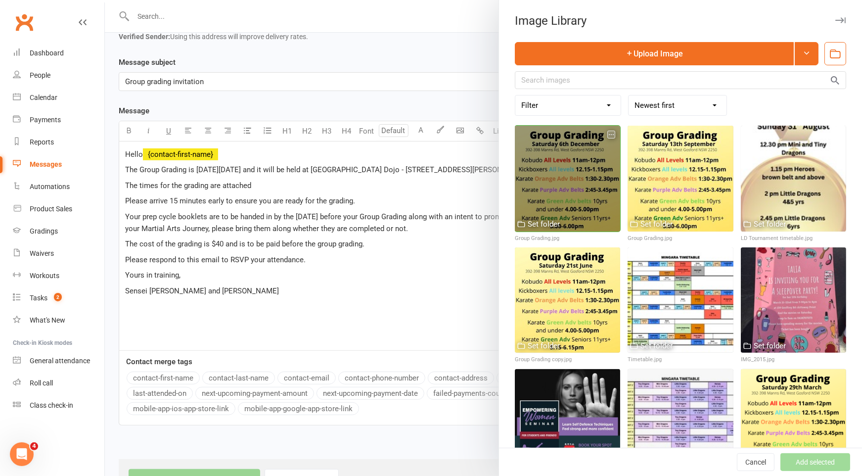
click at [577, 189] on div at bounding box center [567, 178] width 105 height 105
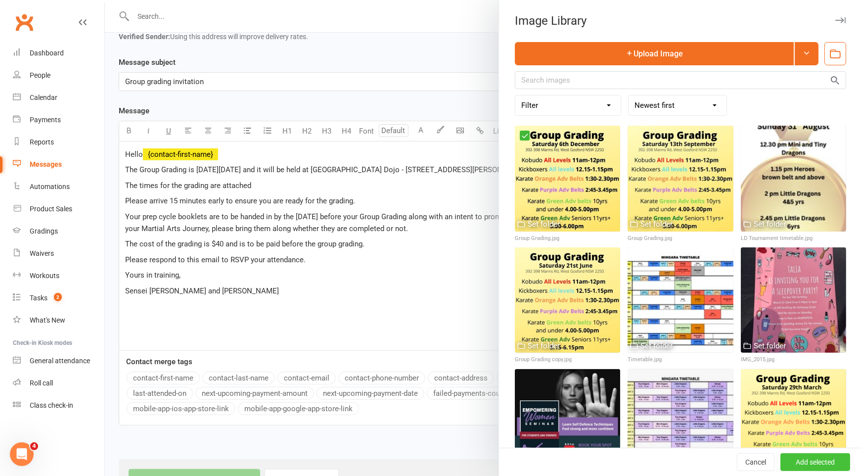
click at [810, 462] on button "Add selected" at bounding box center [815, 462] width 70 height 18
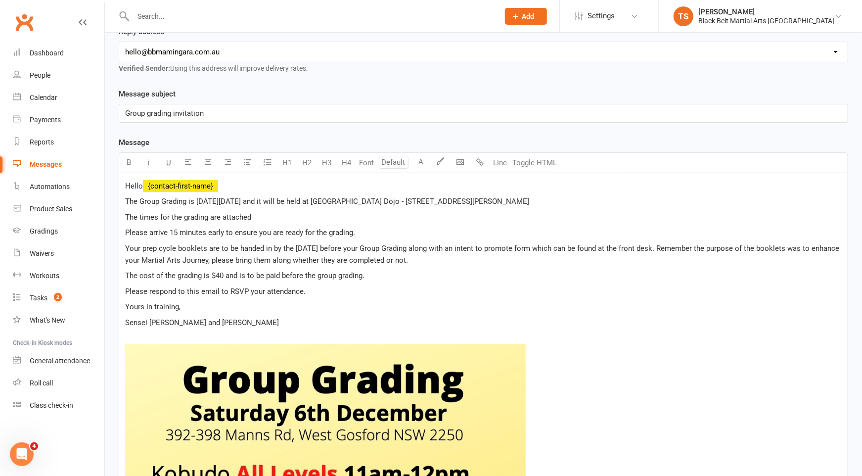
scroll to position [28, 0]
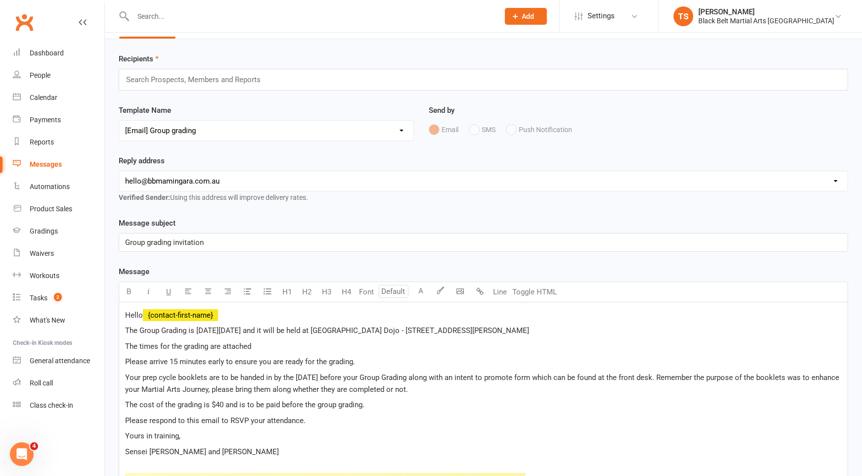
click at [139, 79] on input "text" at bounding box center [197, 79] width 145 height 13
click at [270, 77] on div "Search Prospects, Members and Reports" at bounding box center [483, 80] width 729 height 22
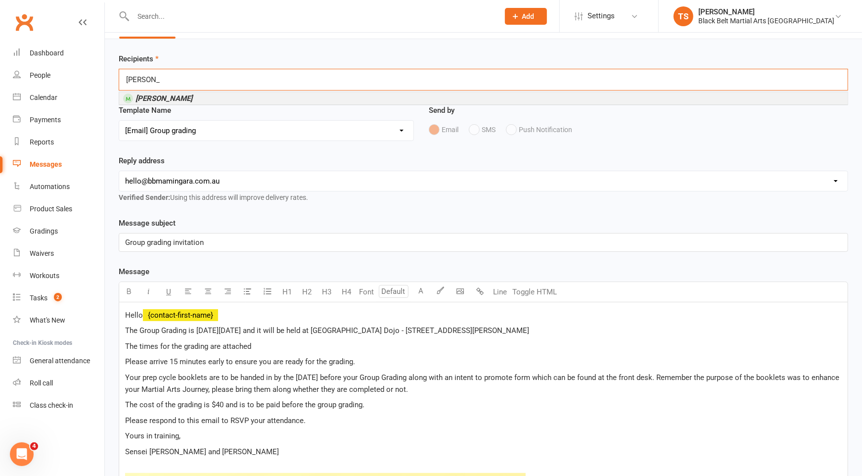
type input "[PERSON_NAME]"
click at [145, 94] on em "[PERSON_NAME]" at bounding box center [164, 98] width 57 height 9
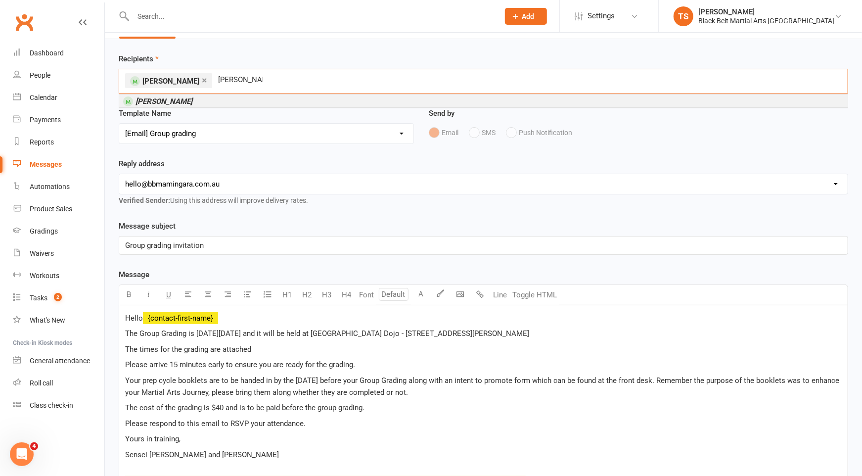
type input "[PERSON_NAME]"
click at [189, 100] on li "[PERSON_NAME]" at bounding box center [483, 101] width 728 height 12
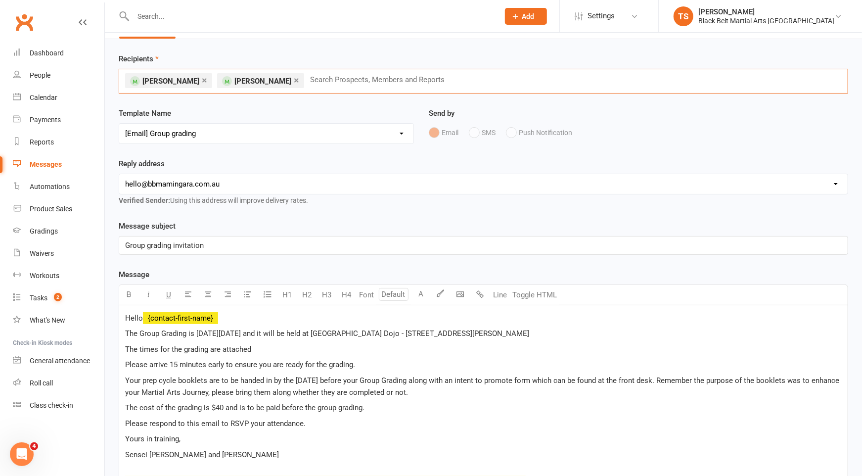
type input "c"
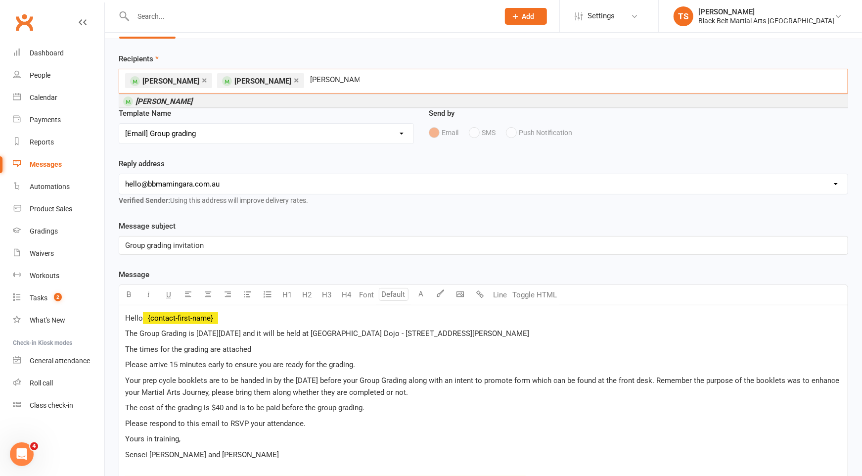
type input "[PERSON_NAME]"
click at [191, 102] on li "[PERSON_NAME]" at bounding box center [483, 101] width 728 height 12
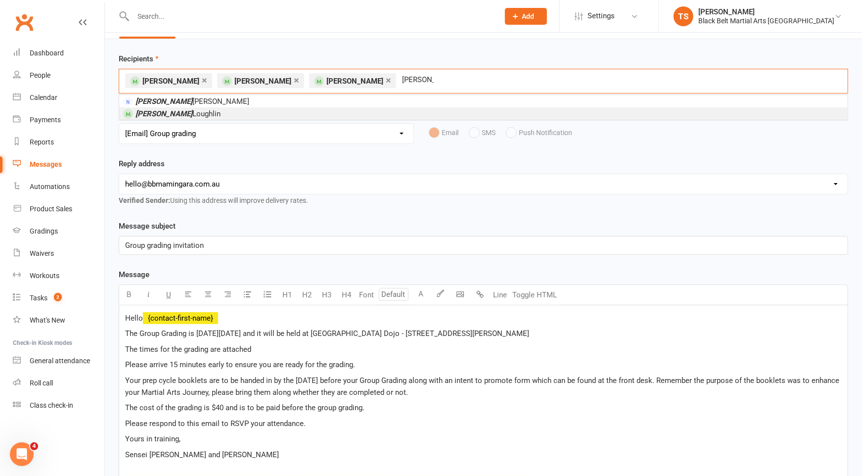
type input "[PERSON_NAME]"
click at [167, 115] on span "[PERSON_NAME]" at bounding box center [178, 113] width 85 height 9
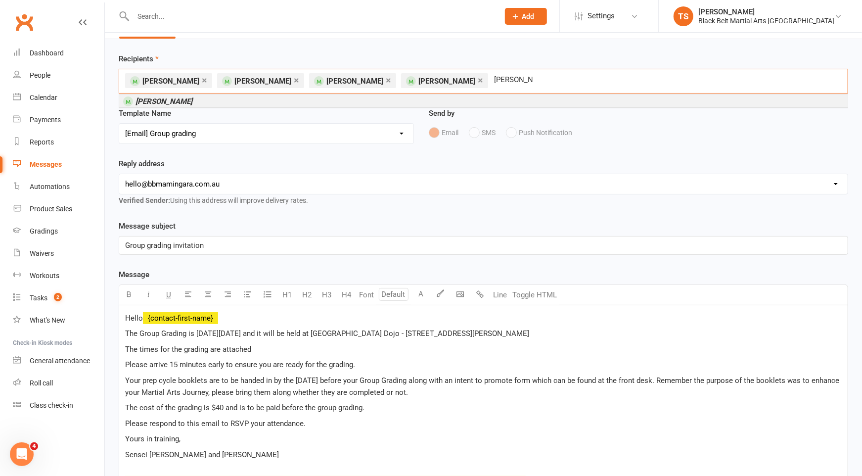
type input "[PERSON_NAME]"
drag, startPoint x: 171, startPoint y: 99, endPoint x: 170, endPoint y: 92, distance: 6.4
click at [170, 99] on em "[PERSON_NAME]" at bounding box center [164, 101] width 57 height 9
type input "thomson e"
click at [172, 98] on em "Thomson E" at bounding box center [154, 101] width 37 height 9
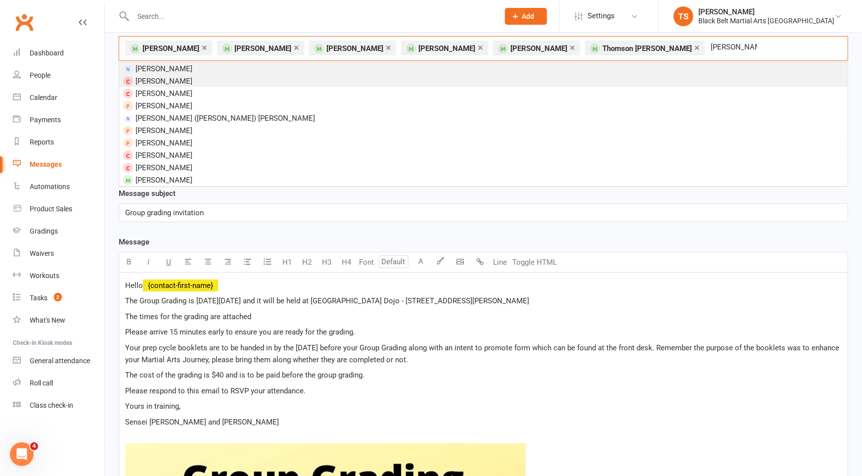
scroll to position [62, 0]
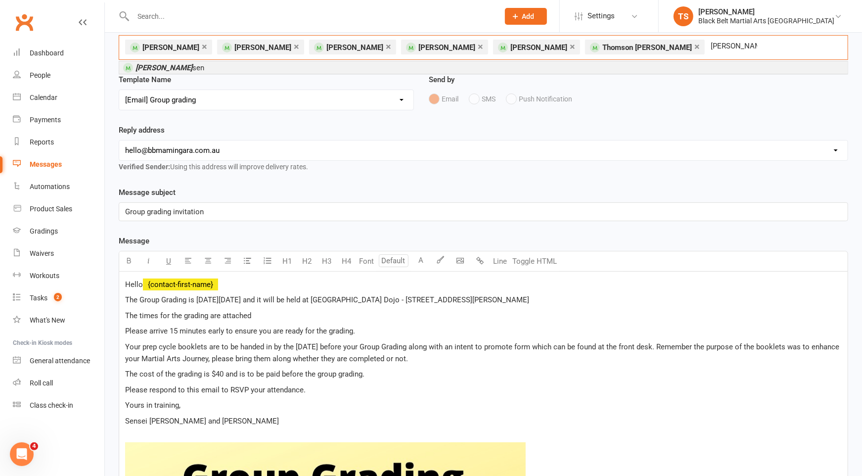
type input "[PERSON_NAME]"
click at [180, 71] on li "[PERSON_NAME]" at bounding box center [483, 67] width 728 height 12
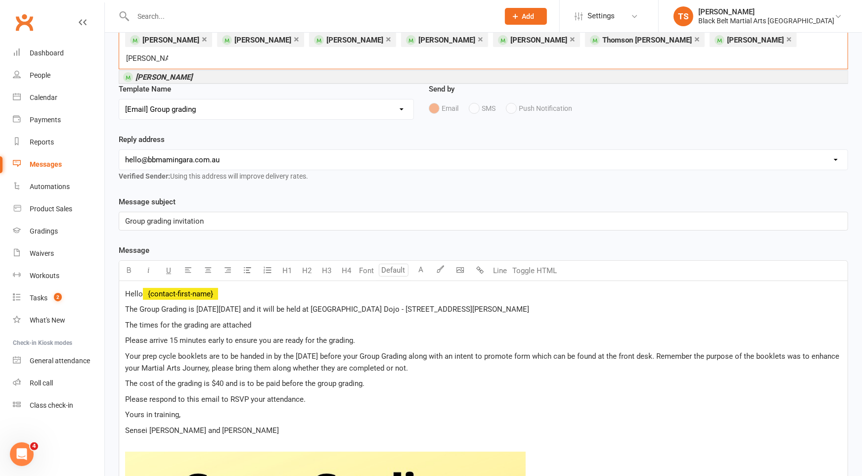
scroll to position [11, 0]
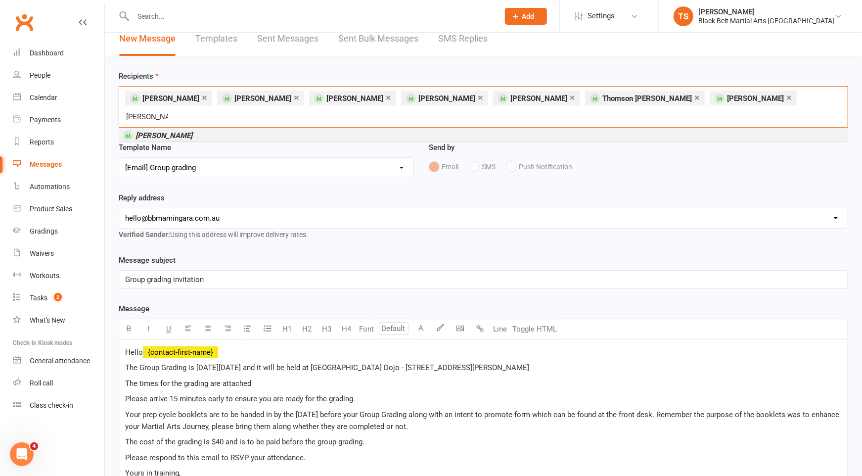
type input "[PERSON_NAME]"
drag, startPoint x: 162, startPoint y: 120, endPoint x: 171, endPoint y: 94, distance: 27.2
click at [162, 131] on em "[PERSON_NAME]" at bounding box center [164, 135] width 57 height 9
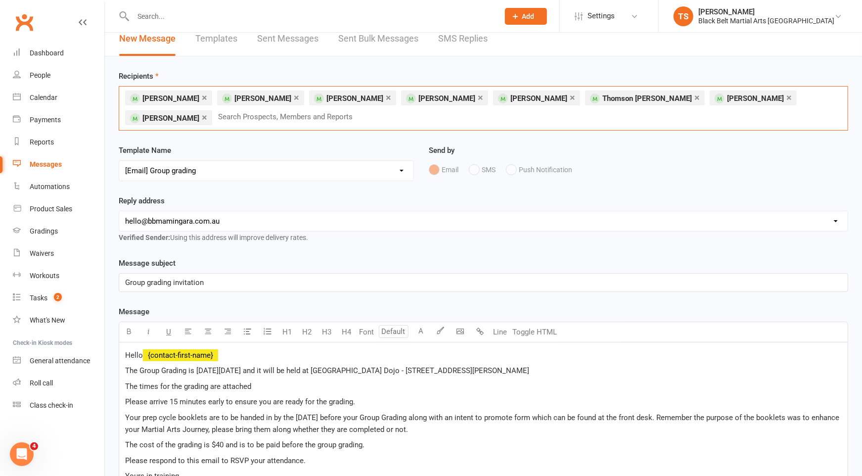
click at [286, 112] on div "× [PERSON_NAME] × [PERSON_NAME] × [PERSON_NAME] × [PERSON_NAME] × [PERSON_NAME]…" at bounding box center [483, 108] width 729 height 45
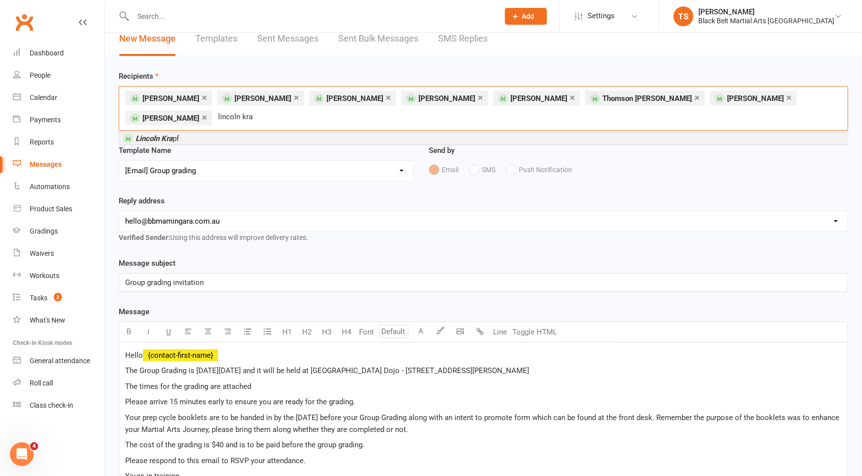
type input "lincoln kra"
click at [160, 134] on em "Lincoln Kra" at bounding box center [154, 138] width 37 height 9
type input "[PERSON_NAME]"
click at [212, 138] on li "[PERSON_NAME]" at bounding box center [483, 138] width 728 height 12
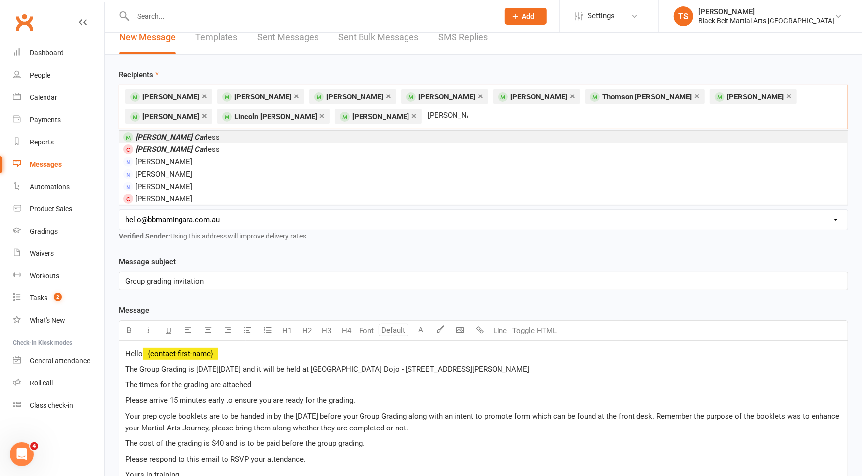
scroll to position [13, 0]
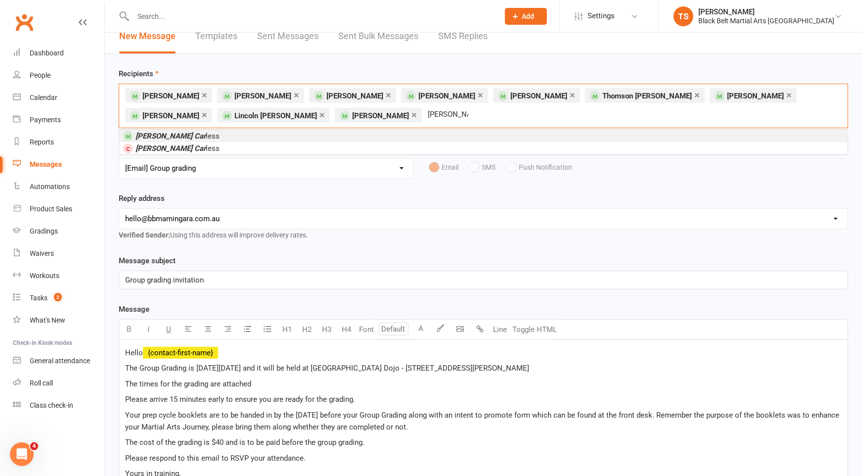
type input "[PERSON_NAME] car"
click at [154, 135] on em "[PERSON_NAME] Car" at bounding box center [171, 136] width 70 height 9
type input "[PERSON_NAME]"
click at [200, 137] on li "[PERSON_NAME]" at bounding box center [483, 136] width 728 height 12
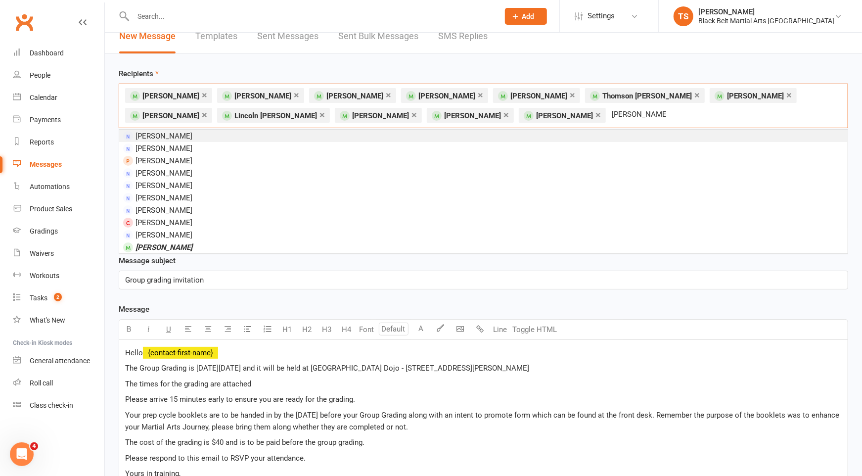
scroll to position [32, 0]
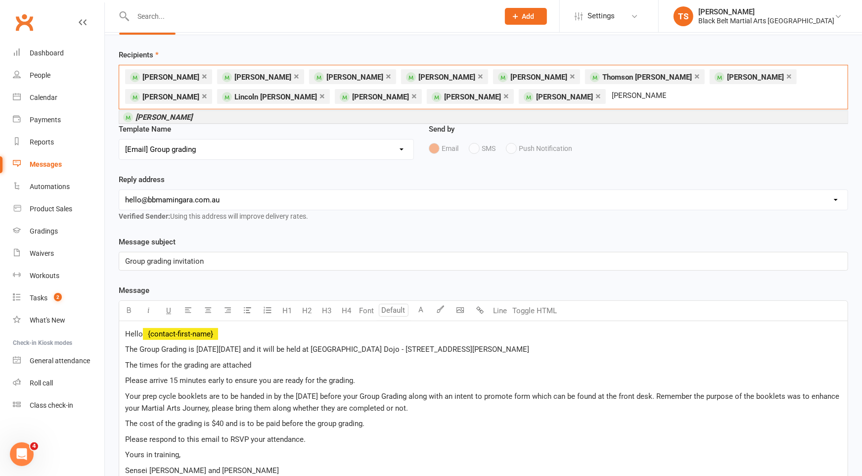
type input "[PERSON_NAME]"
click at [152, 114] on em "[PERSON_NAME]" at bounding box center [164, 117] width 57 height 9
type input "[PERSON_NAME]"
click at [162, 117] on em "[PERSON_NAME]" at bounding box center [164, 117] width 57 height 9
type input "[PERSON_NAME]"
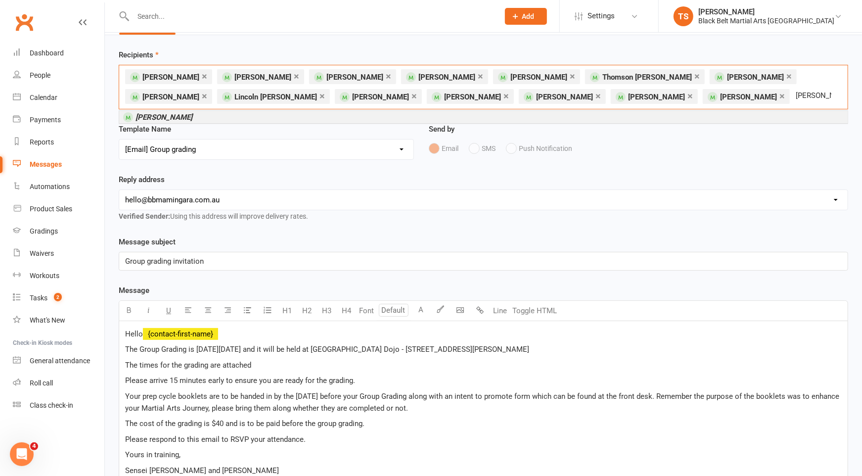
click at [148, 115] on em "[PERSON_NAME]" at bounding box center [164, 117] width 57 height 9
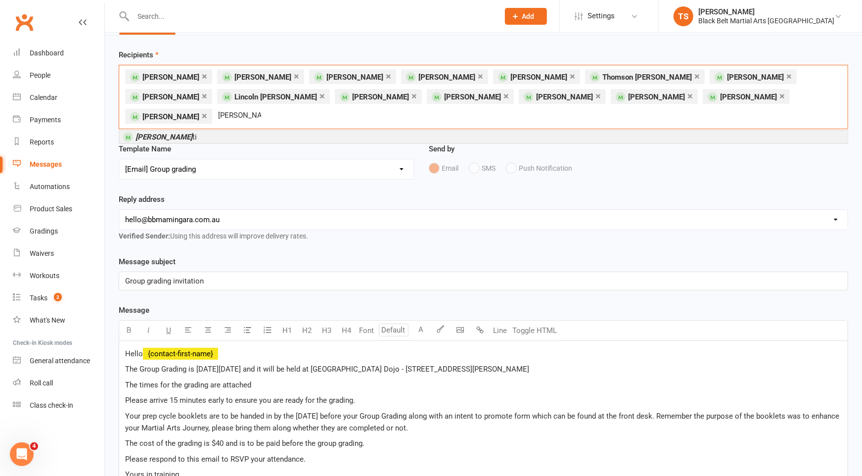
type input "[PERSON_NAME]"
click at [173, 133] on em "[PERSON_NAME]" at bounding box center [164, 137] width 57 height 9
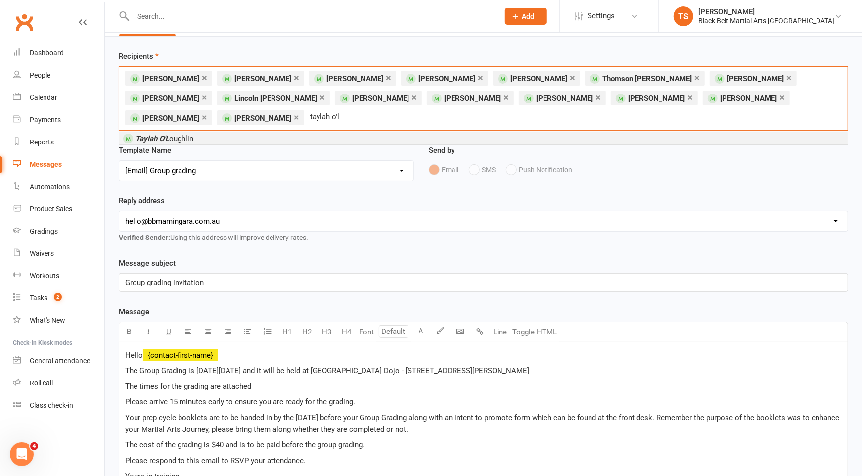
type input "taylah o'l"
click at [185, 134] on span "Taylah O'L oughlin" at bounding box center [165, 138] width 58 height 9
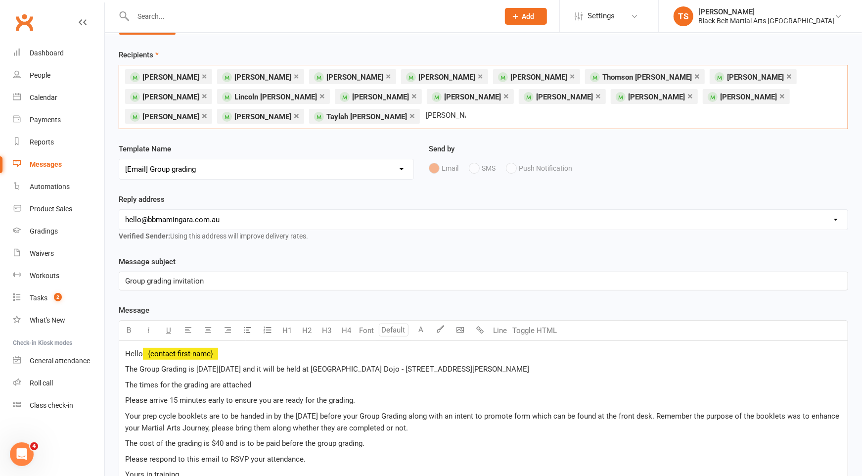
scroll to position [33, 0]
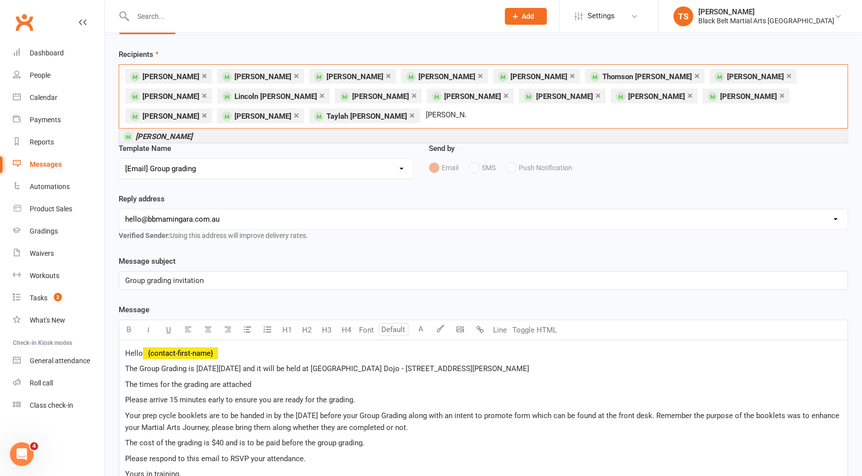
type input "[PERSON_NAME]"
click at [164, 137] on em "[PERSON_NAME]" at bounding box center [164, 136] width 57 height 9
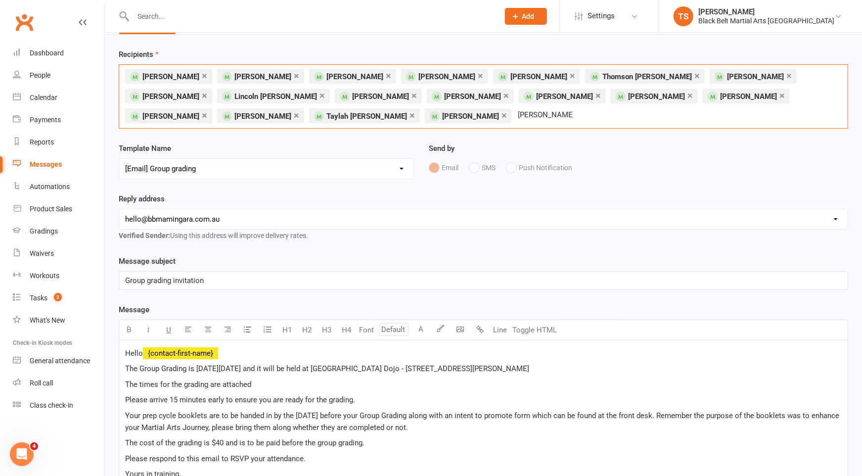
scroll to position [40, 0]
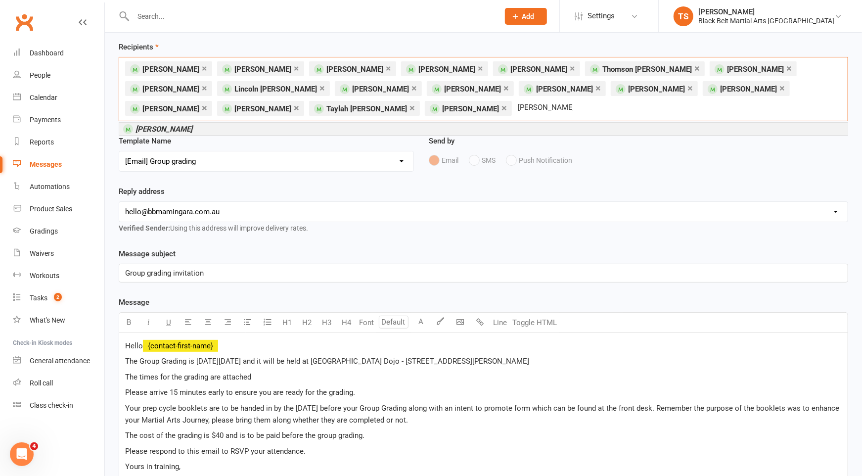
type input "[PERSON_NAME]"
click at [213, 125] on li "[PERSON_NAME]" at bounding box center [483, 129] width 728 height 12
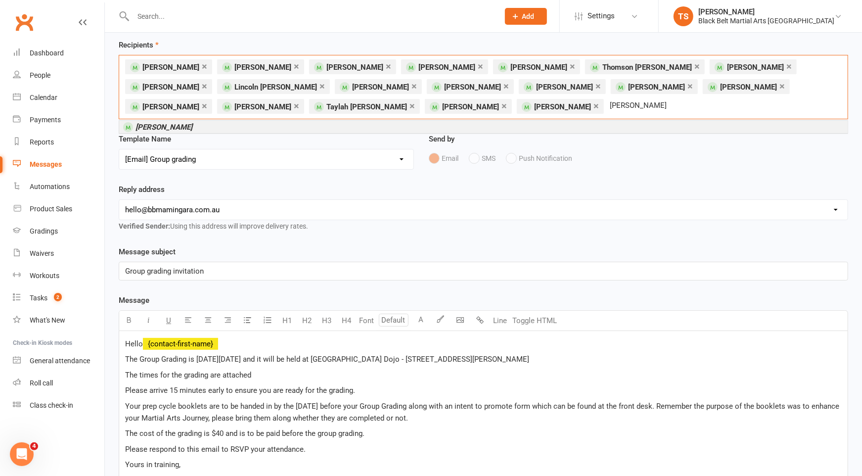
type input "[PERSON_NAME]"
click at [168, 125] on em "[PERSON_NAME]" at bounding box center [164, 127] width 57 height 9
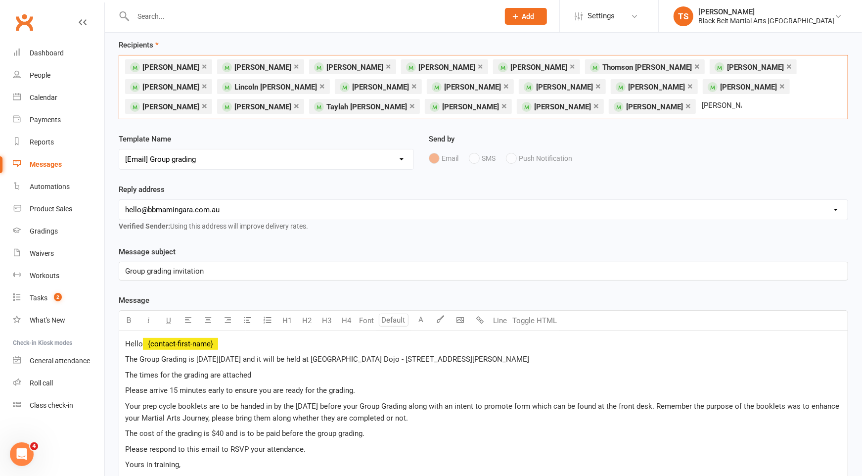
drag, startPoint x: 517, startPoint y: 105, endPoint x: 508, endPoint y: 106, distance: 9.4
click at [701, 106] on input "[PERSON_NAME]" at bounding box center [722, 105] width 42 height 13
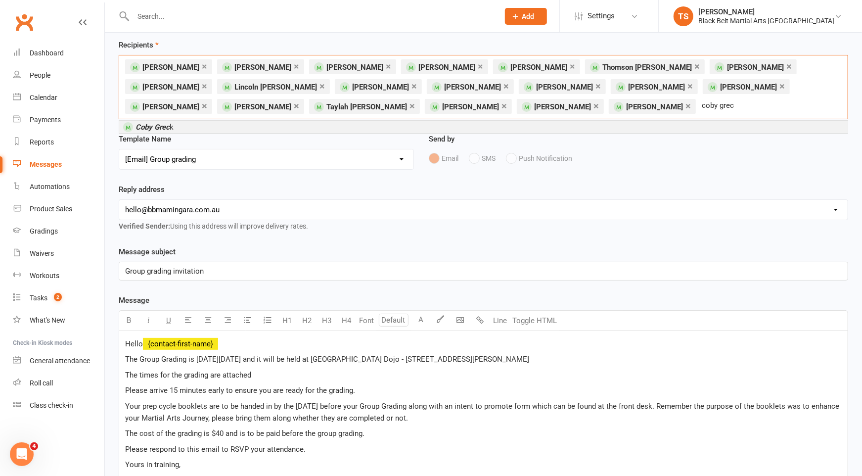
type input "coby grec"
click at [160, 126] on em "Coby Grec" at bounding box center [153, 127] width 34 height 9
type input "[PERSON_NAME]"
drag, startPoint x: 180, startPoint y: 128, endPoint x: 148, endPoint y: 125, distance: 31.7
click at [181, 128] on span "[PERSON_NAME] Burn [PERSON_NAME]" at bounding box center [193, 127] width 114 height 9
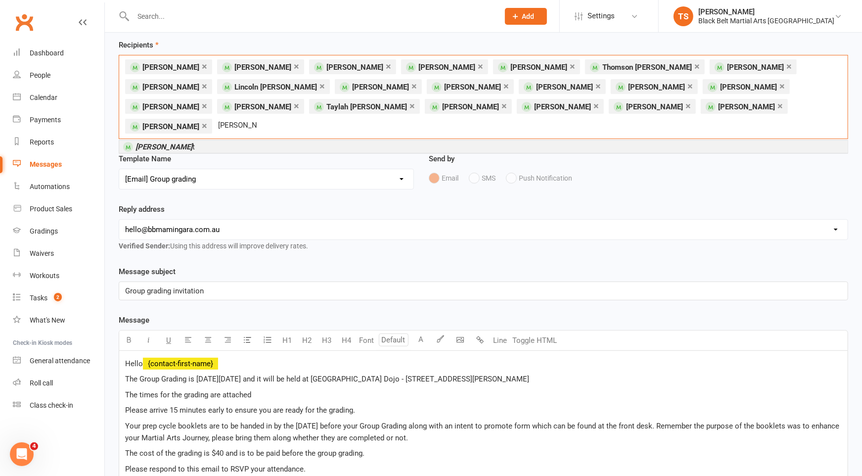
scroll to position [43, 0]
type input "[PERSON_NAME]"
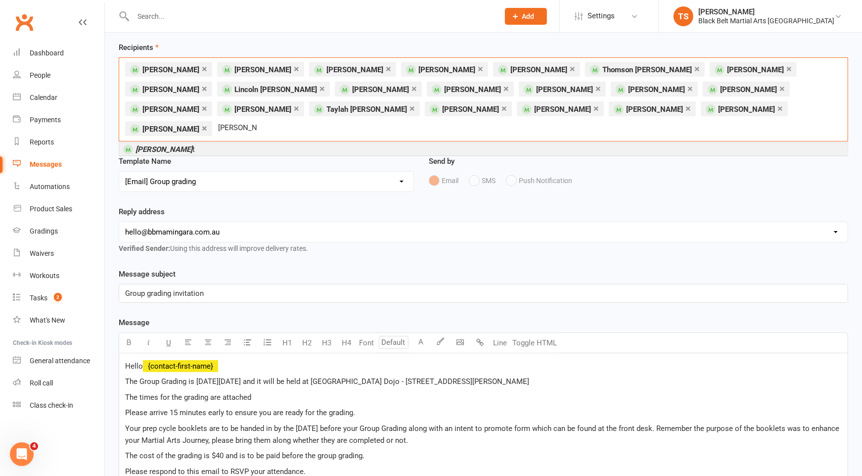
click at [193, 143] on li "[PERSON_NAME] t" at bounding box center [483, 149] width 728 height 12
type input "[PERSON_NAME]"
click at [216, 143] on li "[PERSON_NAME]" at bounding box center [483, 149] width 728 height 12
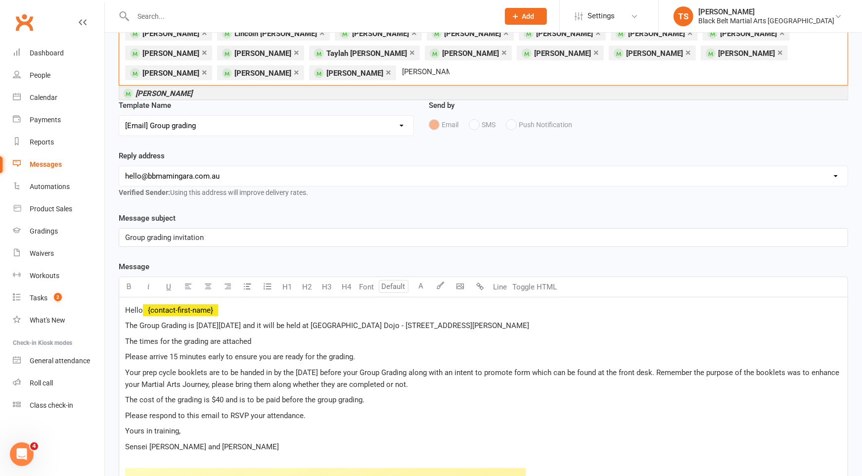
scroll to position [94, 0]
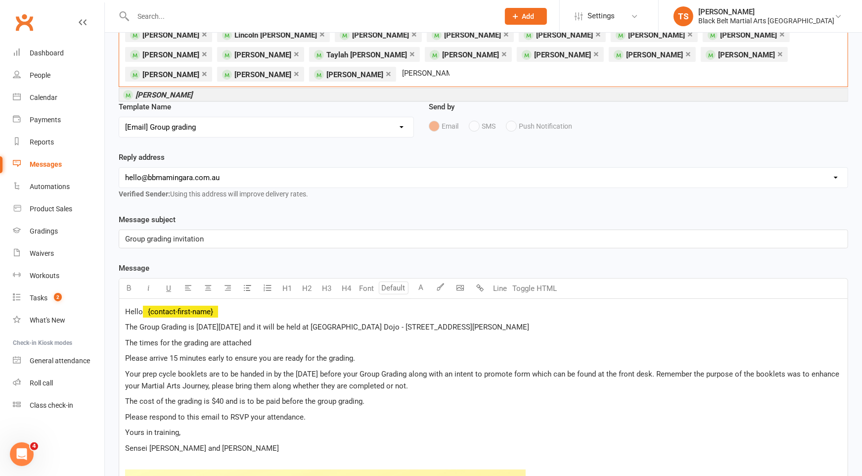
type input "[PERSON_NAME]"
click at [256, 89] on li "[PERSON_NAME]" at bounding box center [483, 95] width 728 height 12
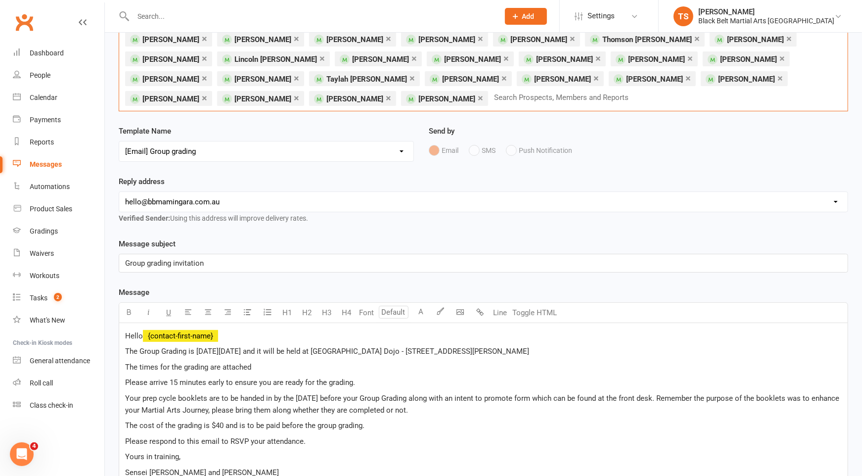
scroll to position [66, 0]
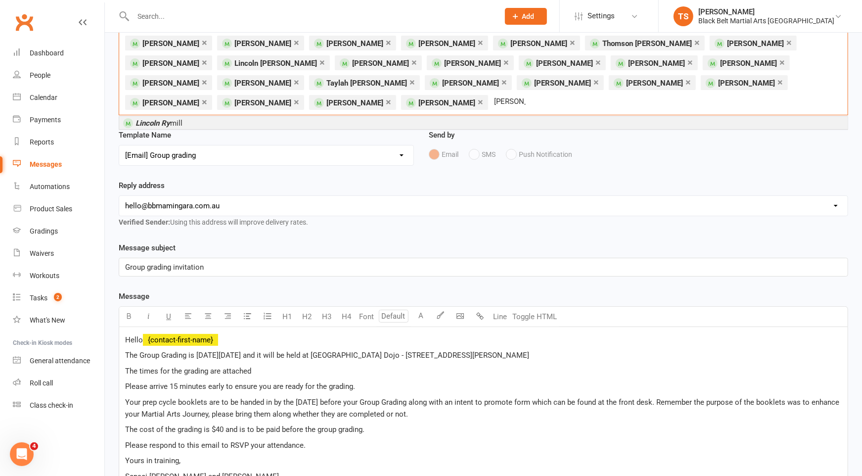
type input "[PERSON_NAME]"
click at [187, 124] on li "Lincoln Ry mill" at bounding box center [483, 123] width 728 height 12
type input "casper cair"
click at [172, 119] on em "[PERSON_NAME]" at bounding box center [164, 123] width 57 height 9
type input "[PERSON_NAME]"
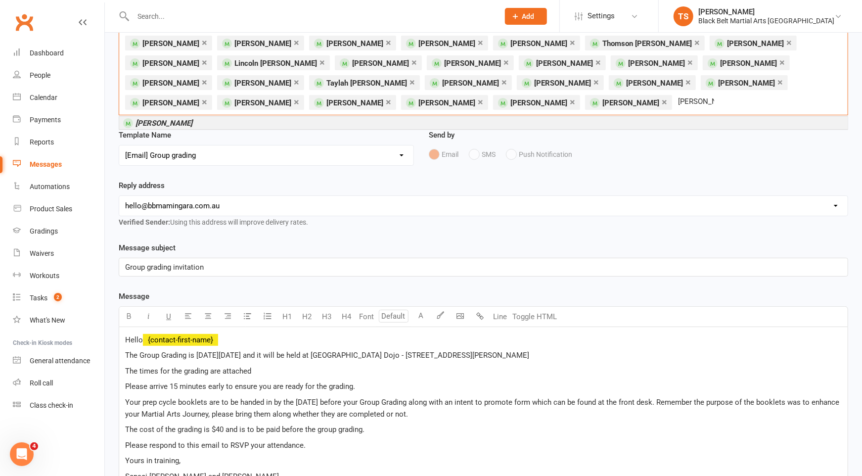
click at [156, 124] on em "[PERSON_NAME]" at bounding box center [164, 123] width 57 height 9
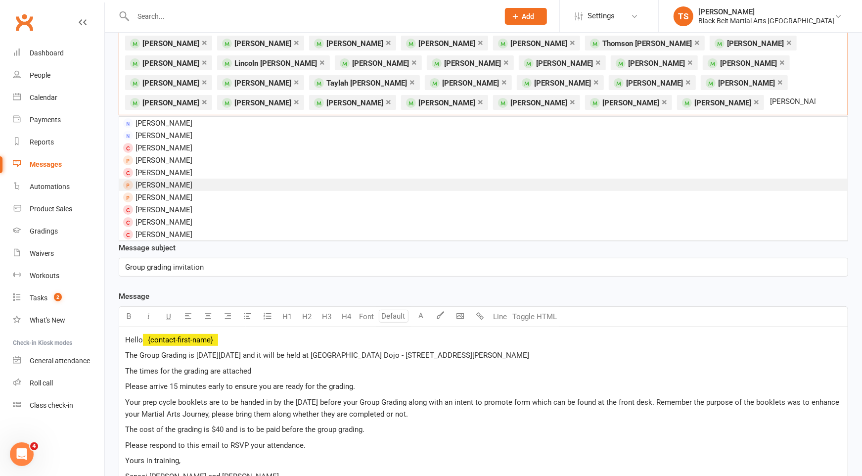
scroll to position [82, 0]
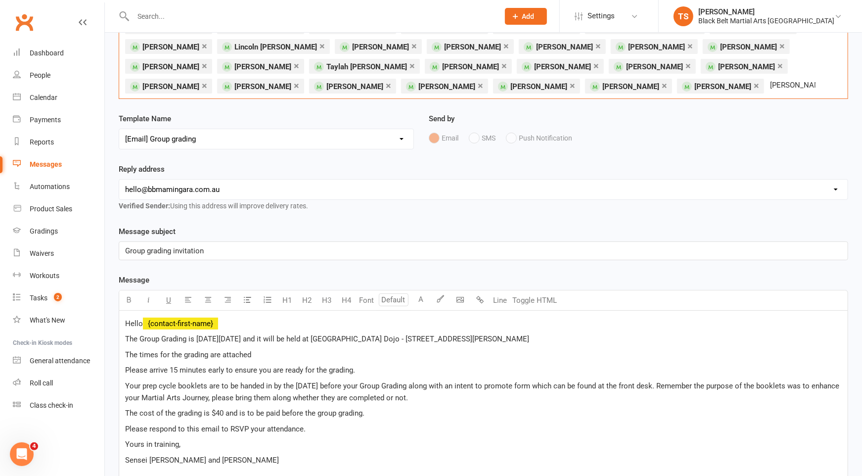
click at [769, 85] on input "[PERSON_NAME]" at bounding box center [792, 85] width 47 height 13
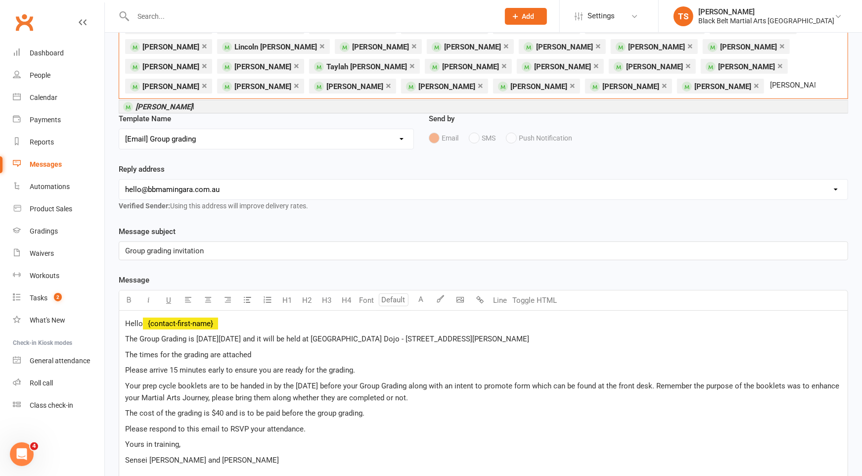
type input "[PERSON_NAME]"
click at [229, 107] on li "[PERSON_NAME] l" at bounding box center [483, 106] width 728 height 12
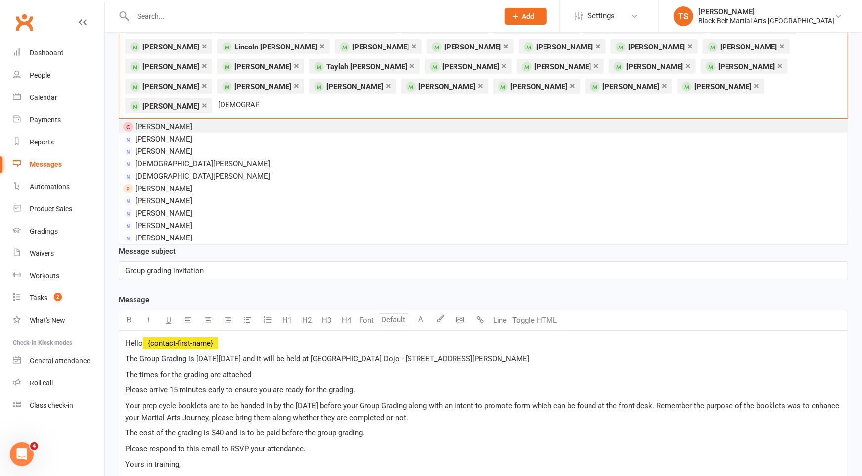
scroll to position [83, 0]
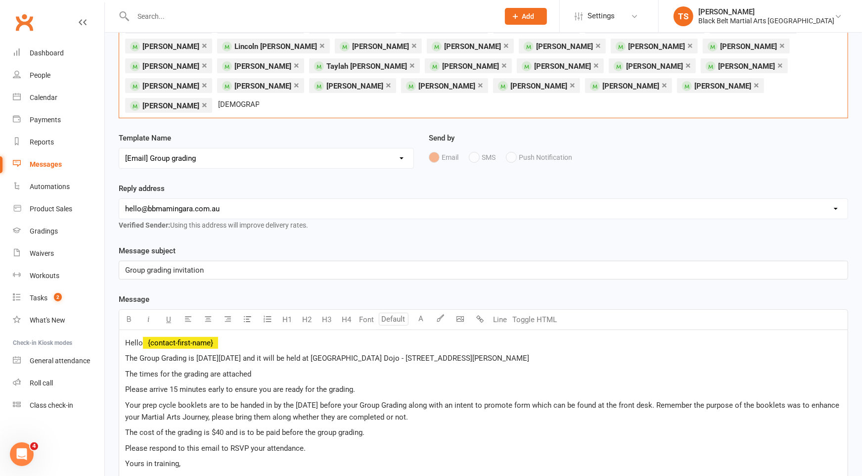
click at [260, 98] on input "[DEMOGRAPHIC_DATA][PERSON_NAME]" at bounding box center [238, 104] width 43 height 13
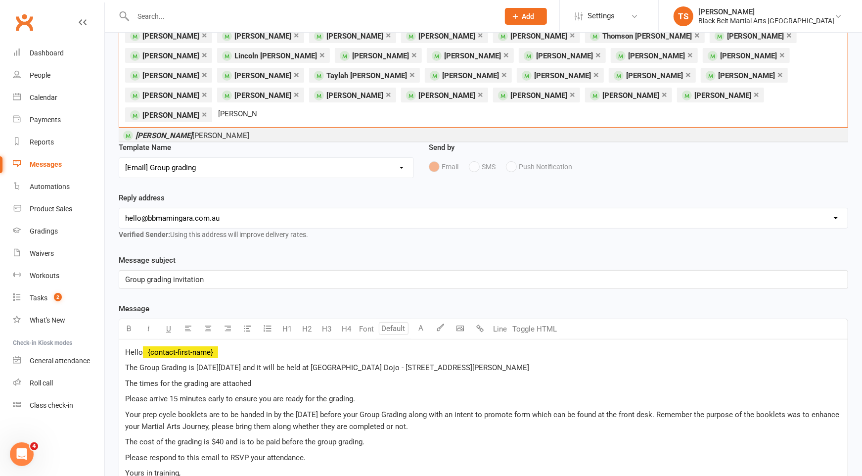
scroll to position [72, 0]
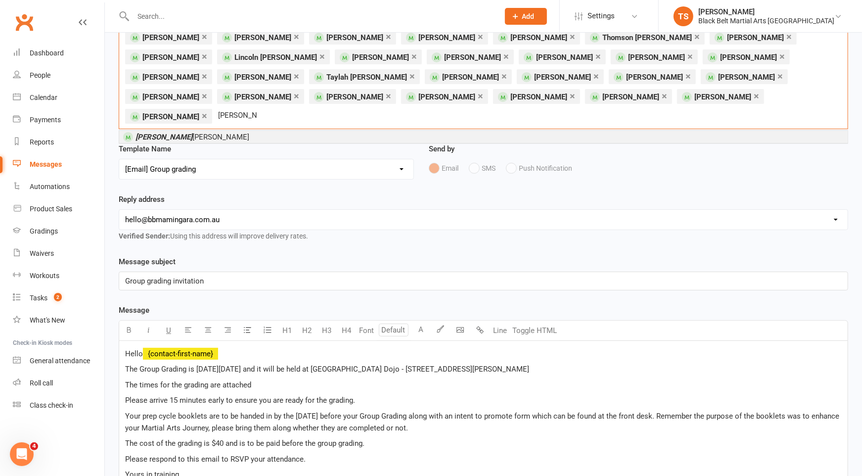
type input "[PERSON_NAME]"
drag, startPoint x: 286, startPoint y: 114, endPoint x: 317, endPoint y: 79, distance: 47.3
click at [286, 131] on li "[PERSON_NAME] Burn [PERSON_NAME]" at bounding box center [483, 137] width 728 height 12
type input "[PERSON_NAME]"
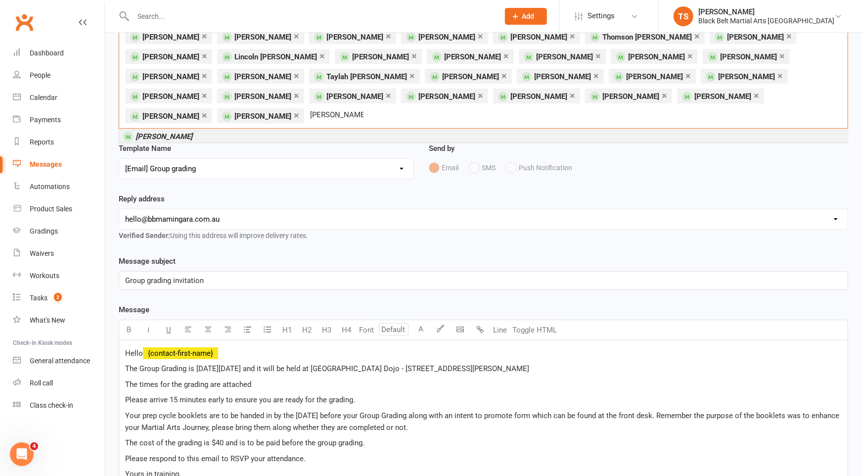
click at [199, 130] on li "[PERSON_NAME]" at bounding box center [483, 136] width 728 height 12
type input "[PERSON_NAME]"
click at [175, 130] on li "[PERSON_NAME]" at bounding box center [483, 136] width 728 height 12
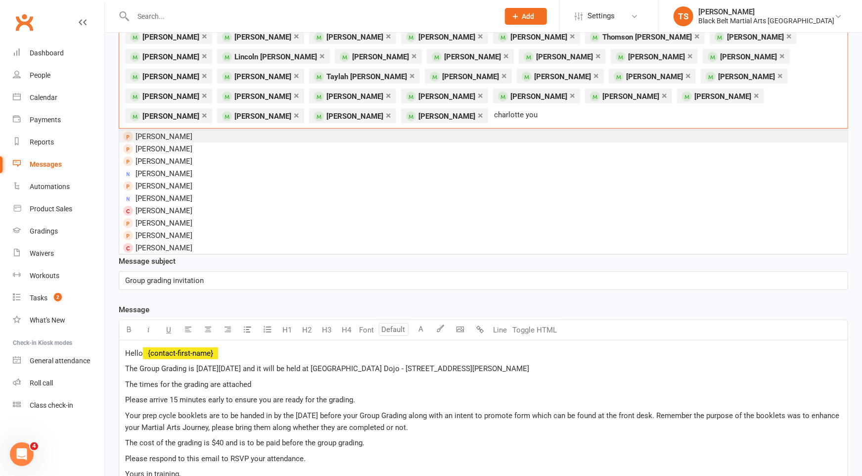
scroll to position [73, 0]
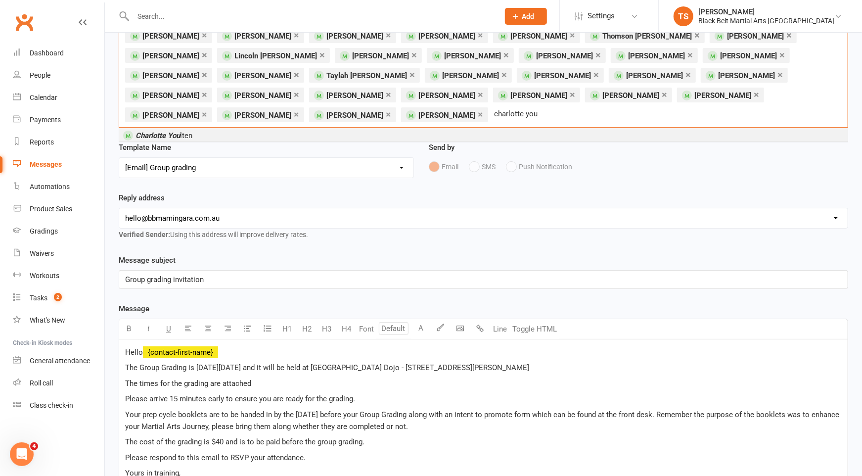
type input "charlotte you"
click at [159, 131] on em "Charlotte You" at bounding box center [158, 135] width 45 height 9
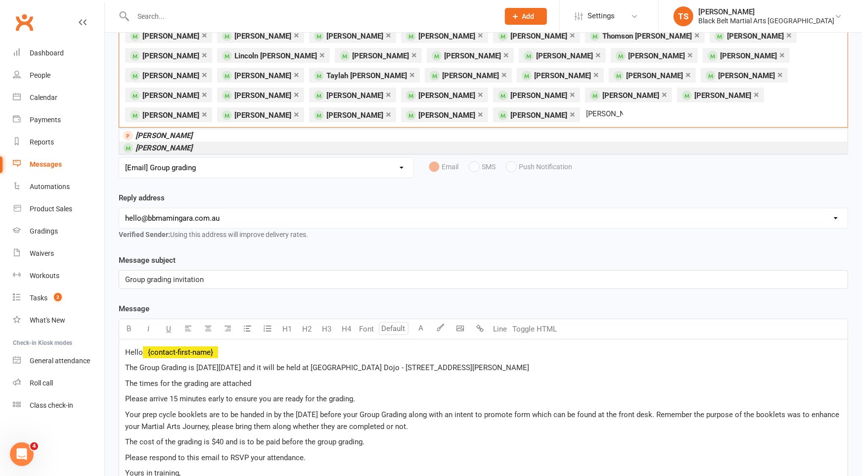
type input "[PERSON_NAME]"
click at [206, 150] on li "[PERSON_NAME]" at bounding box center [483, 147] width 728 height 12
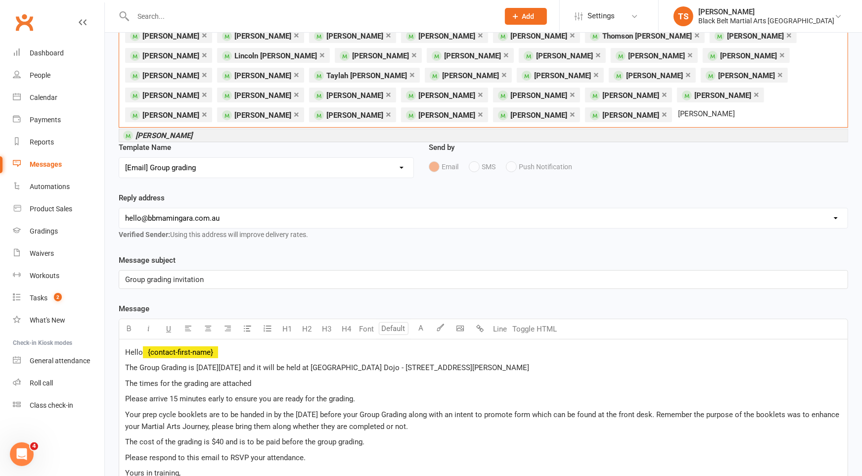
type input "[PERSON_NAME]"
click at [239, 134] on li "[PERSON_NAME]" at bounding box center [483, 135] width 728 height 12
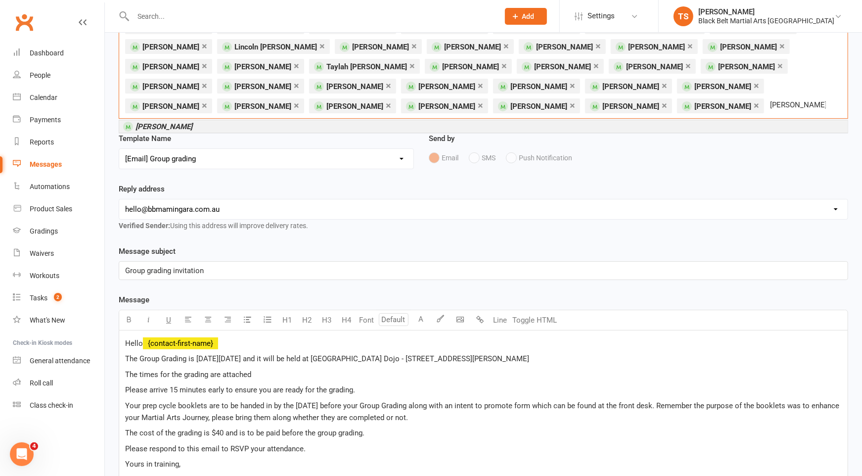
type input "[PERSON_NAME]"
drag, startPoint x: 588, startPoint y: 128, endPoint x: 614, endPoint y: 151, distance: 34.7
click at [588, 128] on li "[PERSON_NAME]" at bounding box center [483, 126] width 728 height 12
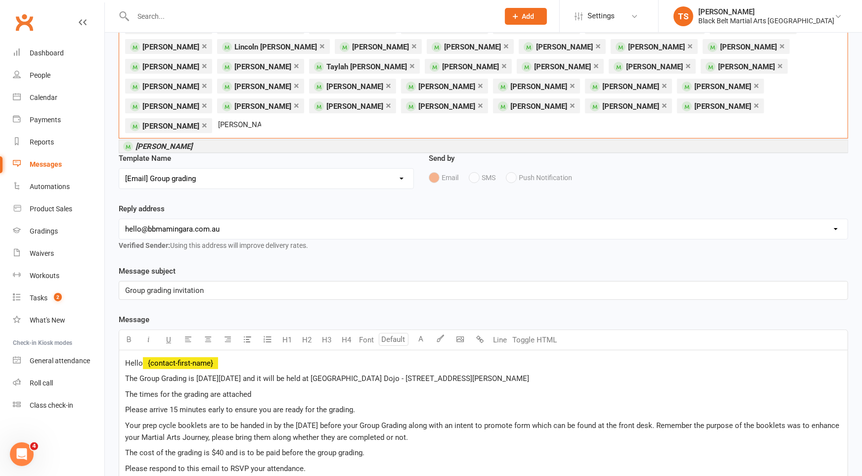
type input "[PERSON_NAME]"
click at [152, 142] on em "[PERSON_NAME]" at bounding box center [164, 146] width 57 height 9
type input "[PERSON_NAME]"
click at [227, 140] on li "[PERSON_NAME]" at bounding box center [483, 146] width 728 height 12
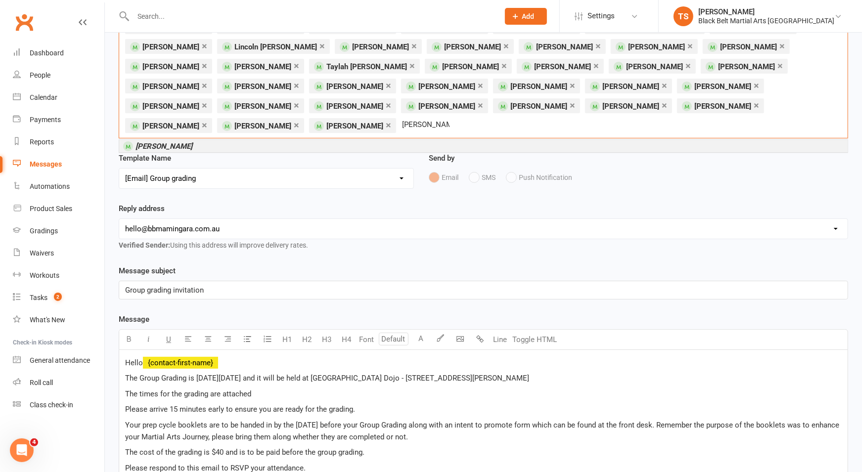
type input "[PERSON_NAME]"
click at [189, 140] on li "[PERSON_NAME]" at bounding box center [483, 146] width 728 height 12
type input "[PERSON_NAME]"
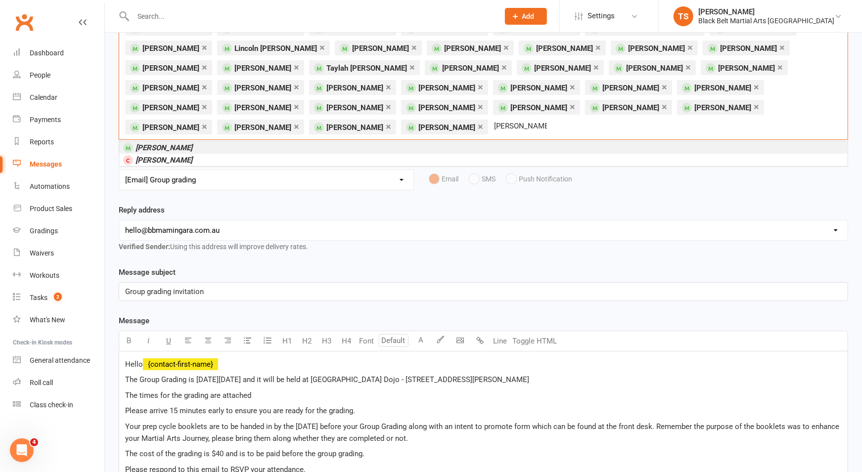
click at [171, 143] on em "[PERSON_NAME]" at bounding box center [164, 147] width 57 height 9
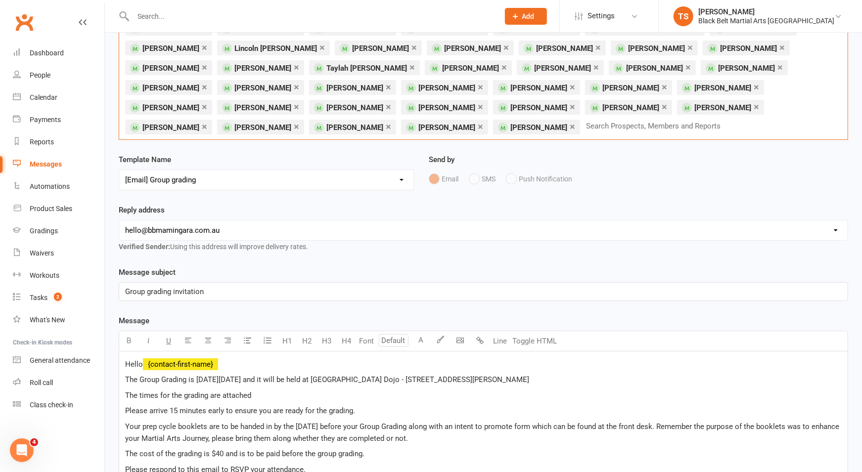
click at [495, 123] on div "× [PERSON_NAME] × [PERSON_NAME] × [PERSON_NAME] × [PERSON_NAME] × [PERSON_NAME]…" at bounding box center [483, 78] width 729 height 124
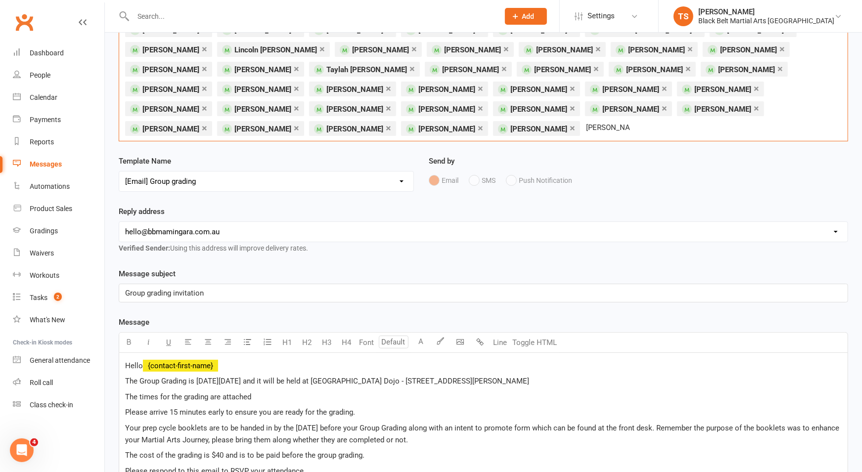
drag, startPoint x: 144, startPoint y: 127, endPoint x: 169, endPoint y: 158, distance: 39.8
click at [585, 127] on input "[PERSON_NAME]" at bounding box center [608, 127] width 46 height 13
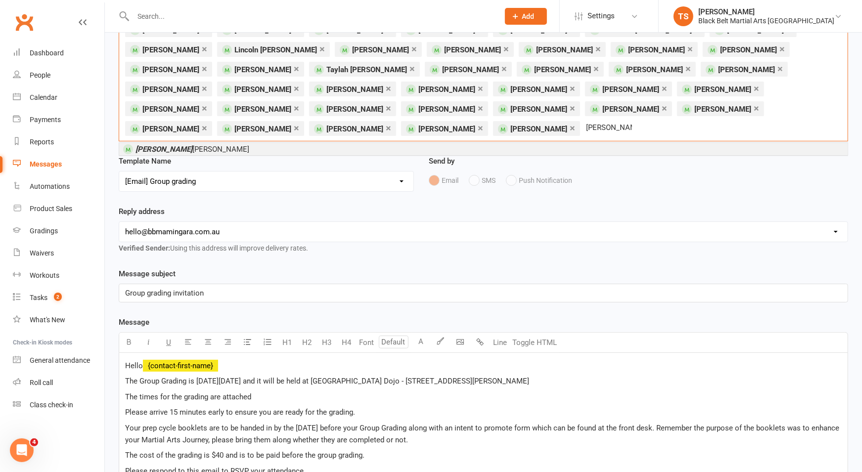
type input "[PERSON_NAME]"
click at [183, 148] on em "[PERSON_NAME]" at bounding box center [164, 149] width 57 height 9
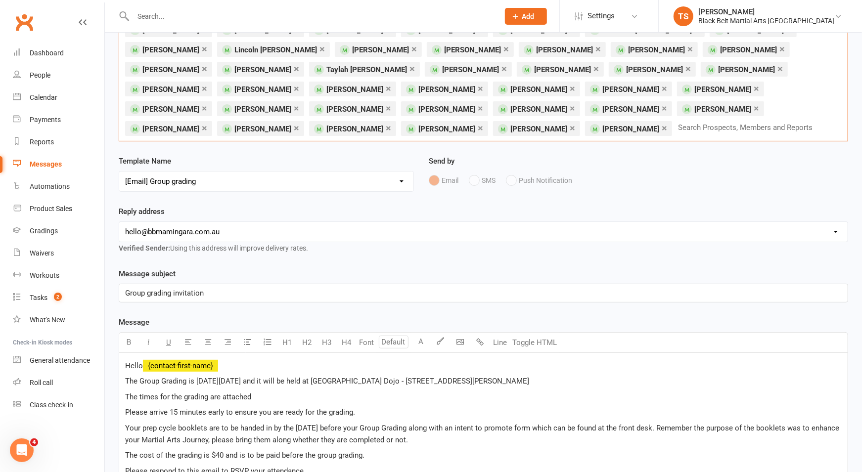
click at [677, 125] on input "text" at bounding box center [749, 127] width 145 height 13
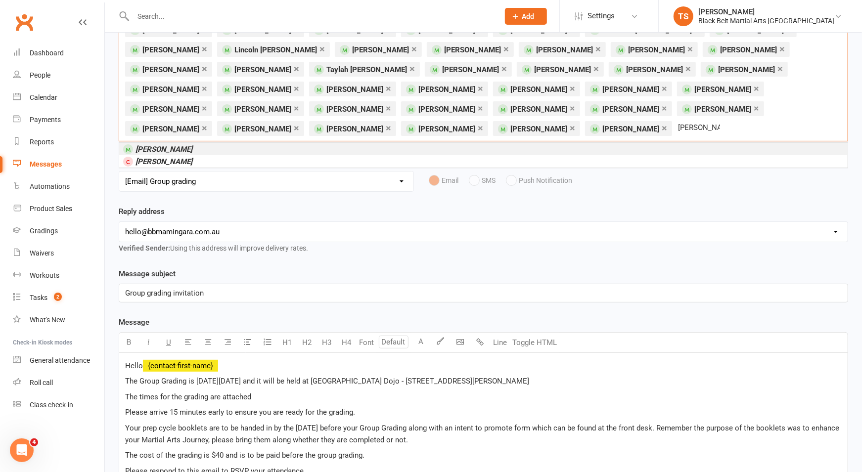
scroll to position [75, 0]
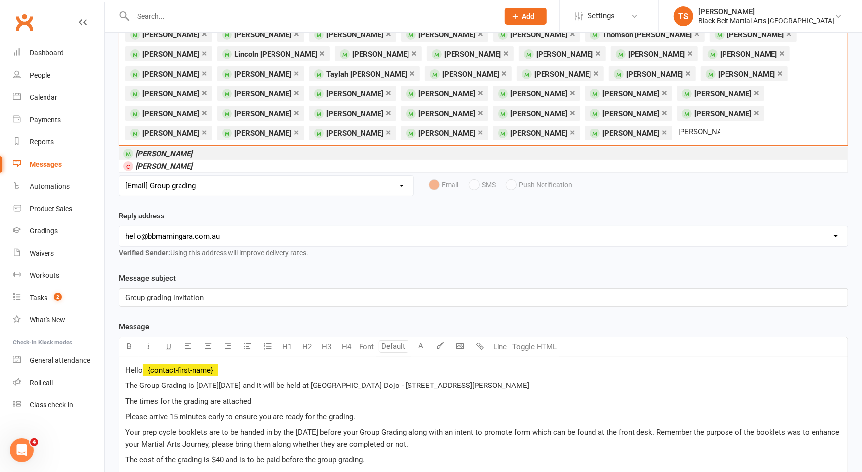
type input "[PERSON_NAME]"
click at [155, 154] on em "[PERSON_NAME]" at bounding box center [164, 153] width 57 height 9
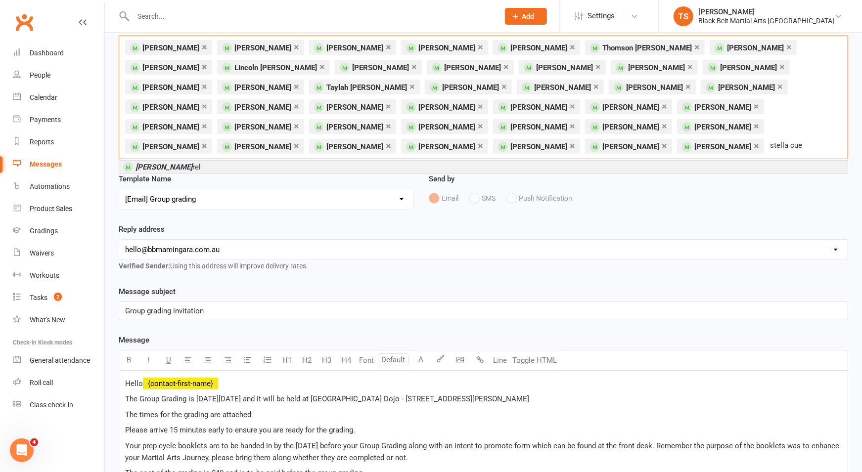
scroll to position [62, 0]
type input "stella cue"
click at [174, 162] on span "Stella Cue rel" at bounding box center [168, 166] width 65 height 9
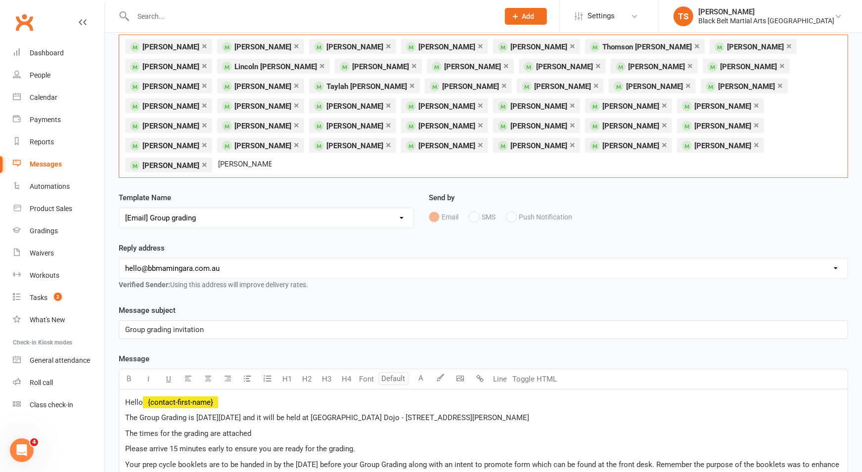
scroll to position [61, 0]
click at [272, 159] on input "[PERSON_NAME]" at bounding box center [244, 165] width 55 height 13
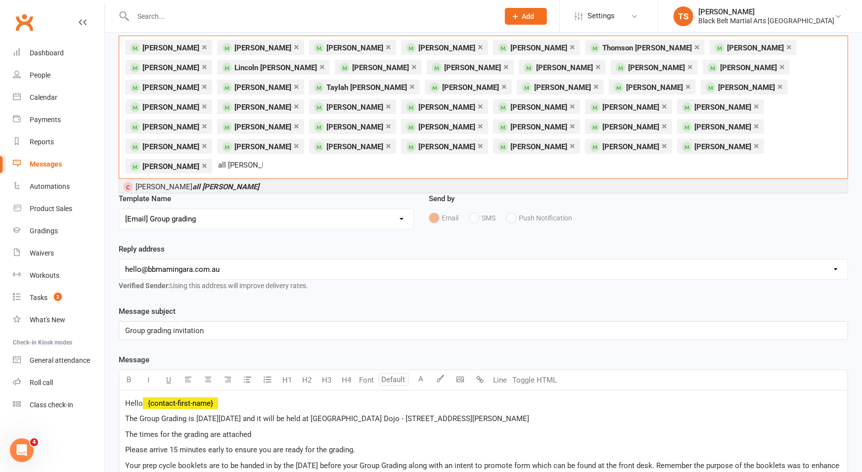
scroll to position [60, 0]
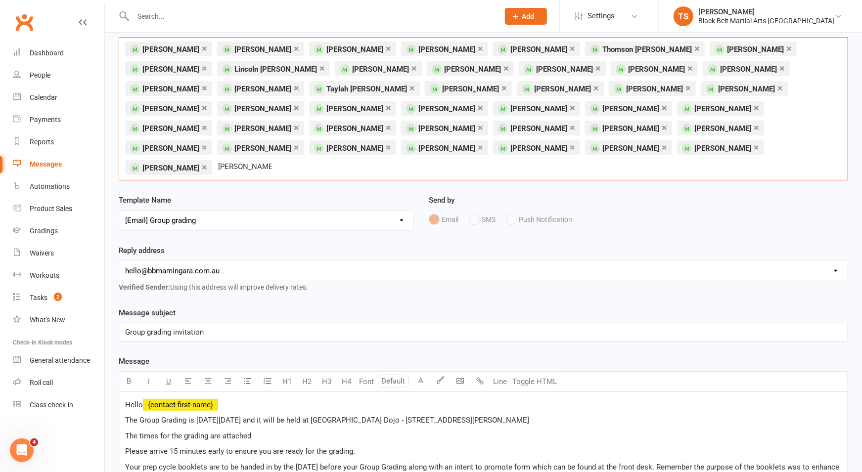
click at [443, 149] on div "× [PERSON_NAME] × [PERSON_NAME] × [PERSON_NAME] × [PERSON_NAME] × [PERSON_NAME]…" at bounding box center [483, 108] width 729 height 143
click at [437, 146] on div "× [PERSON_NAME] × [PERSON_NAME] × [PERSON_NAME] × [PERSON_NAME] × [PERSON_NAME]…" at bounding box center [483, 108] width 729 height 143
click at [272, 160] on input "[PERSON_NAME]" at bounding box center [244, 166] width 55 height 13
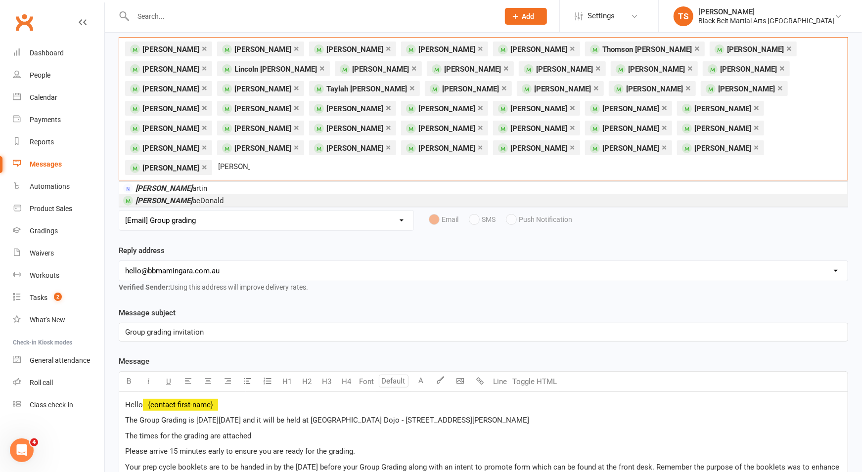
type input "[PERSON_NAME]"
click at [181, 196] on span "[PERSON_NAME] acDonald" at bounding box center [180, 200] width 88 height 9
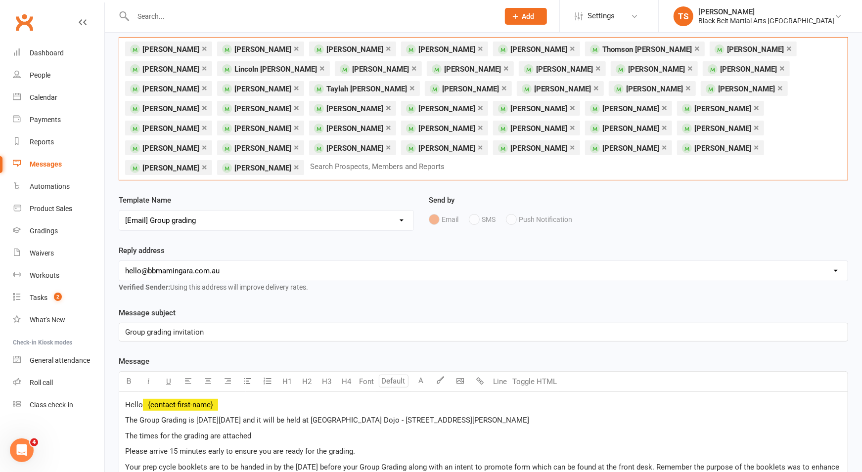
scroll to position [60, 0]
click at [369, 160] on input "[PERSON_NAME]" at bounding box center [339, 166] width 60 height 13
click at [537, 139] on div "× [PERSON_NAME] × [PERSON_NAME] × [PERSON_NAME] × [PERSON_NAME] × [PERSON_NAME]…" at bounding box center [483, 108] width 729 height 143
click at [534, 144] on div "× [PERSON_NAME] × [PERSON_NAME] × [PERSON_NAME] × [PERSON_NAME] × [PERSON_NAME]…" at bounding box center [483, 108] width 729 height 143
click at [354, 160] on input "[PERSON_NAME]" at bounding box center [331, 166] width 45 height 13
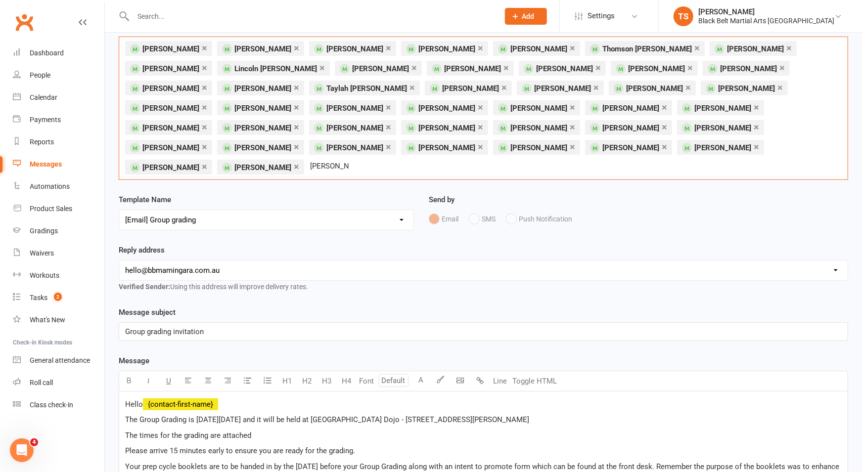
scroll to position [65, 0]
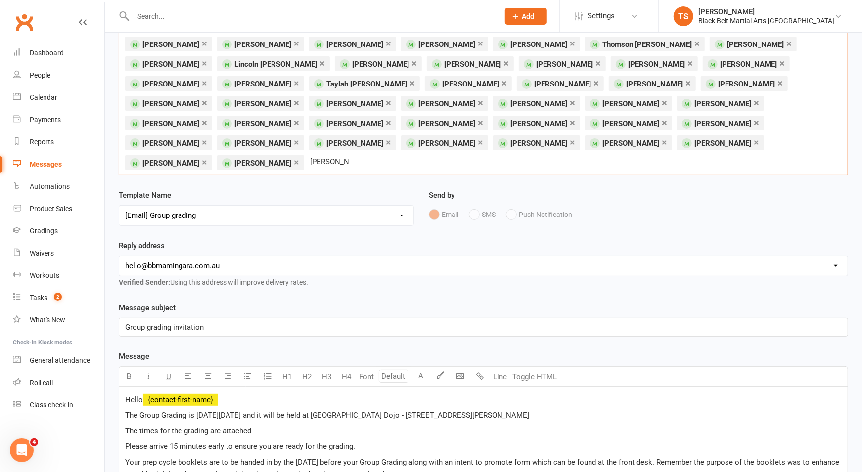
click at [350, 155] on input "[PERSON_NAME]" at bounding box center [329, 161] width 41 height 13
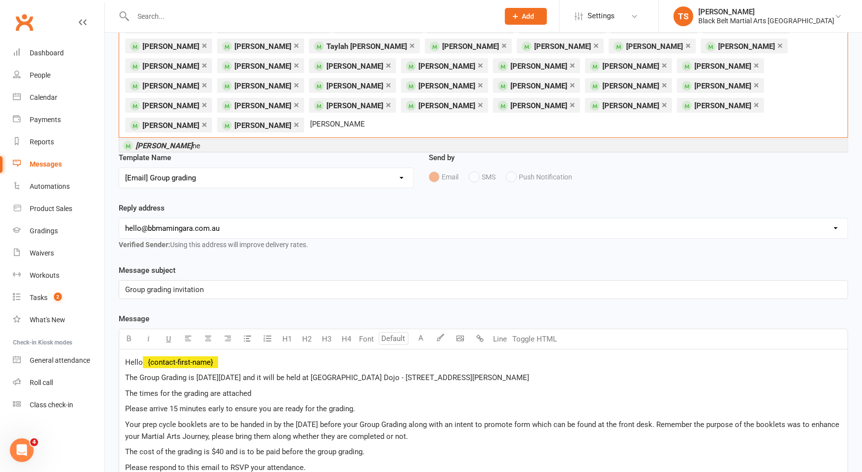
scroll to position [106, 0]
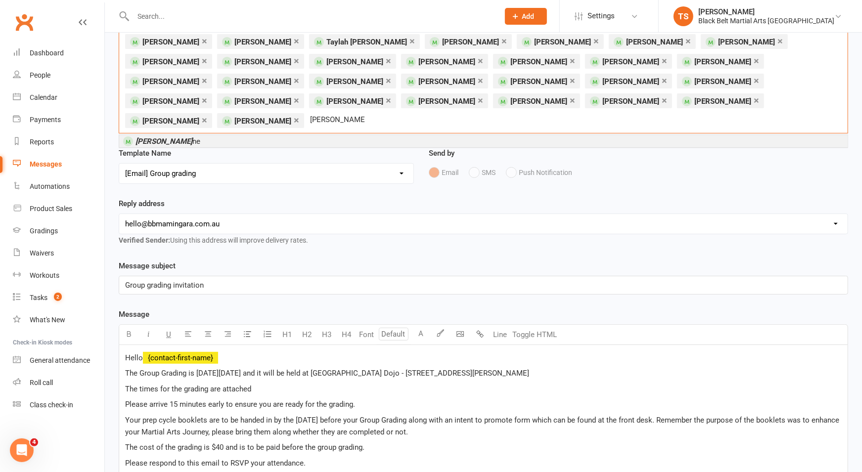
type input "[PERSON_NAME]"
click at [178, 135] on li "[PERSON_NAME] ne" at bounding box center [483, 141] width 728 height 12
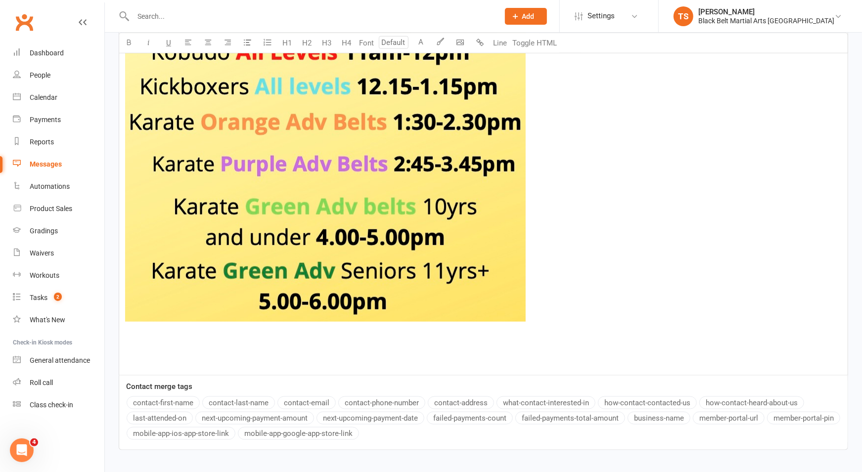
scroll to position [742, 0]
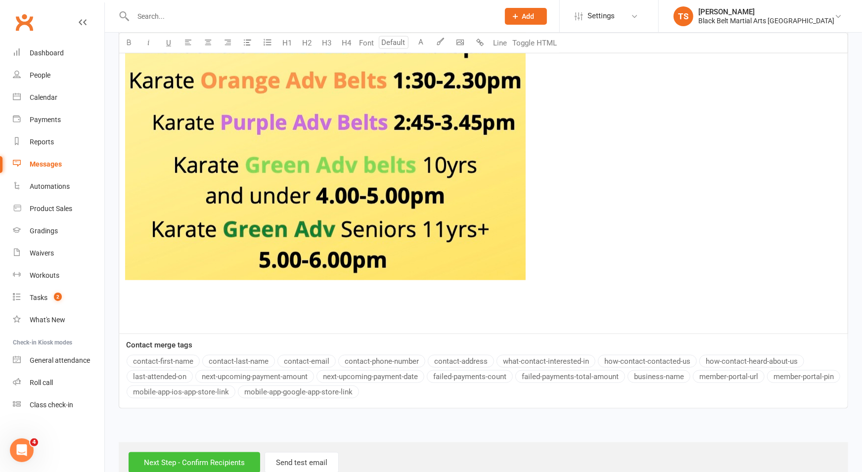
click at [225, 453] on input "Next Step - Confirm Recipients" at bounding box center [195, 463] width 132 height 21
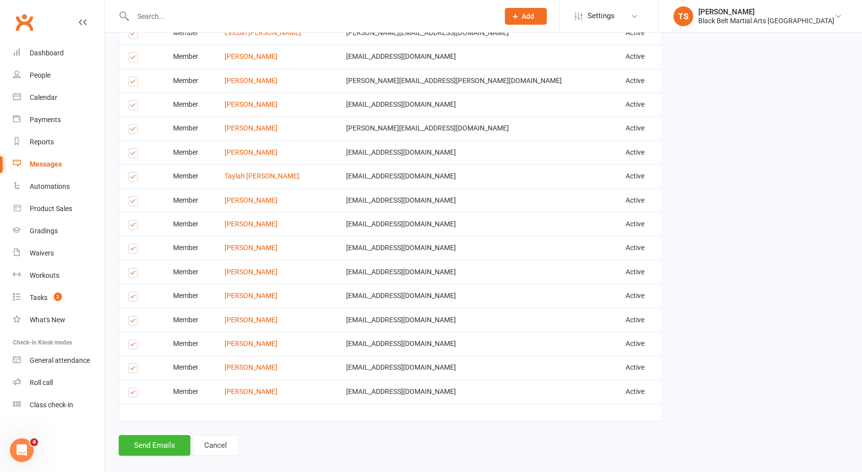
scroll to position [0, 0]
click at [171, 435] on button "Send Emails" at bounding box center [155, 445] width 72 height 21
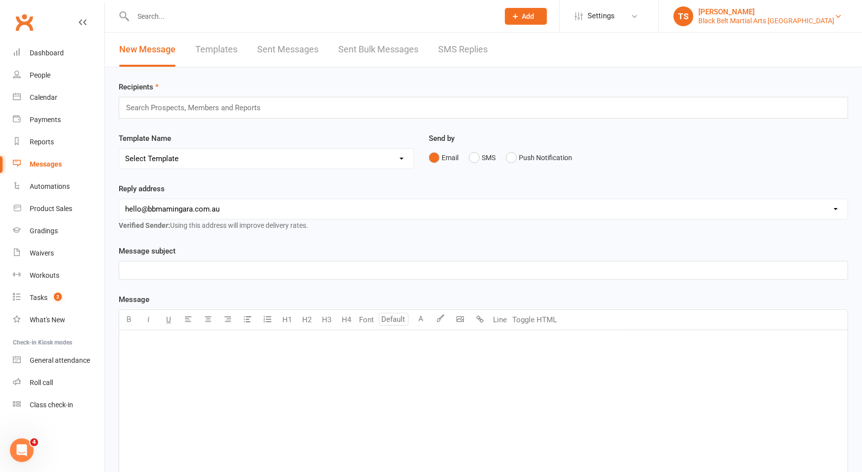
drag, startPoint x: 752, startPoint y: 22, endPoint x: 436, endPoint y: 121, distance: 331.1
click at [752, 22] on div "Black Belt Martial Arts [GEOGRAPHIC_DATA]" at bounding box center [766, 20] width 136 height 9
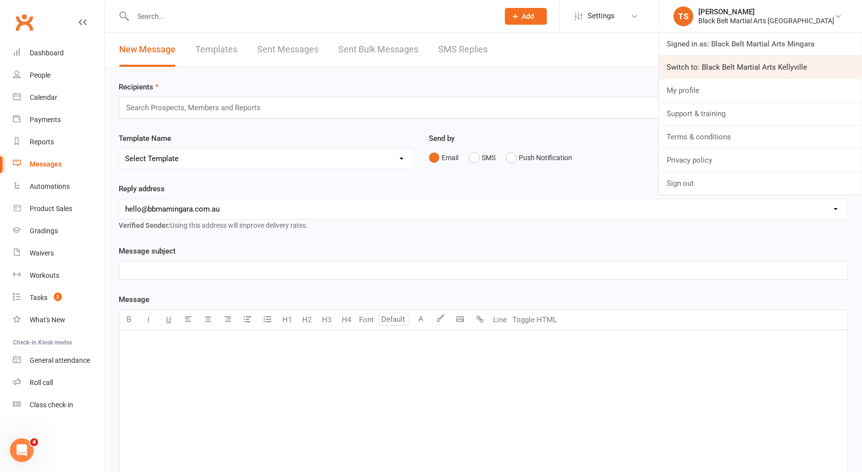
click at [822, 67] on link "Switch to: Black Belt Martial Arts Kellyville" at bounding box center [760, 67] width 203 height 23
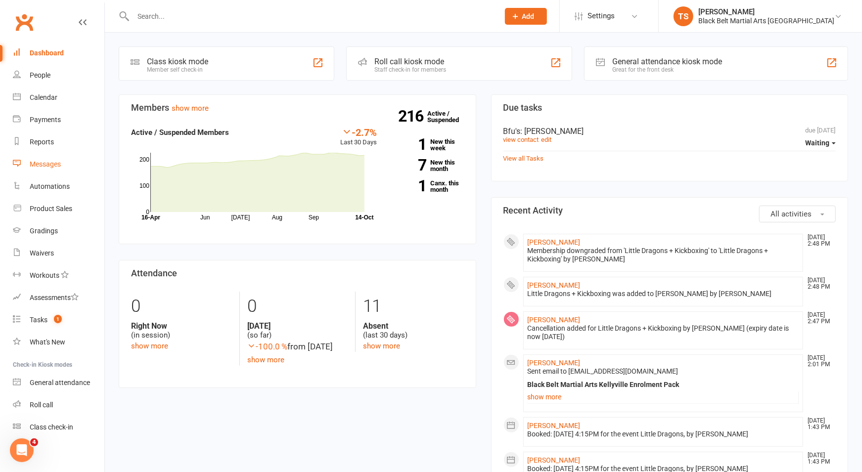
drag, startPoint x: 48, startPoint y: 161, endPoint x: 115, endPoint y: 169, distance: 66.8
click at [49, 161] on div "Messages" at bounding box center [45, 164] width 31 height 8
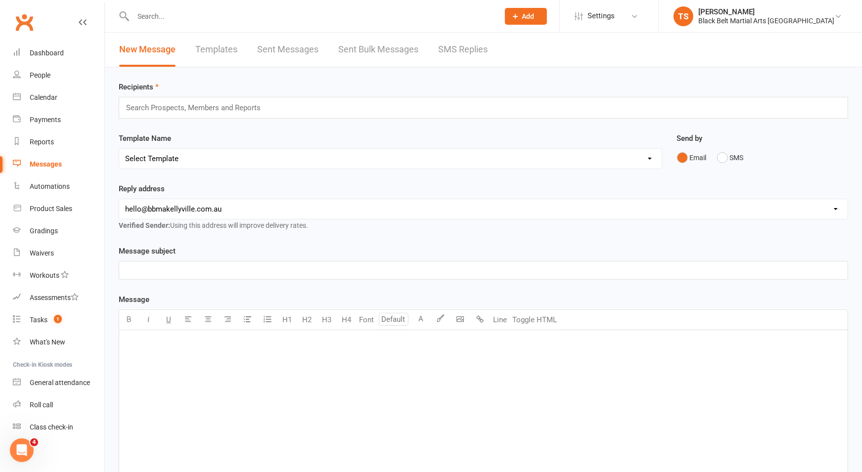
click at [650, 156] on select "Select Template [SMS] Bank account details [SMS] Booth follow up [Email] Cancel…" at bounding box center [390, 159] width 543 height 20
select select "6"
click at [119, 149] on select "Select Template [SMS] Bank account details [SMS] Booth follow up [Email] Cancel…" at bounding box center [390, 159] width 543 height 20
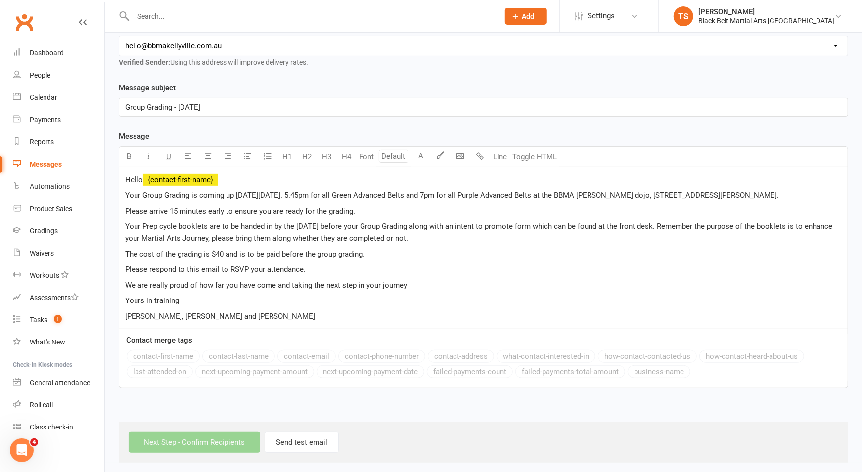
scroll to position [163, 0]
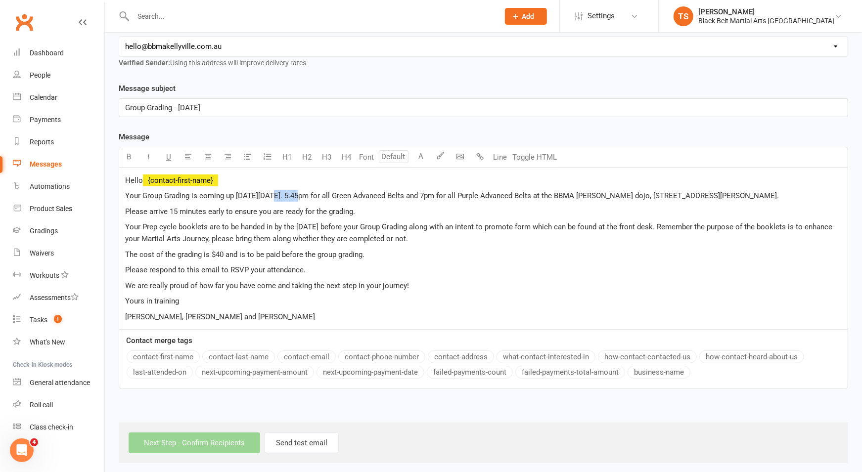
drag, startPoint x: 299, startPoint y: 194, endPoint x: 268, endPoint y: 196, distance: 31.2
click at [268, 196] on span "Your Group Grading is coming up [DATE][DATE]. 5.45pm for all Green Advanced Bel…" at bounding box center [452, 195] width 654 height 9
click at [270, 193] on span "Your Group Grading is coming up [DATE]. 5.45pm for all Green Advanced Belts and…" at bounding box center [441, 195] width 632 height 9
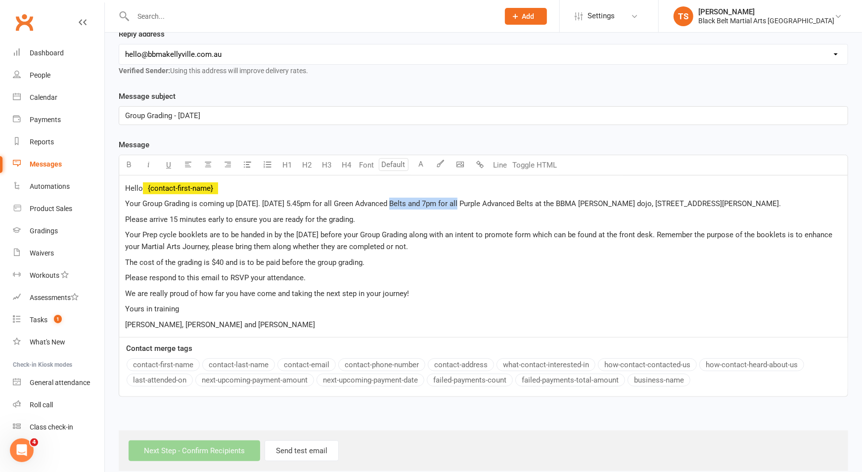
scroll to position [156, 0]
drag, startPoint x: 458, startPoint y: 203, endPoint x: 385, endPoint y: 202, distance: 73.2
click at [385, 202] on span "Your Group Grading is coming up [DATE]. [DATE] 5.45pm for all Green Advanced Be…" at bounding box center [453, 202] width 656 height 9
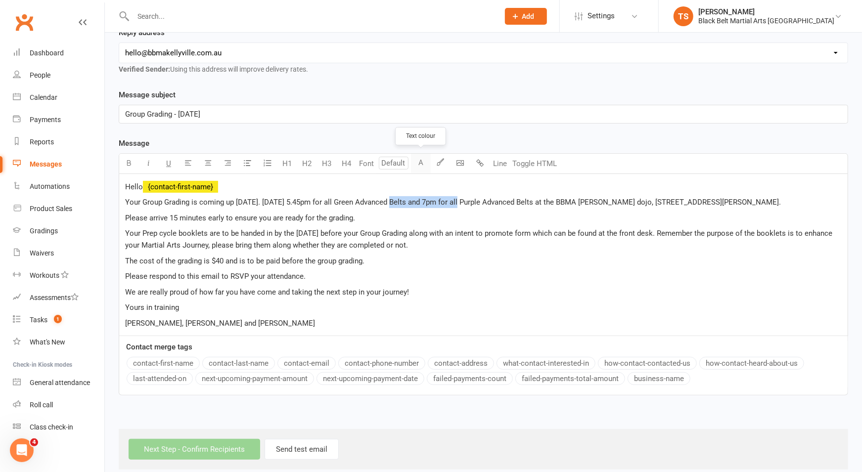
click at [426, 163] on button "A" at bounding box center [421, 164] width 20 height 20
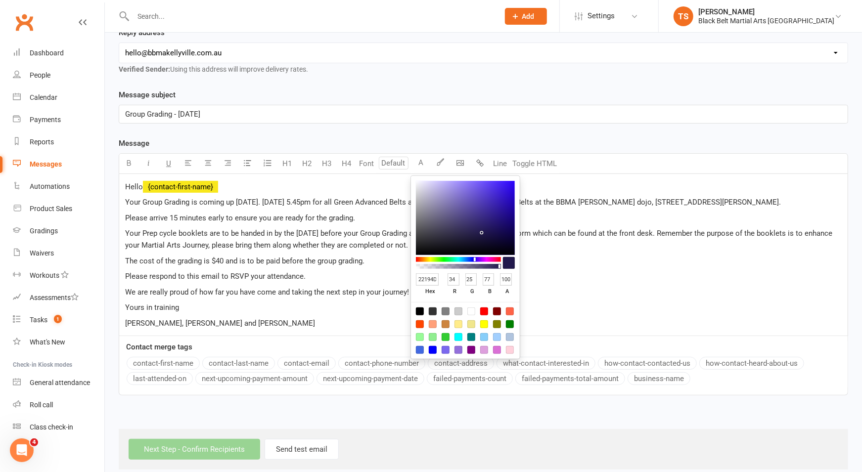
click at [471, 336] on div at bounding box center [471, 337] width 8 height 8
type input "008080"
type input "0"
type input "128"
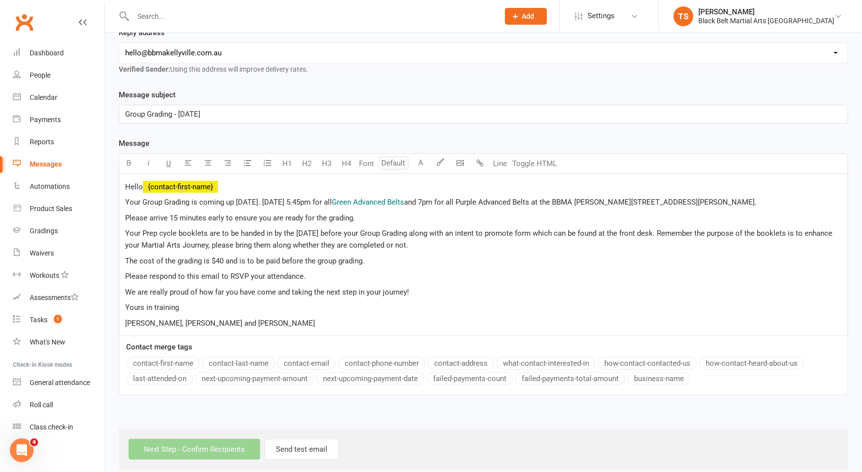
click at [380, 224] on p "Please arrive 15 minutes early to ensure you are ready for the grading." at bounding box center [483, 218] width 717 height 12
drag, startPoint x: 458, startPoint y: 200, endPoint x: 386, endPoint y: 200, distance: 72.2
click at [387, 200] on span "Green Advanced Belts" at bounding box center [368, 202] width 72 height 9
click at [126, 159] on icon "button" at bounding box center [129, 162] width 7 height 7
click at [502, 278] on div "Hello ﻿ {contact-first-name} Your Group Grading is coming up [DATE]. [DATE] 5.4…" at bounding box center [483, 255] width 728 height 162
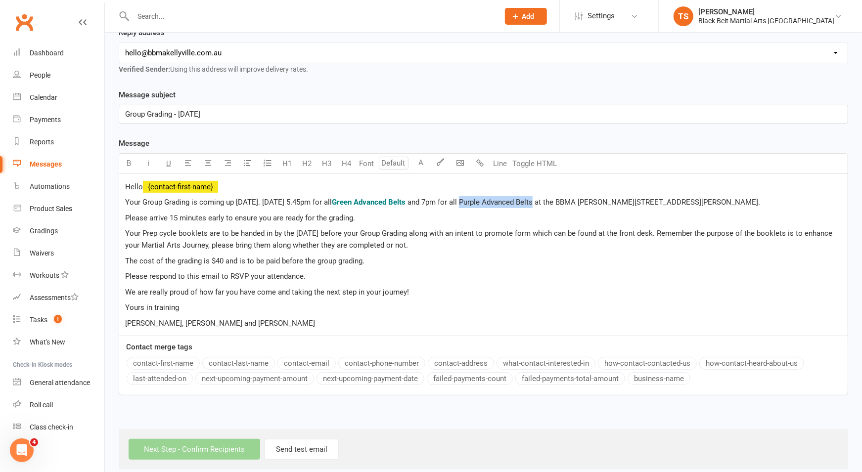
drag, startPoint x: 586, startPoint y: 199, endPoint x: 504, endPoint y: 204, distance: 81.7
click at [513, 201] on span "and 7pm for all Purple Advanced Belts at the BBMA [PERSON_NAME][STREET_ADDRESS]…" at bounding box center [584, 202] width 353 height 9
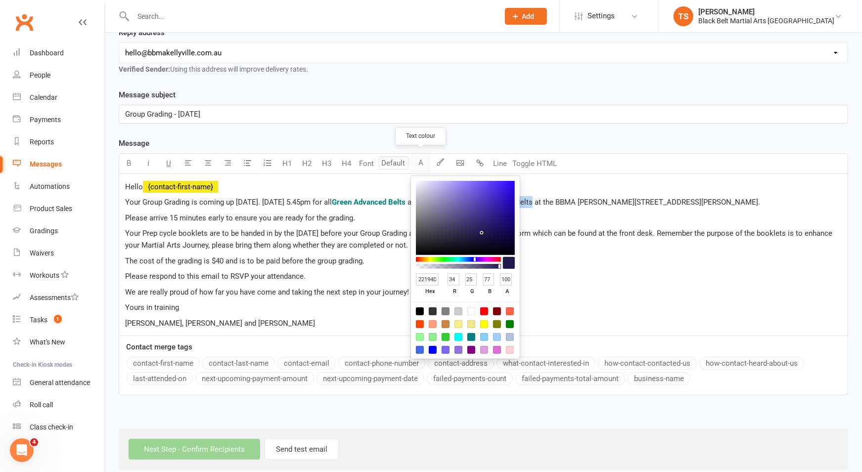
click at [422, 164] on button "A" at bounding box center [421, 164] width 20 height 20
click at [446, 351] on div at bounding box center [446, 350] width 8 height 8
type input "7B68EE"
type input "123"
type input "104"
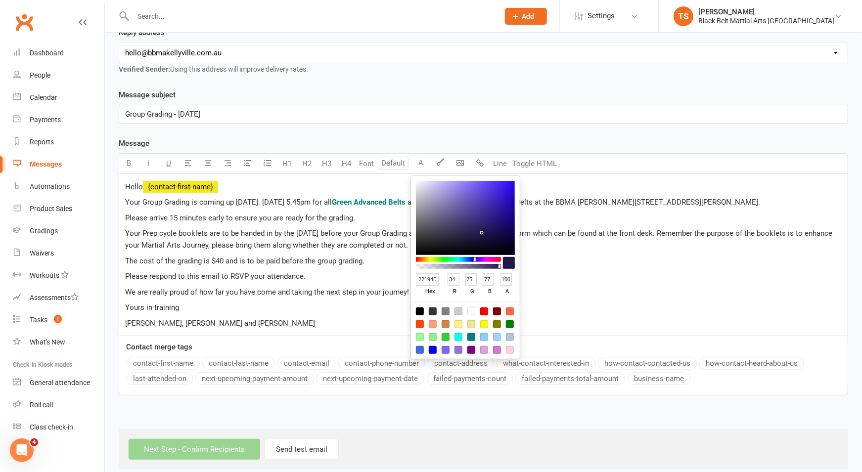
type input "238"
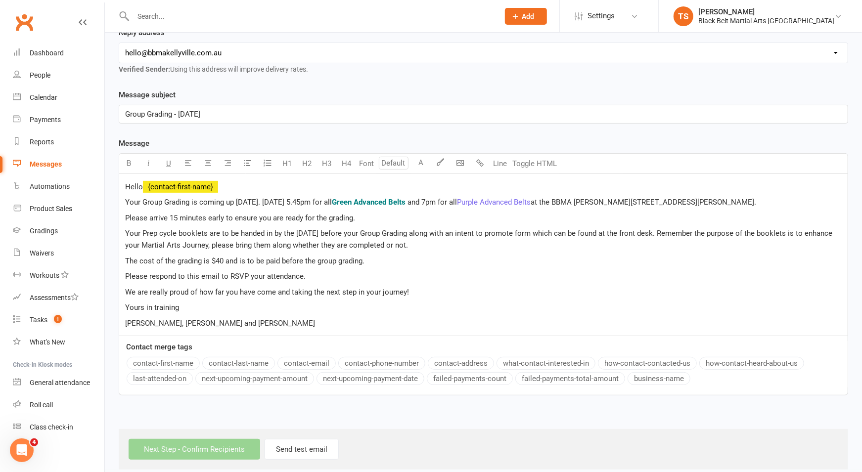
click at [565, 314] on p "Yours in training" at bounding box center [483, 308] width 717 height 12
drag, startPoint x: 588, startPoint y: 199, endPoint x: 514, endPoint y: 203, distance: 74.3
click at [514, 203] on p "Your Group Grading is coming up [DATE]. [DATE] 5.45pm for all Green Advanced Be…" at bounding box center [483, 202] width 717 height 12
click at [132, 166] on button "button" at bounding box center [129, 164] width 20 height 20
click at [548, 326] on p "[PERSON_NAME], [PERSON_NAME] and [PERSON_NAME]" at bounding box center [483, 323] width 717 height 12
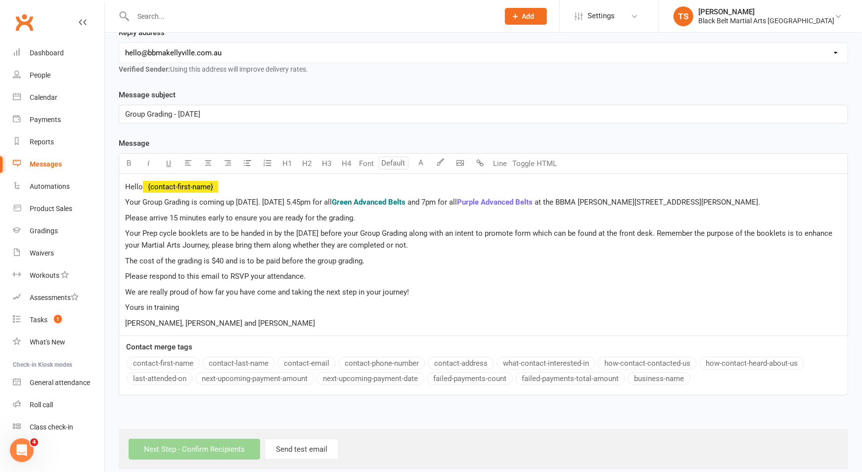
scroll to position [0, 0]
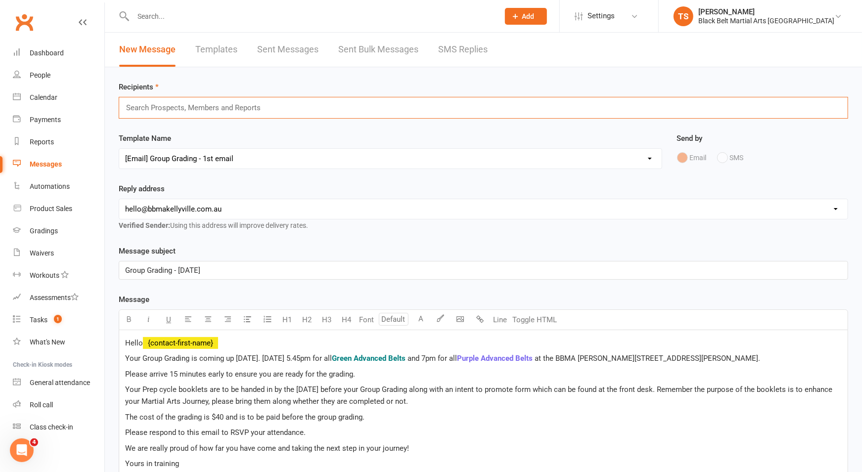
click at [167, 102] on input "text" at bounding box center [197, 107] width 145 height 13
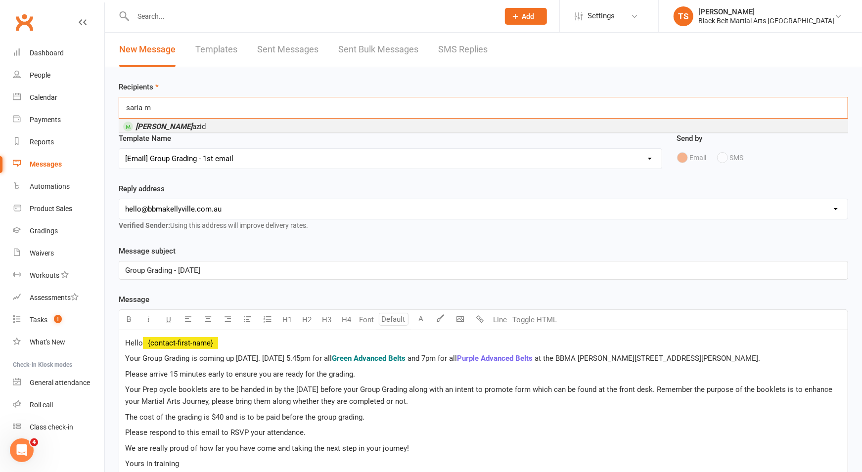
type input "saria m"
drag, startPoint x: 180, startPoint y: 126, endPoint x: 167, endPoint y: 121, distance: 13.1
click at [180, 126] on li "Saria M azid" at bounding box center [483, 126] width 728 height 12
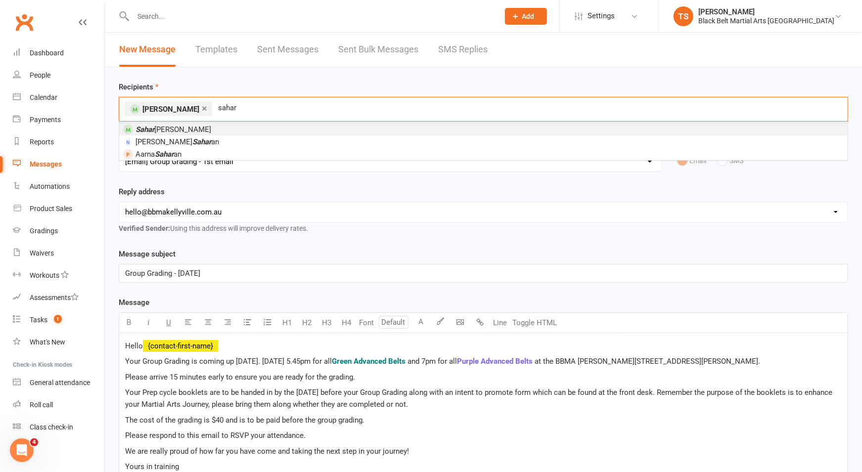
type input "sahar"
click at [180, 126] on li "[PERSON_NAME]" at bounding box center [483, 129] width 728 height 12
type input "inaya"
click at [199, 130] on li "[PERSON_NAME]" at bounding box center [483, 129] width 728 height 12
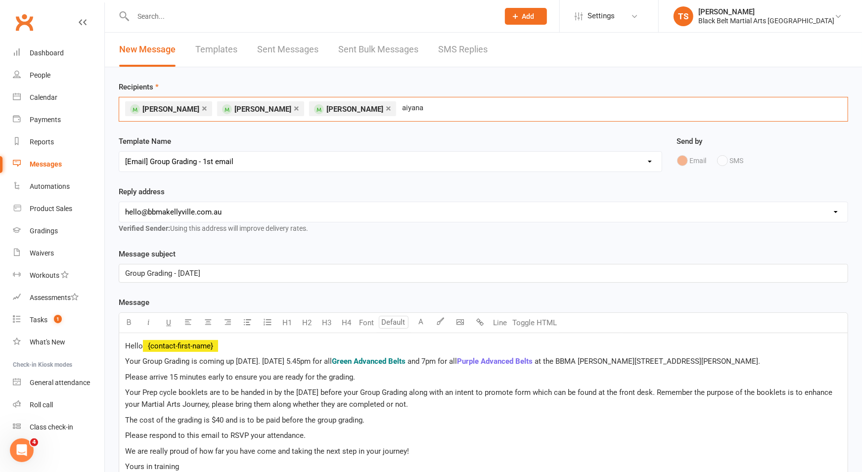
scroll to position [2, 0]
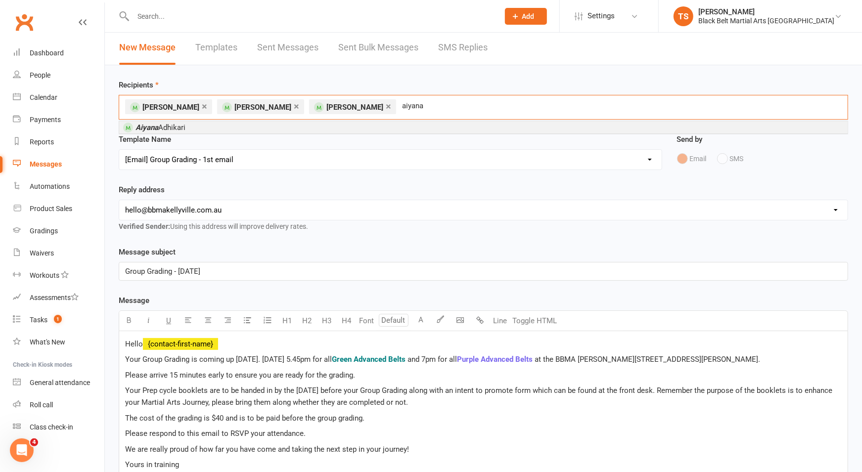
type input "aiyana"
click at [167, 130] on span "[PERSON_NAME]" at bounding box center [161, 127] width 50 height 9
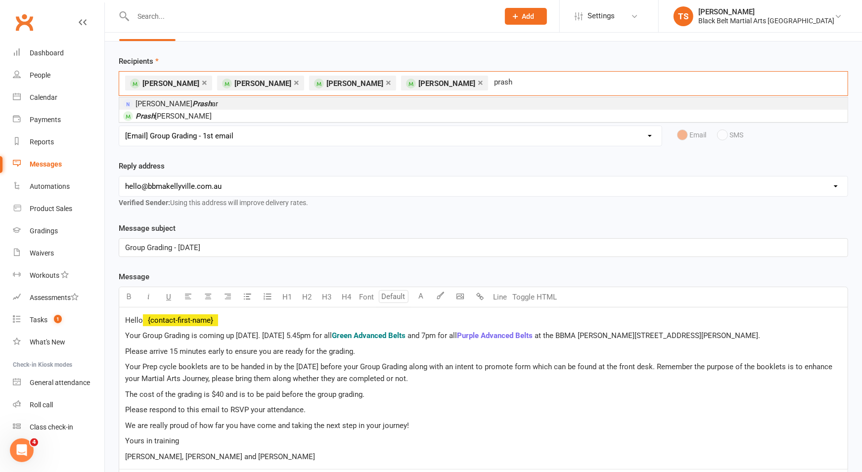
scroll to position [29, 0]
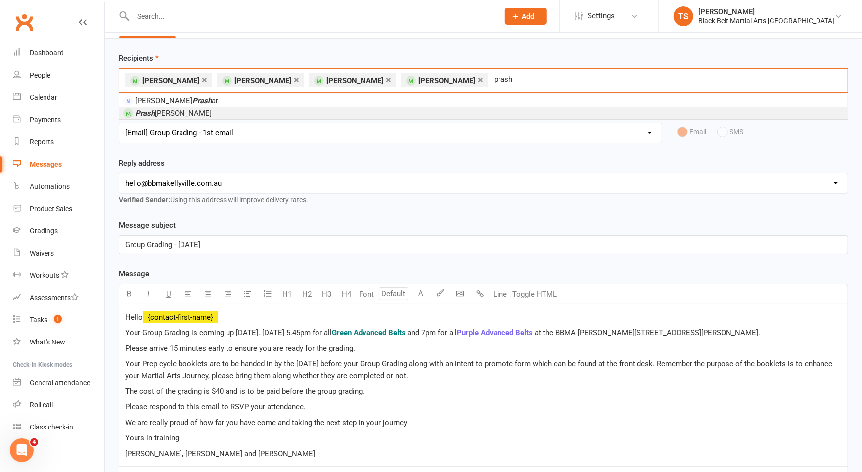
type input "prash"
click at [155, 110] on span "[PERSON_NAME]" at bounding box center [174, 113] width 76 height 9
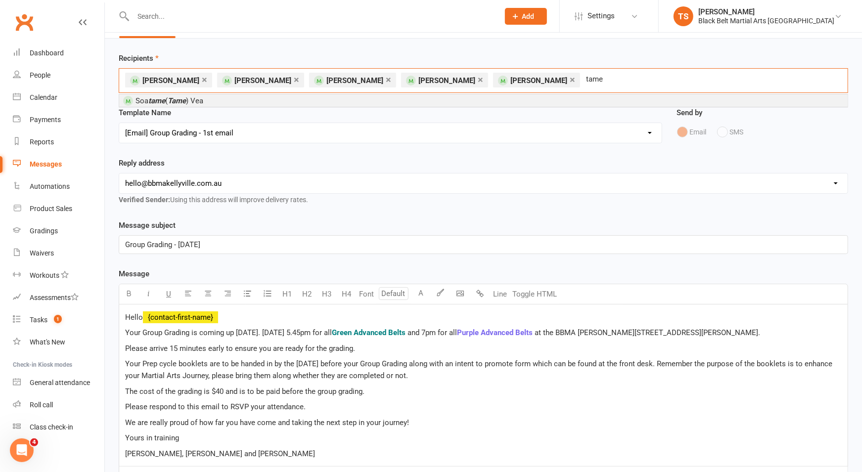
type input "tame"
click at [157, 96] on em "tame" at bounding box center [156, 100] width 17 height 9
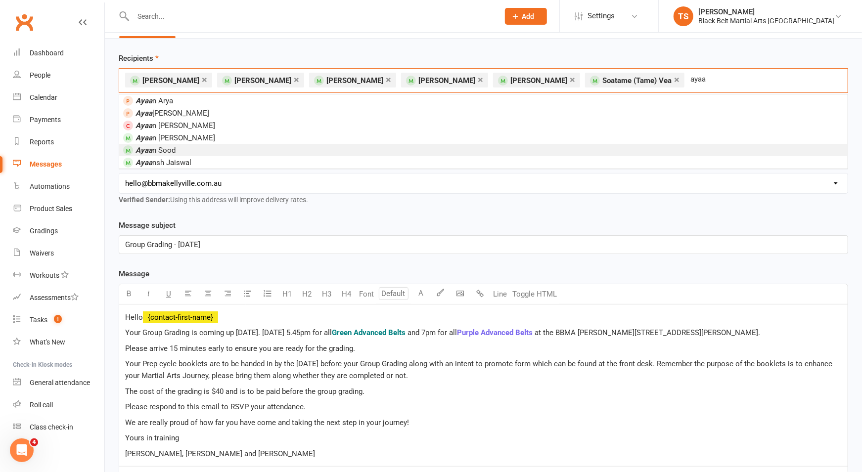
type input "ayaa"
drag, startPoint x: 148, startPoint y: 149, endPoint x: 145, endPoint y: 115, distance: 34.3
click at [148, 149] on em "Ayaa" at bounding box center [144, 150] width 17 height 9
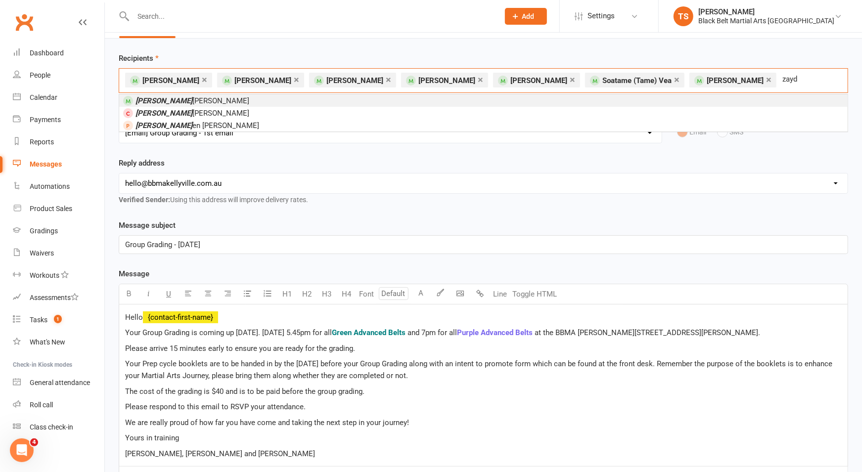
type input "zayd"
click at [207, 99] on li "[PERSON_NAME]" at bounding box center [483, 100] width 728 height 12
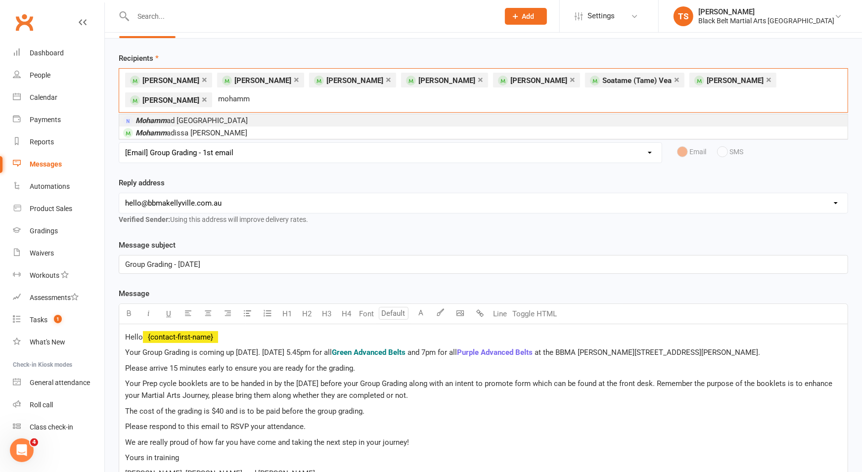
scroll to position [32, 0]
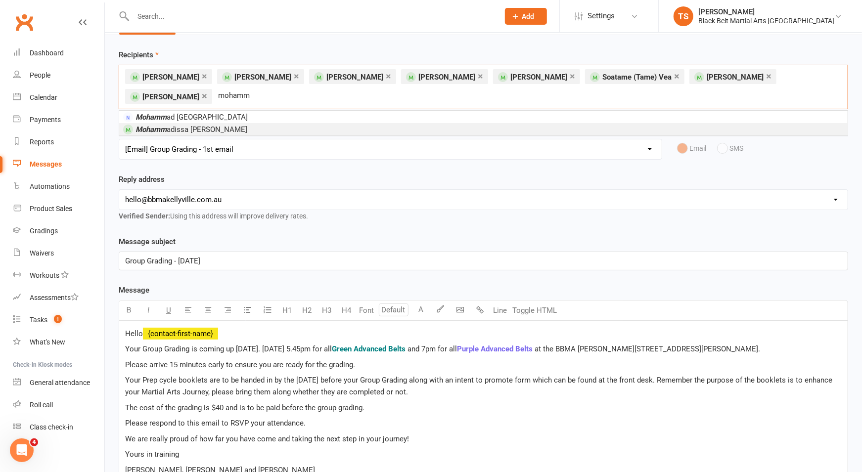
type input "mohamm"
click at [219, 128] on span "Mohamm adissa [PERSON_NAME]" at bounding box center [192, 129] width 112 height 9
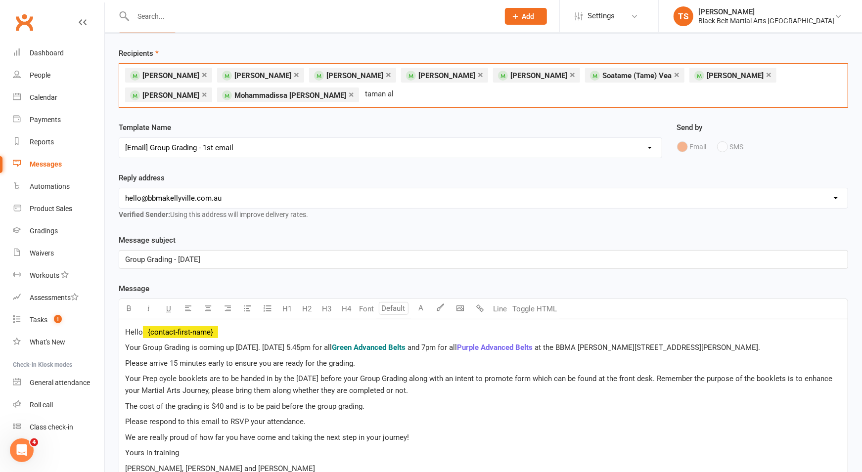
scroll to position [41, 0]
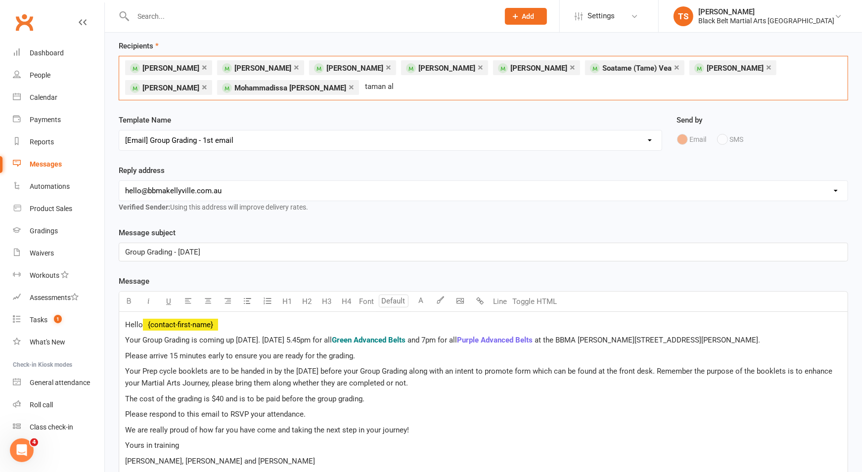
click at [364, 88] on input "taman al" at bounding box center [381, 86] width 34 height 13
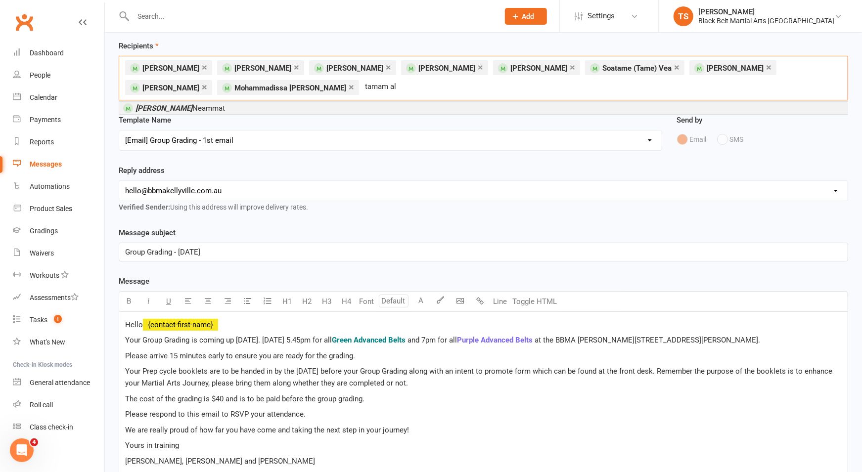
type input "tamam al"
click at [205, 112] on li "[PERSON_NAME]" at bounding box center [483, 108] width 728 height 12
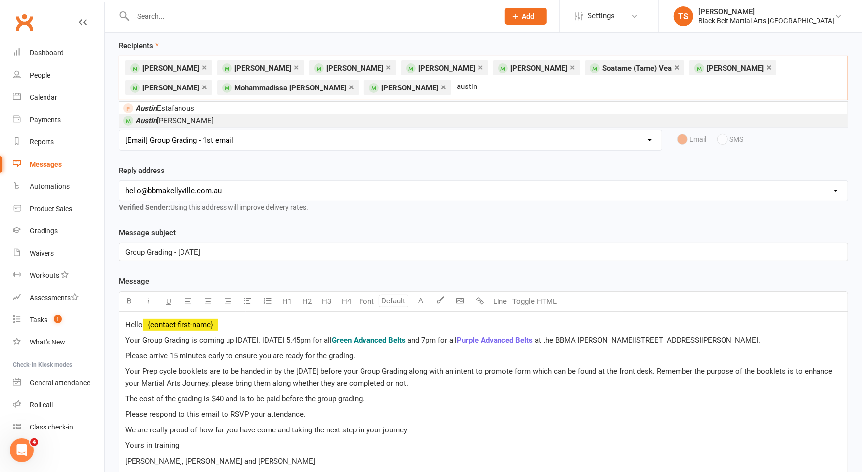
type input "austin"
click at [179, 120] on span "[PERSON_NAME]" at bounding box center [175, 120] width 78 height 9
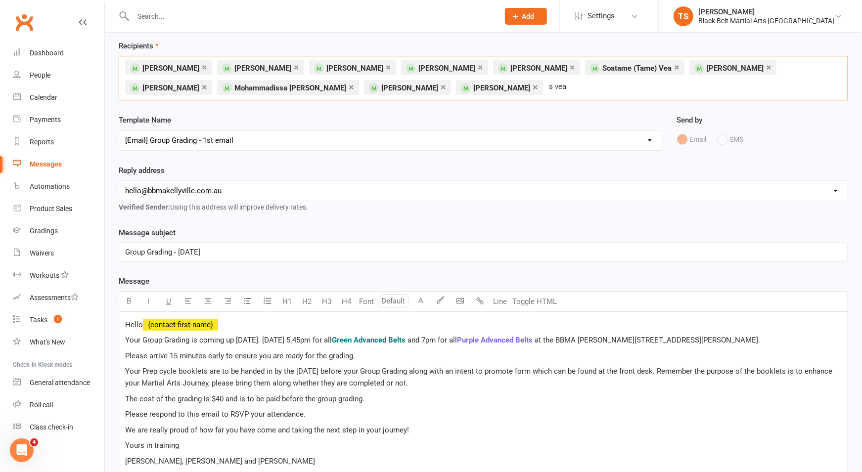
click at [548, 88] on input "s vea" at bounding box center [565, 86] width 34 height 13
drag, startPoint x: 470, startPoint y: 87, endPoint x: 440, endPoint y: 88, distance: 30.2
click at [440, 88] on div "× [PERSON_NAME] × [PERSON_NAME] × [PERSON_NAME] × [PERSON_NAME] × [PERSON_NAME]…" at bounding box center [483, 78] width 729 height 45
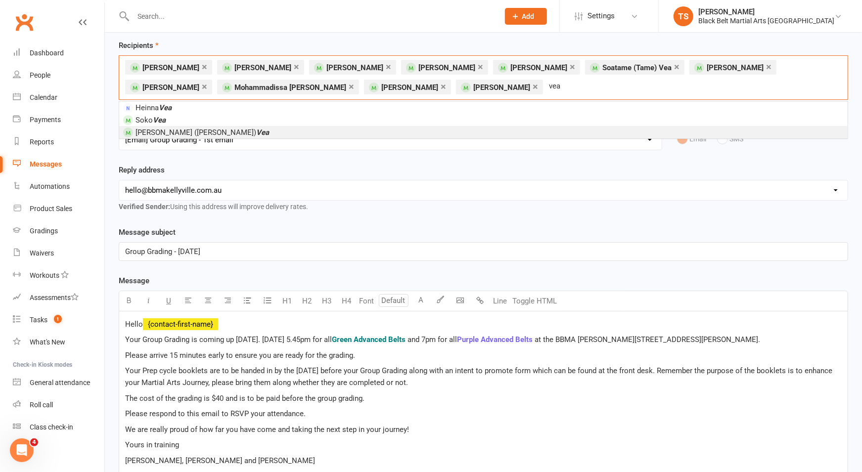
type input "vea"
click at [256, 132] on em "Vea" at bounding box center [262, 132] width 13 height 9
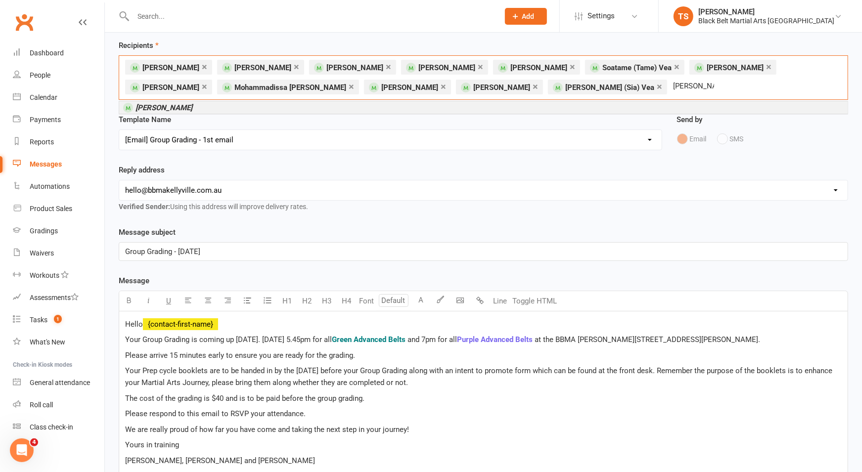
type input "[PERSON_NAME]"
drag, startPoint x: 161, startPoint y: 104, endPoint x: 155, endPoint y: 93, distance: 12.6
click at [161, 104] on em "[PERSON_NAME]" at bounding box center [164, 107] width 57 height 9
type input "[PERSON_NAME]"
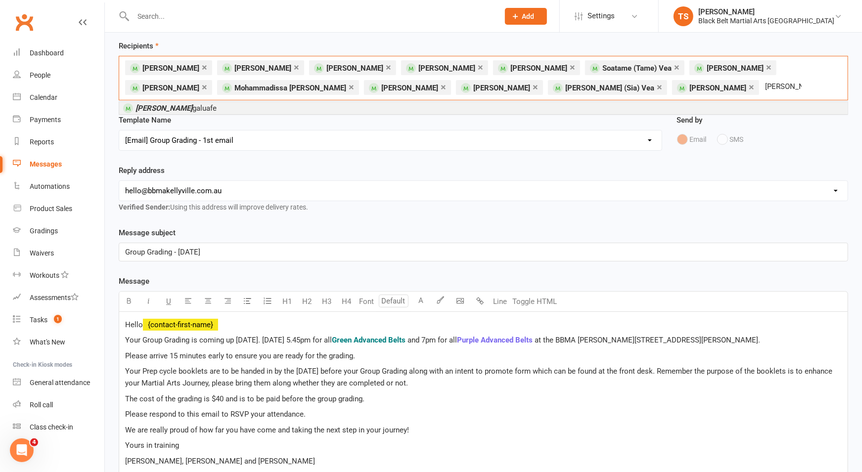
drag, startPoint x: 162, startPoint y: 109, endPoint x: 167, endPoint y: 108, distance: 5.5
click at [162, 109] on em "[PERSON_NAME]" at bounding box center [164, 108] width 57 height 9
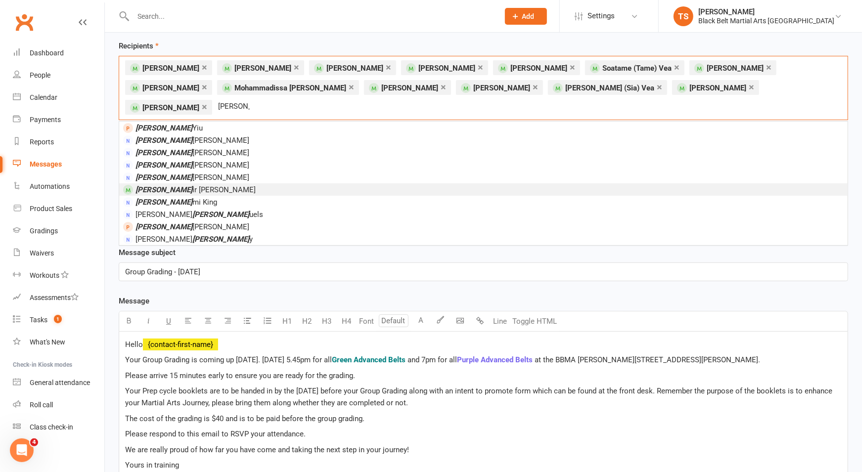
type input "[PERSON_NAME]"
drag, startPoint x: 146, startPoint y: 171, endPoint x: 111, endPoint y: 157, distance: 37.1
click at [146, 185] on em "[PERSON_NAME]" at bounding box center [164, 189] width 57 height 9
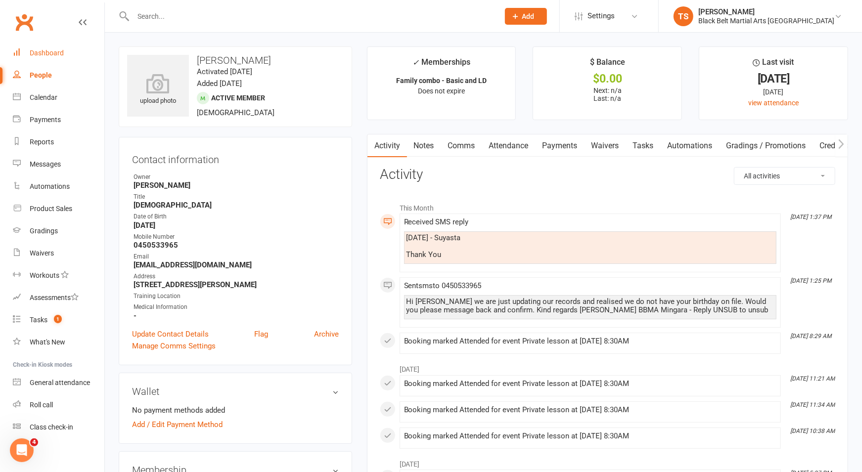
click at [51, 56] on div "Dashboard" at bounding box center [47, 53] width 34 height 8
